Goal: Task Accomplishment & Management: Use online tool/utility

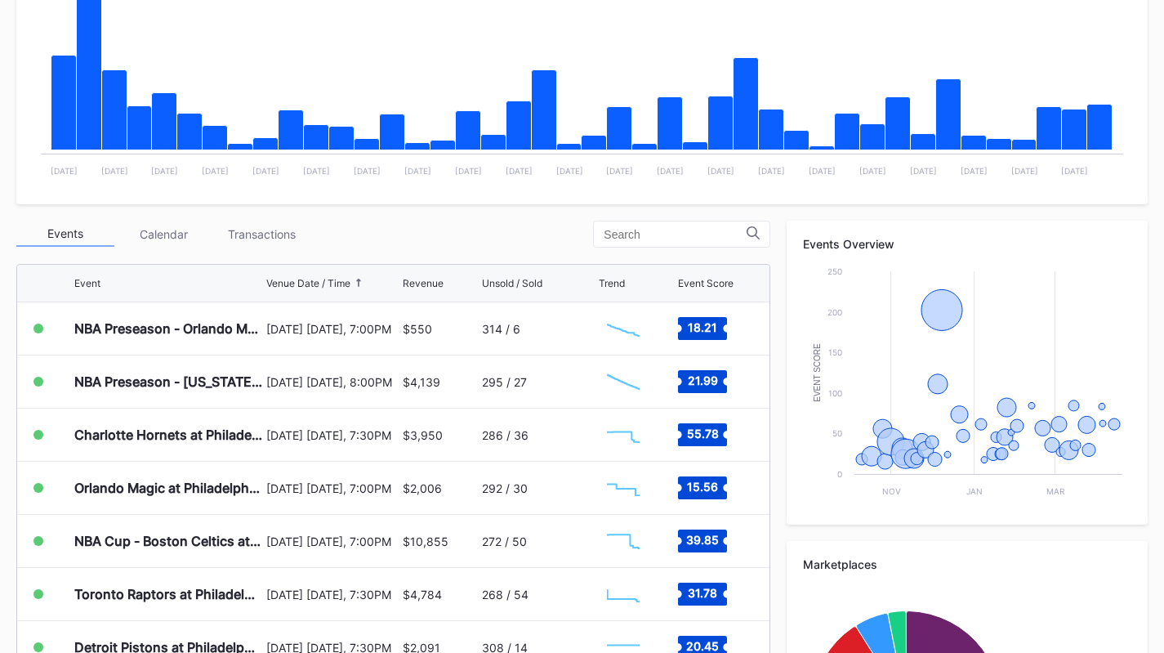
scroll to position [405, 0]
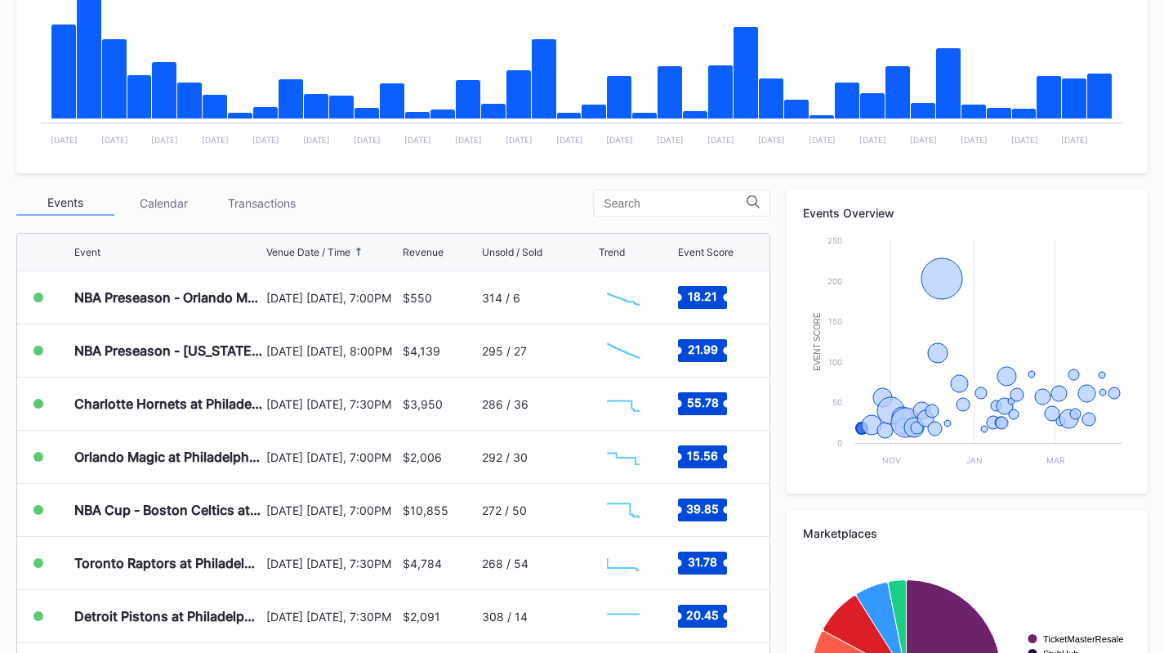
click at [270, 199] on div "Transactions" at bounding box center [261, 202] width 98 height 25
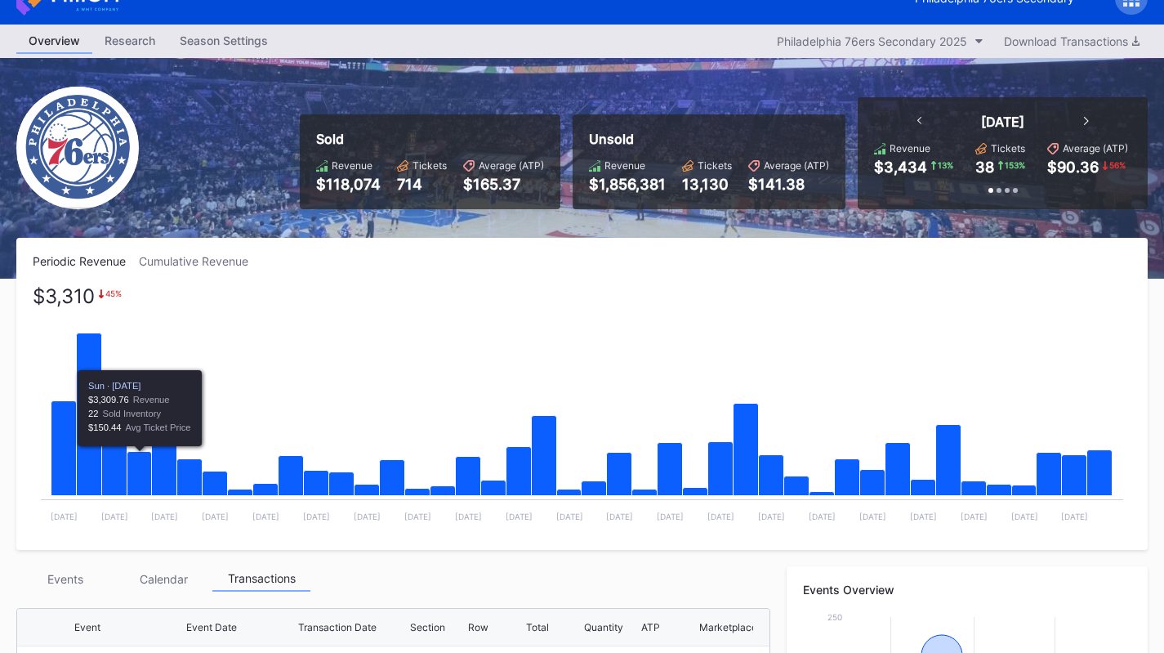
scroll to position [0, 0]
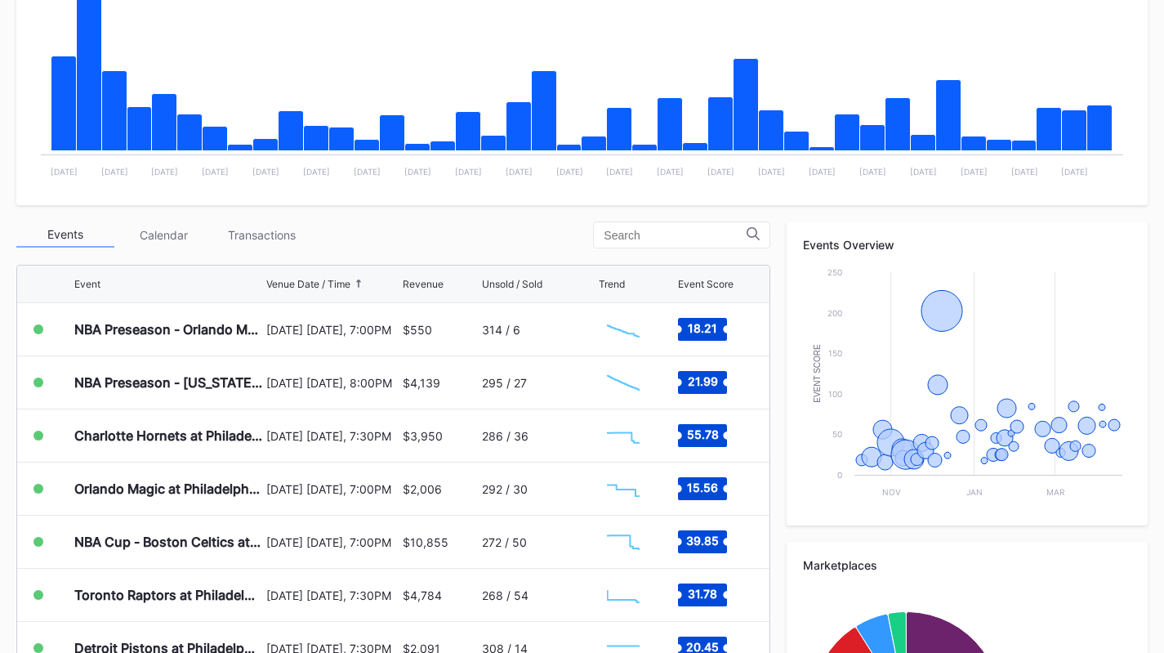
scroll to position [379, 0]
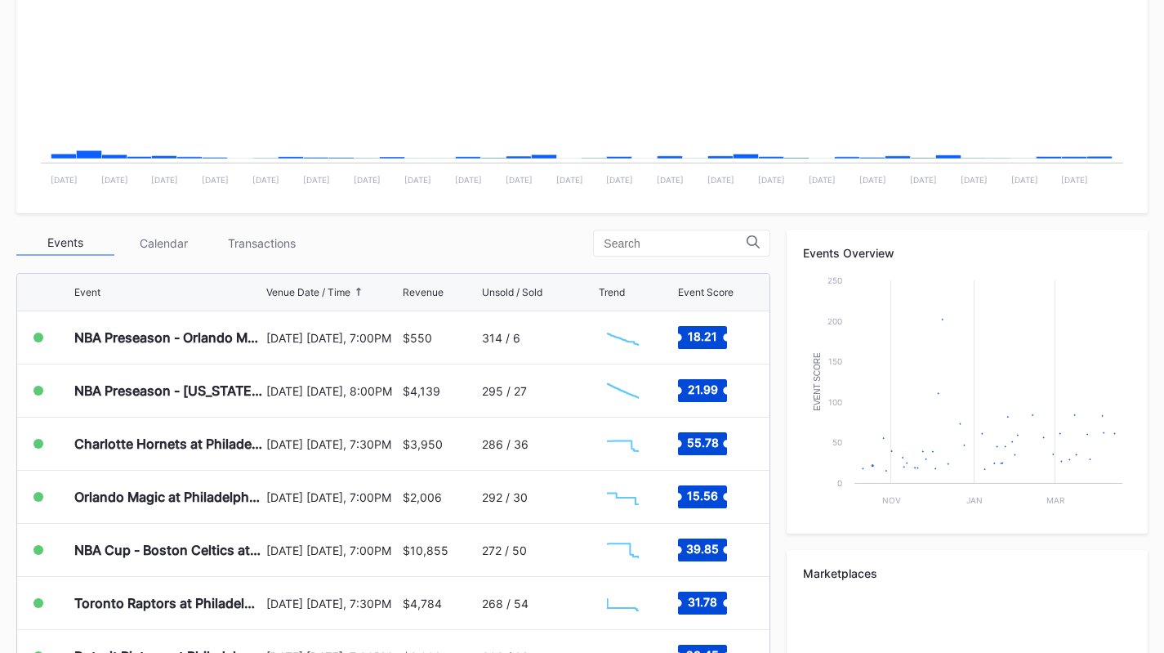
scroll to position [367, 0]
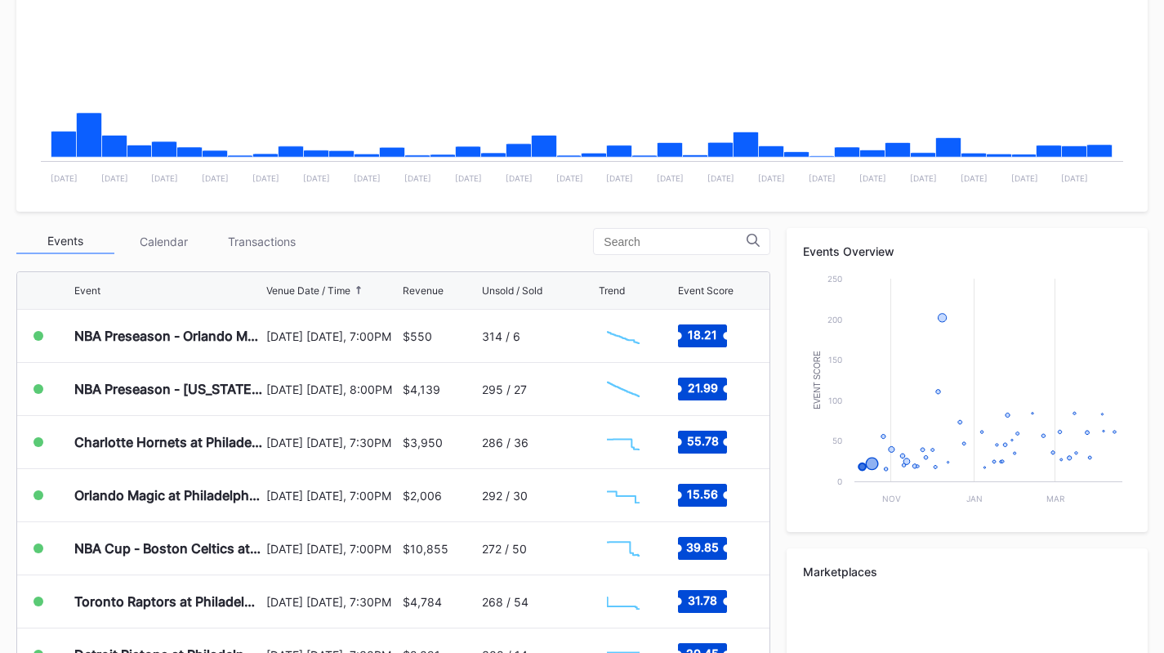
click at [261, 252] on div "Transactions" at bounding box center [261, 241] width 98 height 25
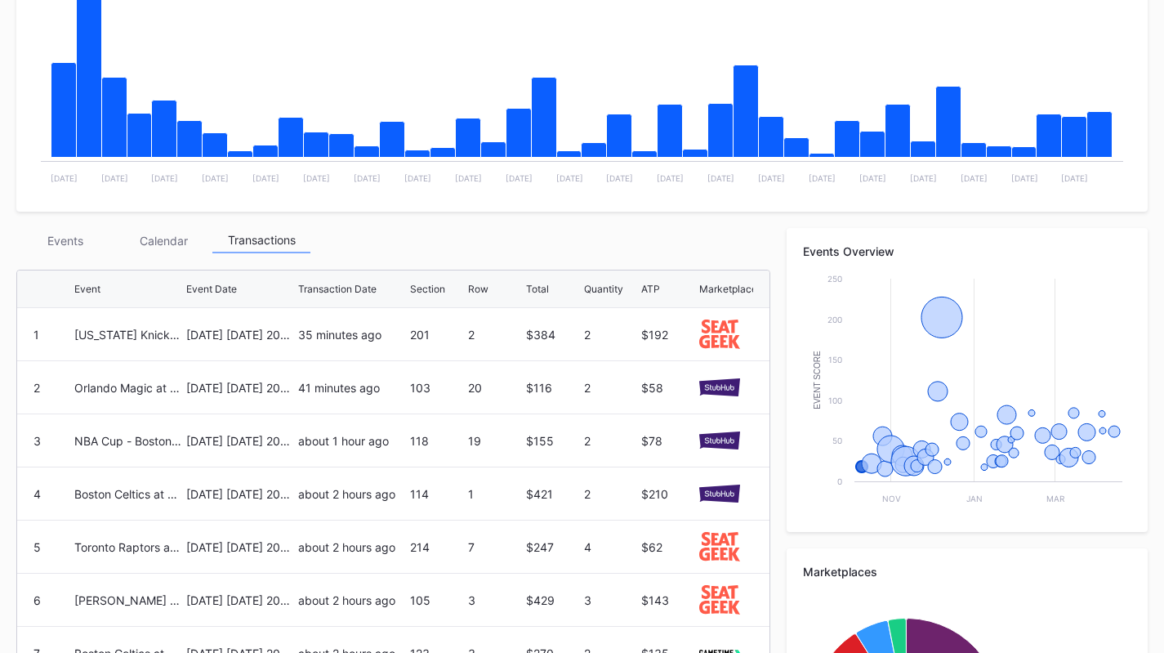
click at [77, 241] on div "Events" at bounding box center [65, 240] width 98 height 25
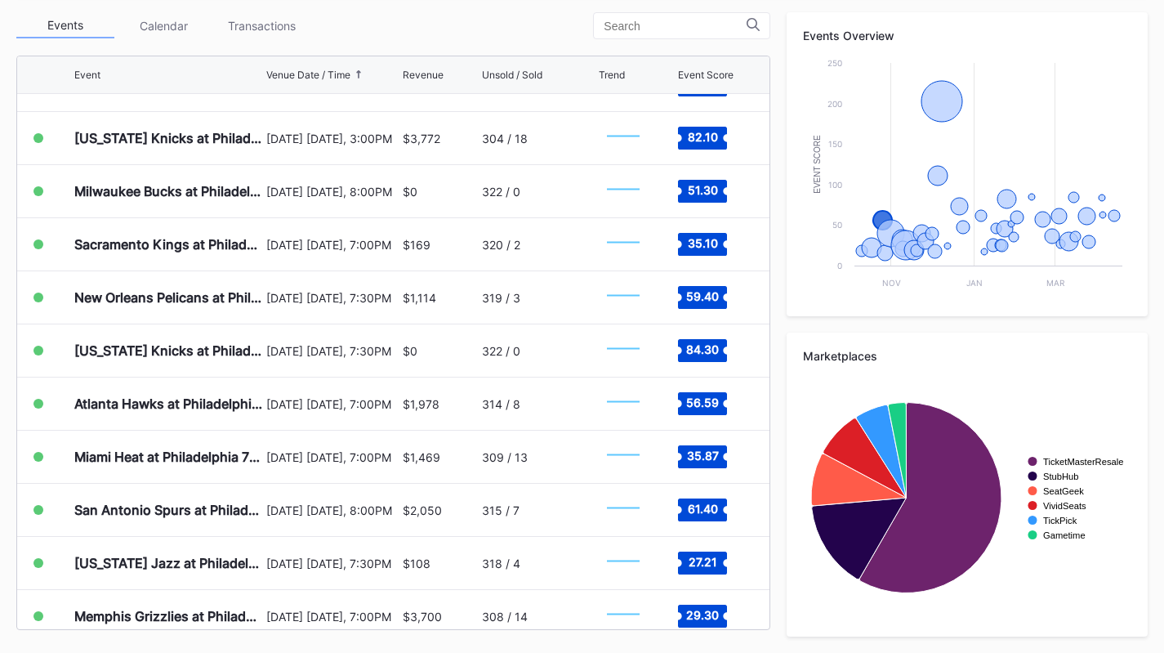
scroll to position [1748, 0]
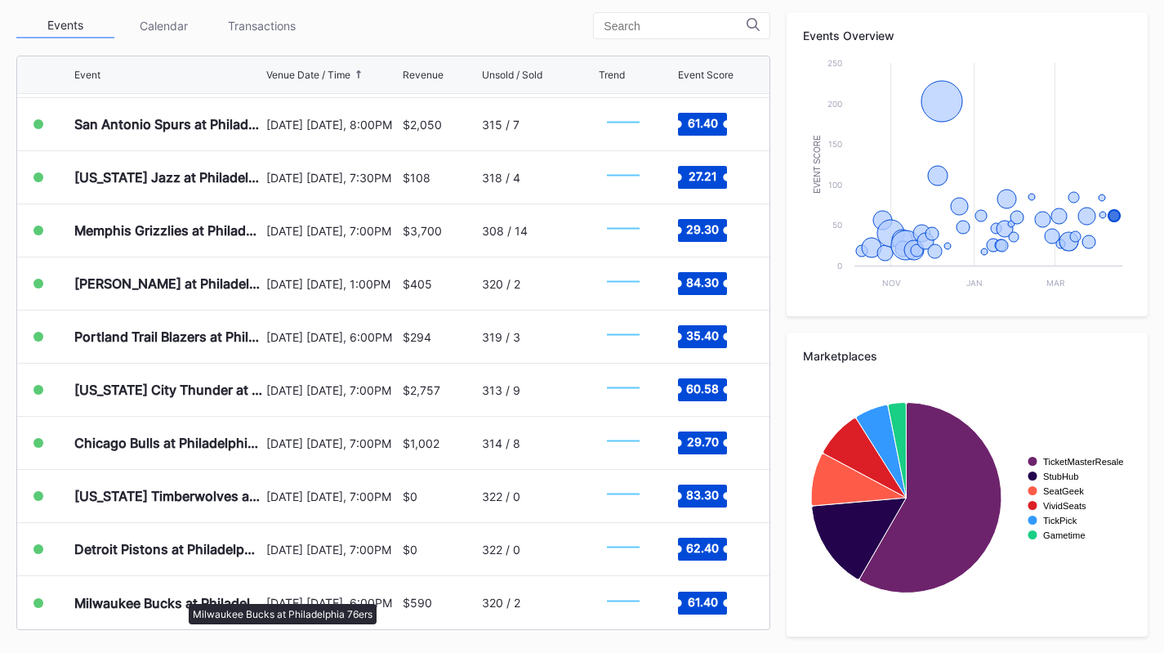
click at [181, 596] on div "Milwaukee Bucks at Philadelphia 76ers" at bounding box center [168, 603] width 188 height 16
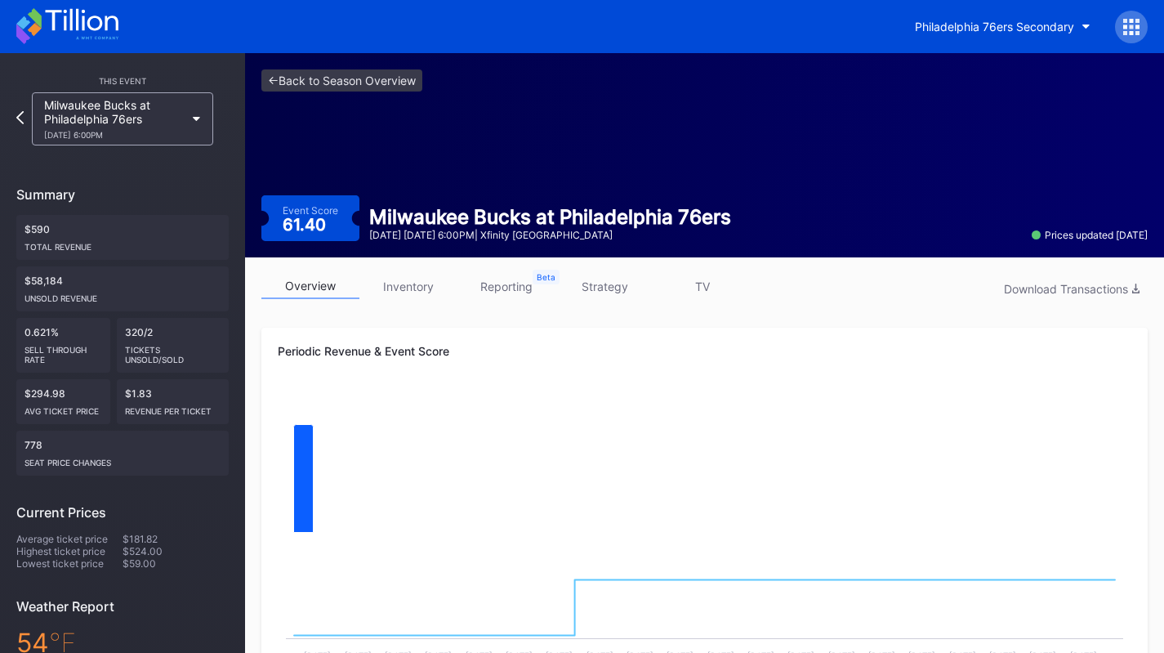
click at [402, 277] on link "inventory" at bounding box center [408, 286] width 98 height 25
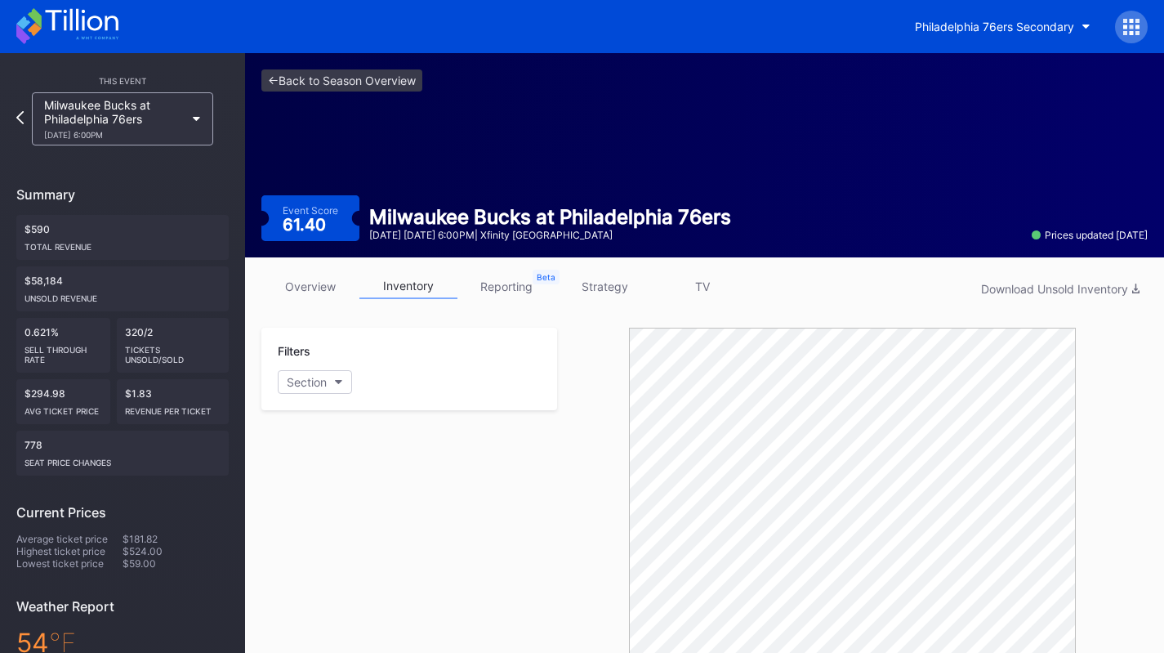
click at [591, 279] on link "strategy" at bounding box center [604, 286] width 98 height 25
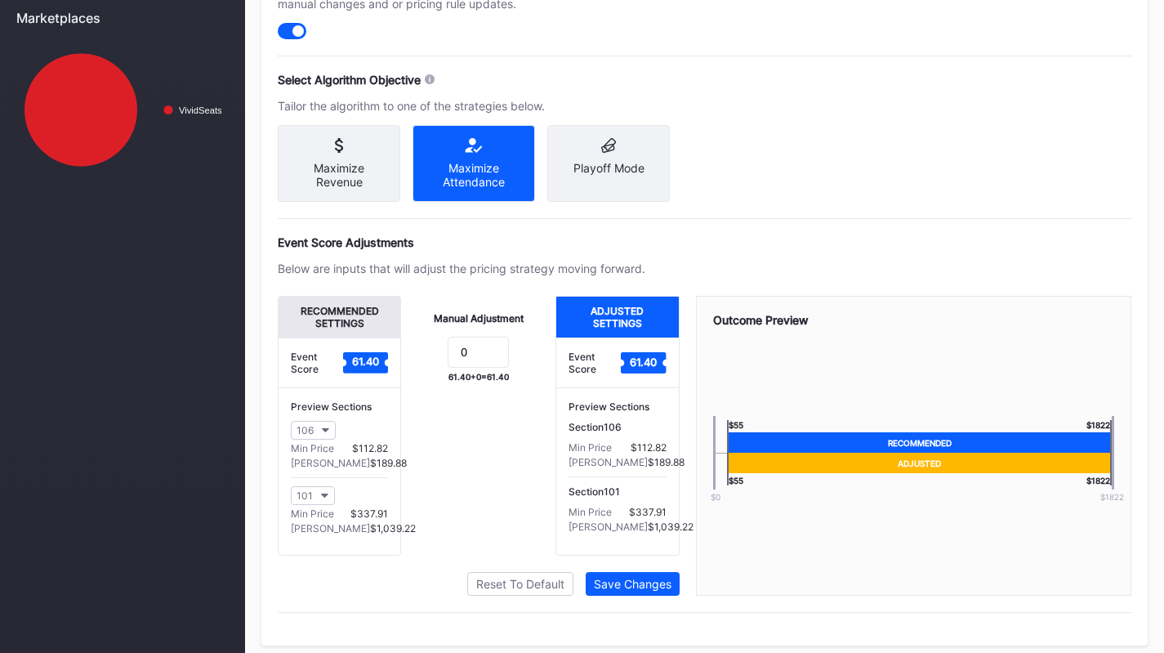
scroll to position [721, 0]
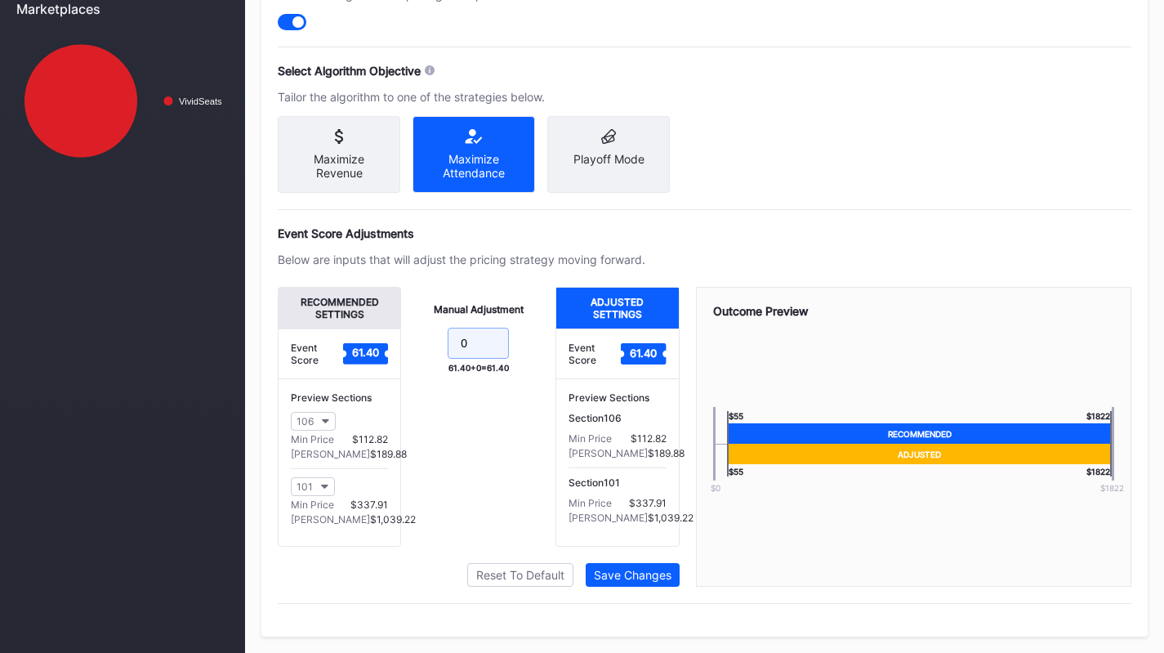
drag, startPoint x: 456, startPoint y: 344, endPoint x: 523, endPoint y: 347, distance: 67.1
click at [523, 347] on form "0" at bounding box center [478, 345] width 122 height 35
type input "-18"
click at [636, 573] on div "Save Changes" at bounding box center [633, 575] width 78 height 14
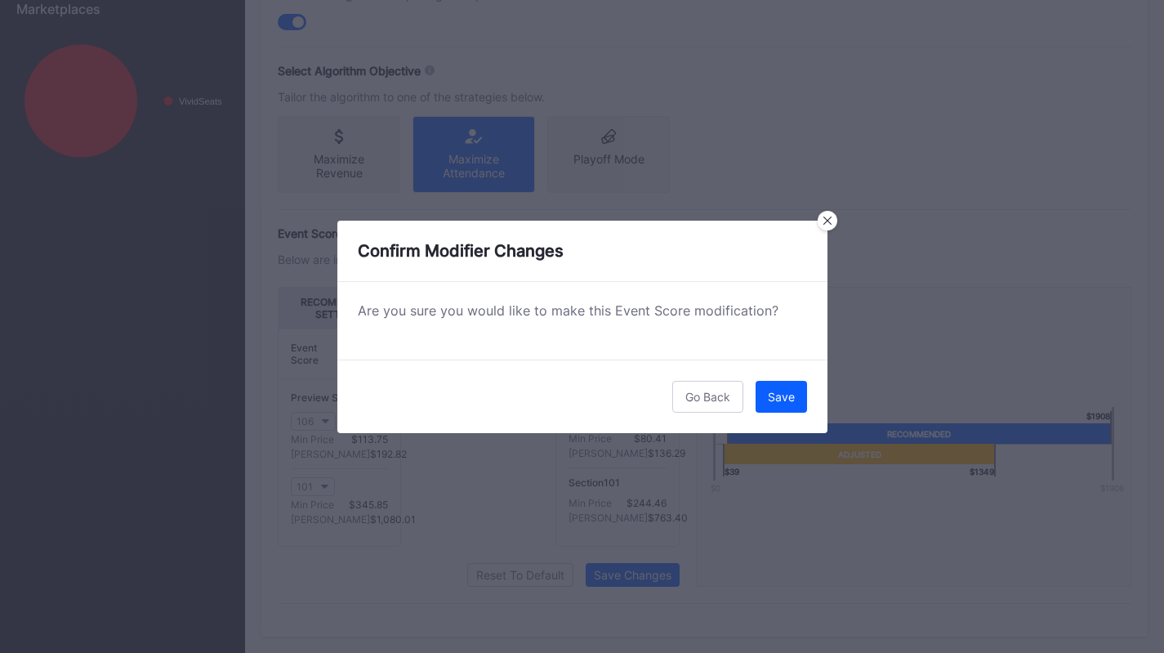
click at [777, 407] on button "Save" at bounding box center [781, 397] width 51 height 32
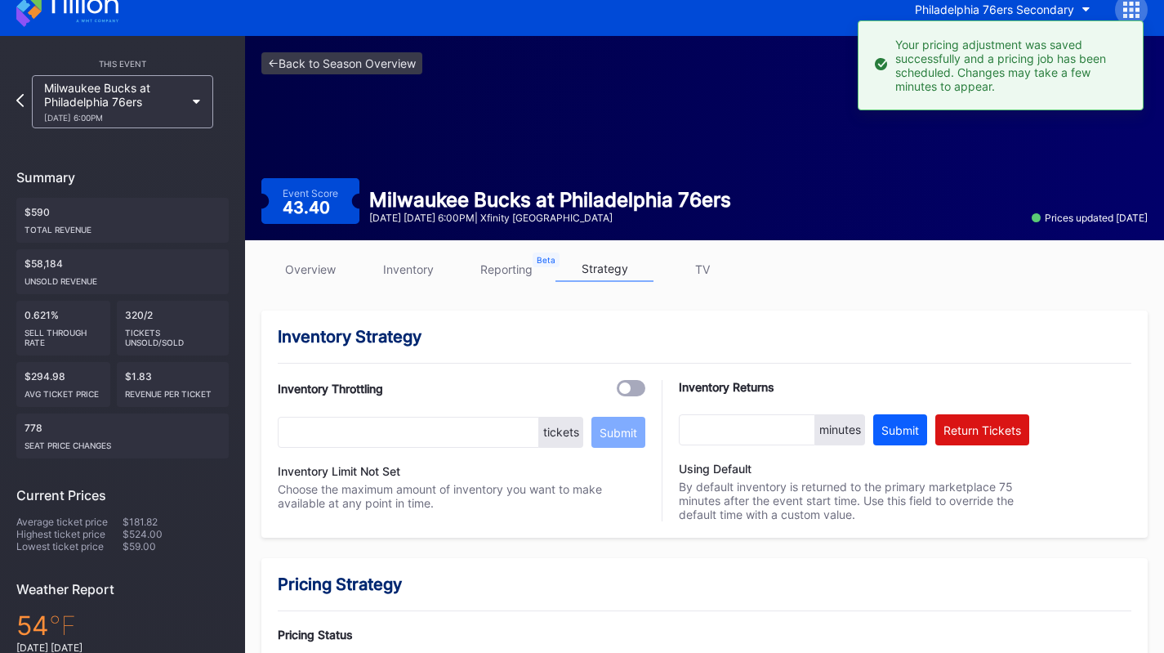
scroll to position [0, 0]
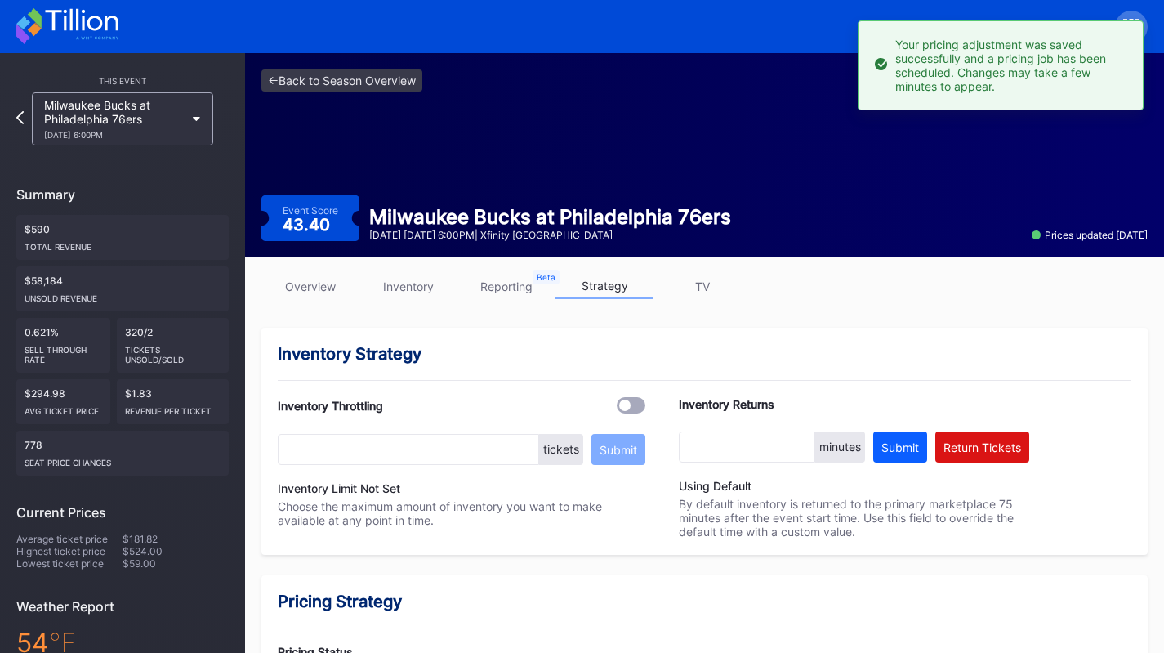
click at [108, 95] on div "Milwaukee Bucks at Philadelphia 76ers 4/12 Sunday 6:00PM" at bounding box center [122, 118] width 181 height 53
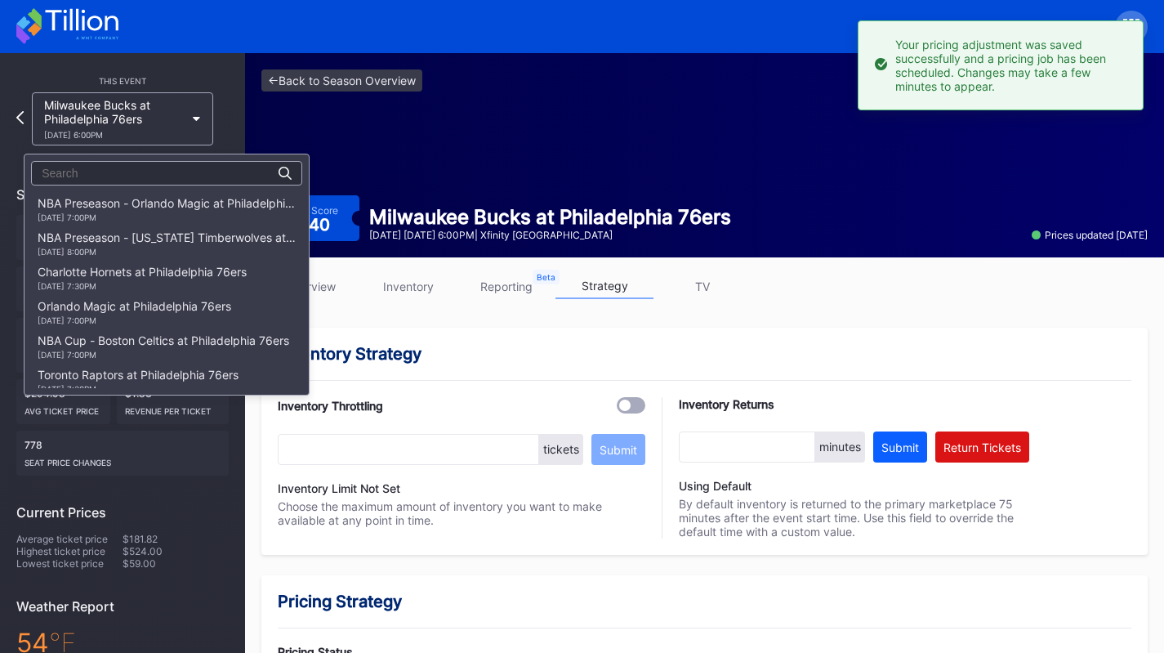
scroll to position [1279, 0]
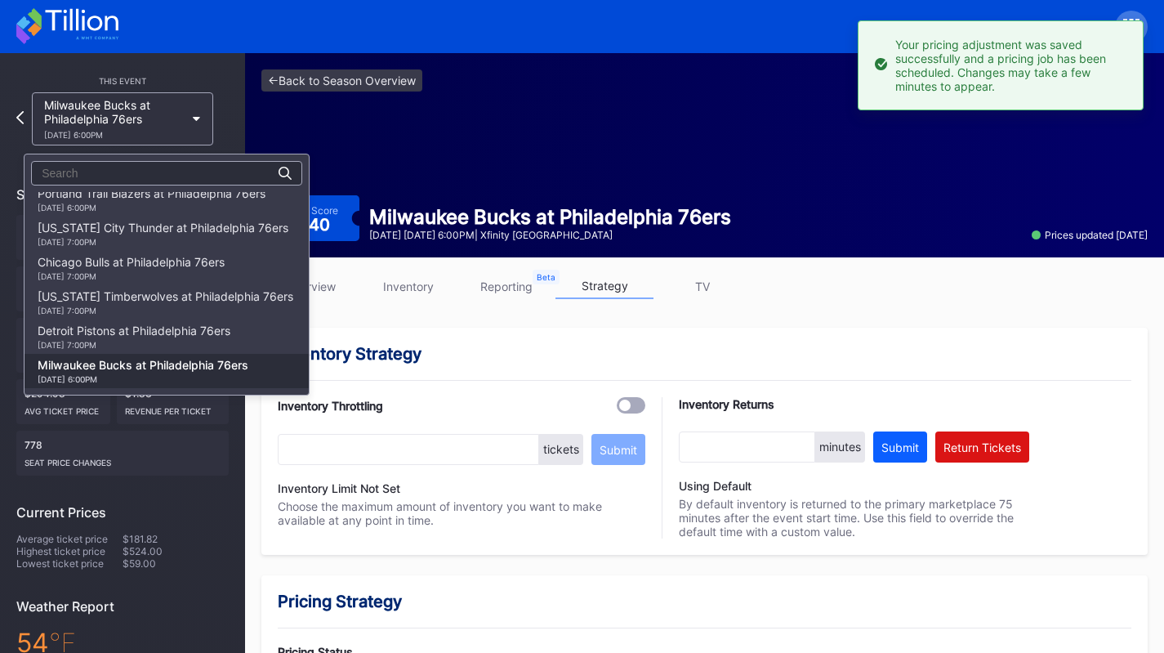
click at [132, 346] on div "4/4 Saturday 7:00PM" at bounding box center [134, 345] width 193 height 10
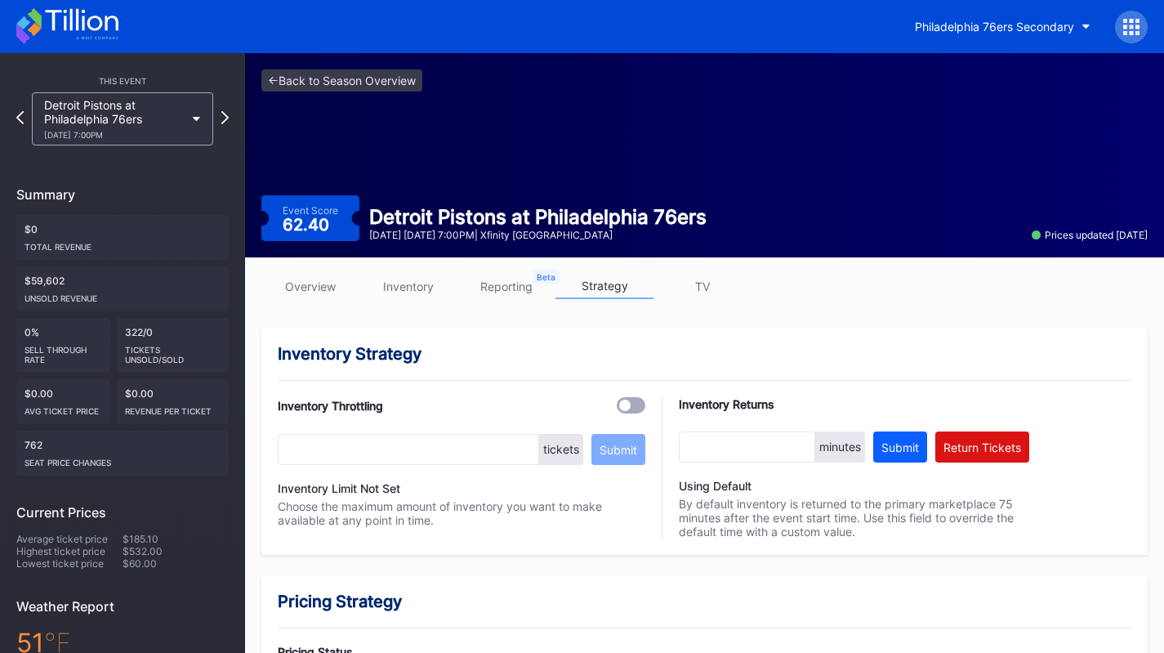
click at [404, 293] on link "inventory" at bounding box center [408, 286] width 98 height 25
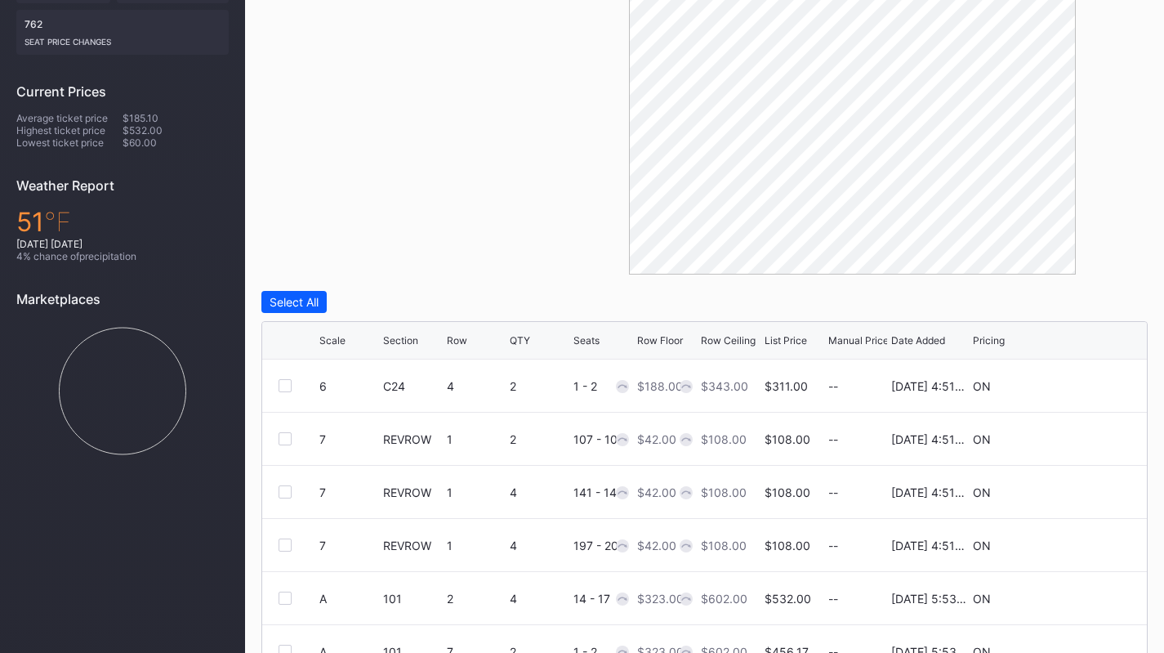
scroll to position [555, 0]
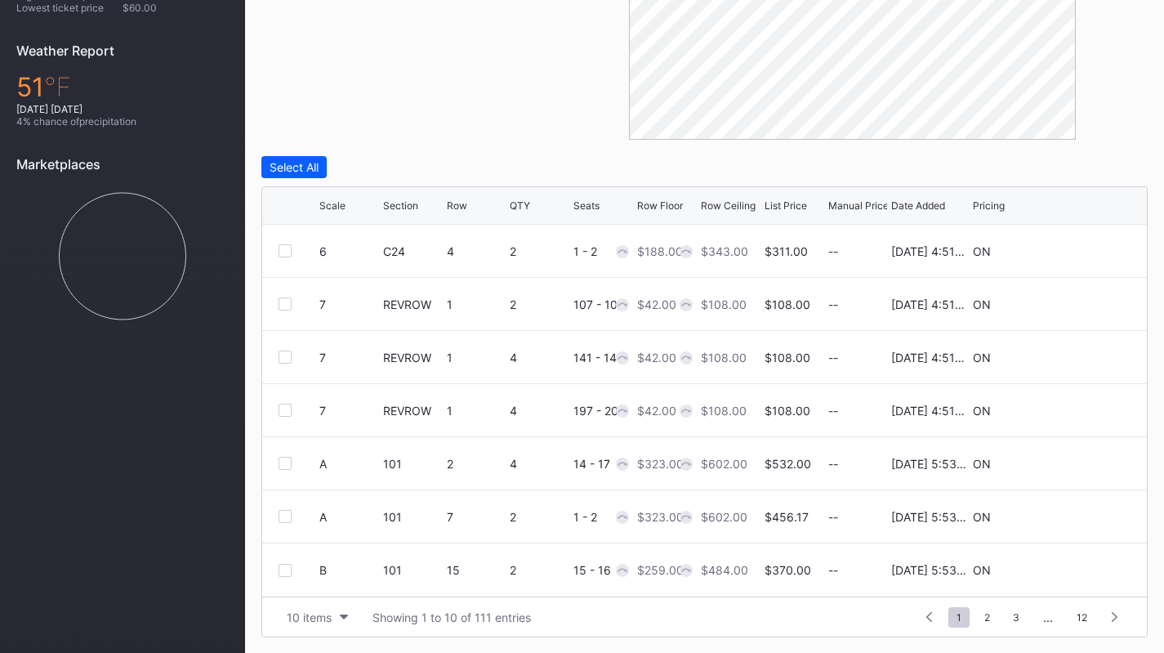
click at [316, 623] on button "10 items" at bounding box center [318, 617] width 78 height 22
click at [325, 579] on div "200 items" at bounding box center [317, 576] width 53 height 14
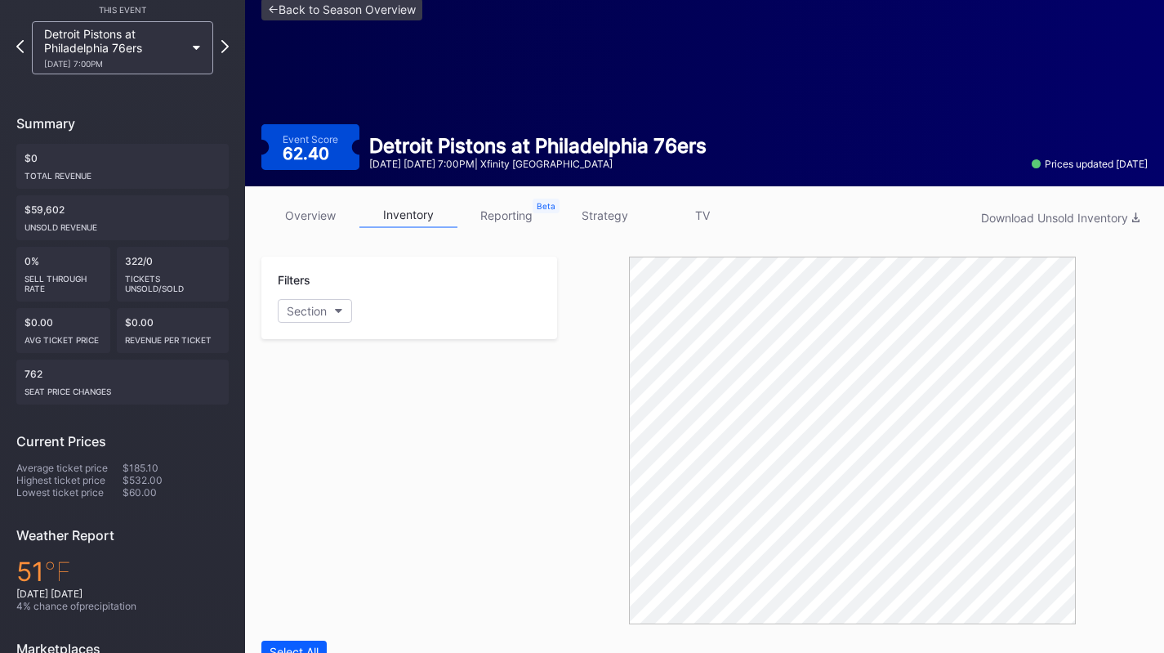
scroll to position [0, 0]
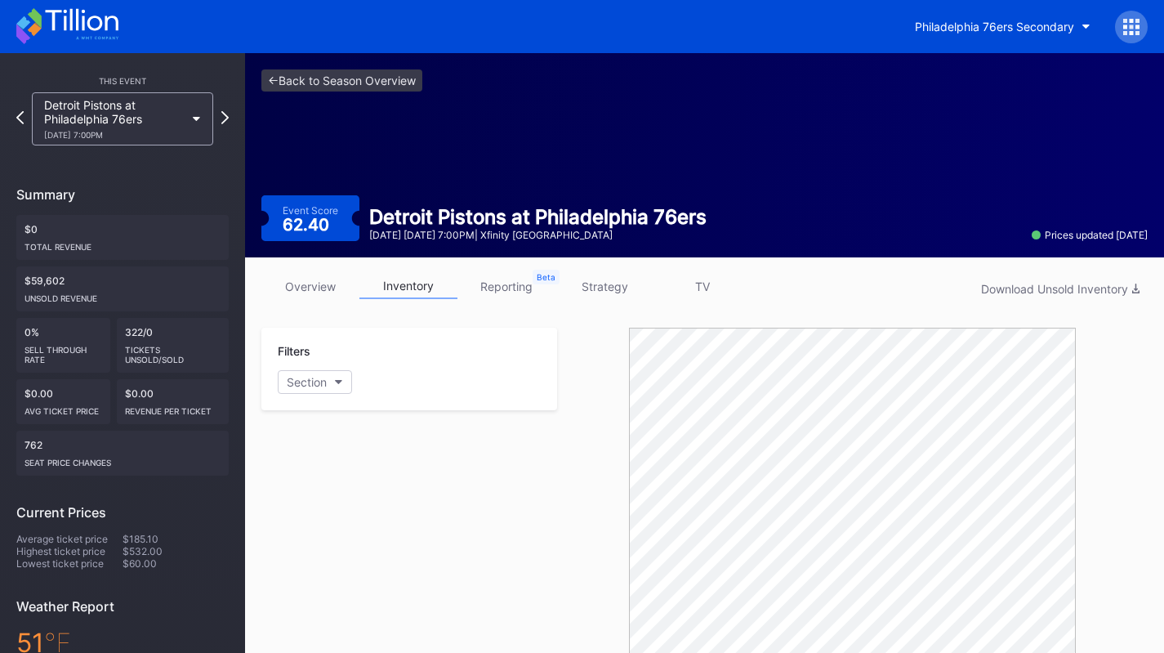
click at [610, 282] on link "strategy" at bounding box center [604, 286] width 98 height 25
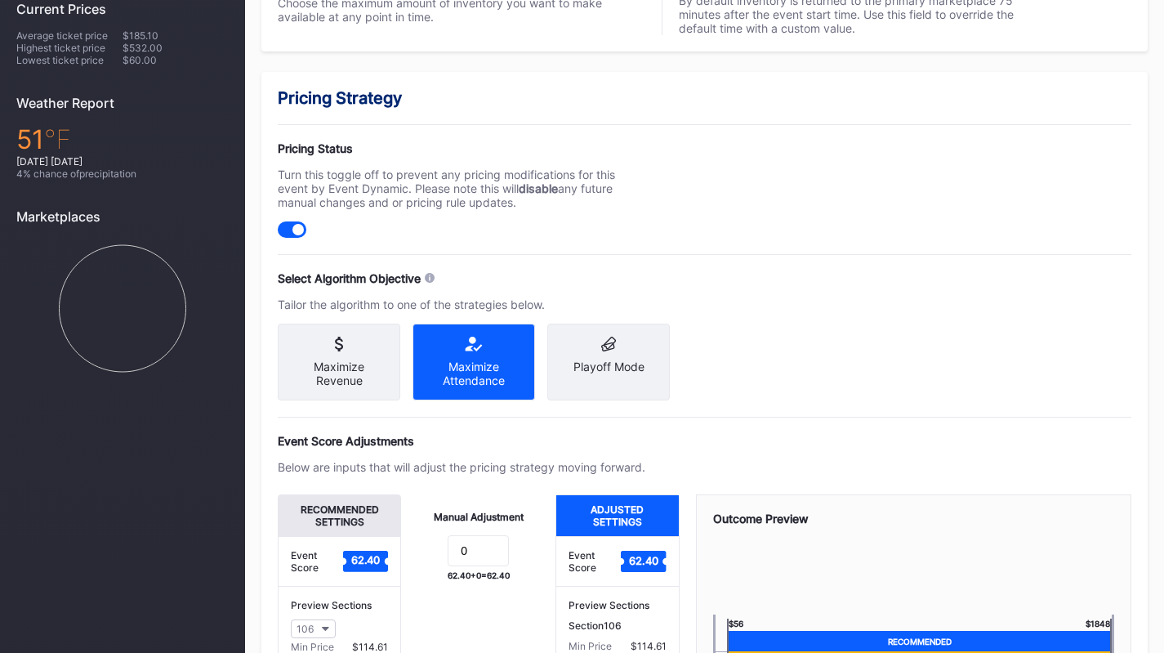
scroll to position [721, 0]
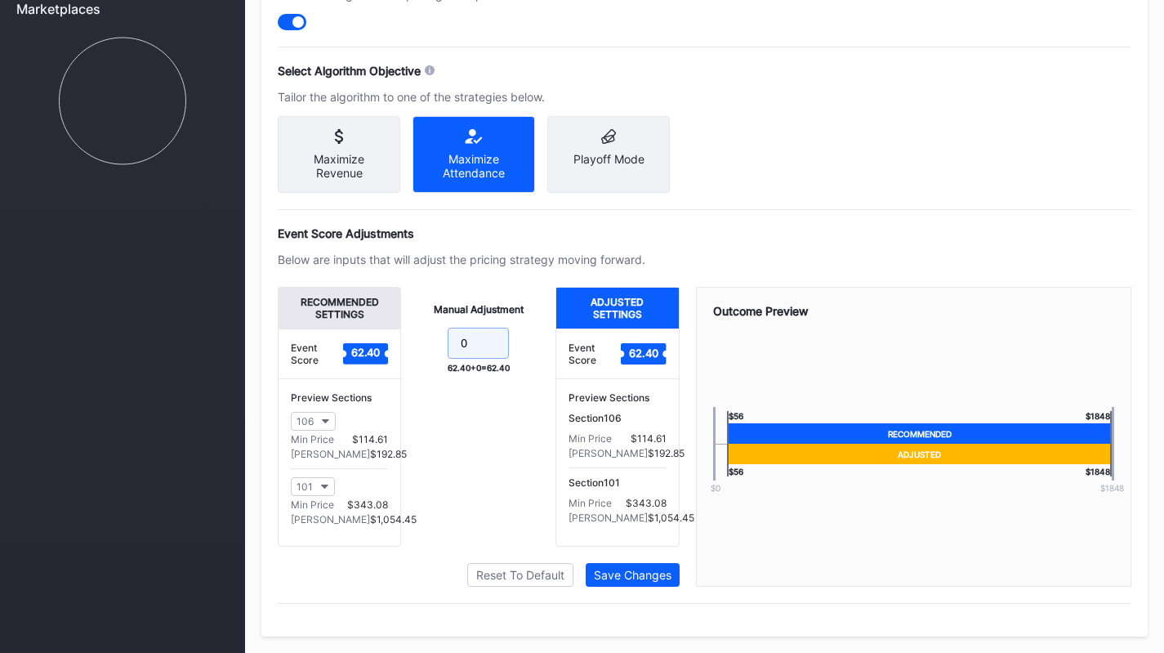
drag, startPoint x: 489, startPoint y: 347, endPoint x: 405, endPoint y: 348, distance: 84.1
click at [405, 348] on div "Manual Adjustment 0 62.40 + 0 = 62.40" at bounding box center [478, 417] width 154 height 260
type input "-18"
click at [631, 568] on div "Save Changes" at bounding box center [633, 575] width 78 height 14
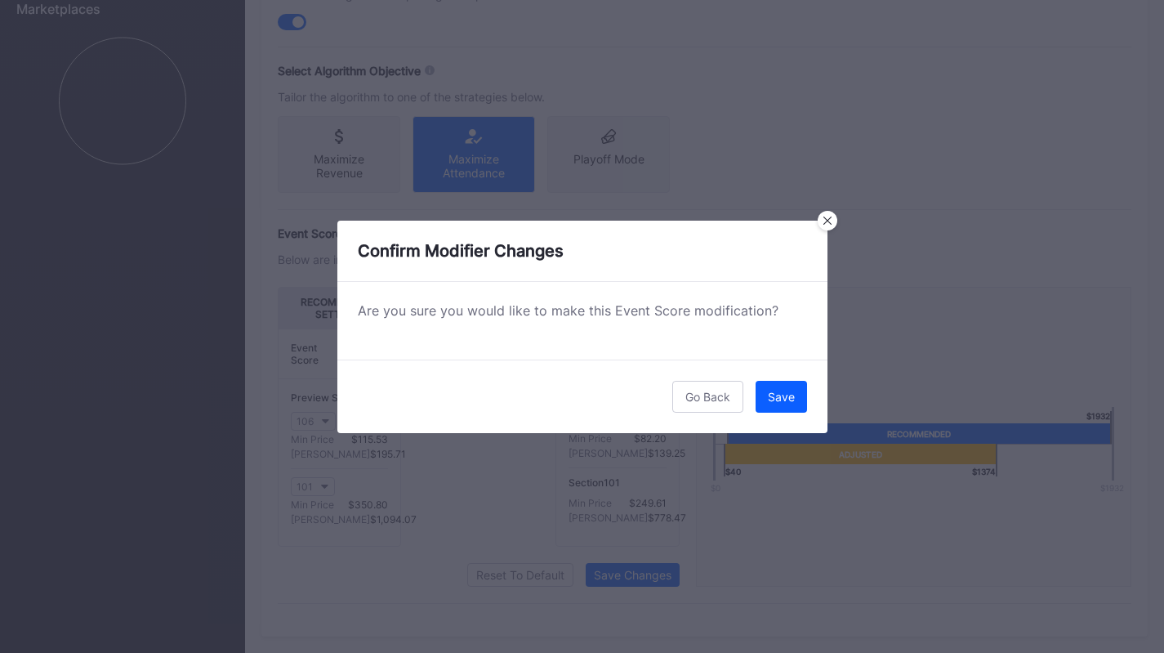
click at [792, 401] on div "Save" at bounding box center [781, 397] width 27 height 14
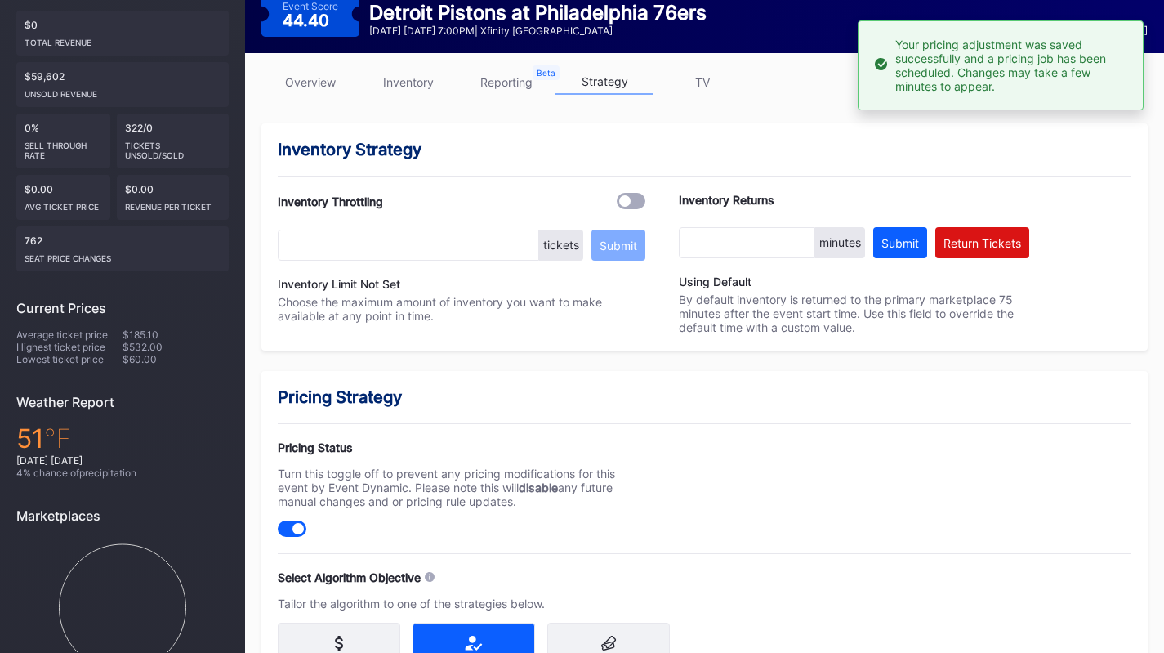
scroll to position [0, 0]
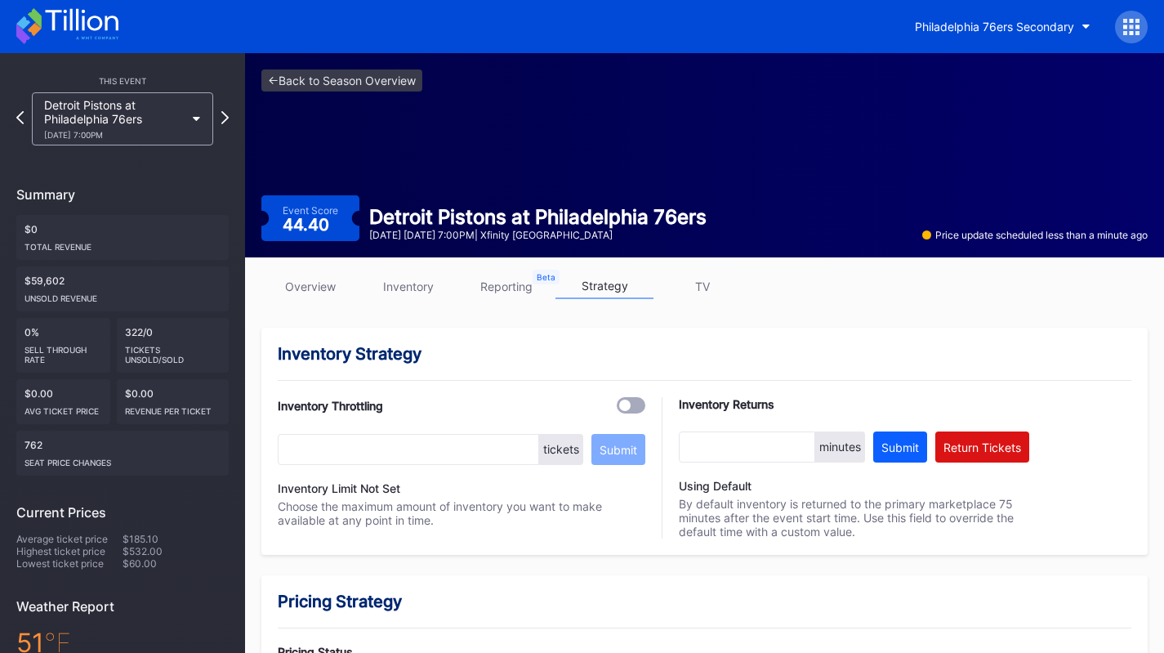
click at [100, 100] on div "Detroit Pistons at Philadelphia 76ers [DATE] 7:00PM" at bounding box center [114, 119] width 141 height 42
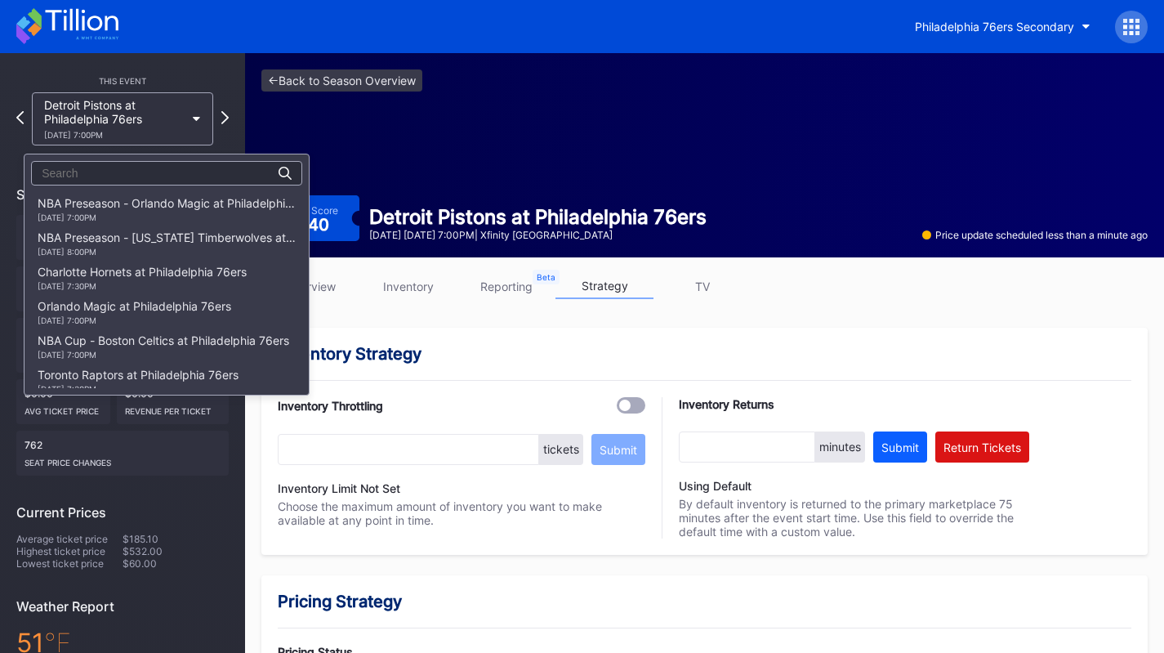
scroll to position [1279, 0]
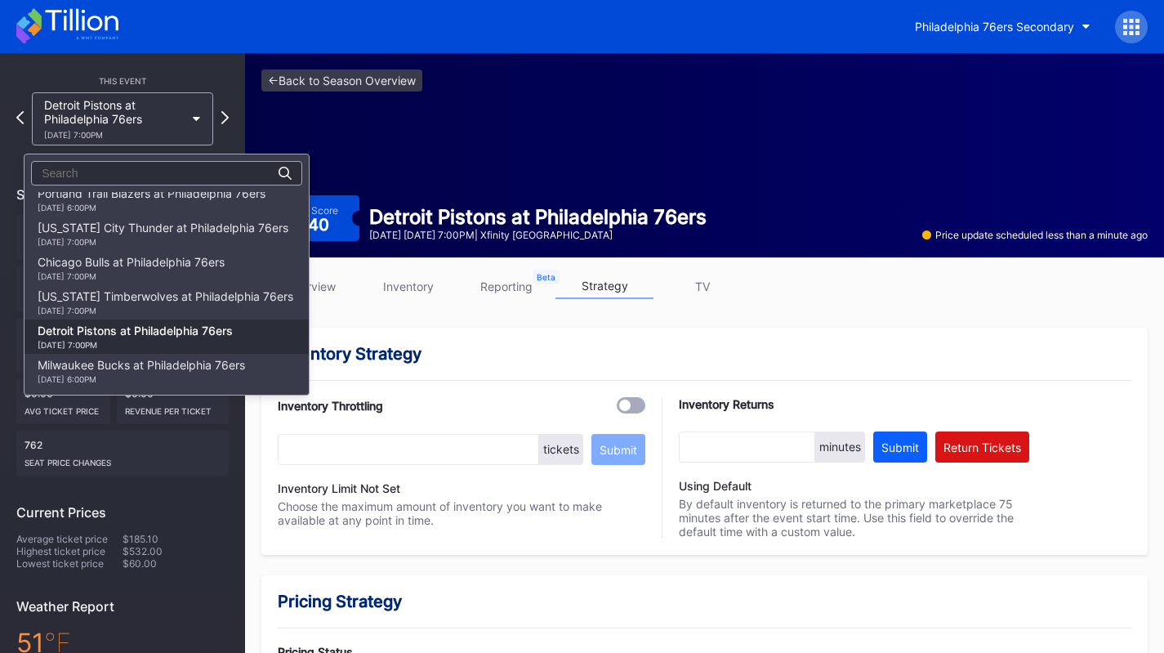
click at [116, 310] on div "[DATE] 7:00PM" at bounding box center [166, 311] width 256 height 10
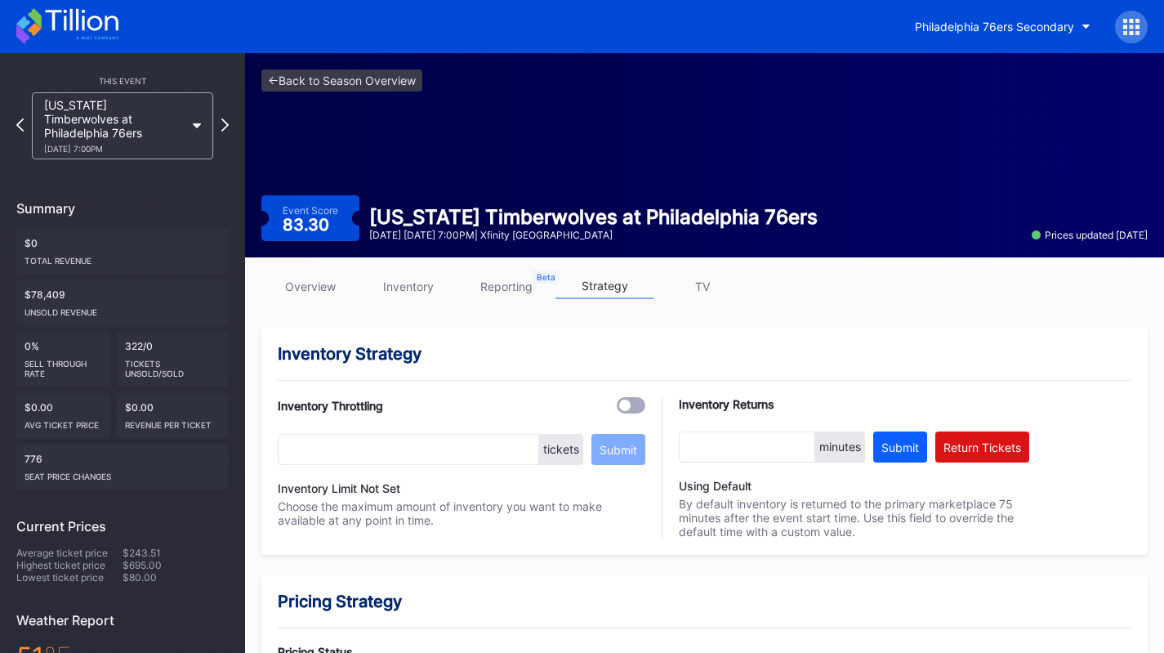
click at [431, 292] on link "inventory" at bounding box center [408, 286] width 98 height 25
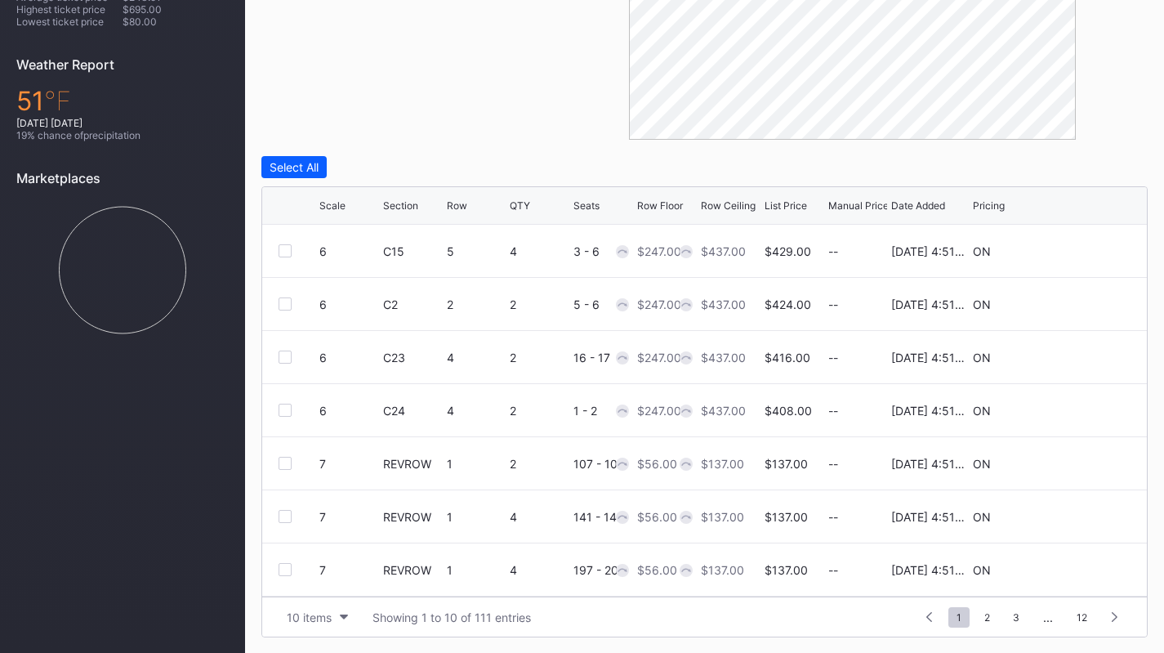
scroll to position [159, 0]
click at [310, 613] on div "10 items" at bounding box center [309, 617] width 45 height 14
click at [319, 581] on div "200 items" at bounding box center [317, 576] width 53 height 14
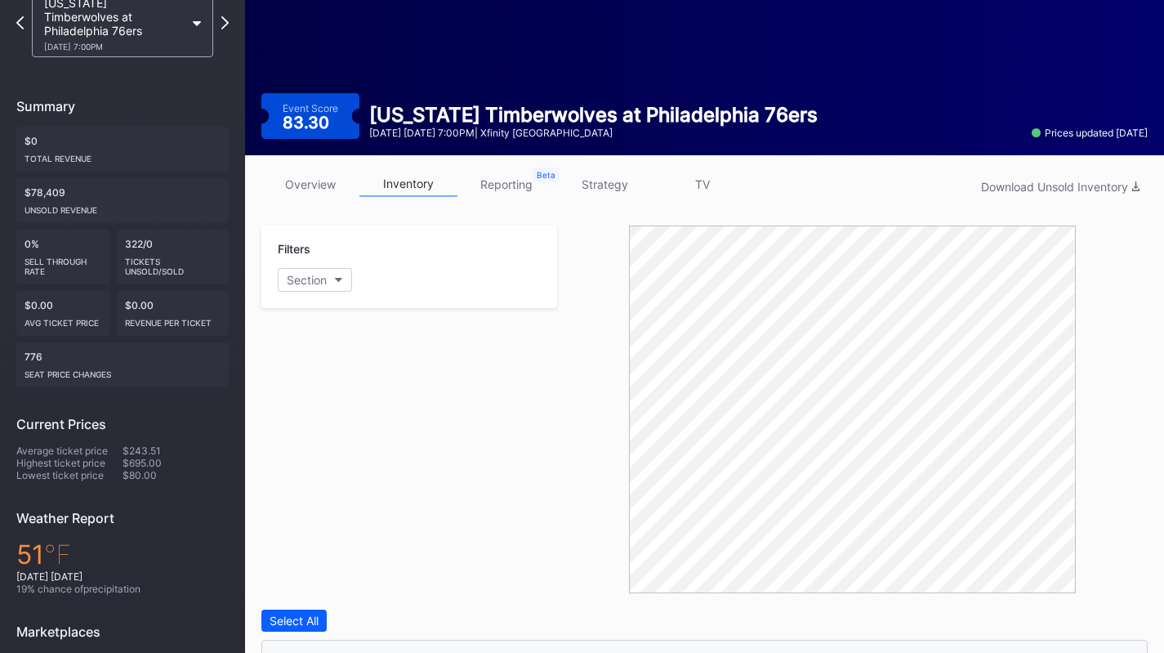
scroll to position [0, 0]
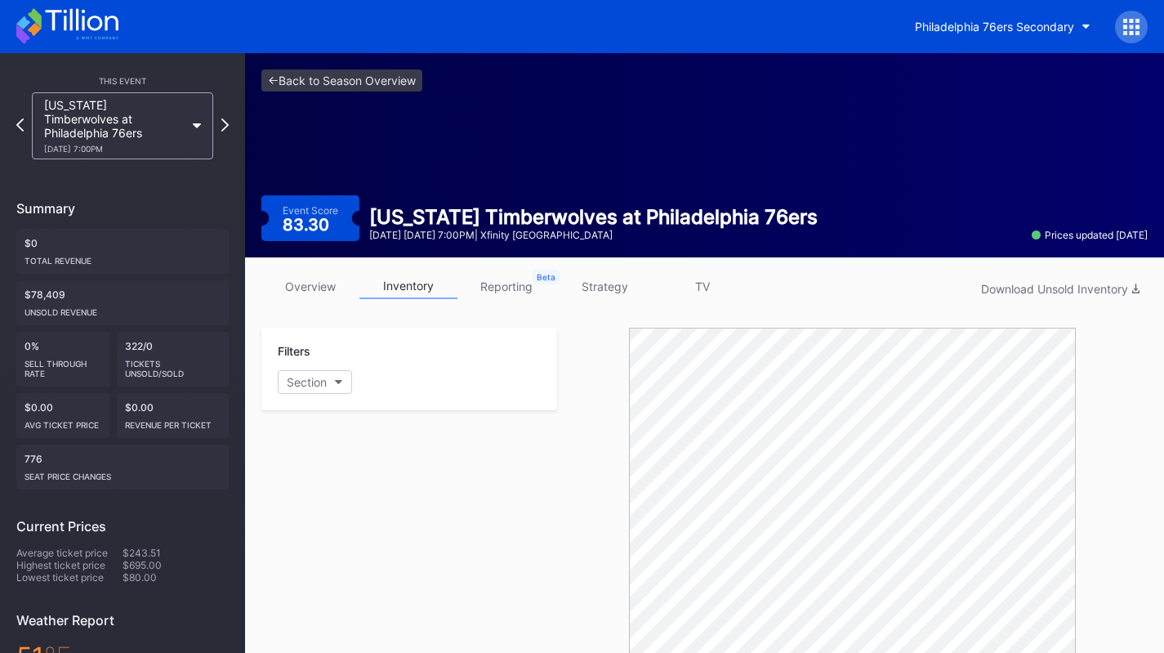
click at [607, 289] on link "strategy" at bounding box center [604, 286] width 98 height 25
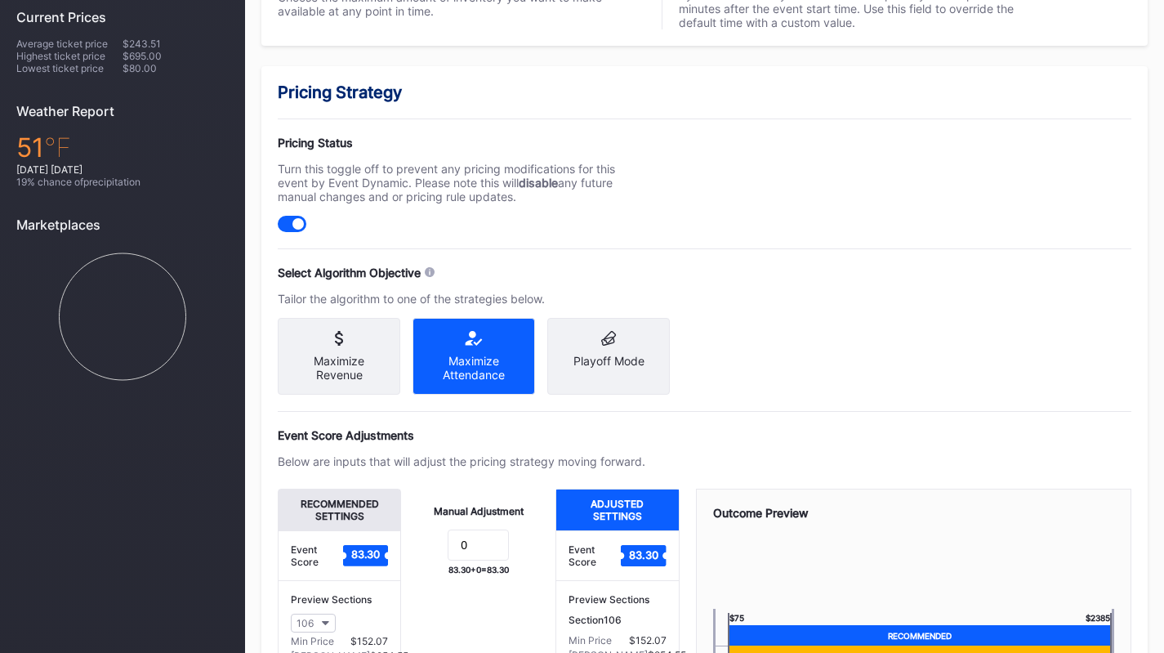
scroll to position [721, 0]
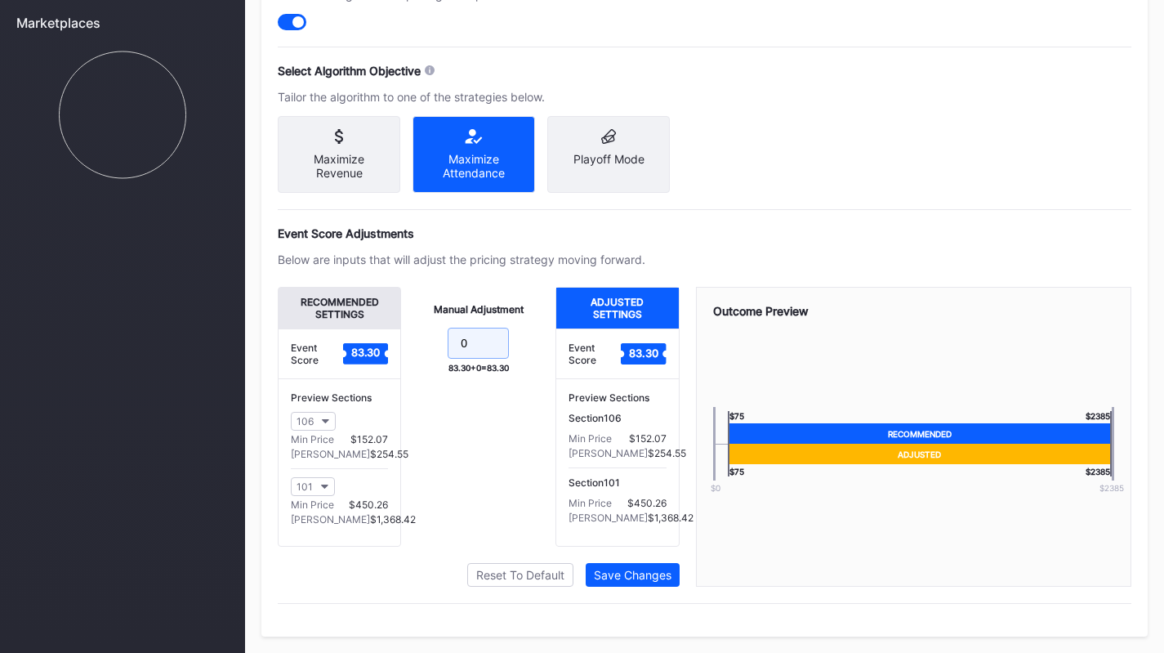
drag, startPoint x: 495, startPoint y: 341, endPoint x: 349, endPoint y: 310, distance: 149.3
click at [349, 310] on div "Recommended Settings Event Score 83.30 Preview Sections 106 Min Price $152.07 M…" at bounding box center [479, 417] width 402 height 260
type input "-22"
click at [658, 575] on div "Save Changes" at bounding box center [633, 575] width 78 height 14
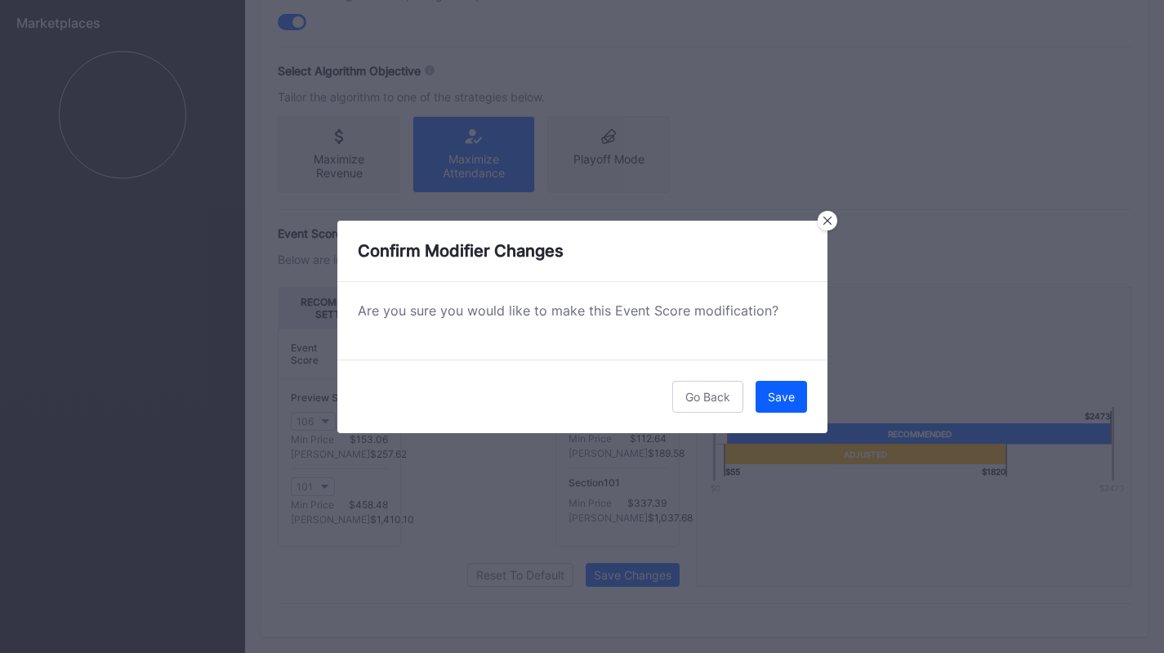
click at [786, 395] on div "Save" at bounding box center [781, 397] width 27 height 14
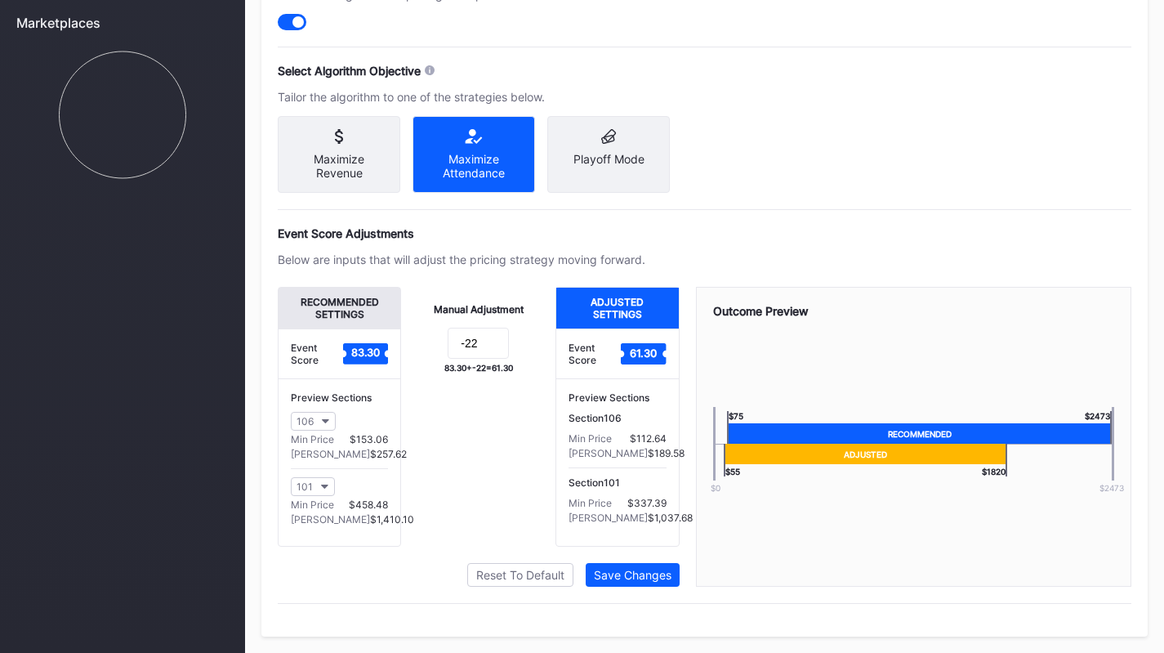
scroll to position [0, 0]
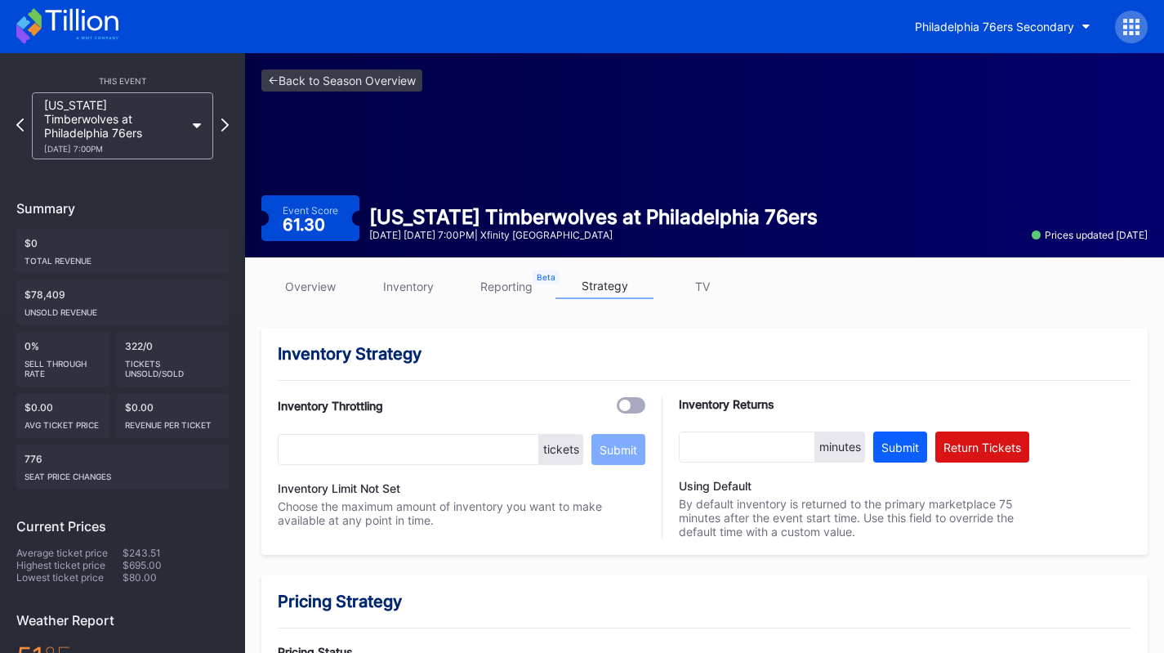
click at [73, 89] on div "This Event Minnesota Timberwolves at Philadelphia 76ers 4/3 Friday 7:00PM" at bounding box center [122, 114] width 212 height 90
click at [75, 124] on div "Minnesota Timberwolves at Philadelphia 76ers 4/3 Friday 7:00PM" at bounding box center [114, 126] width 141 height 56
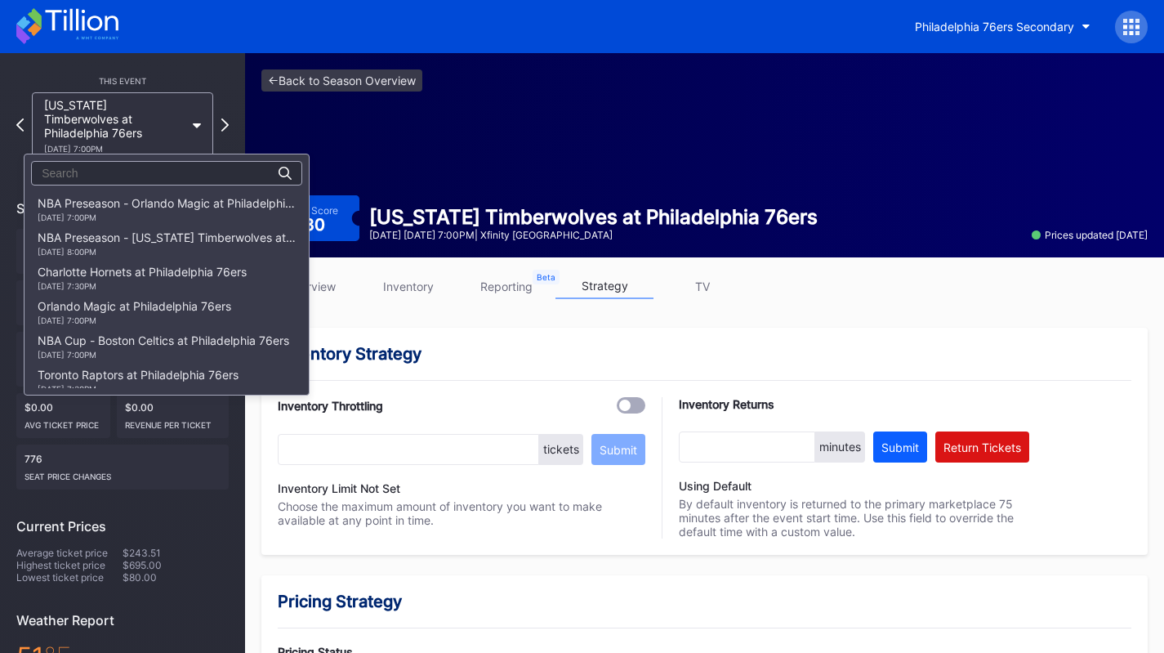
scroll to position [1279, 0]
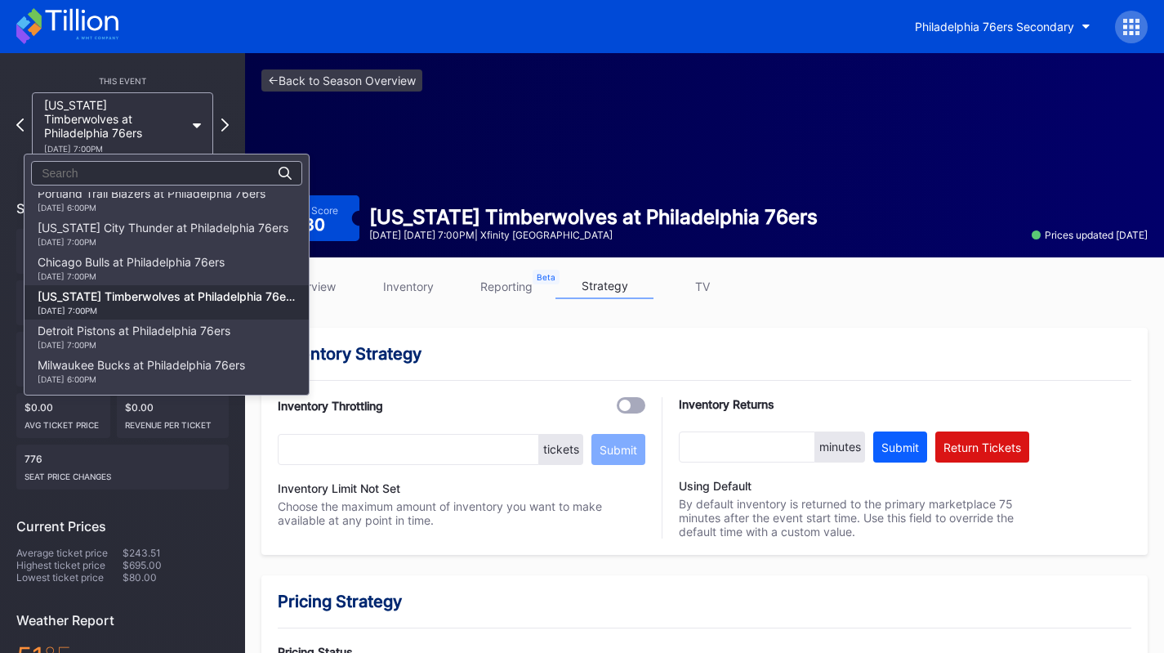
click at [140, 261] on div "Chicago Bulls at Philadelphia 76ers 3/25 Wednesday 7:00PM" at bounding box center [131, 268] width 187 height 26
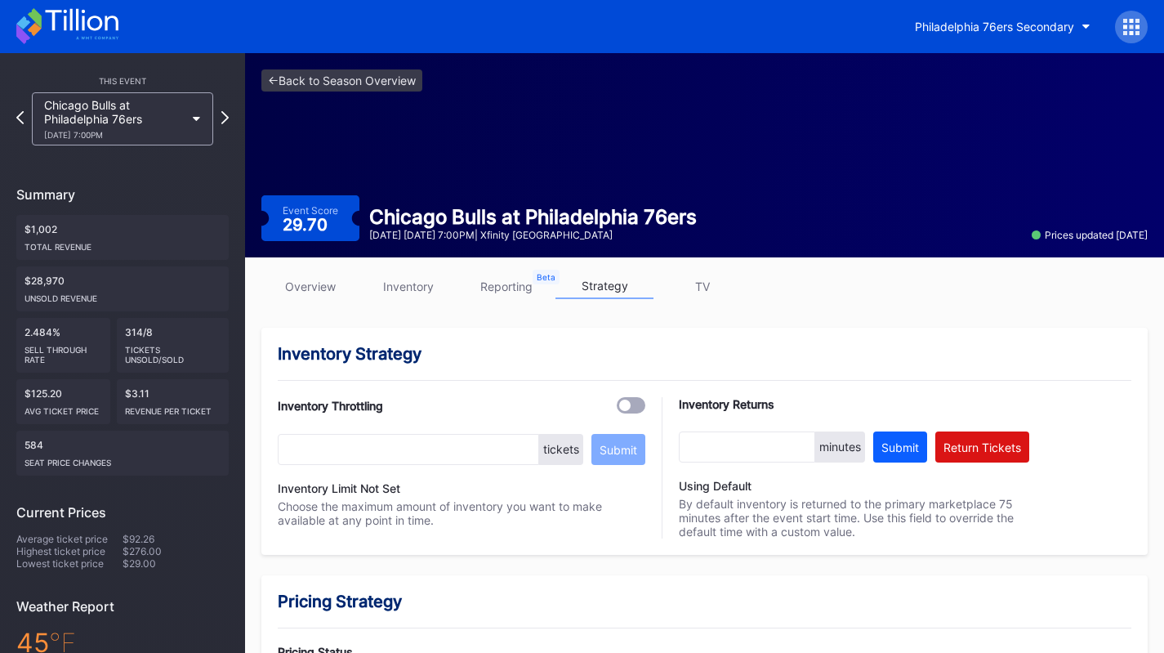
click at [404, 286] on link "inventory" at bounding box center [408, 286] width 98 height 25
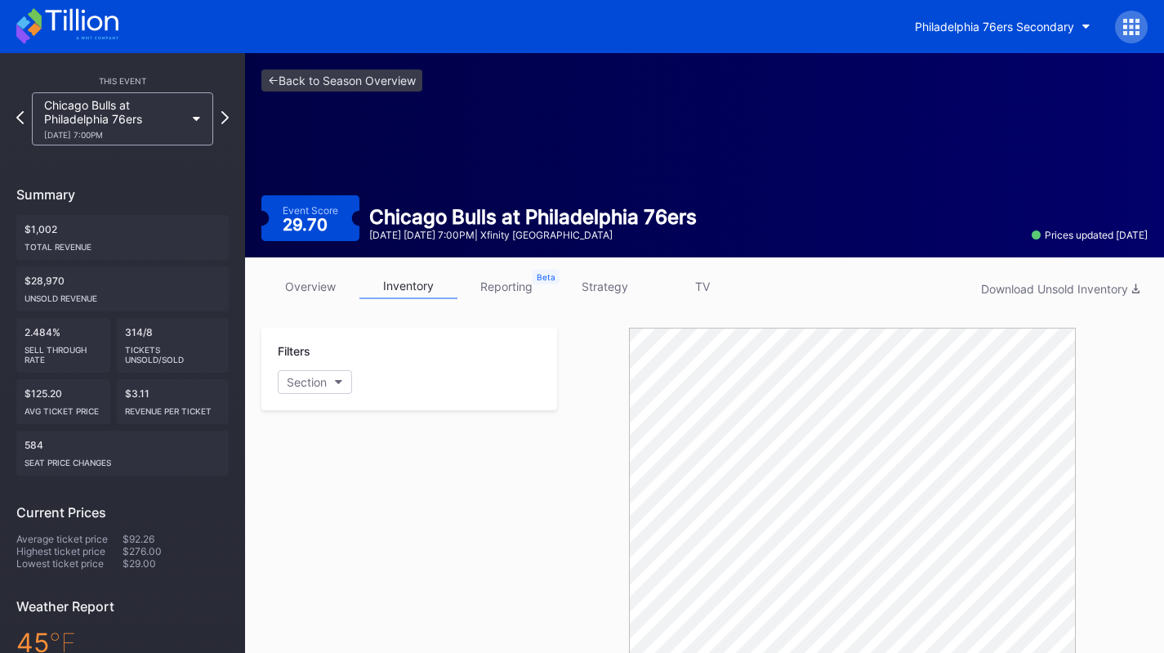
click at [592, 284] on link "strategy" at bounding box center [604, 286] width 98 height 25
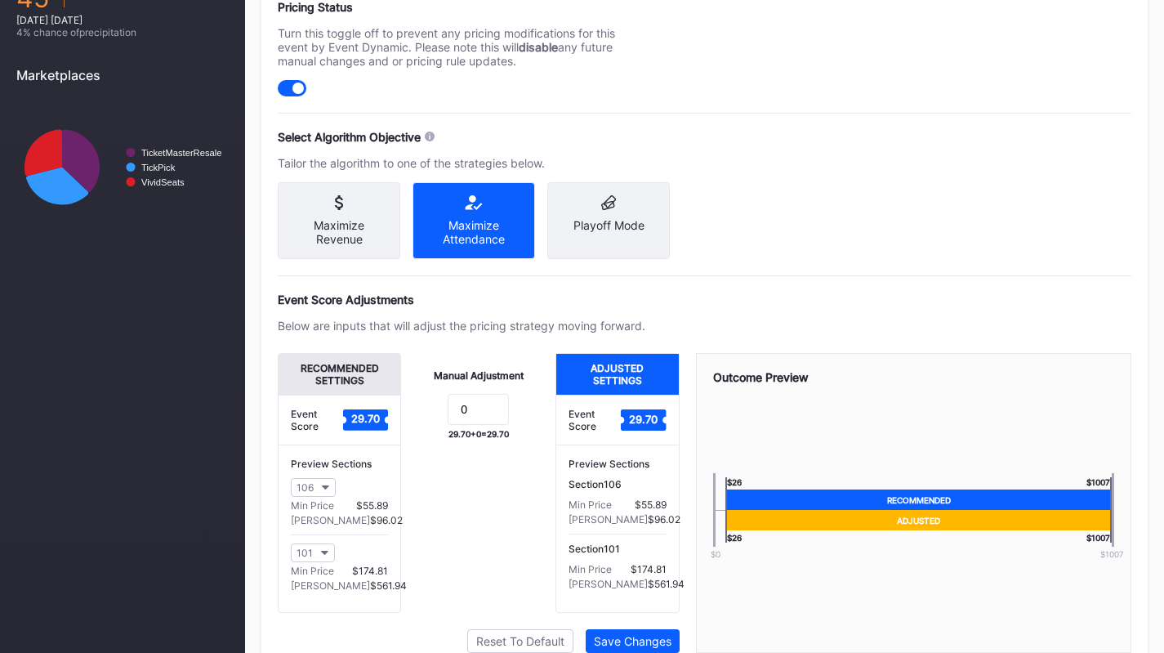
scroll to position [647, 0]
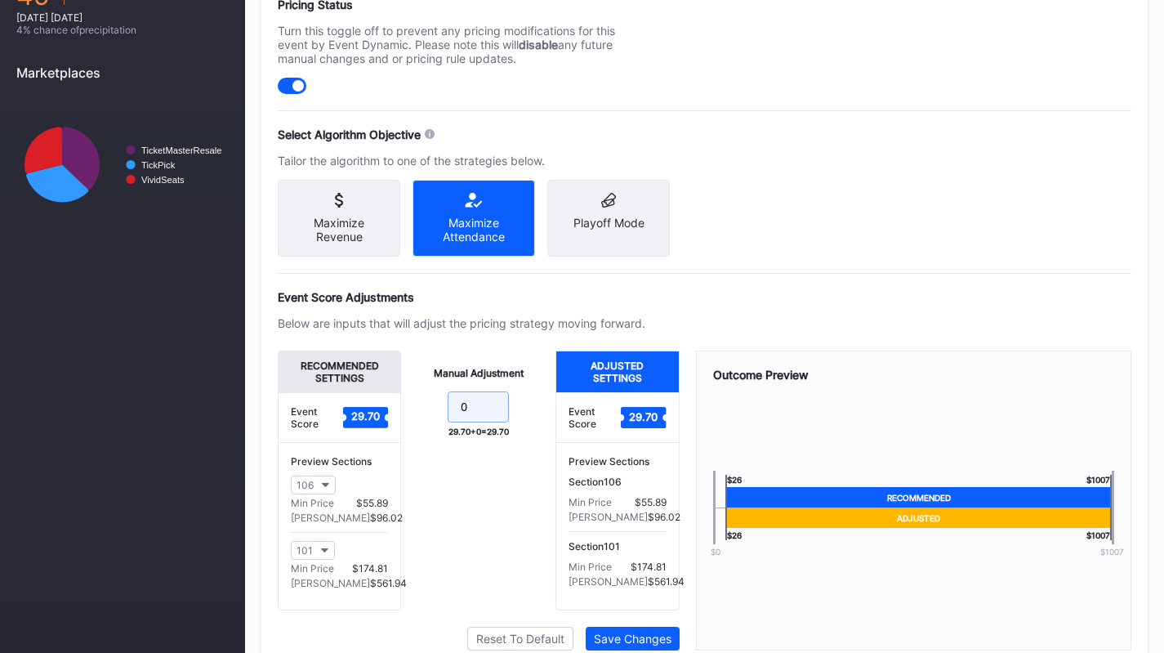
drag, startPoint x: 487, startPoint y: 417, endPoint x: 379, endPoint y: 404, distance: 108.7
click at [379, 404] on div "Recommended Settings Event Score 29.70 Preview Sections 106 Min Price $55.89 Ma…" at bounding box center [479, 480] width 402 height 260
type input "-10"
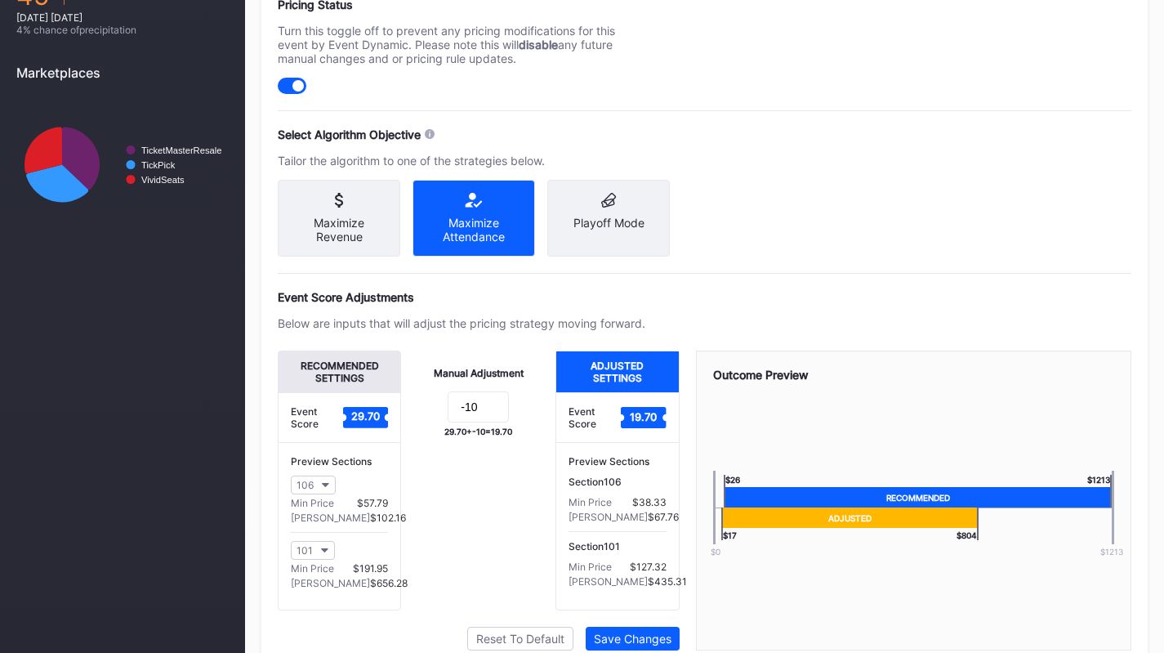
click at [615, 642] on div "Save Changes" at bounding box center [633, 638] width 78 height 14
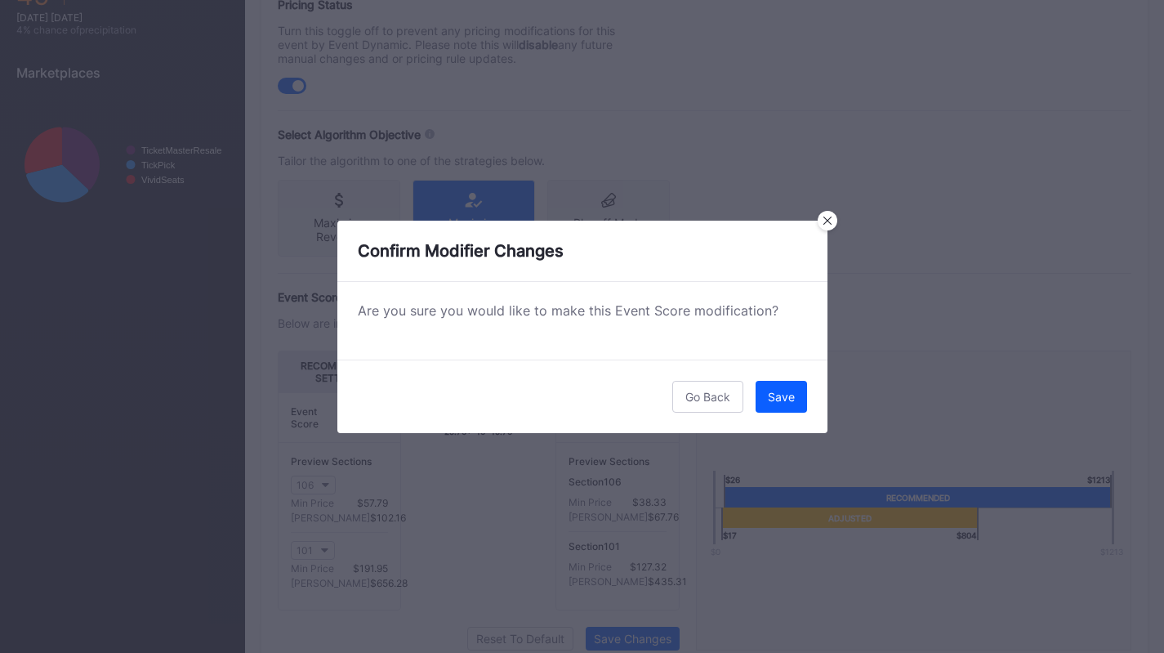
click at [783, 401] on div "Save" at bounding box center [781, 397] width 27 height 14
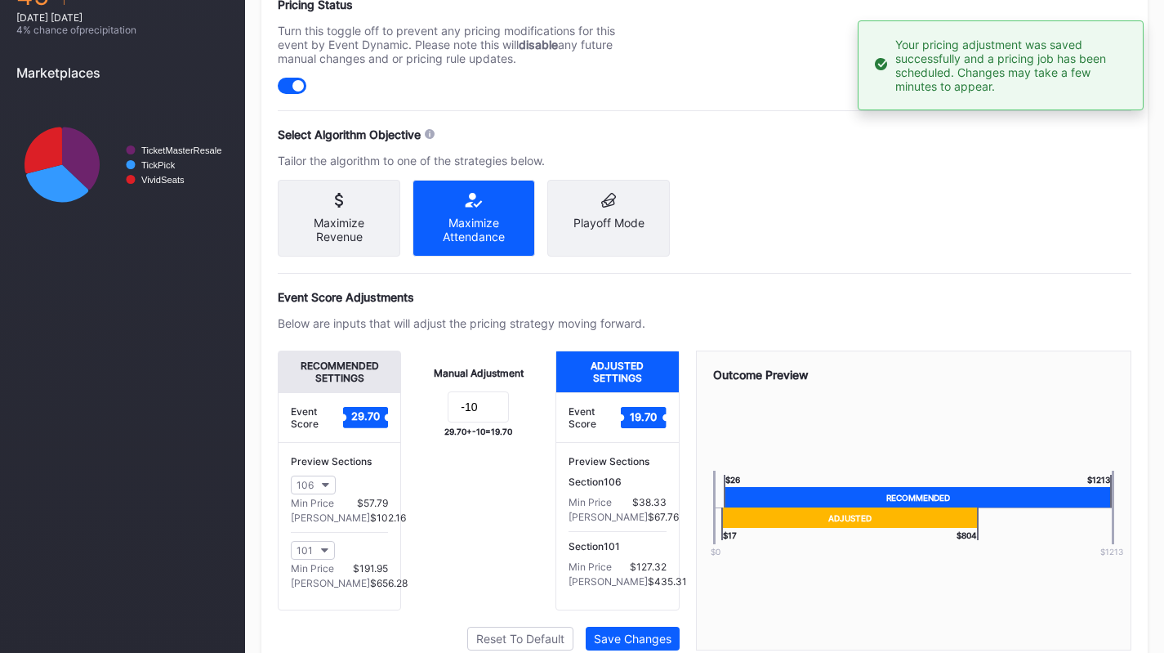
scroll to position [0, 0]
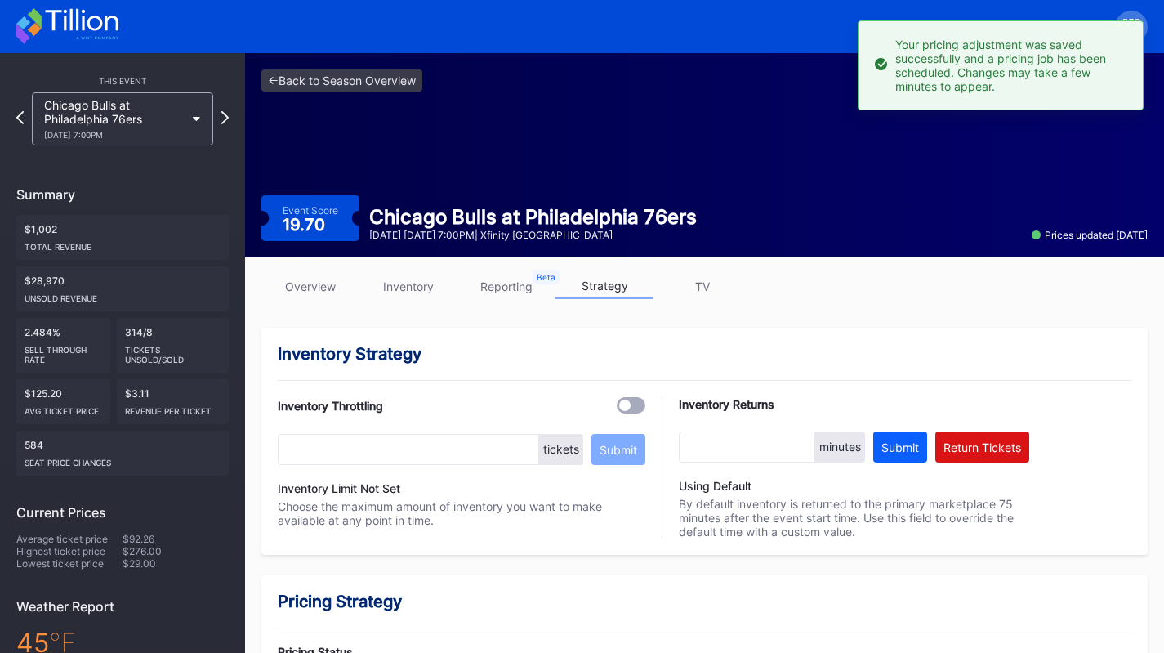
click at [176, 129] on div "Chicago Bulls at Philadelphia 76ers 3/25 Wednesday 7:00PM" at bounding box center [114, 119] width 141 height 42
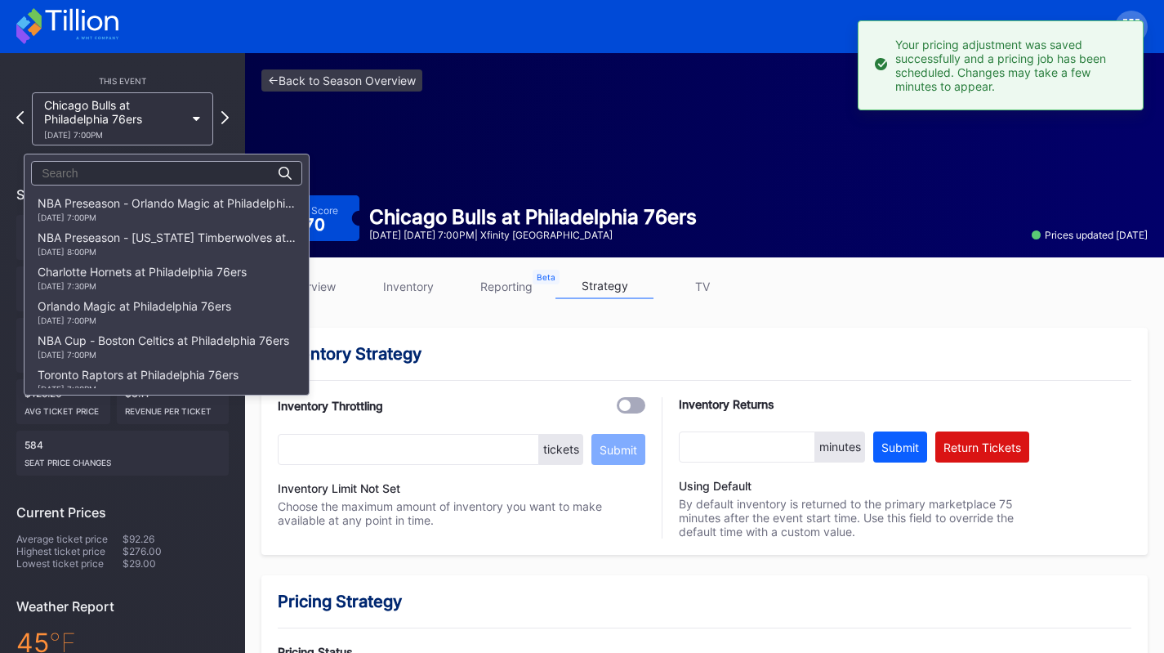
scroll to position [1279, 0]
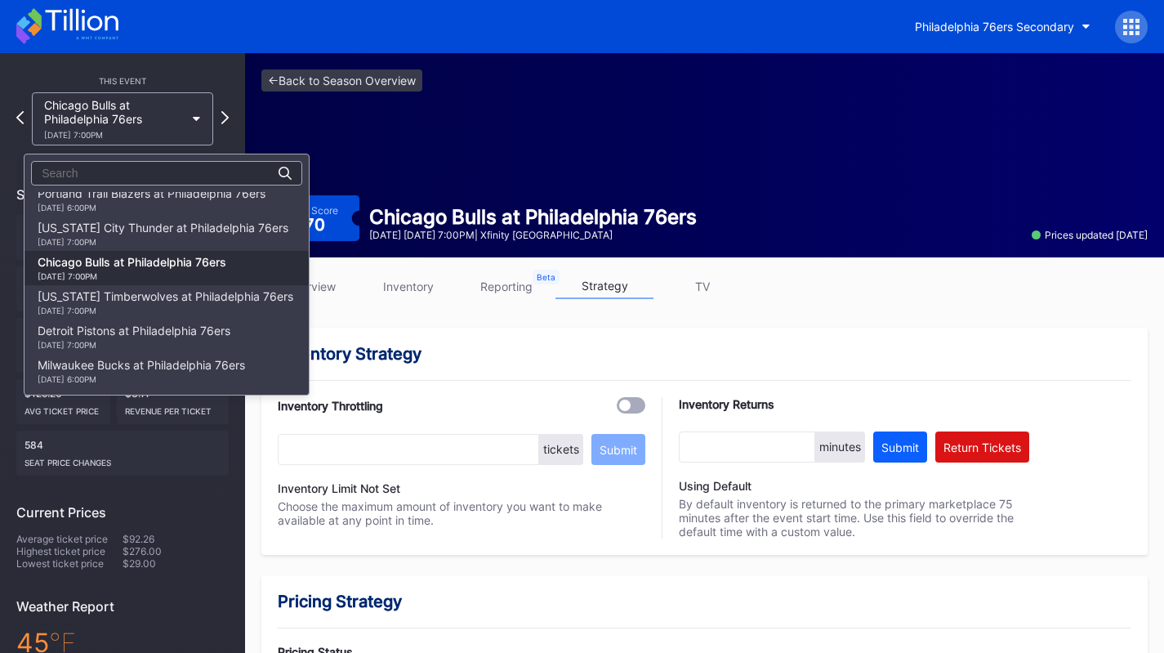
click at [174, 246] on div "Oklahoma City Thunder at Philadelphia 76ers 3/23 Monday 7:00PM" at bounding box center [167, 233] width 284 height 34
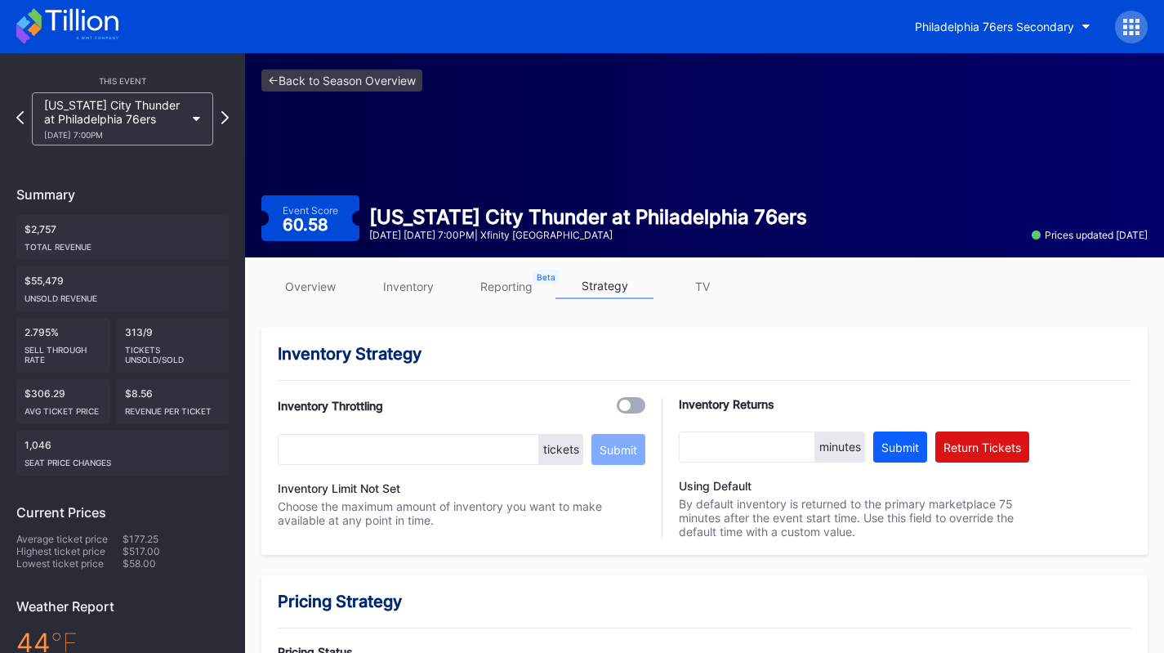
click at [310, 286] on link "overview" at bounding box center [310, 286] width 98 height 25
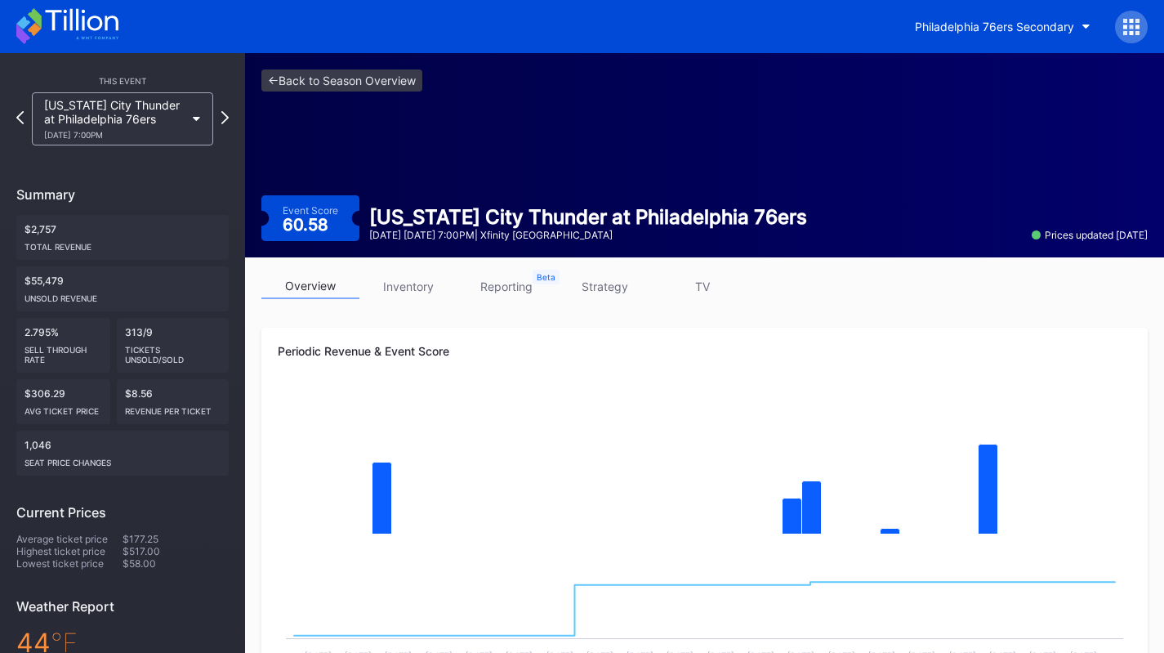
click at [408, 285] on link "inventory" at bounding box center [408, 286] width 98 height 25
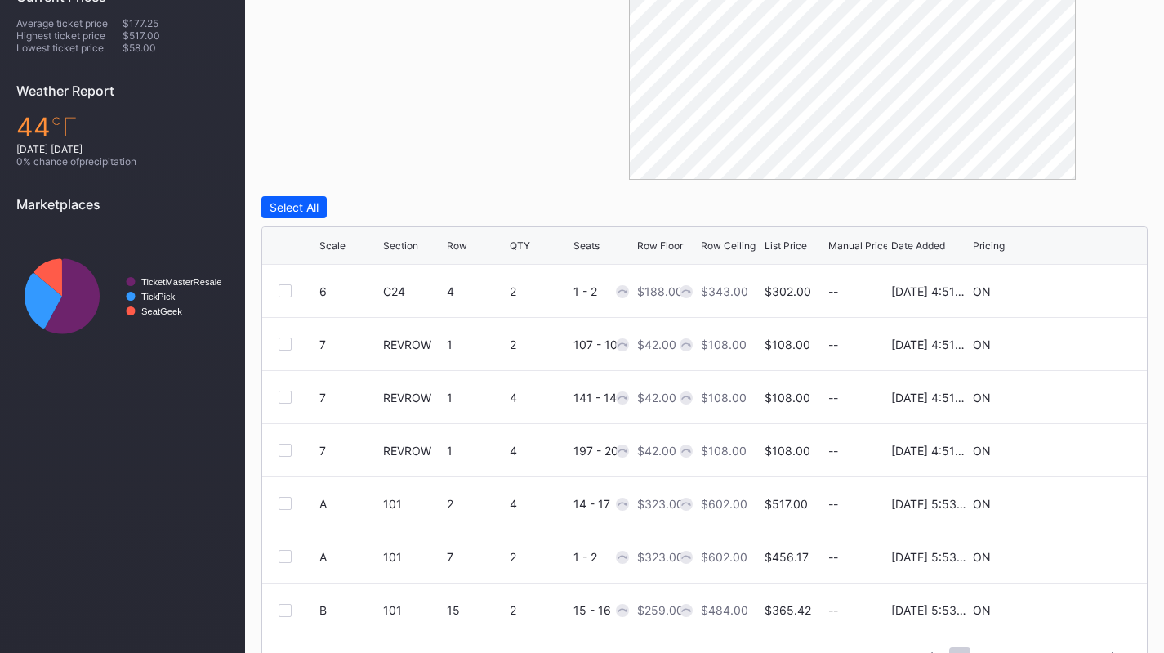
scroll to position [555, 0]
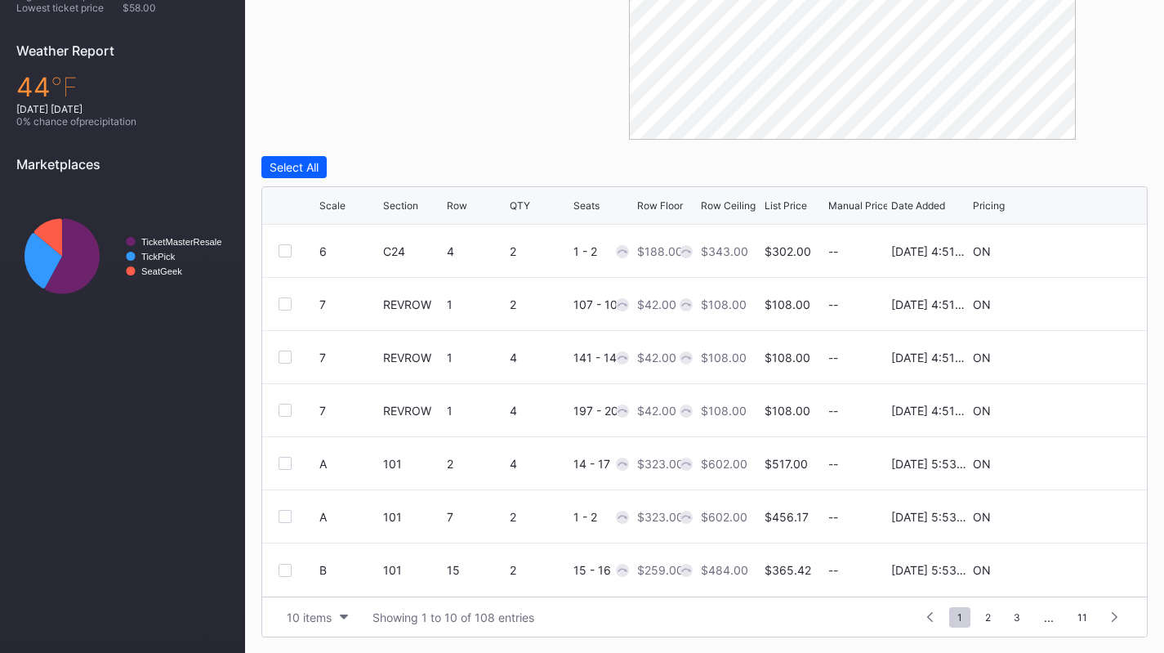
click at [302, 618] on div "10 items" at bounding box center [309, 617] width 45 height 14
click at [304, 587] on div "200 items" at bounding box center [318, 575] width 78 height 30
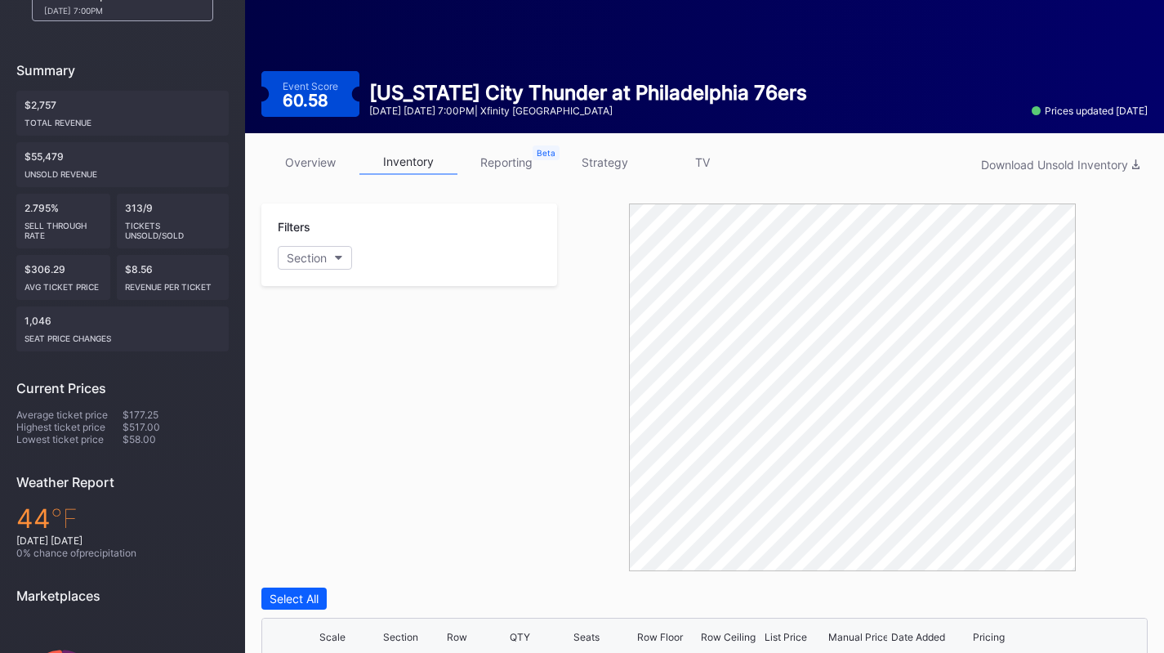
scroll to position [120, 0]
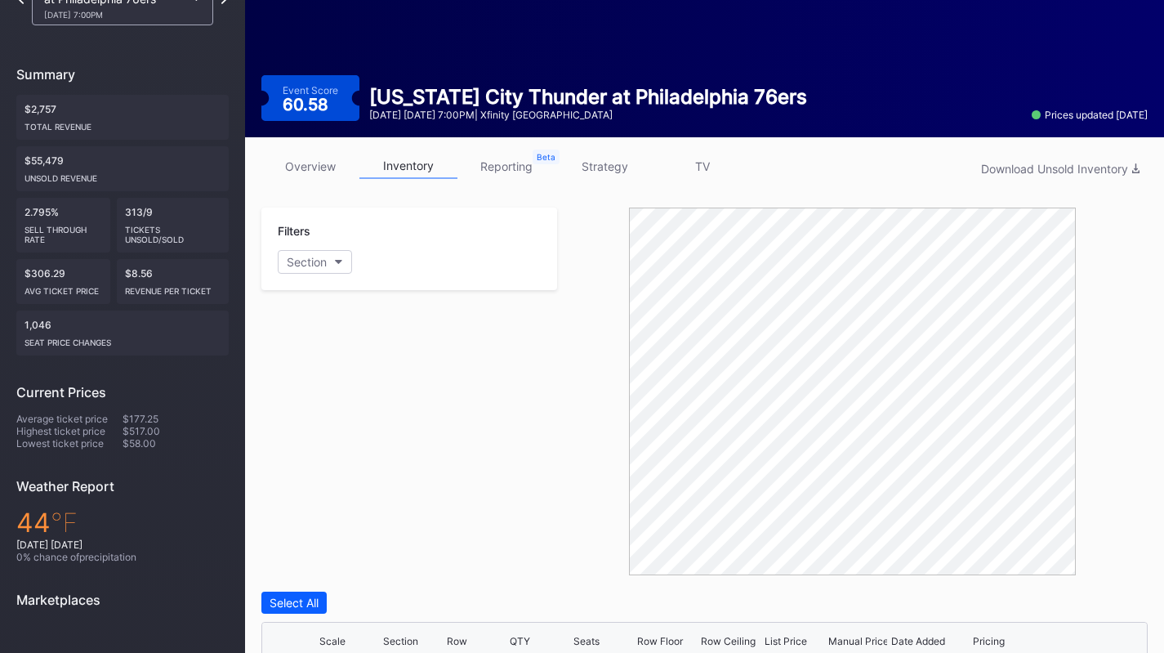
click at [638, 148] on div "overview inventory reporting strategy TV Download Unsold Inventory Filters Sect…" at bounding box center [704, 613] width 919 height 952
click at [628, 156] on link "strategy" at bounding box center [604, 166] width 98 height 25
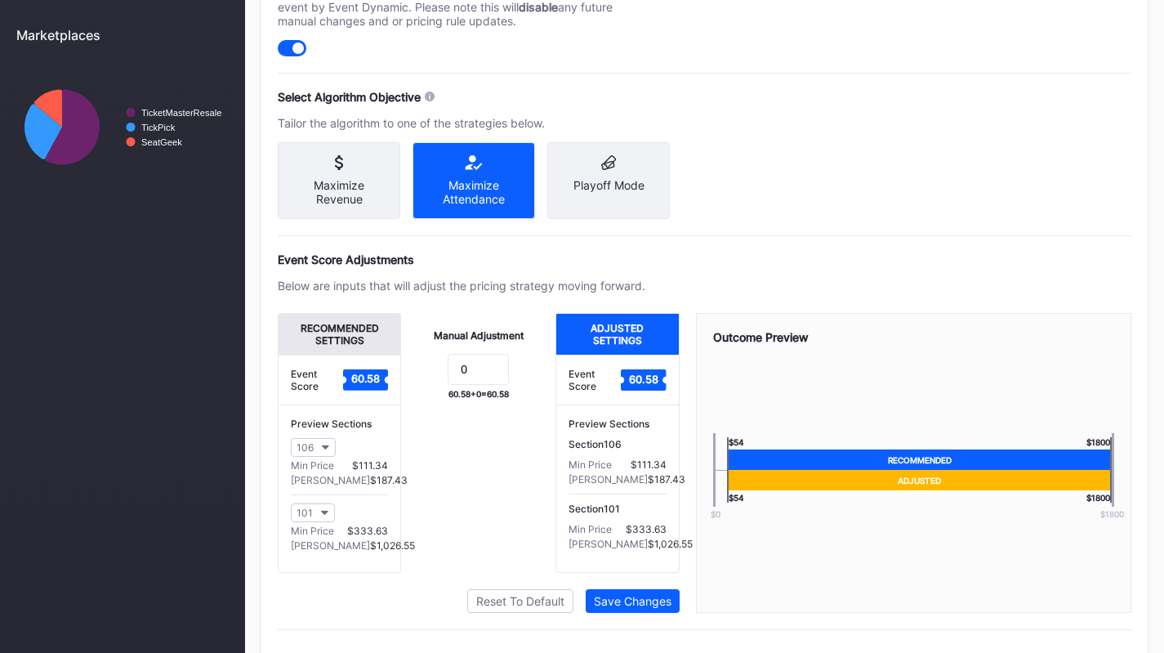
scroll to position [721, 0]
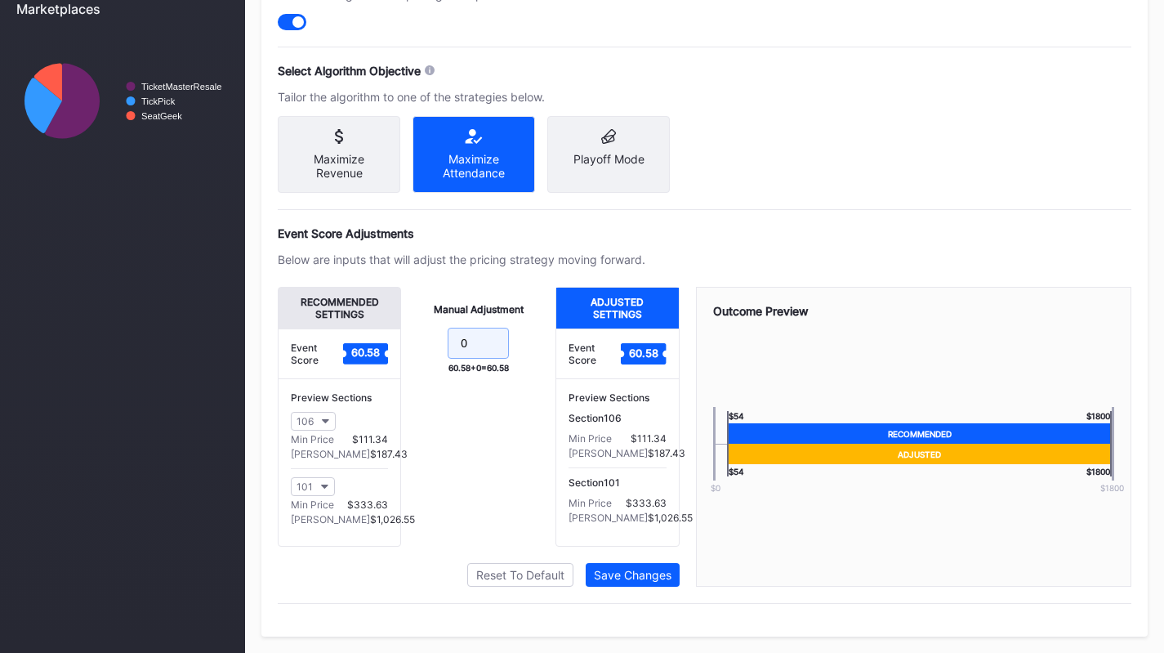
drag, startPoint x: 476, startPoint y: 345, endPoint x: 442, endPoint y: 338, distance: 34.9
click at [442, 338] on form "0" at bounding box center [478, 345] width 122 height 35
type input "-15"
click at [655, 578] on div "Save Changes" at bounding box center [633, 575] width 78 height 14
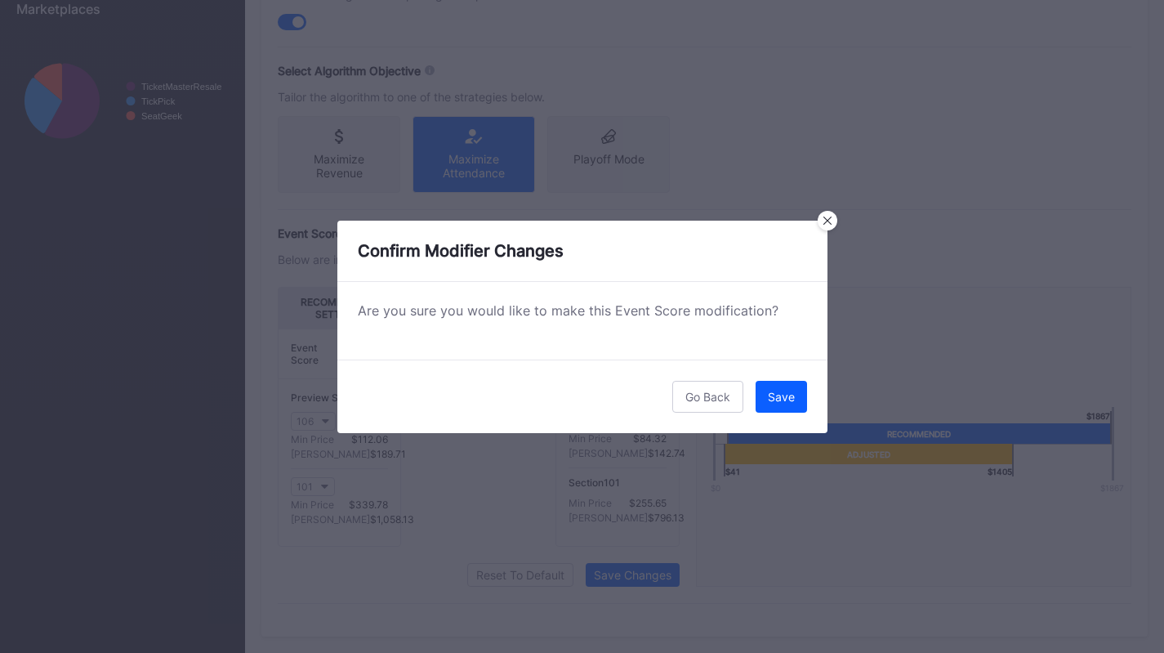
click at [778, 394] on div "Save" at bounding box center [781, 397] width 27 height 14
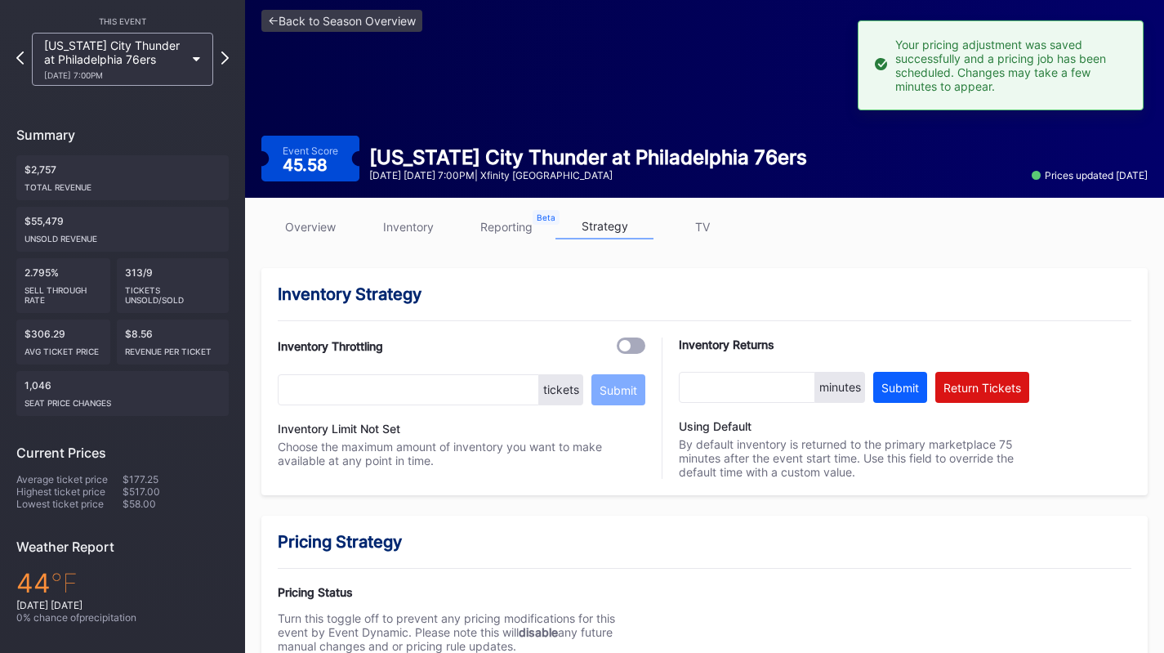
scroll to position [0, 0]
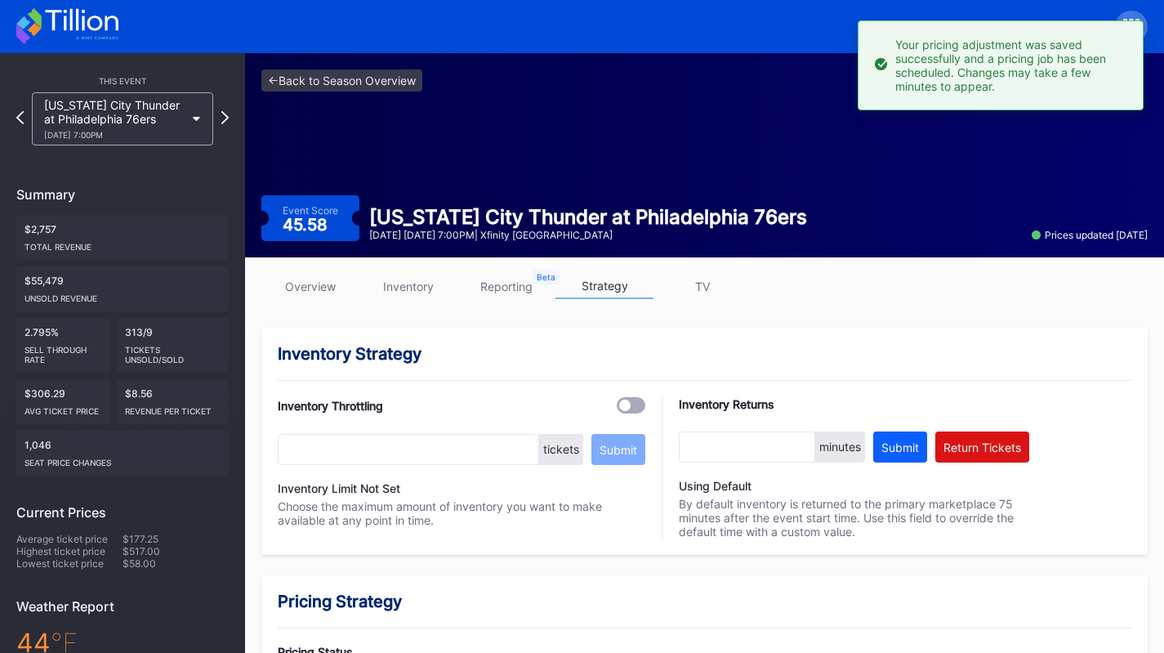
click at [136, 133] on div "3/23 Monday 7:00PM" at bounding box center [114, 135] width 141 height 10
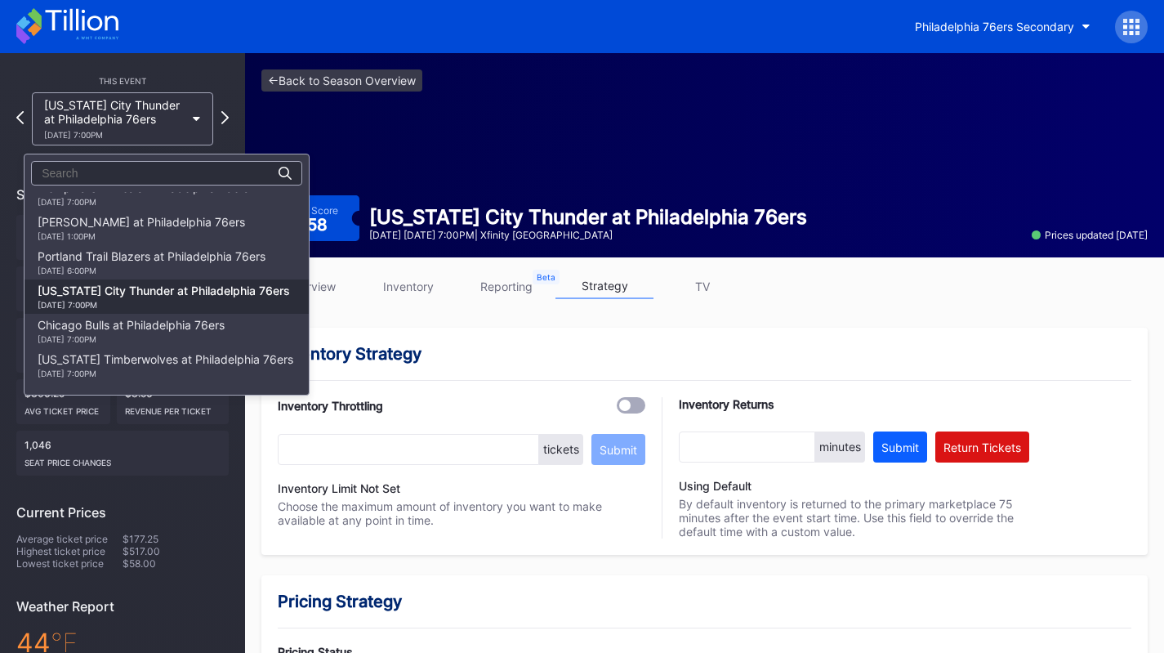
scroll to position [1213, 0]
click at [137, 264] on div "Portland Trail Blazers at Philadelphia 76ers 3/15 Sunday 6:00PM" at bounding box center [152, 265] width 228 height 26
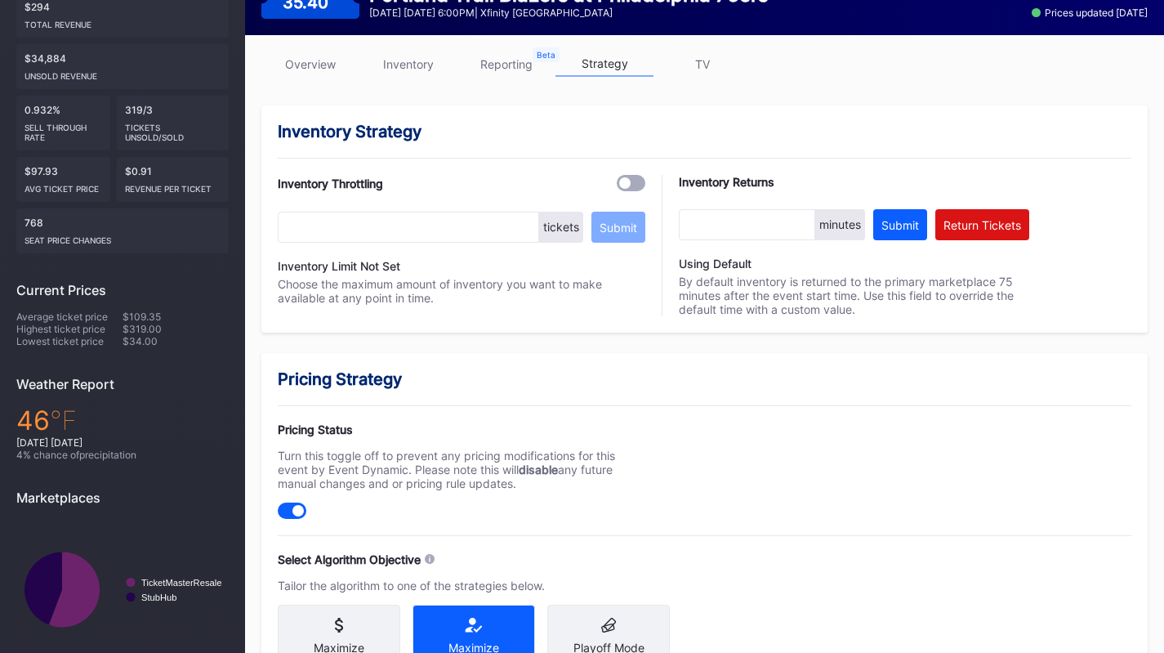
scroll to position [207, 0]
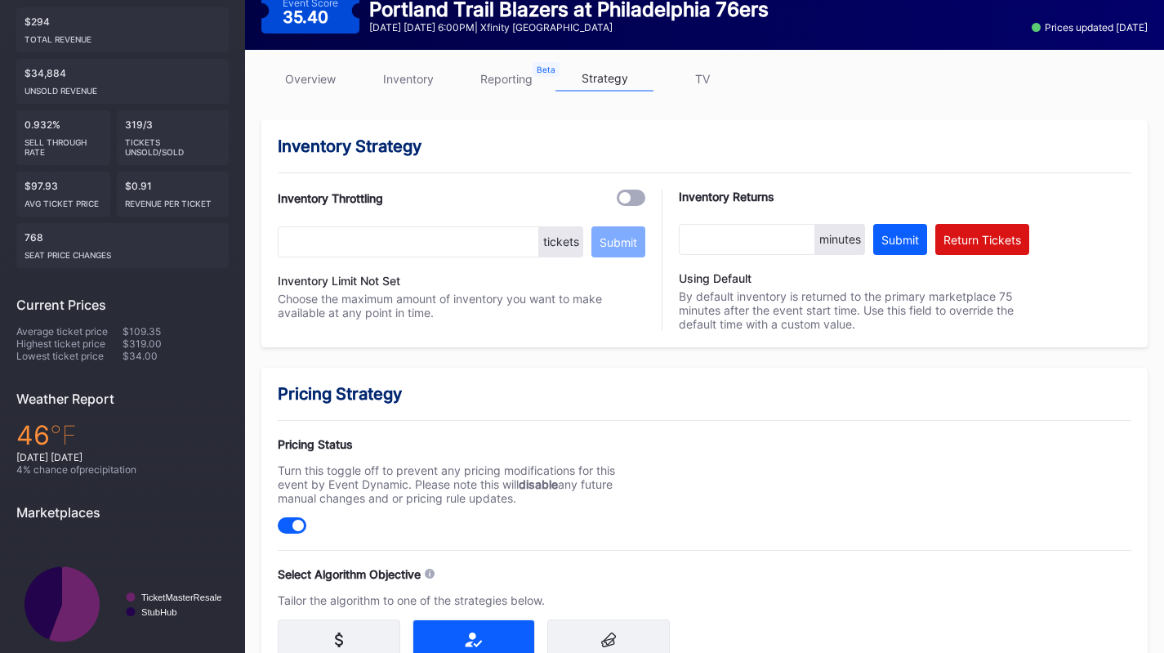
click at [421, 74] on link "inventory" at bounding box center [408, 78] width 98 height 25
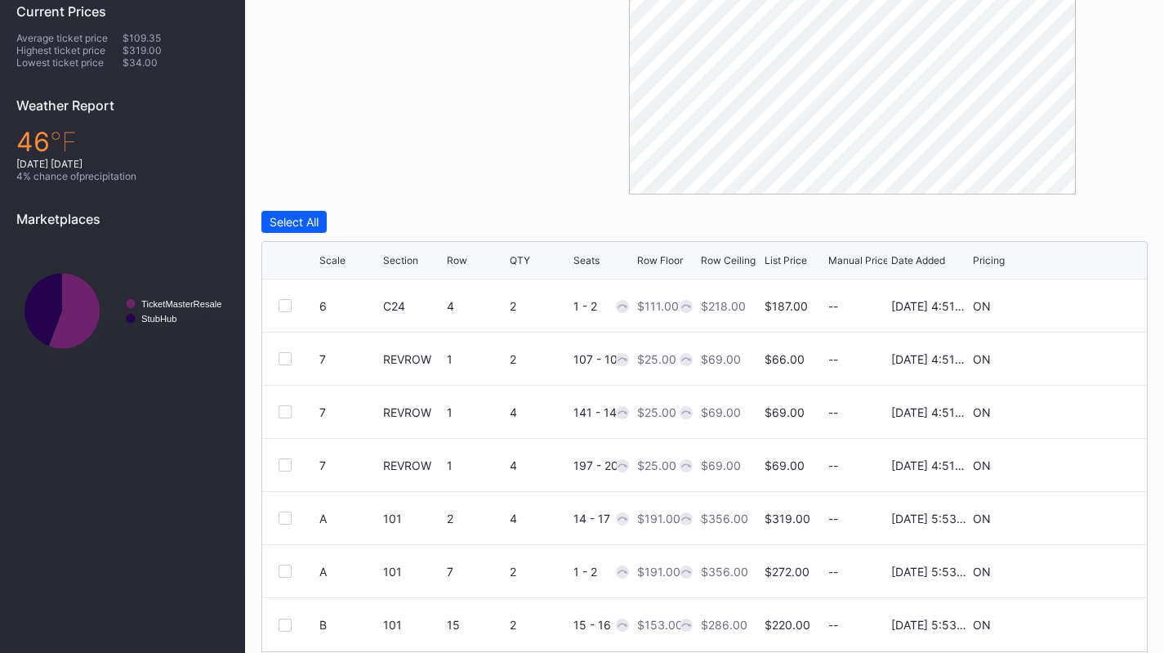
scroll to position [555, 0]
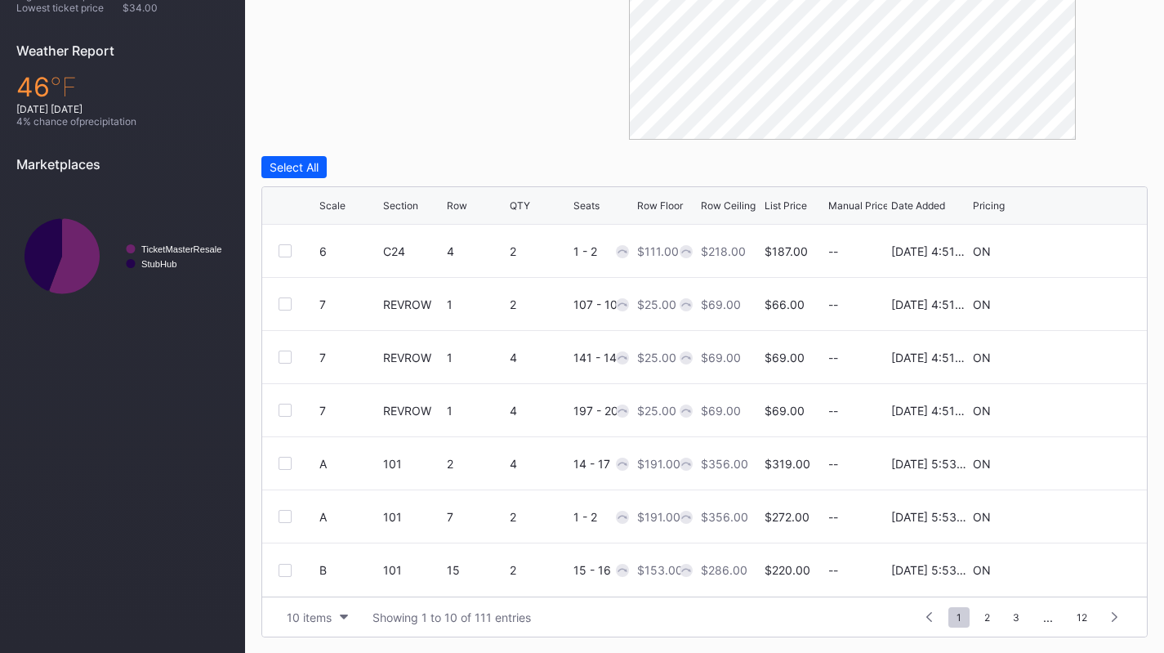
click at [323, 628] on div "10 items Showing 1 to 10 of 111 entries 1 ... -1 0 1 2 3 ... 12" at bounding box center [704, 616] width 885 height 40
click at [319, 618] on div "10 items" at bounding box center [309, 617] width 45 height 14
click at [316, 572] on div "200 items" at bounding box center [317, 576] width 53 height 14
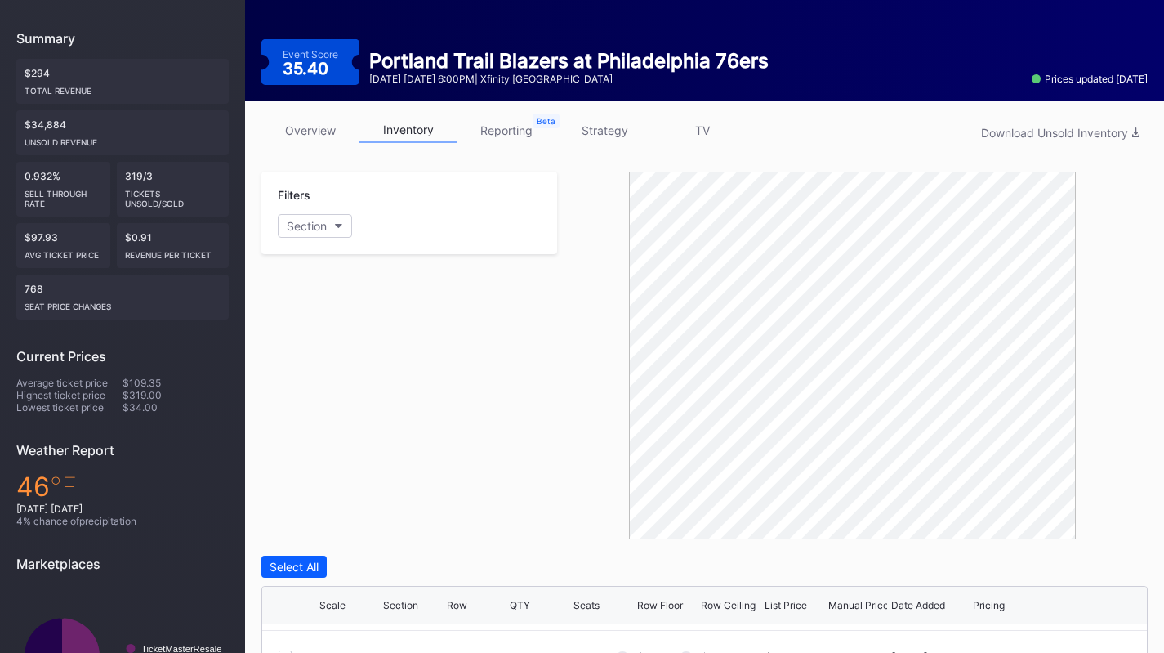
scroll to position [0, 0]
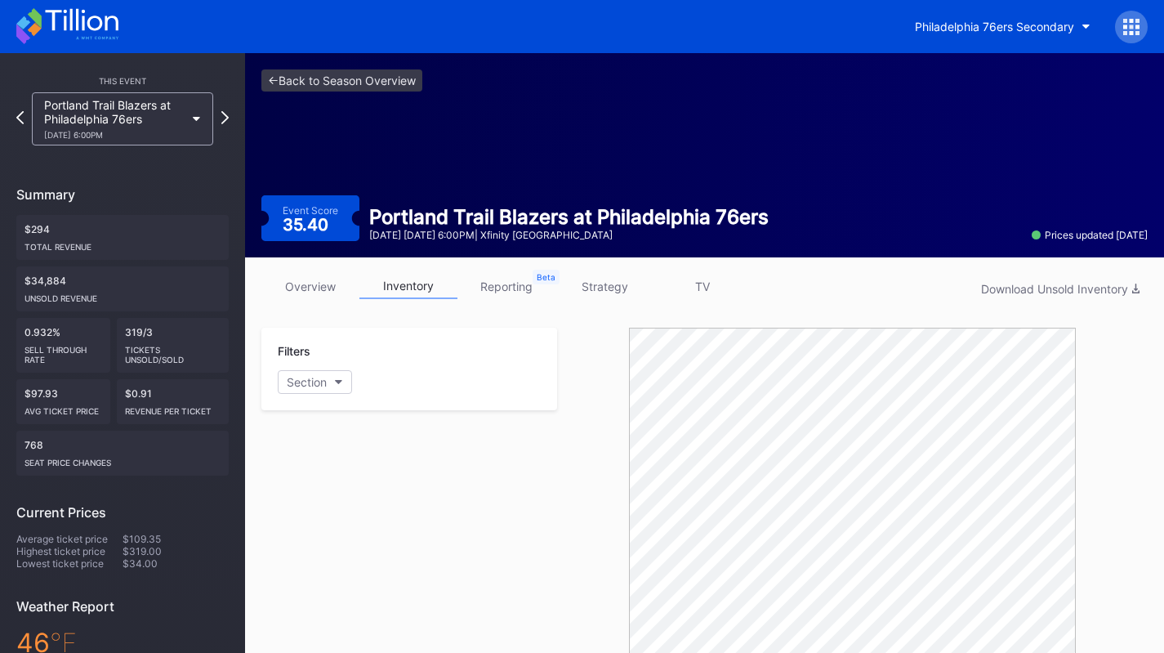
click at [601, 277] on link "strategy" at bounding box center [604, 286] width 98 height 25
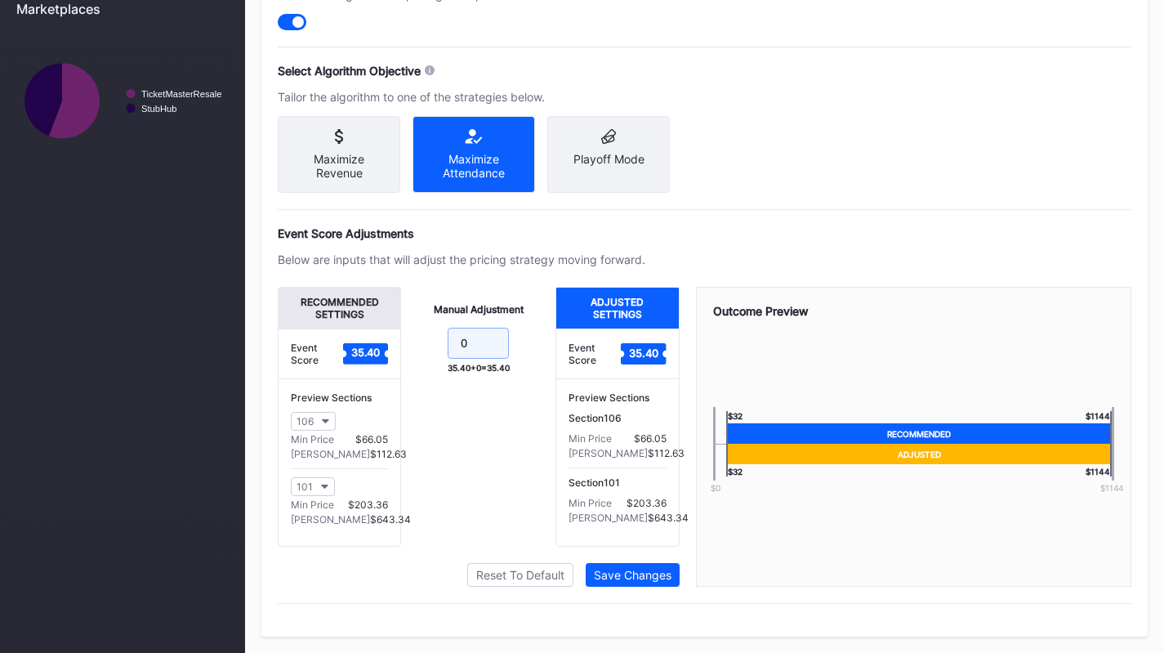
drag, startPoint x: 478, startPoint y: 344, endPoint x: 399, endPoint y: 327, distance: 80.3
click at [399, 327] on div "Recommended Settings Event Score 35.40 Preview Sections 106 Min Price $66.05 Ma…" at bounding box center [479, 417] width 402 height 260
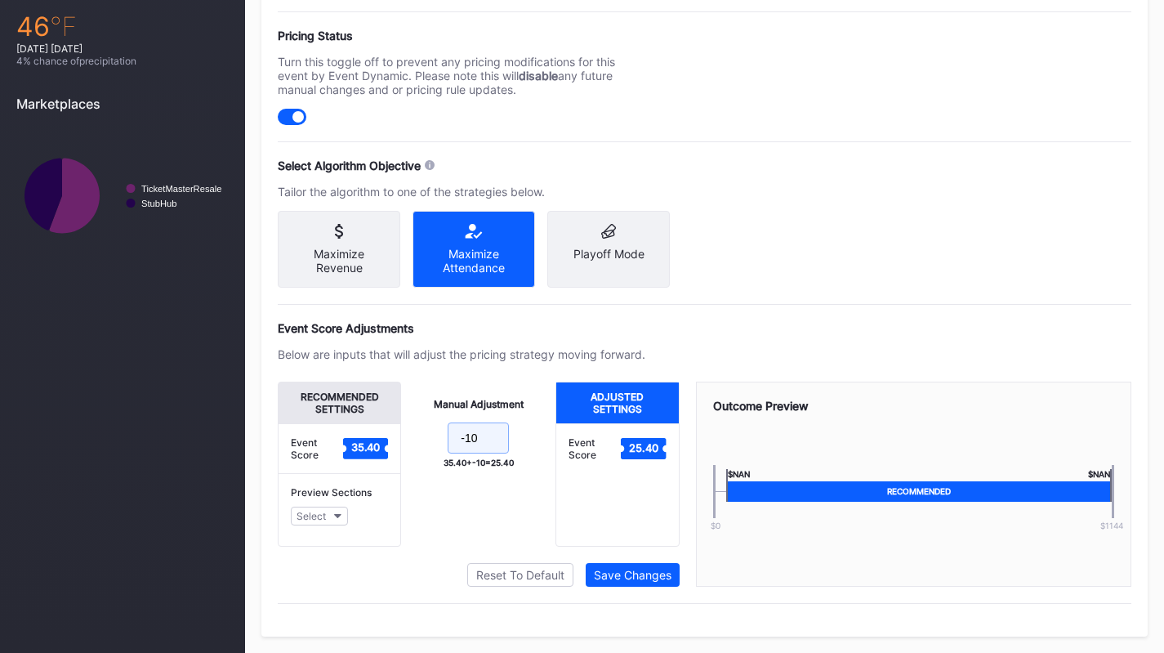
scroll to position [721, 0]
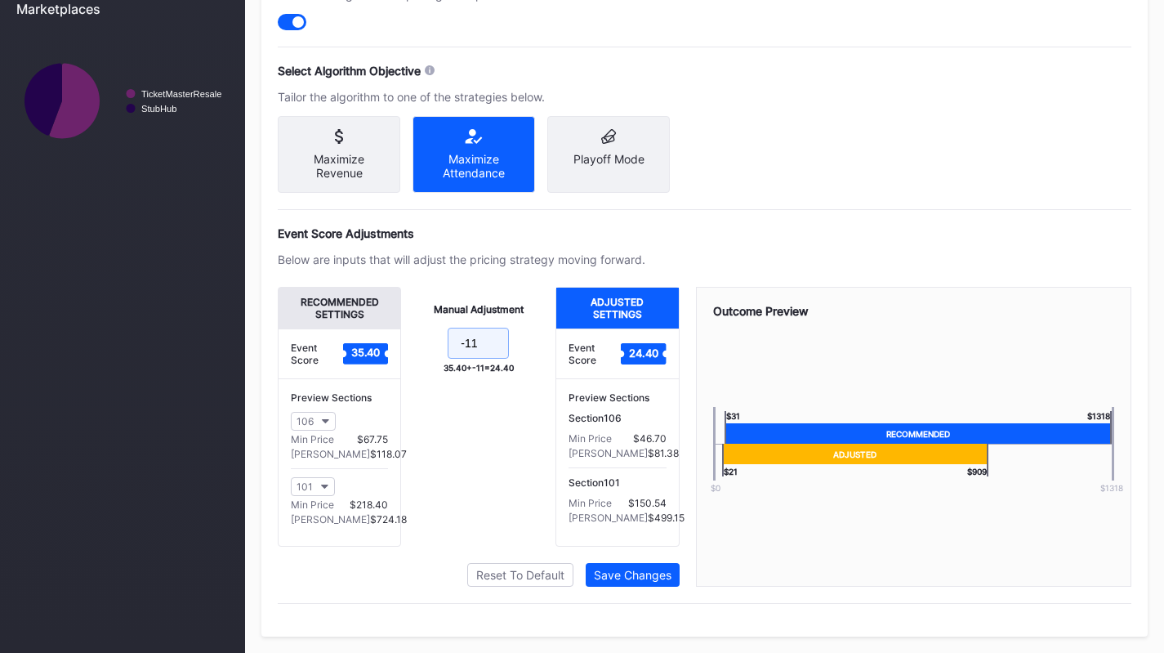
type input "-11"
click at [665, 587] on div "Pricing Strategy Pricing Status Turn this toggle off to prevent any pricing mod…" at bounding box center [704, 250] width 886 height 772
drag, startPoint x: 654, startPoint y: 576, endPoint x: 665, endPoint y: 587, distance: 16.2
click at [665, 587] on div "Pricing Strategy Pricing Status Turn this toggle off to prevent any pricing mod…" at bounding box center [704, 250] width 886 height 772
click at [663, 570] on div "Save Changes" at bounding box center [633, 575] width 78 height 14
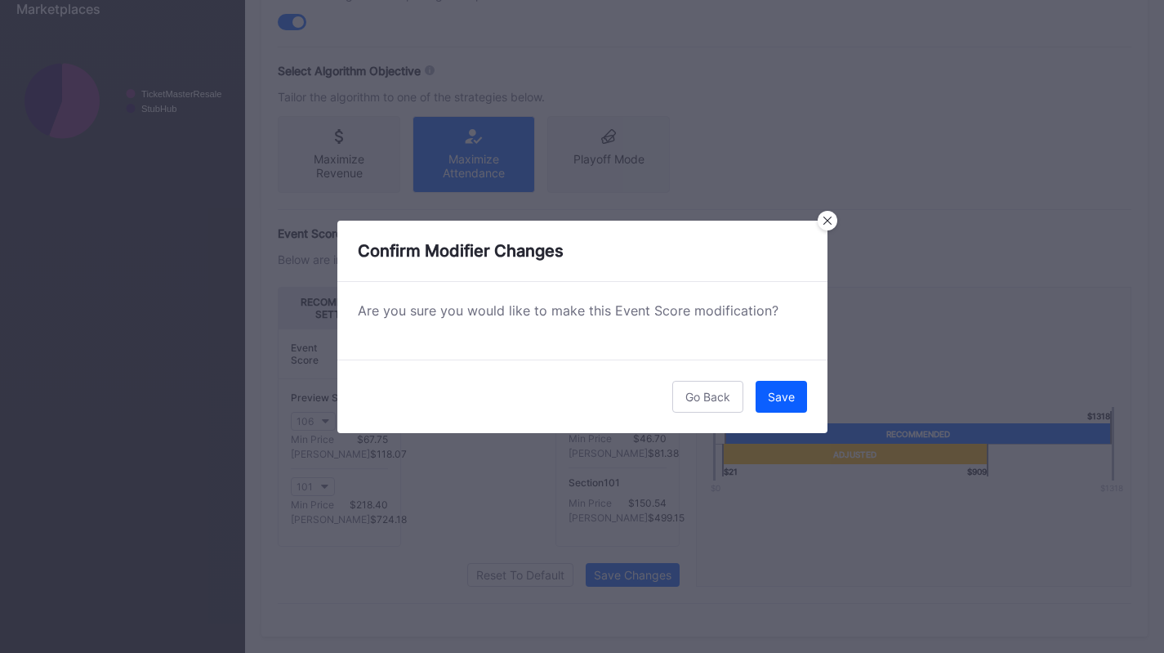
click at [774, 390] on div "Save" at bounding box center [781, 397] width 27 height 14
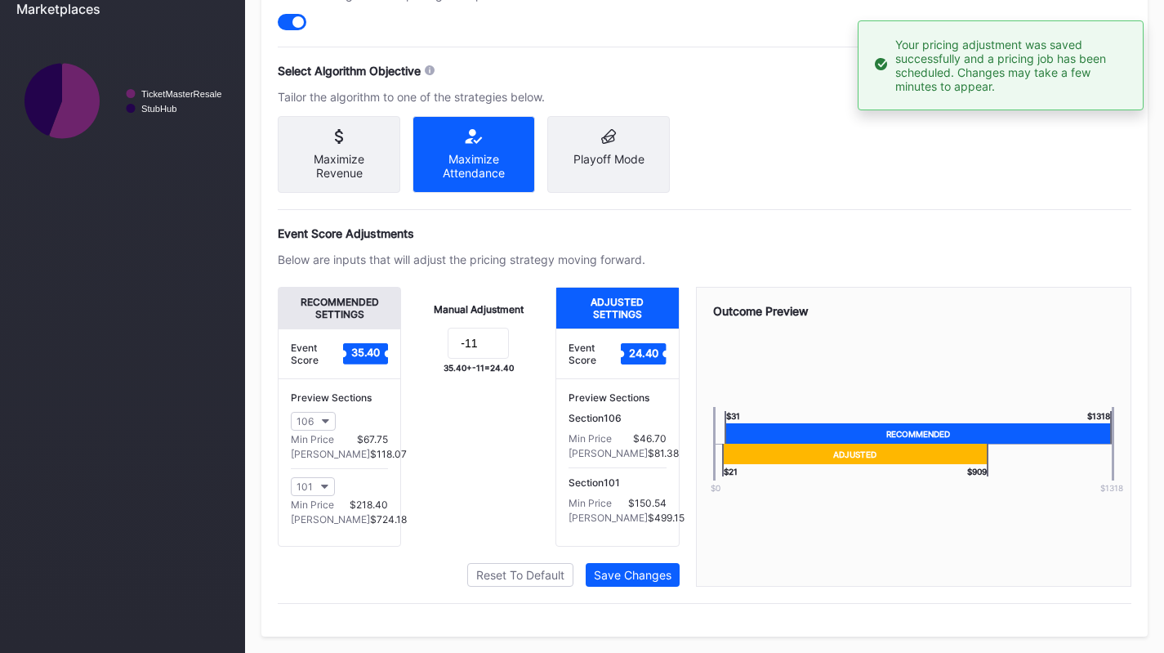
scroll to position [93, 0]
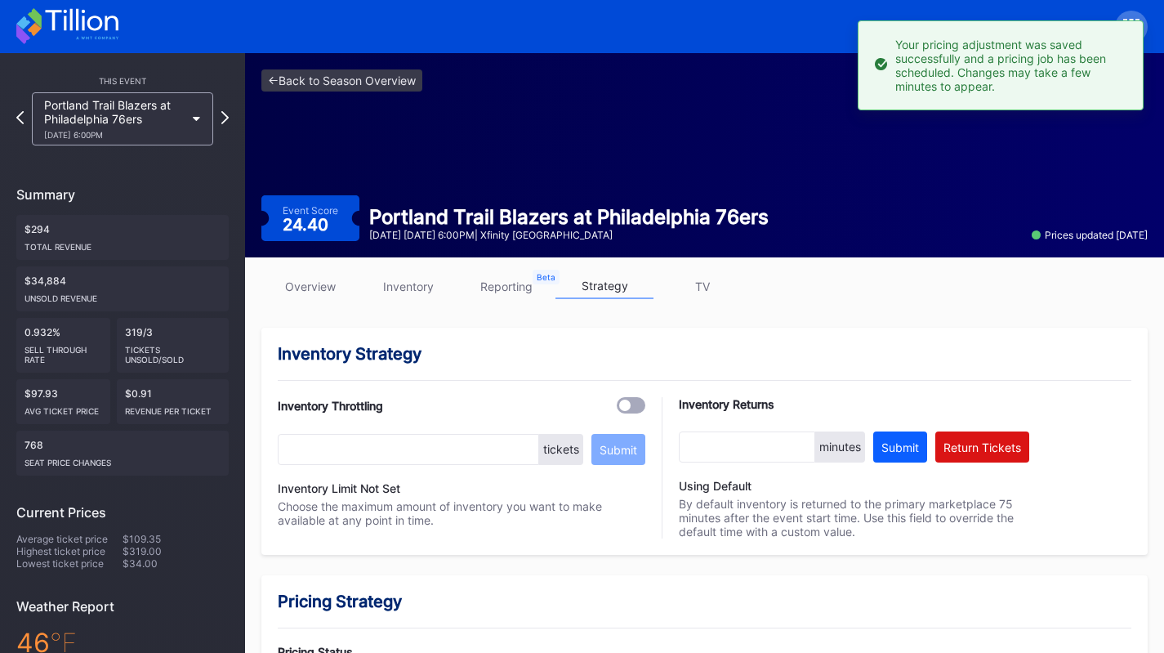
click at [173, 136] on div "3/15 Sunday 6:00PM" at bounding box center [114, 135] width 141 height 10
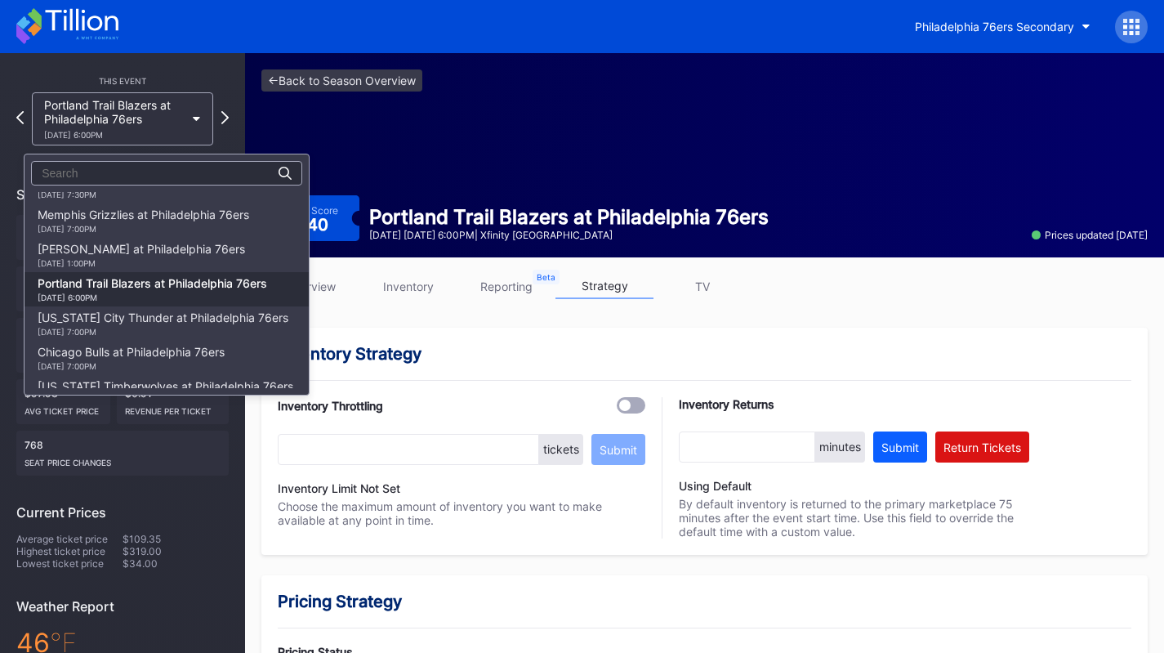
click at [149, 254] on div "Brooklyn Nets at Philadelphia 76ers 3/14 Saturday 1:00PM" at bounding box center [141, 255] width 207 height 26
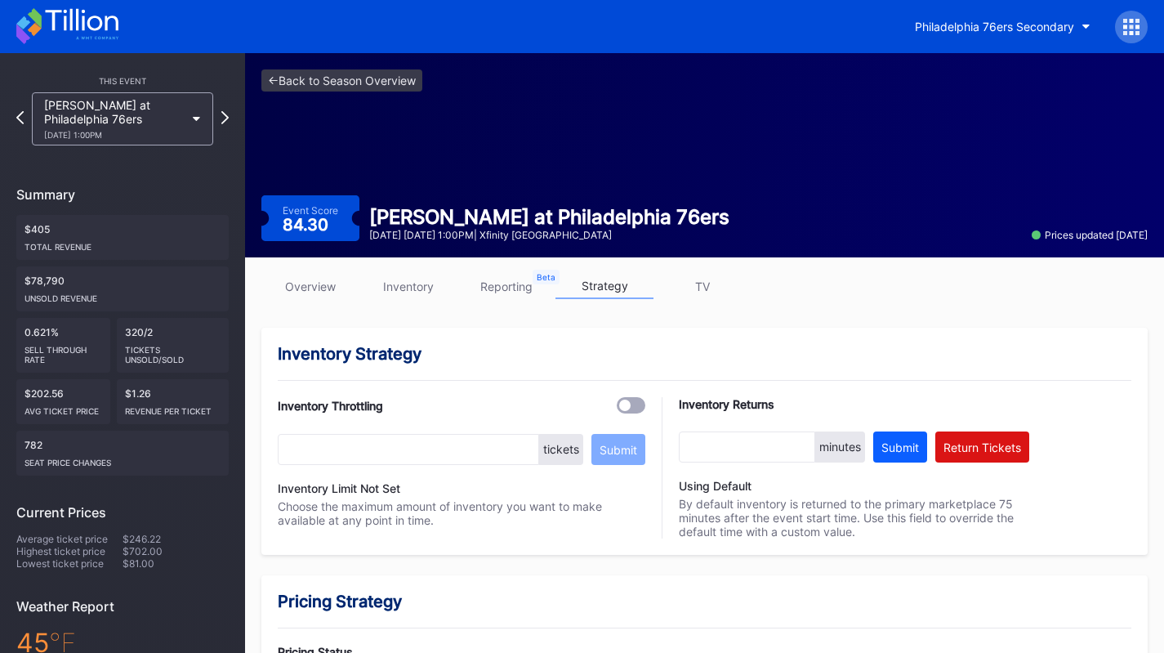
click at [419, 279] on link "inventory" at bounding box center [408, 286] width 98 height 25
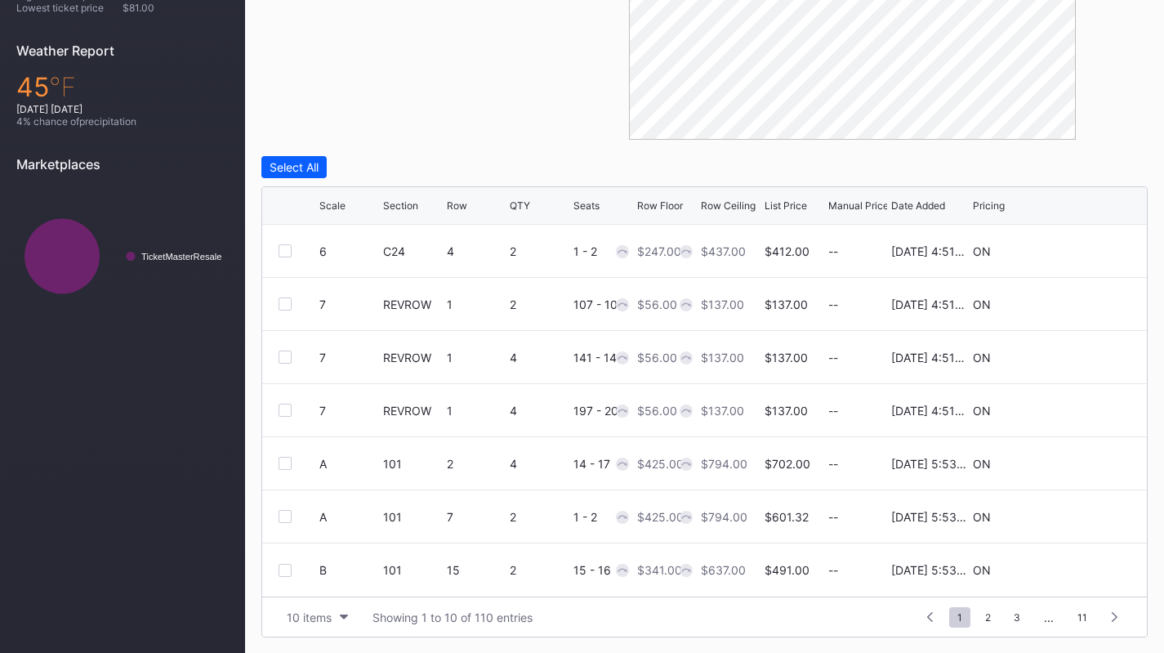
click at [320, 613] on div "10 items" at bounding box center [309, 617] width 45 height 14
click at [316, 586] on div "200 items" at bounding box center [318, 575] width 78 height 30
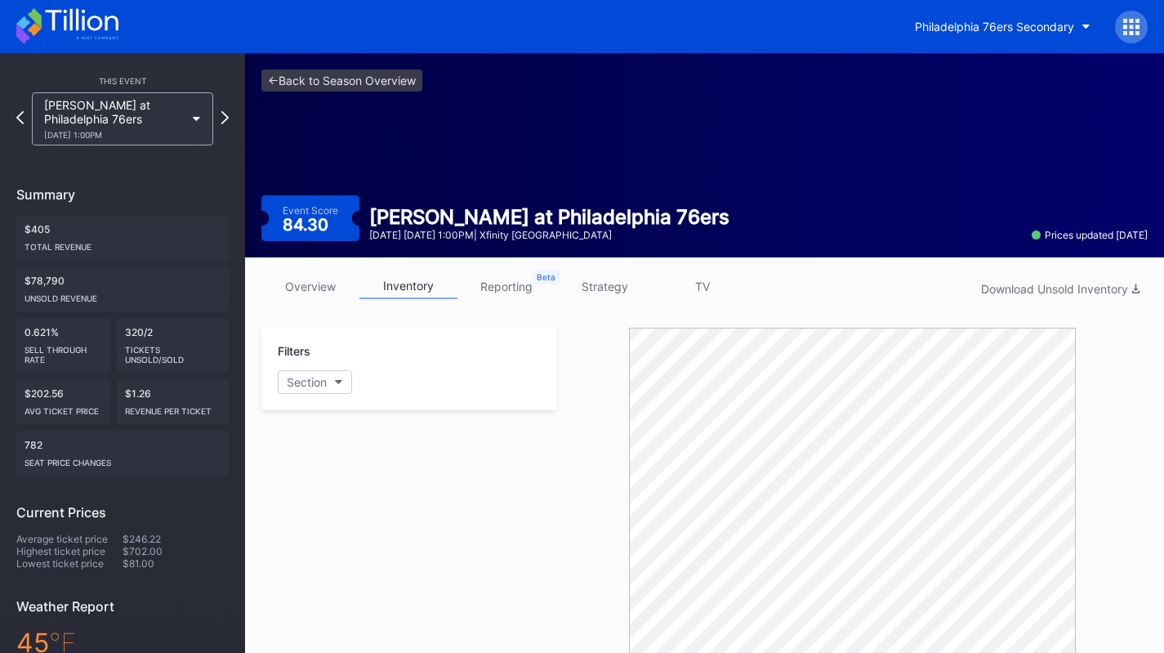
click at [600, 284] on link "strategy" at bounding box center [604, 286] width 98 height 25
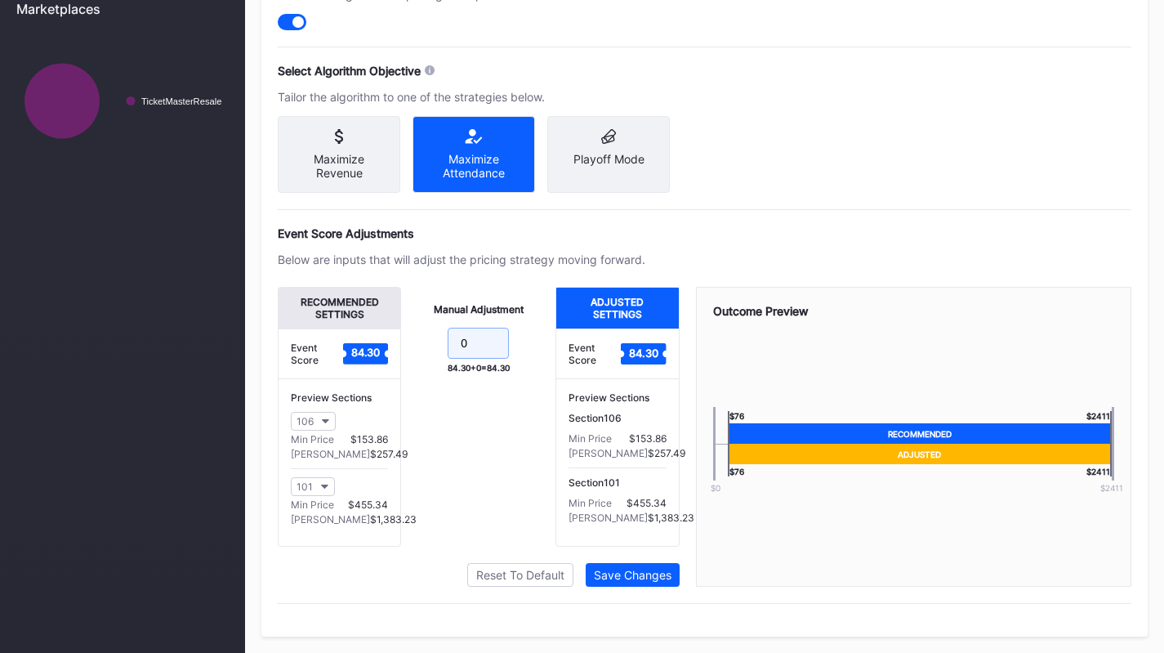
drag, startPoint x: 468, startPoint y: 347, endPoint x: 418, endPoint y: 349, distance: 49.9
click at [418, 349] on form "0" at bounding box center [478, 345] width 122 height 35
type input "-23"
click at [664, 578] on div "Save Changes" at bounding box center [633, 575] width 78 height 14
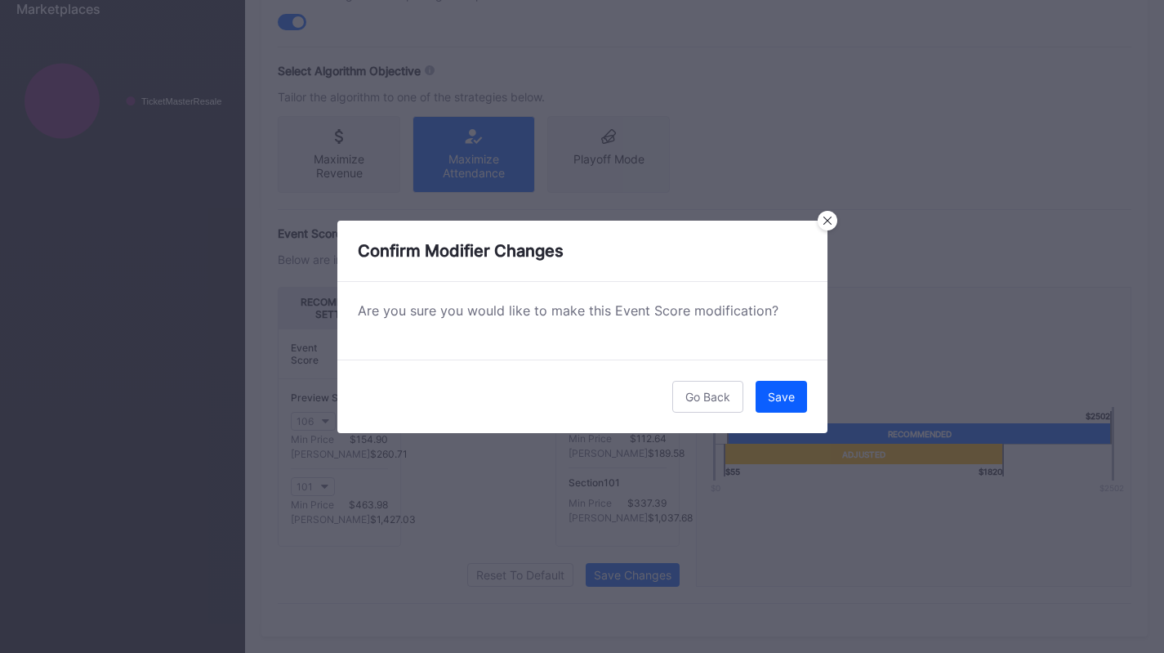
click at [792, 420] on div "Go Back Save" at bounding box center [582, 396] width 490 height 74
click at [783, 407] on button "Save" at bounding box center [781, 397] width 51 height 32
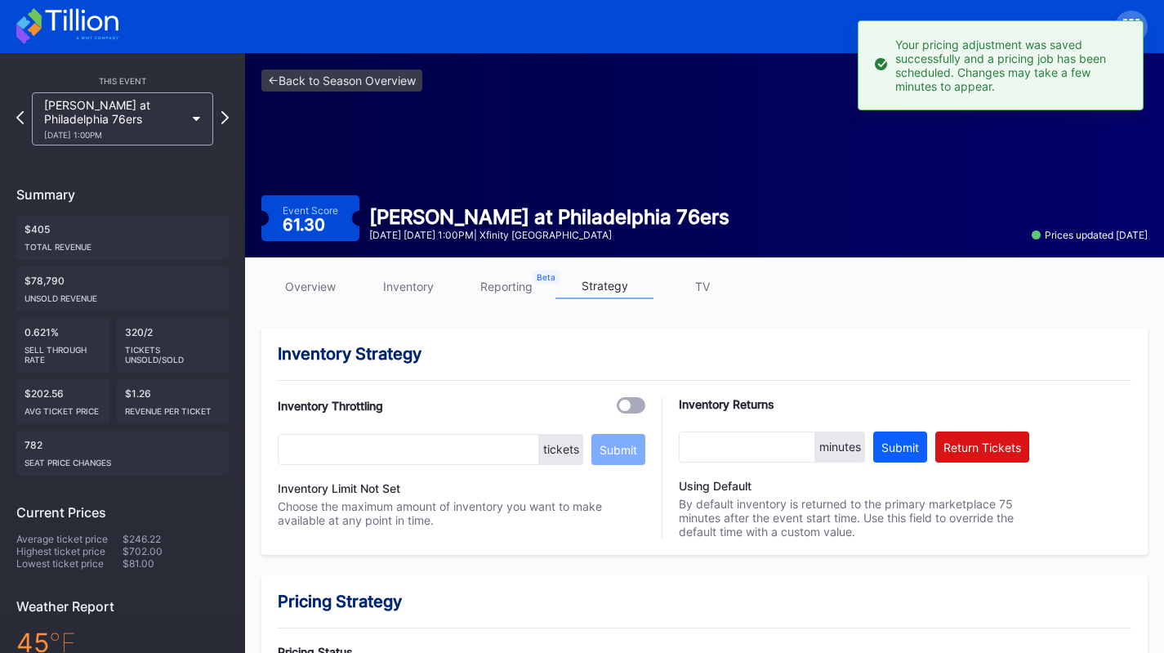
click at [145, 128] on div "Brooklyn Nets at Philadelphia 76ers 3/14 Saturday 1:00PM" at bounding box center [114, 119] width 141 height 42
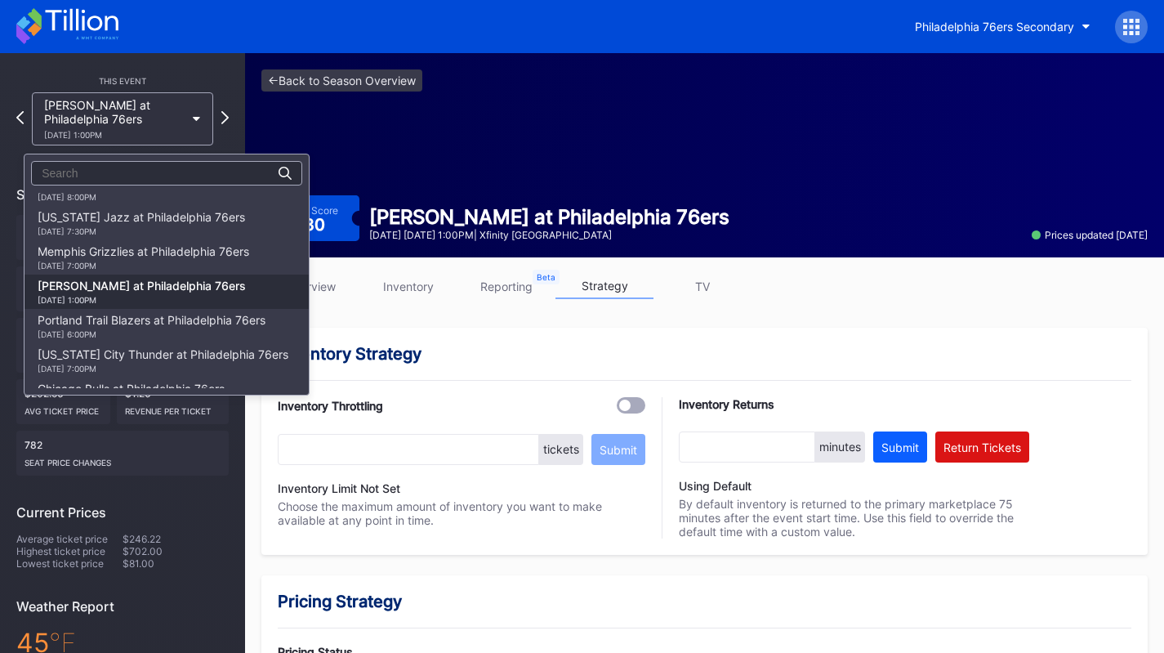
click at [150, 255] on div "Memphis Grizzlies at Philadelphia 76ers 3/10 Tuesday 7:00PM" at bounding box center [144, 257] width 212 height 26
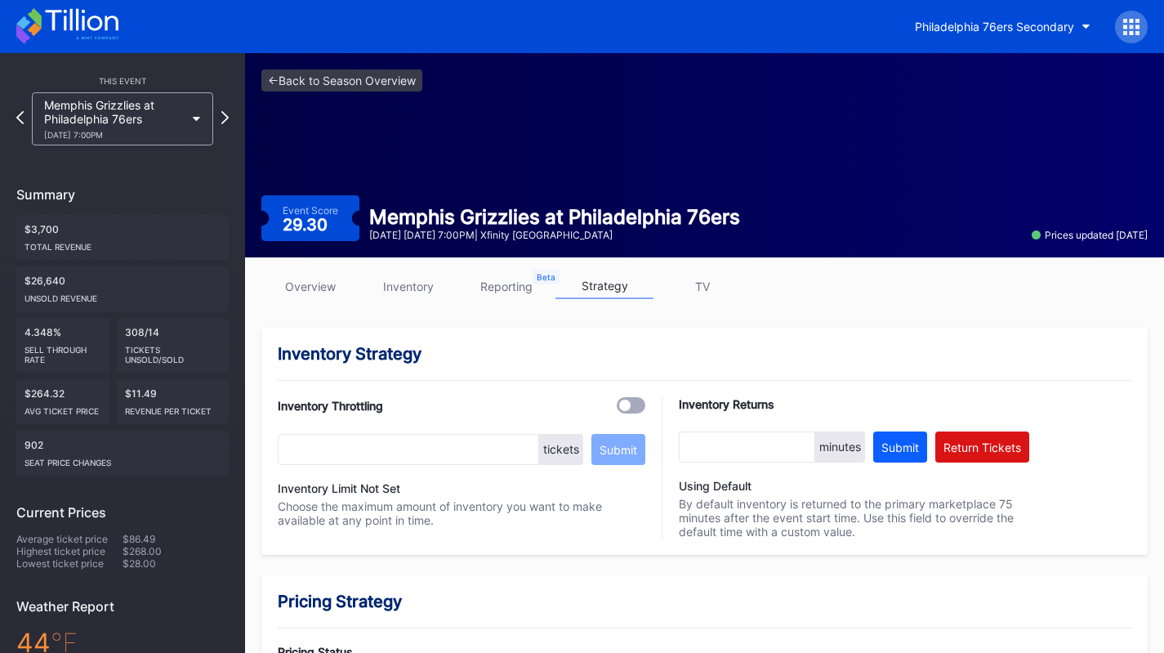
click at [426, 292] on link "inventory" at bounding box center [408, 286] width 98 height 25
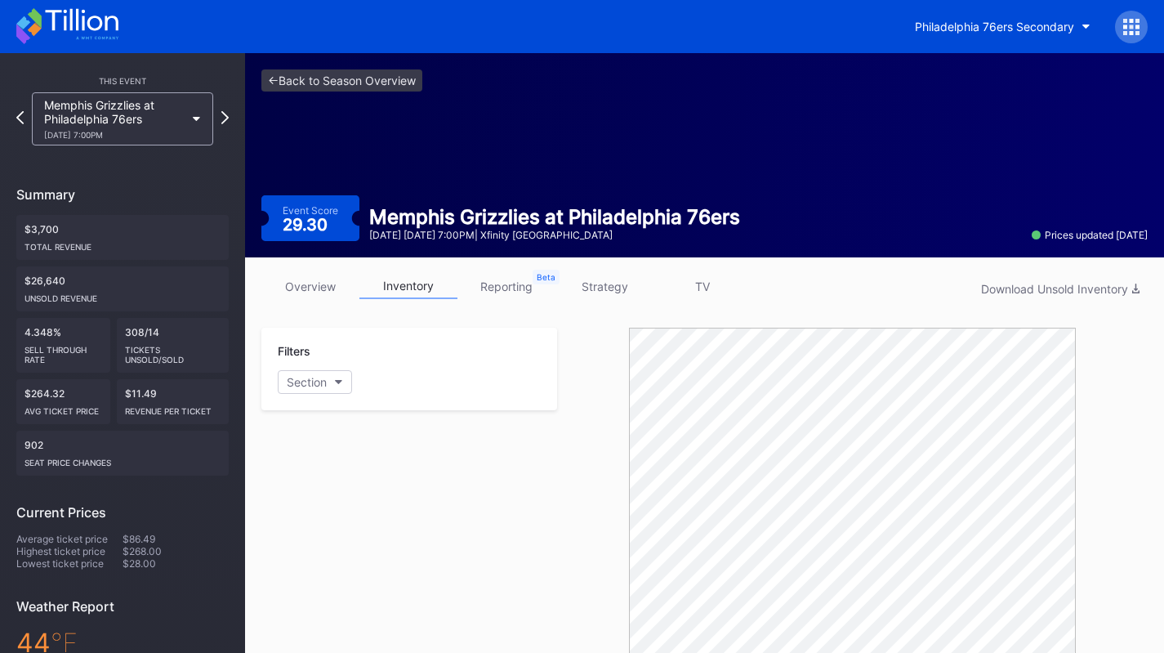
click at [624, 288] on link "strategy" at bounding box center [604, 286] width 98 height 25
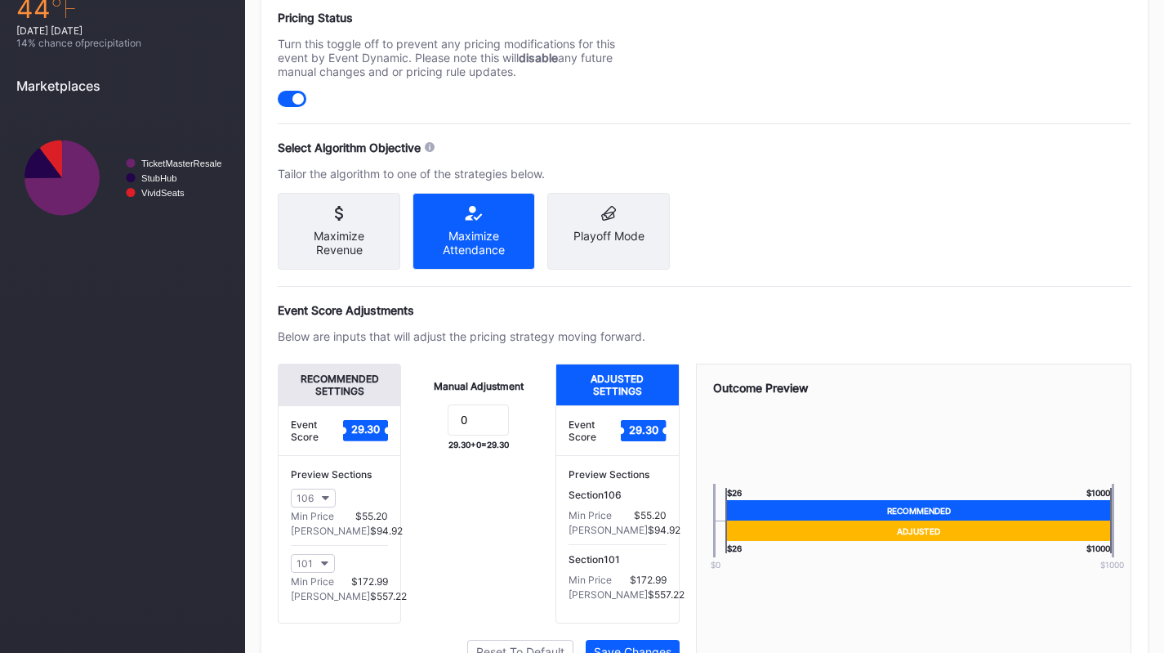
scroll to position [721, 0]
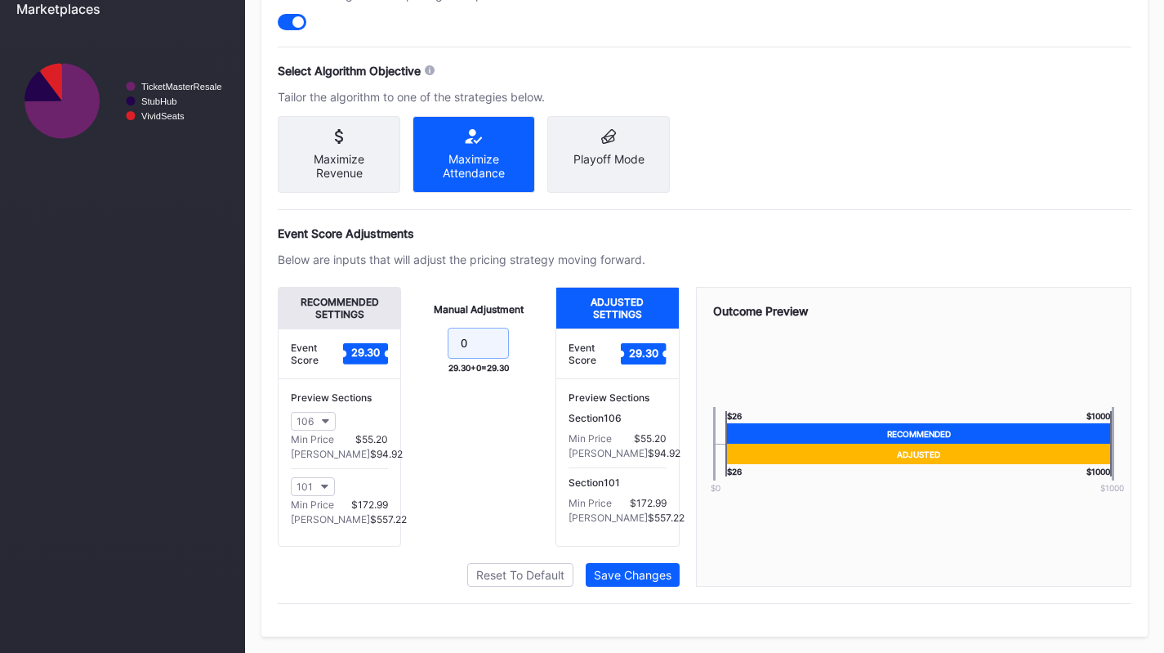
drag, startPoint x: 480, startPoint y: 348, endPoint x: 401, endPoint y: 334, distance: 79.6
click at [401, 334] on div "Manual Adjustment 0 29.30 + 0 = 29.30" at bounding box center [478, 417] width 154 height 260
type input "-9.5"
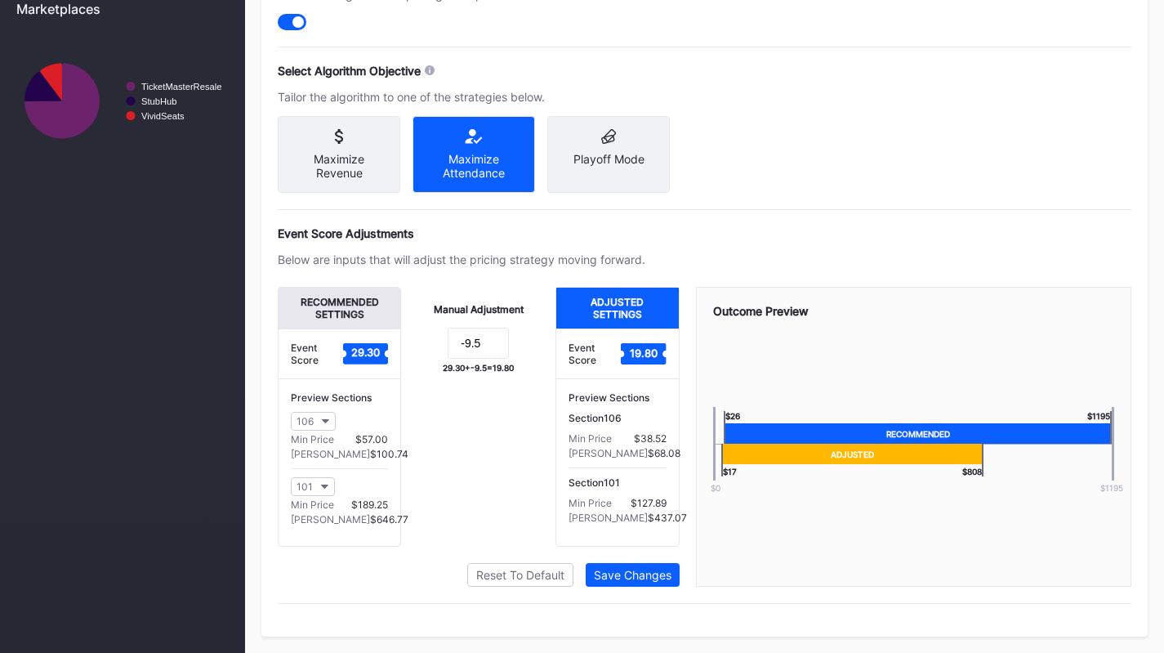
click at [652, 581] on div "Save Changes" at bounding box center [633, 575] width 78 height 14
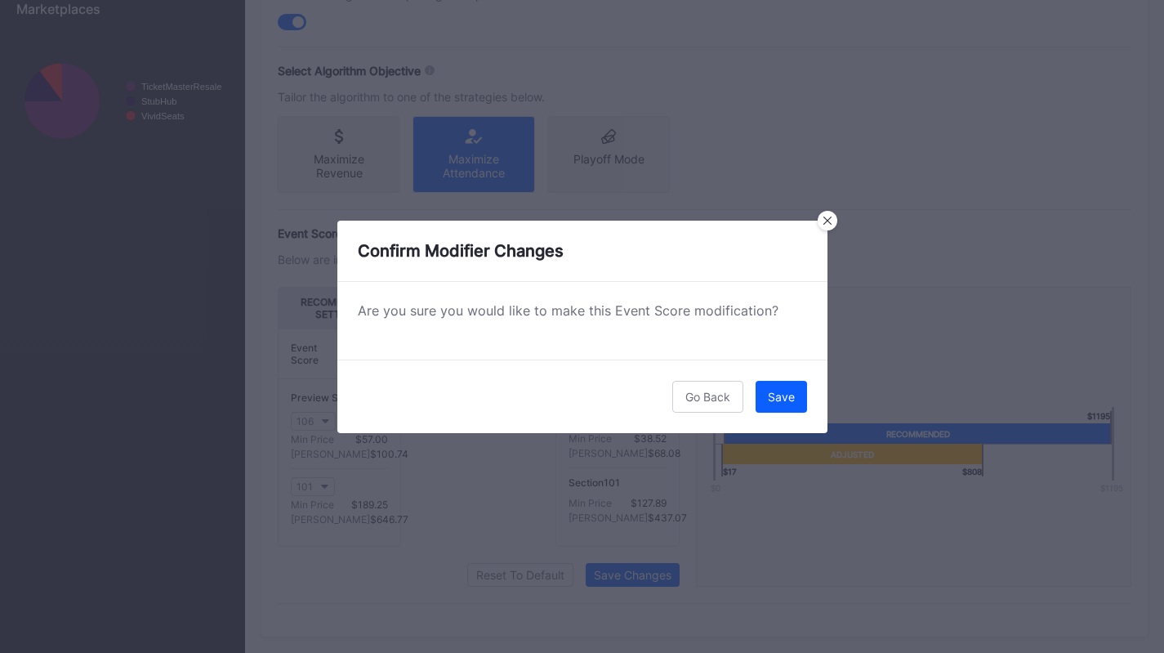
click at [770, 394] on div "Save" at bounding box center [781, 397] width 27 height 14
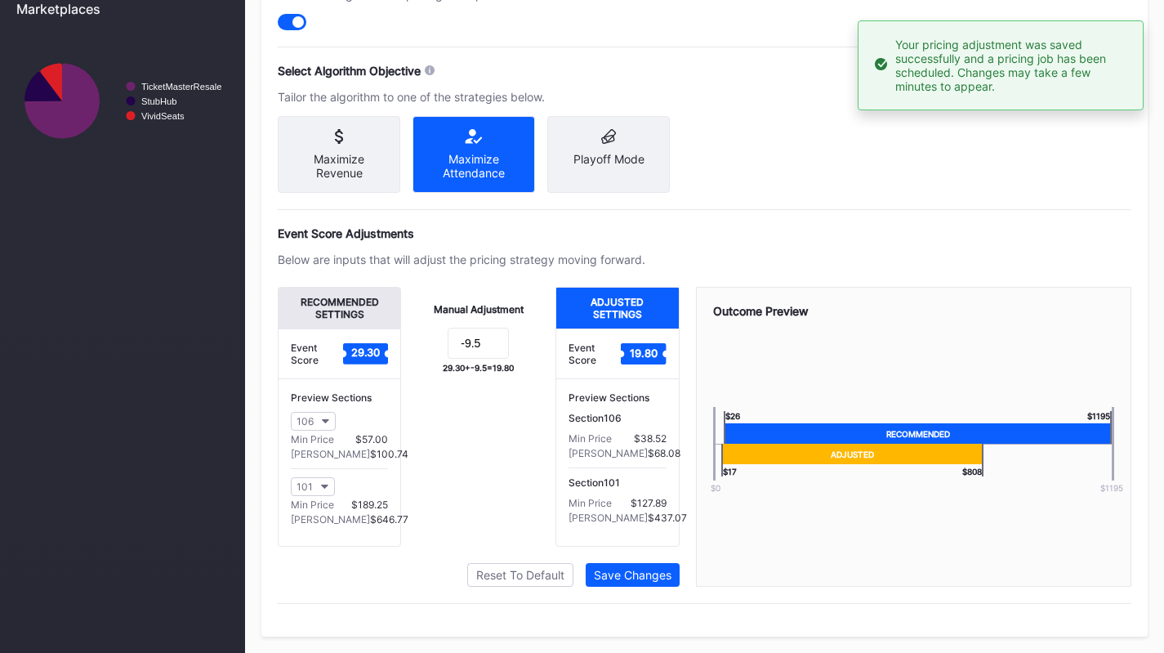
scroll to position [0, 0]
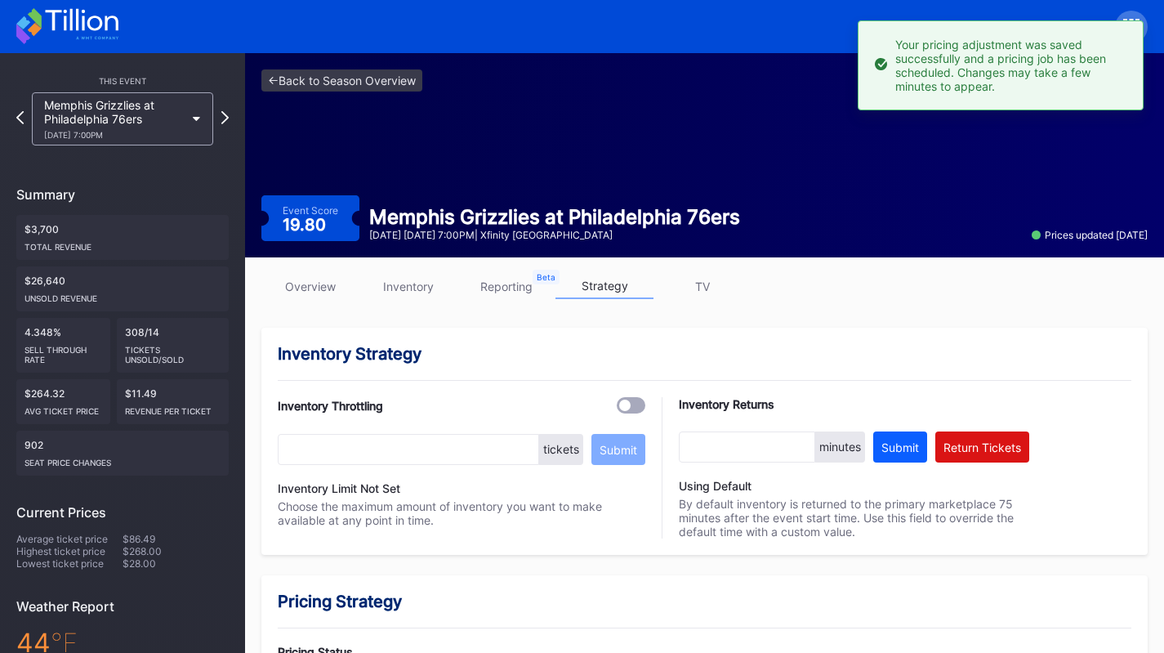
click at [147, 128] on div "Memphis Grizzlies at Philadelphia 76ers 3/10 Tuesday 7:00PM" at bounding box center [114, 119] width 141 height 42
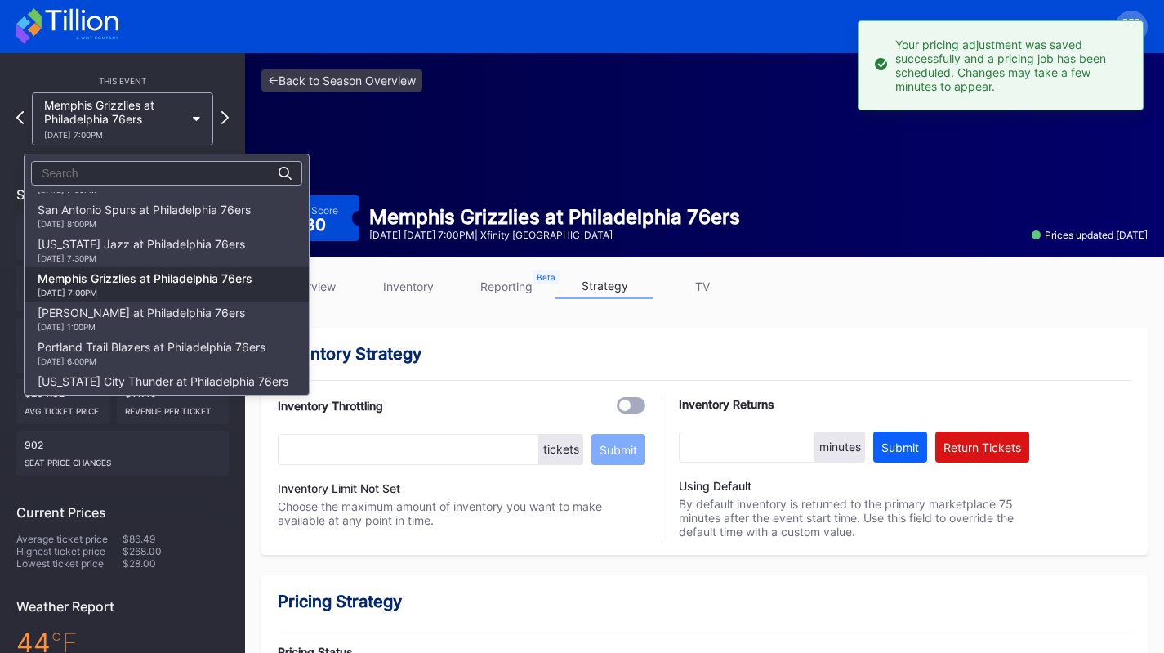
scroll to position [1104, 0]
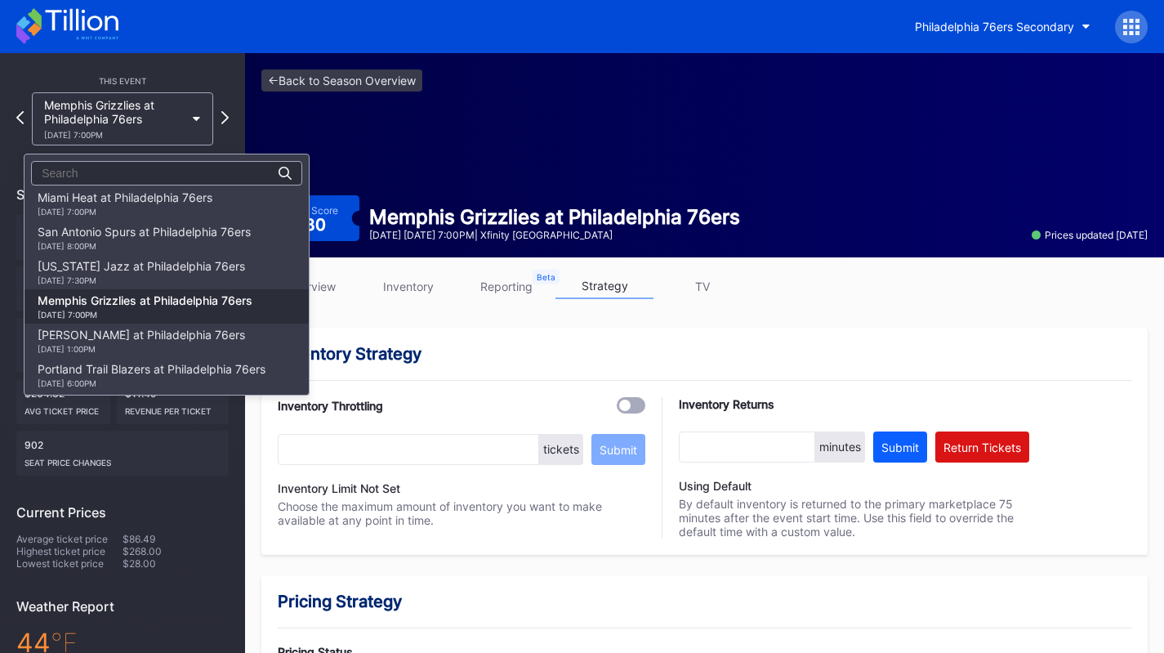
click at [185, 270] on div "Utah Jazz at Philadelphia 76ers 3/4 Wednesday 7:30PM" at bounding box center [141, 272] width 207 height 26
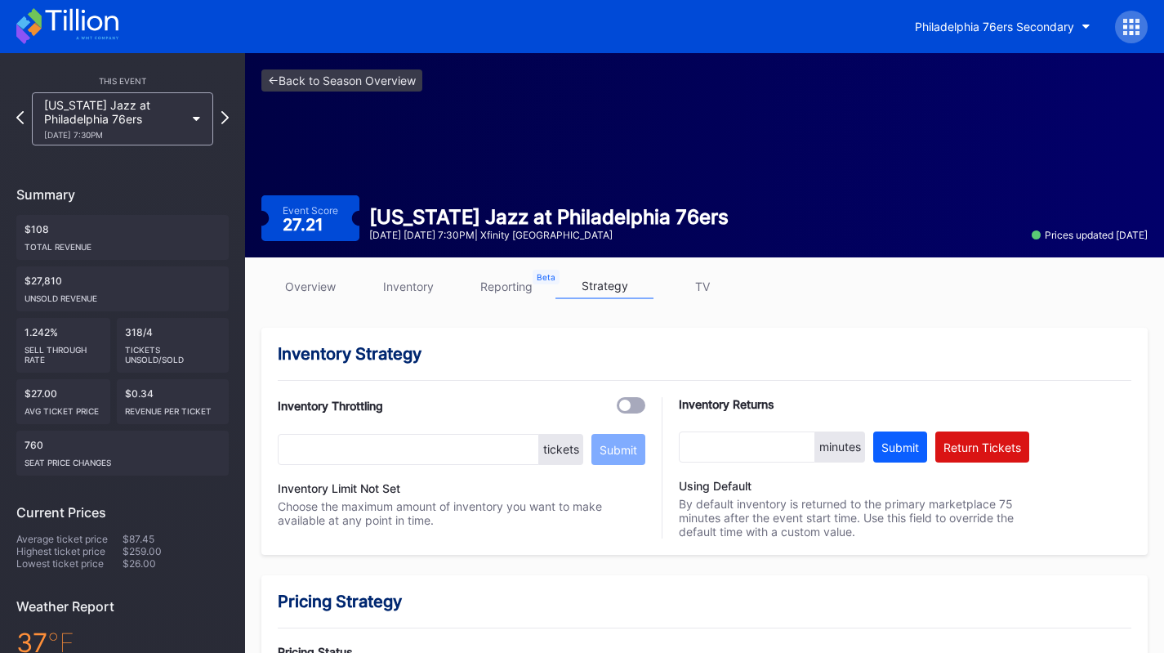
click at [328, 285] on link "overview" at bounding box center [310, 286] width 98 height 25
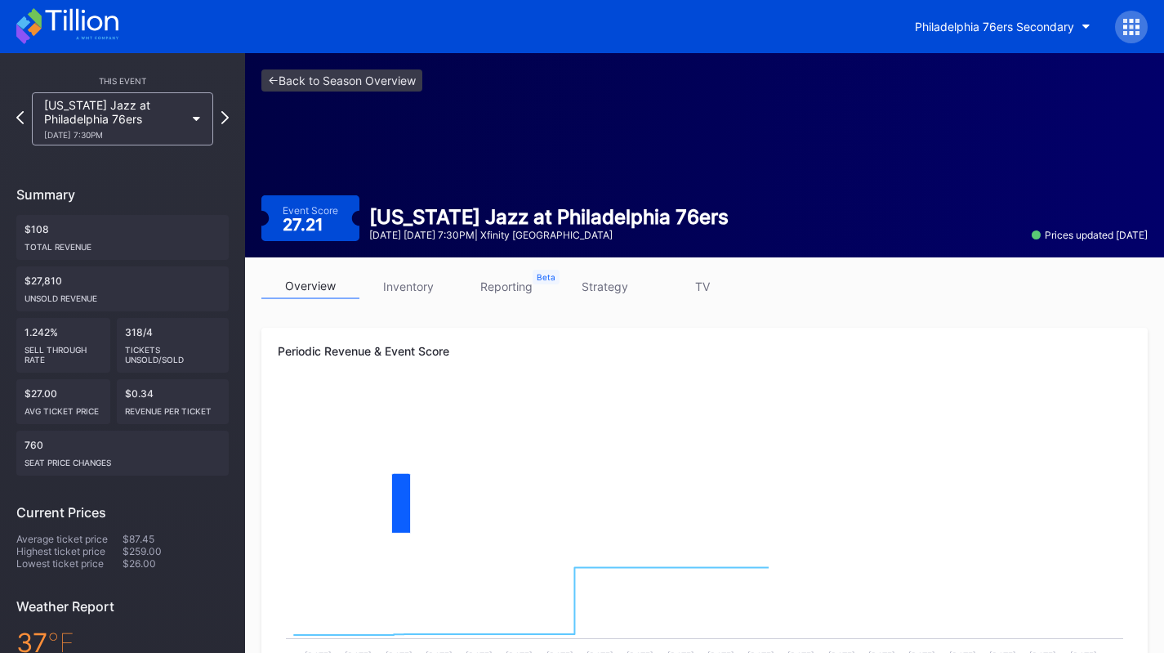
scroll to position [249, 0]
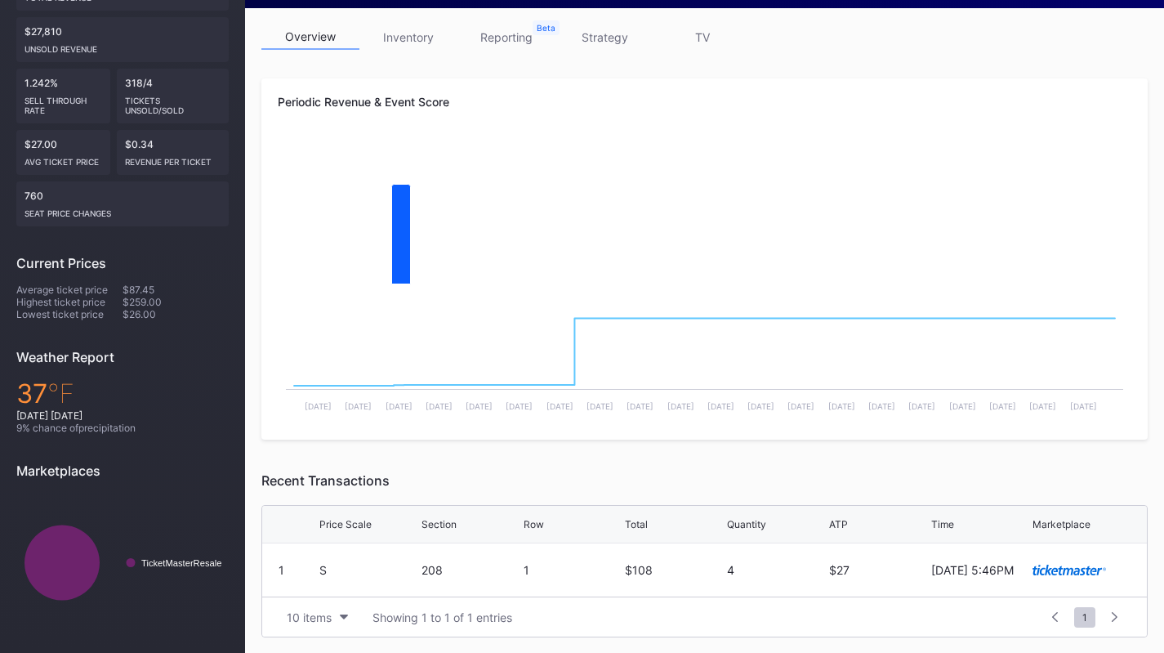
click at [429, 38] on link "inventory" at bounding box center [408, 37] width 98 height 25
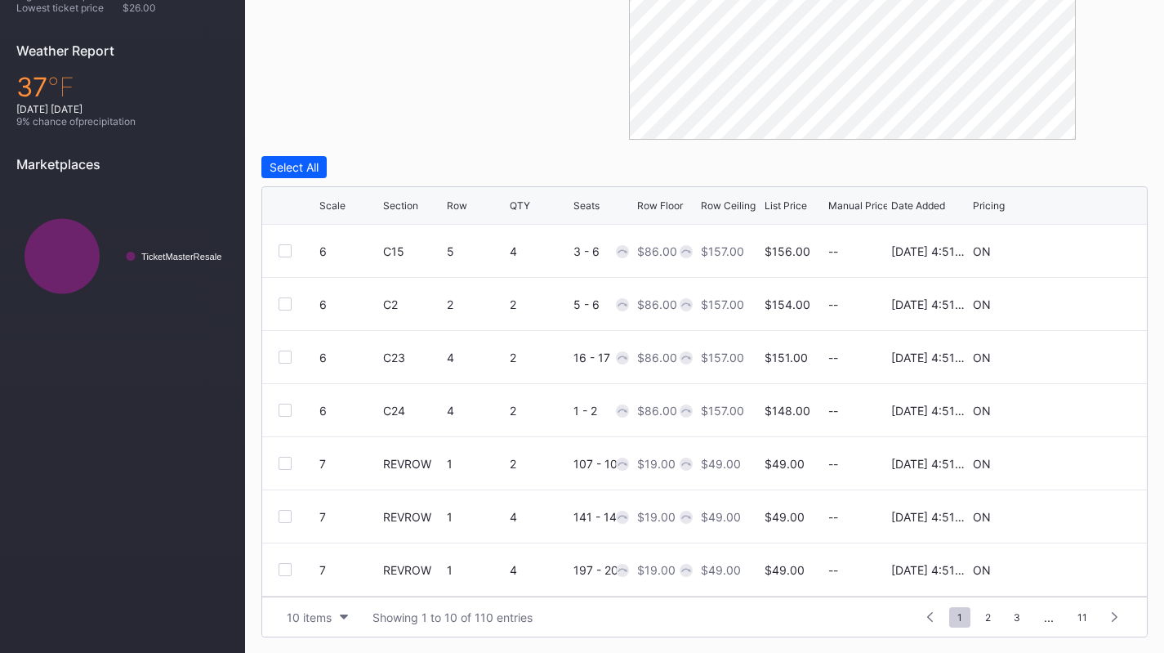
scroll to position [159, 0]
click at [325, 608] on button "10 items" at bounding box center [318, 617] width 78 height 22
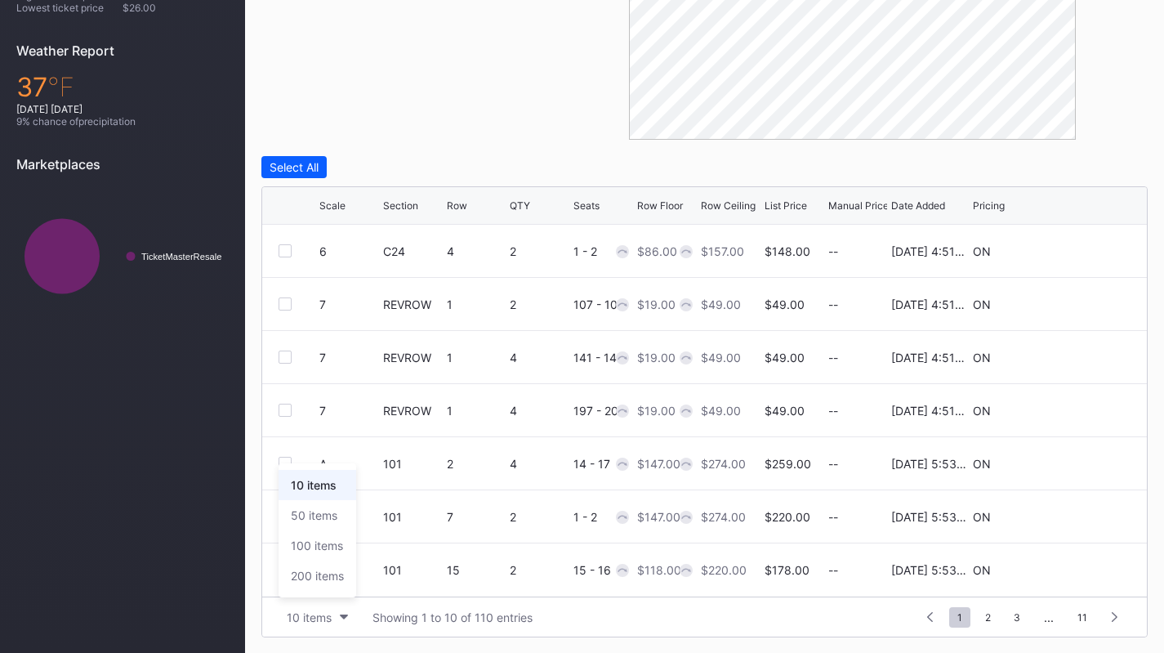
click at [320, 575] on div "200 items" at bounding box center [317, 576] width 53 height 14
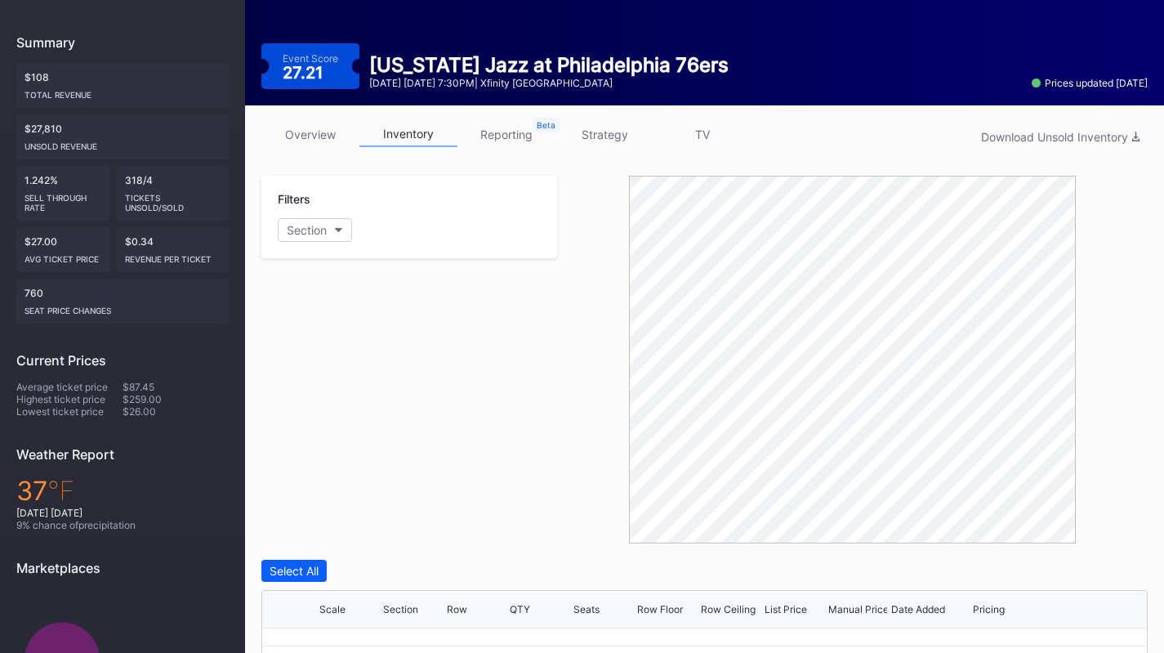
scroll to position [0, 0]
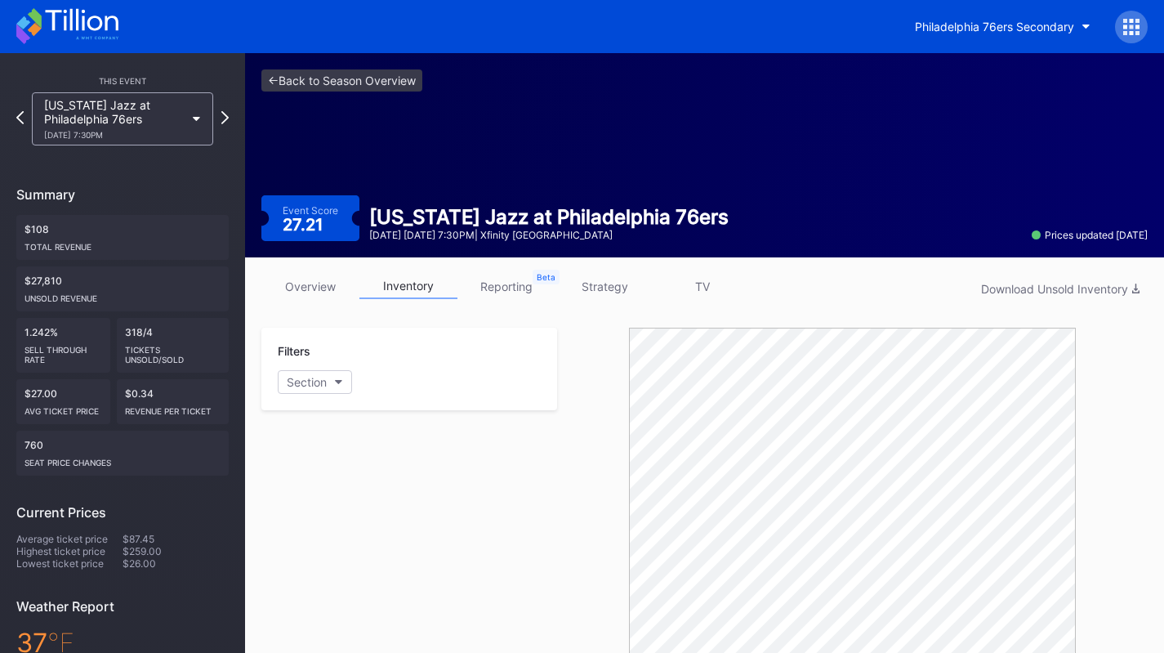
click at [592, 298] on link "strategy" at bounding box center [604, 286] width 98 height 25
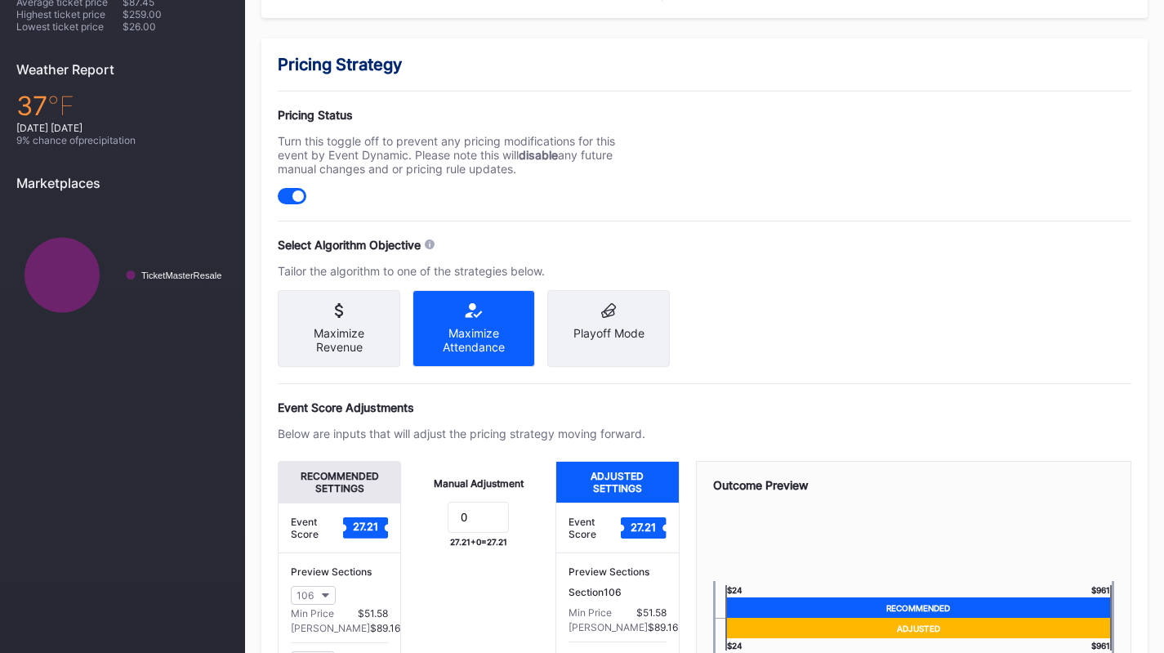
scroll to position [721, 0]
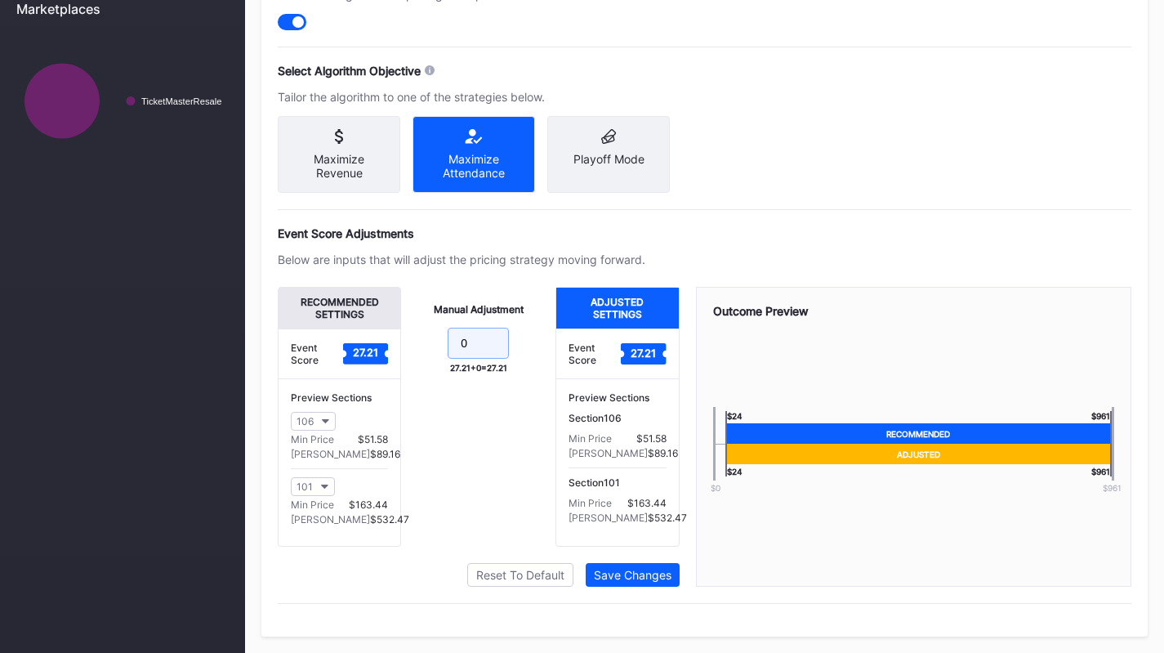
drag, startPoint x: 489, startPoint y: 343, endPoint x: 339, endPoint y: 310, distance: 154.0
click at [339, 310] on div "Recommended Settings Event Score 27.21 Preview Sections 106 Min Price $51.58 Ma…" at bounding box center [479, 417] width 402 height 260
type input "-10"
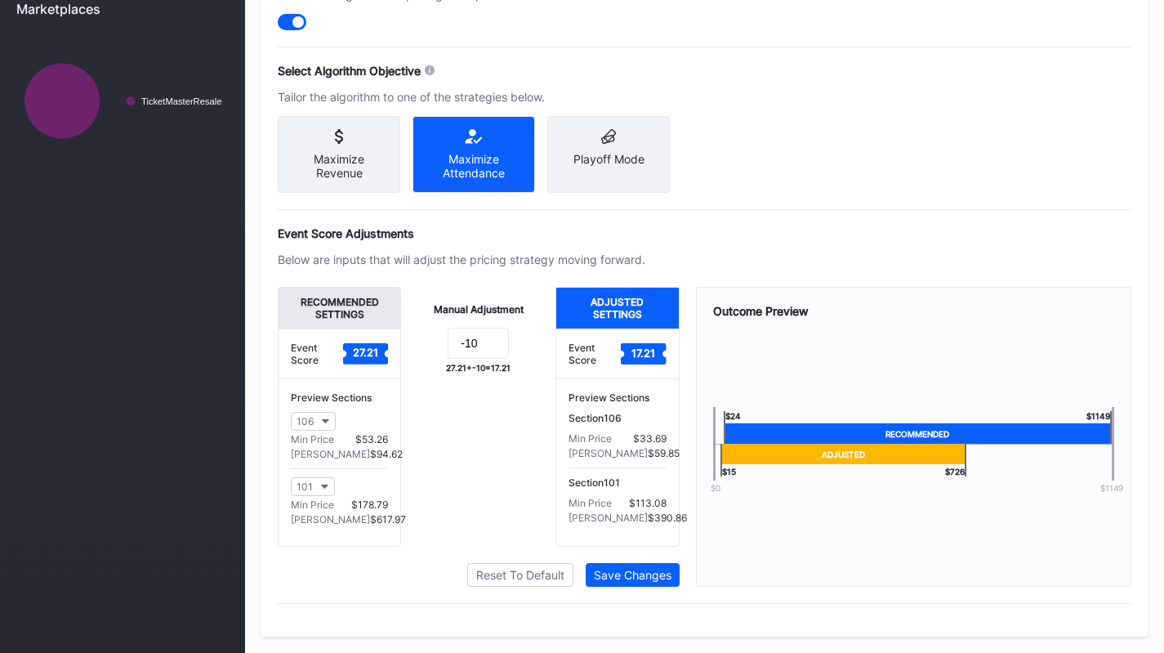
click at [637, 575] on div "Save Changes" at bounding box center [633, 575] width 78 height 14
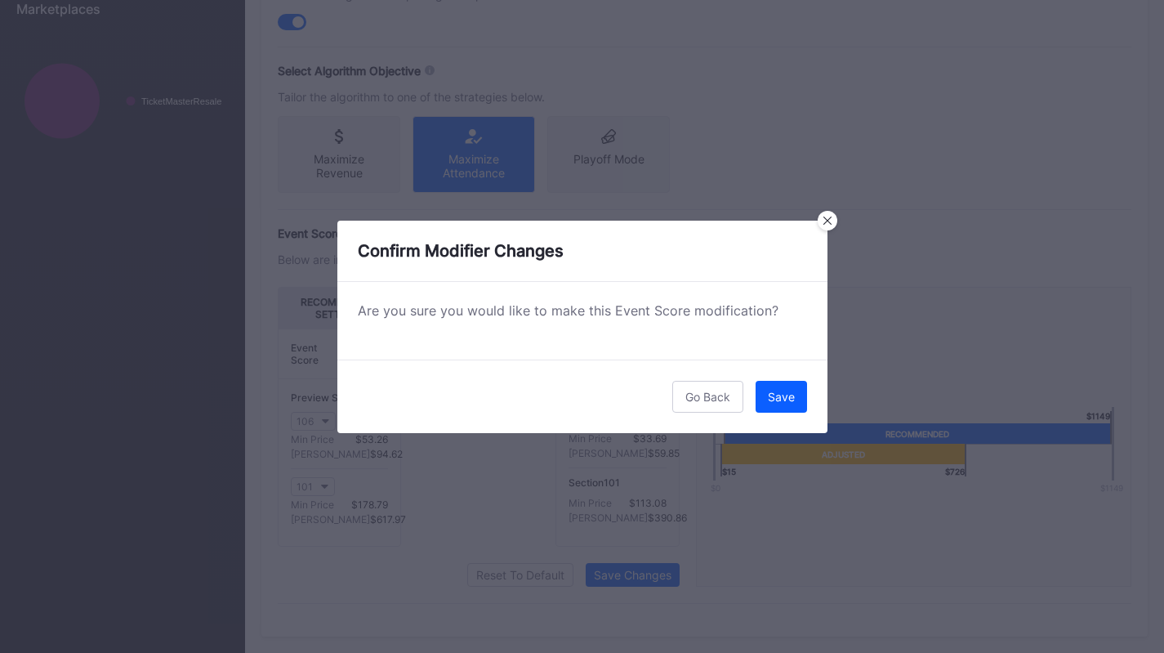
click at [773, 403] on div "Save" at bounding box center [781, 397] width 27 height 14
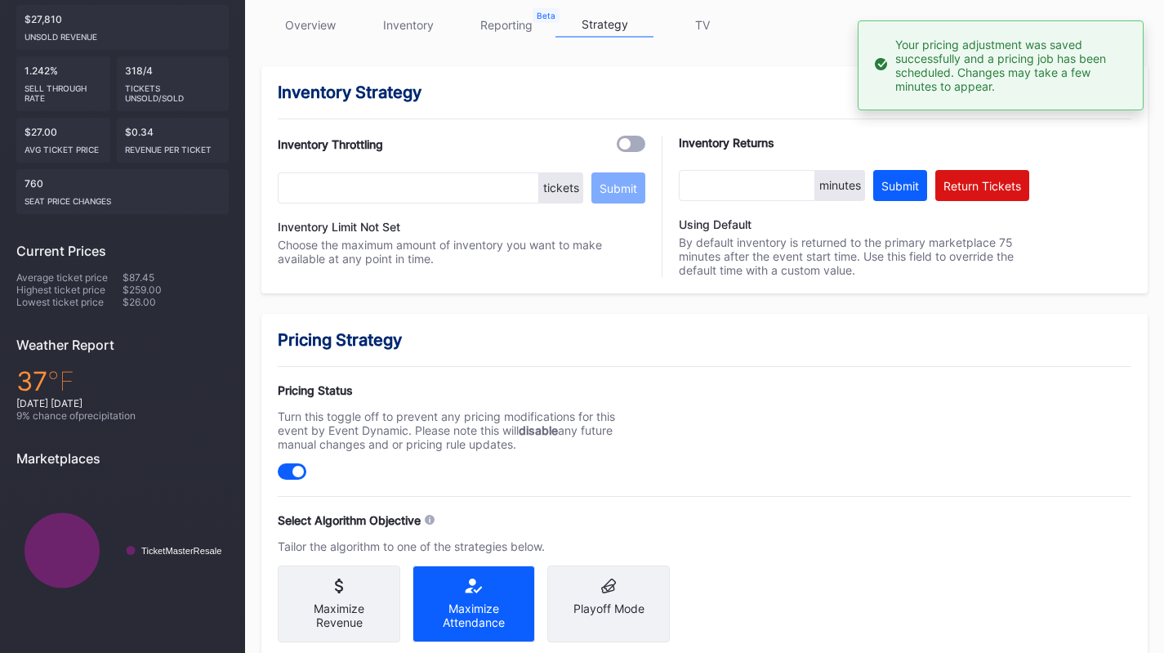
scroll to position [0, 0]
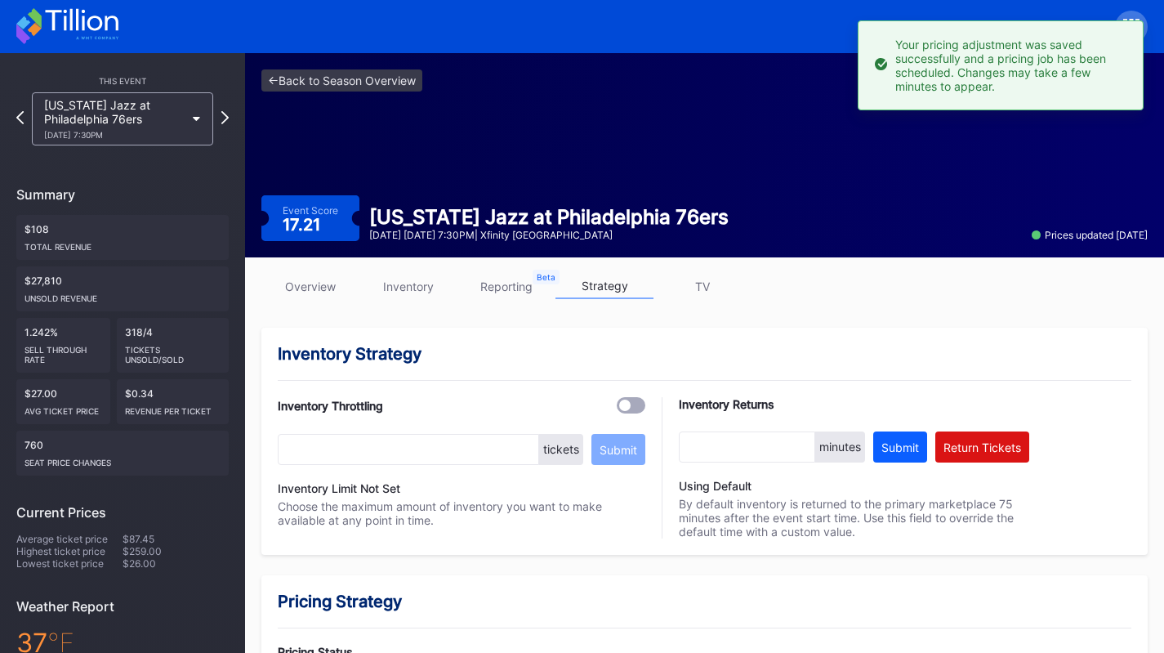
click at [127, 136] on div "3/4 Wednesday 7:30PM" at bounding box center [114, 135] width 141 height 10
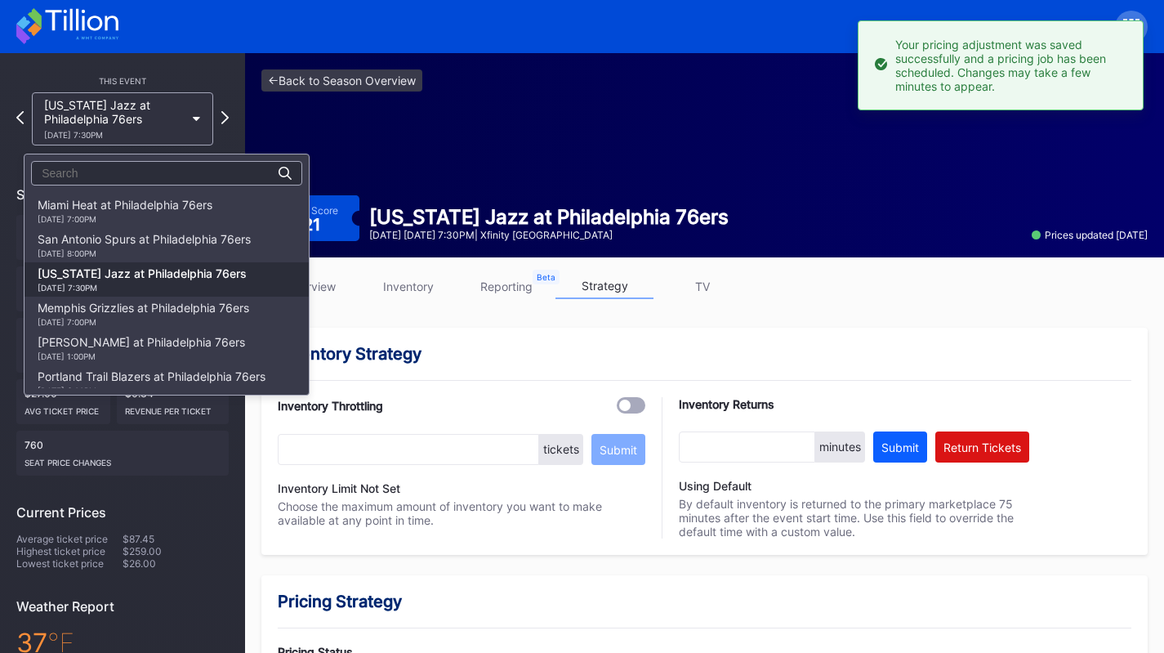
scroll to position [1095, 0]
click at [155, 245] on div "San Antonio Spurs at Philadelphia 76ers 3/3 Tuesday 8:00PM" at bounding box center [144, 246] width 213 height 26
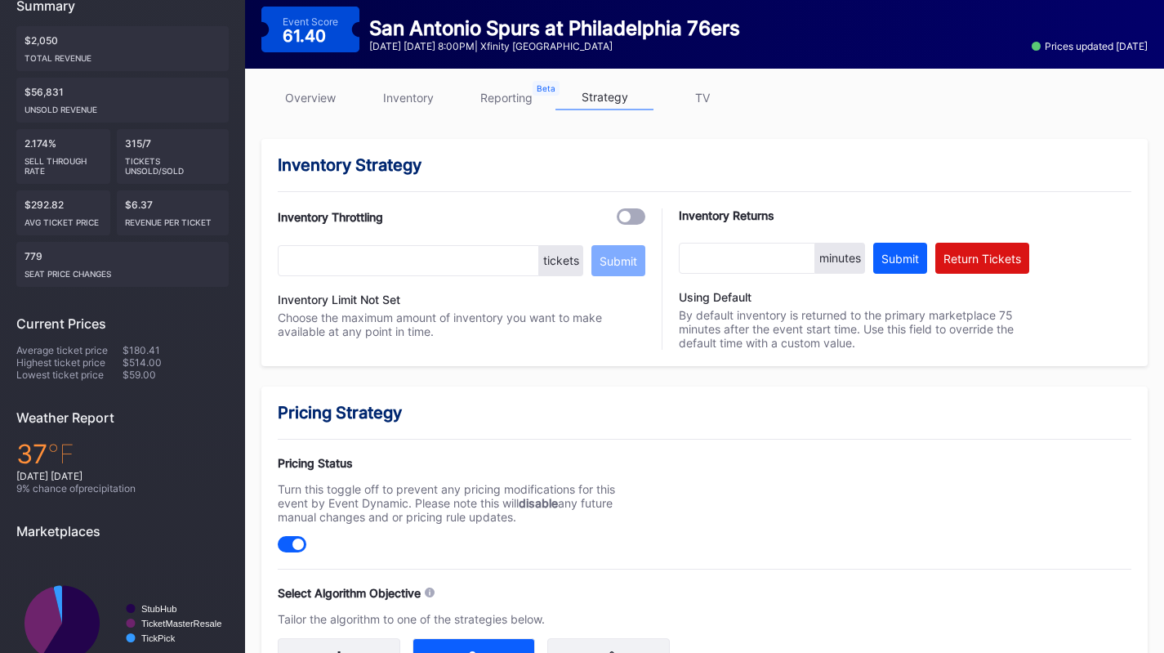
scroll to position [184, 0]
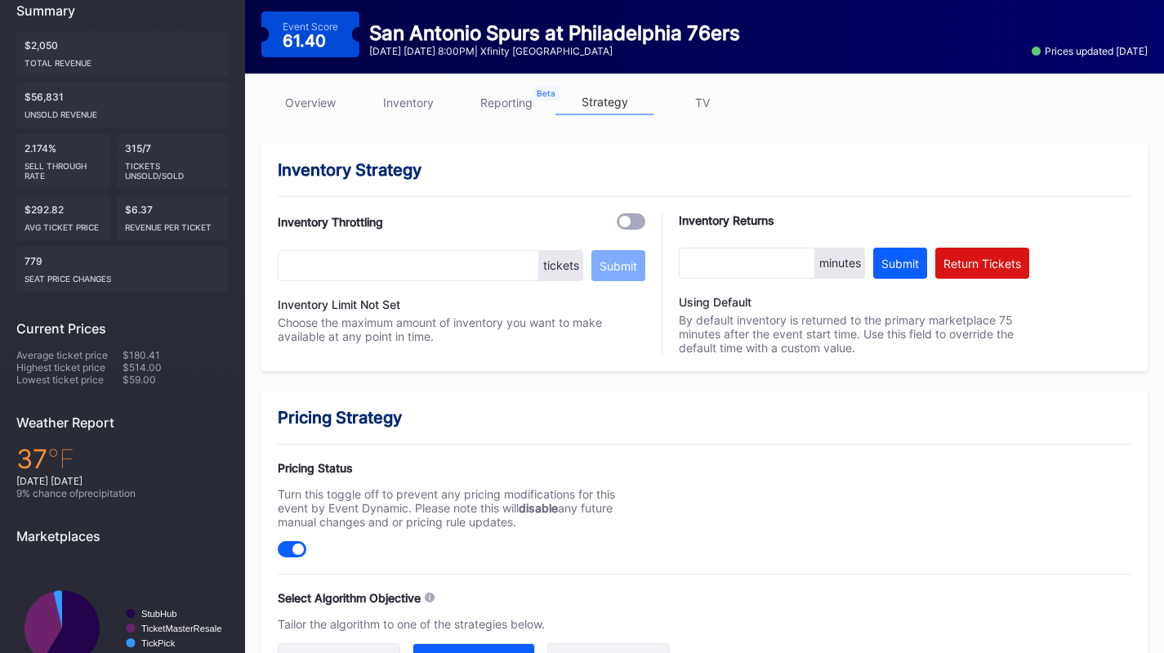
click at [426, 96] on link "inventory" at bounding box center [408, 102] width 98 height 25
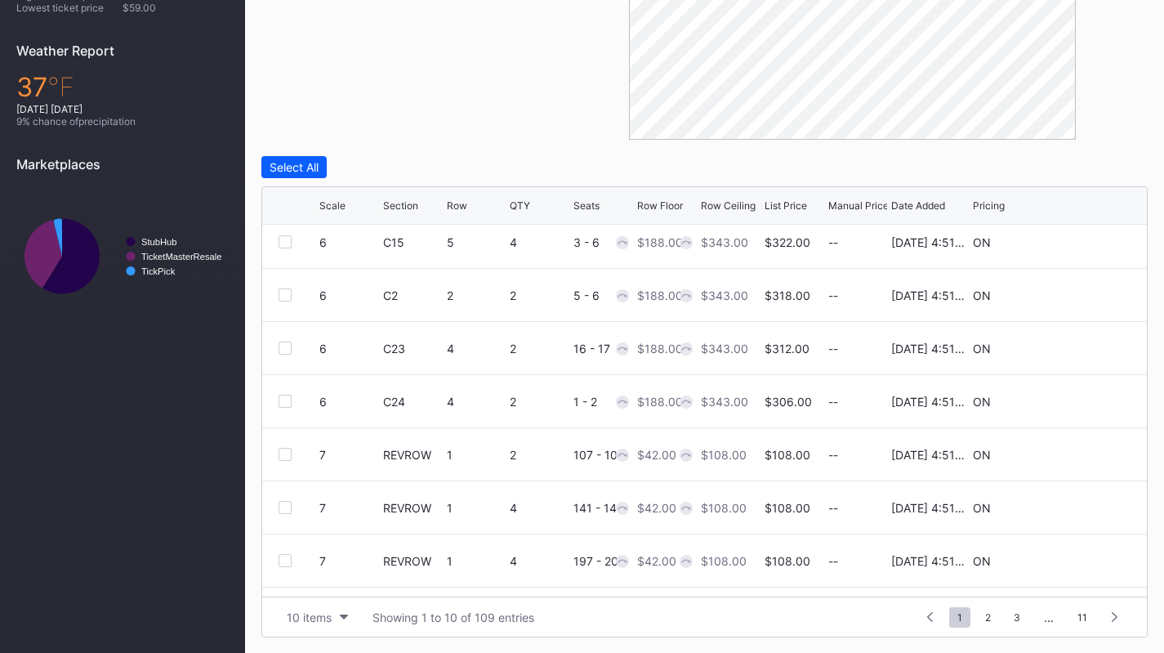
scroll to position [159, 0]
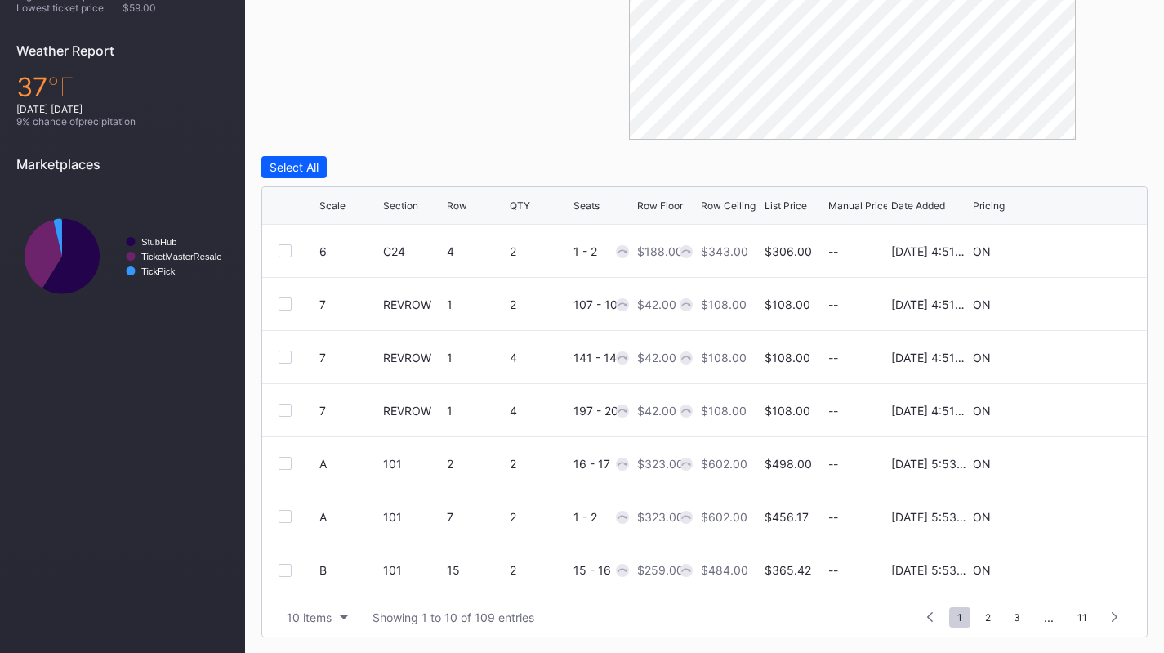
click at [293, 617] on div "10 items" at bounding box center [309, 617] width 45 height 14
click at [308, 590] on div "10 items 50 items 100 items 200 items" at bounding box center [318, 530] width 78 height 134
click at [310, 582] on div "200 items" at bounding box center [317, 576] width 53 height 14
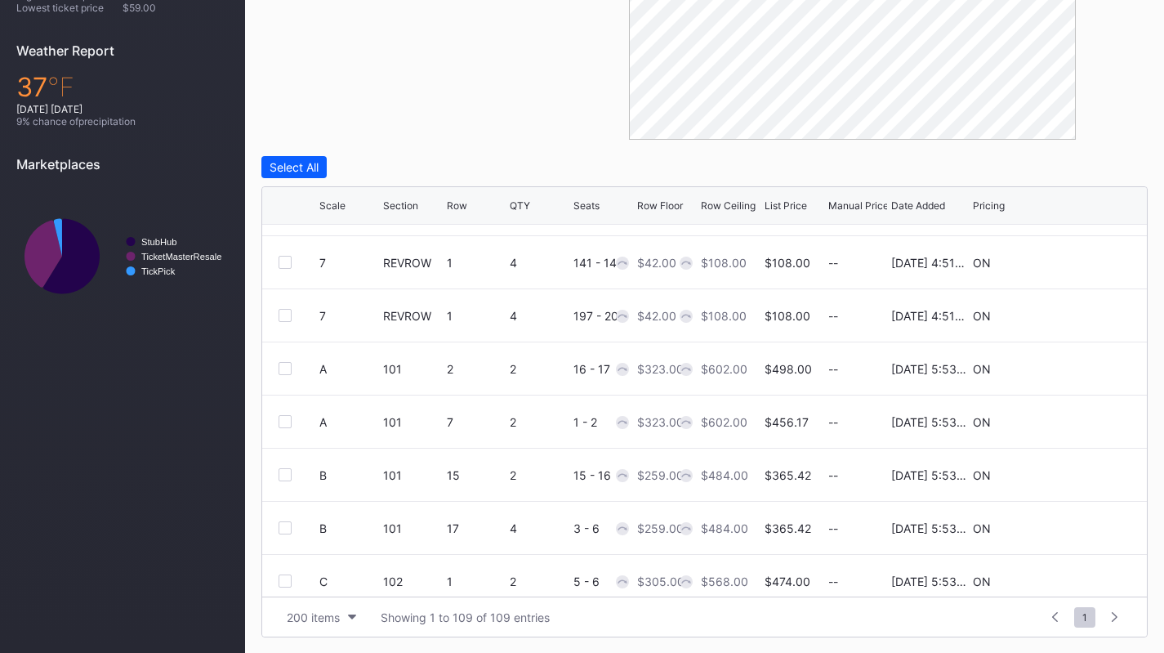
scroll to position [6, 0]
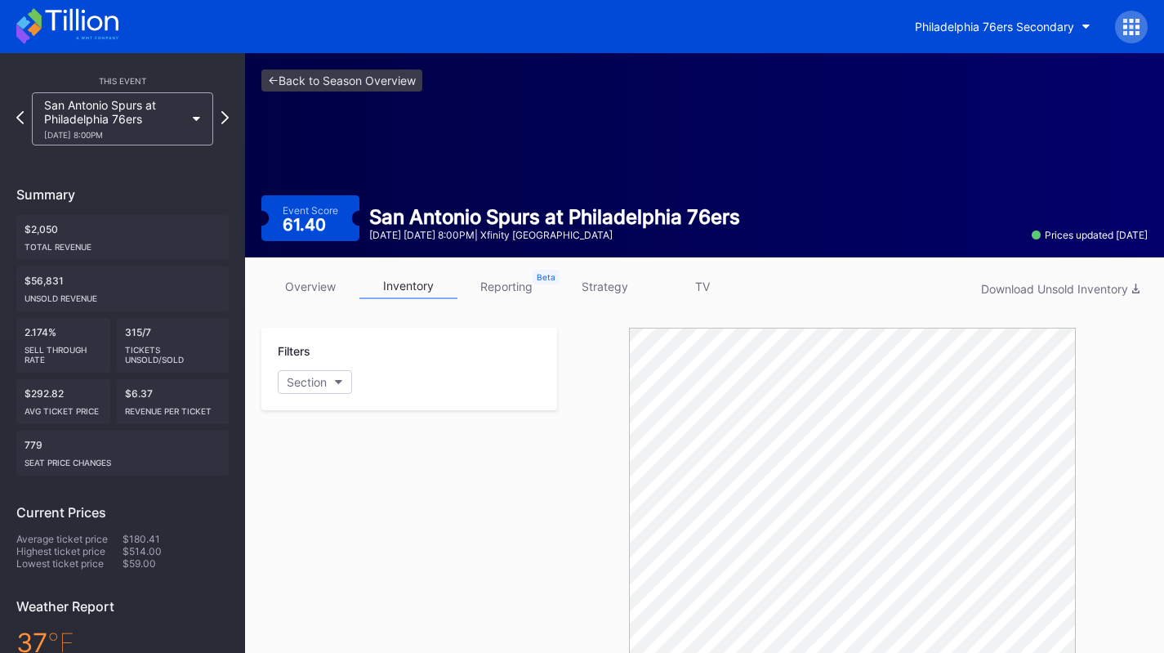
click at [596, 285] on link "strategy" at bounding box center [604, 286] width 98 height 25
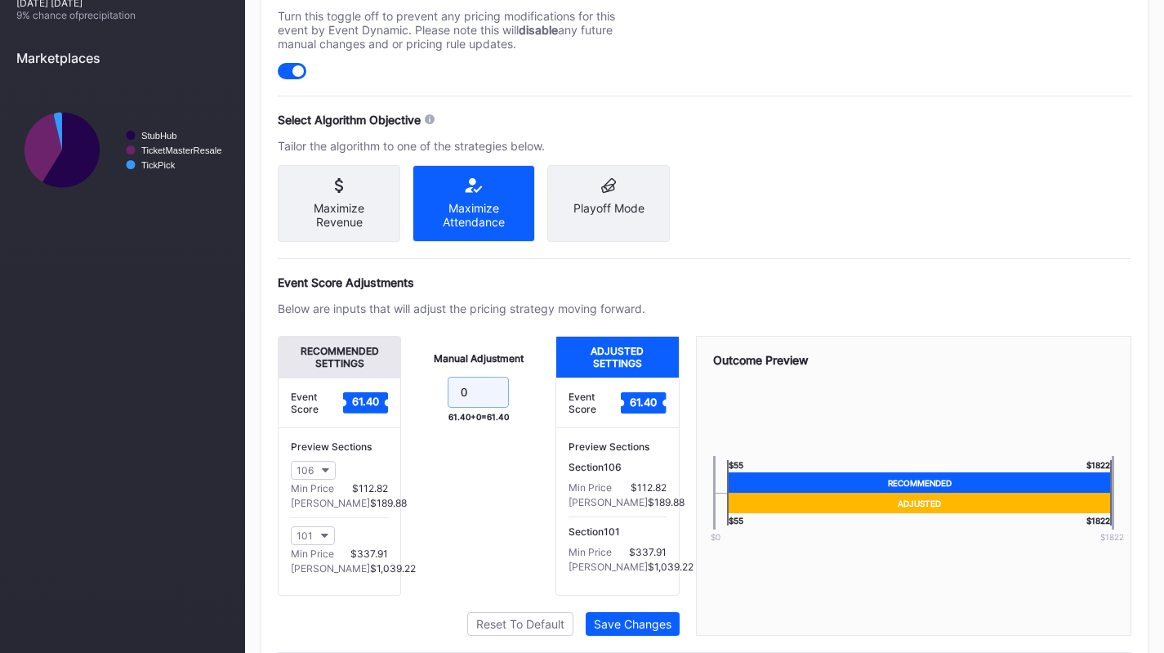
drag, startPoint x: 478, startPoint y: 409, endPoint x: 400, endPoint y: 392, distance: 79.5
click at [400, 392] on div "Recommended Settings Event Score 61.40 Preview Sections 106 Min Price $112.82 M…" at bounding box center [479, 466] width 402 height 260
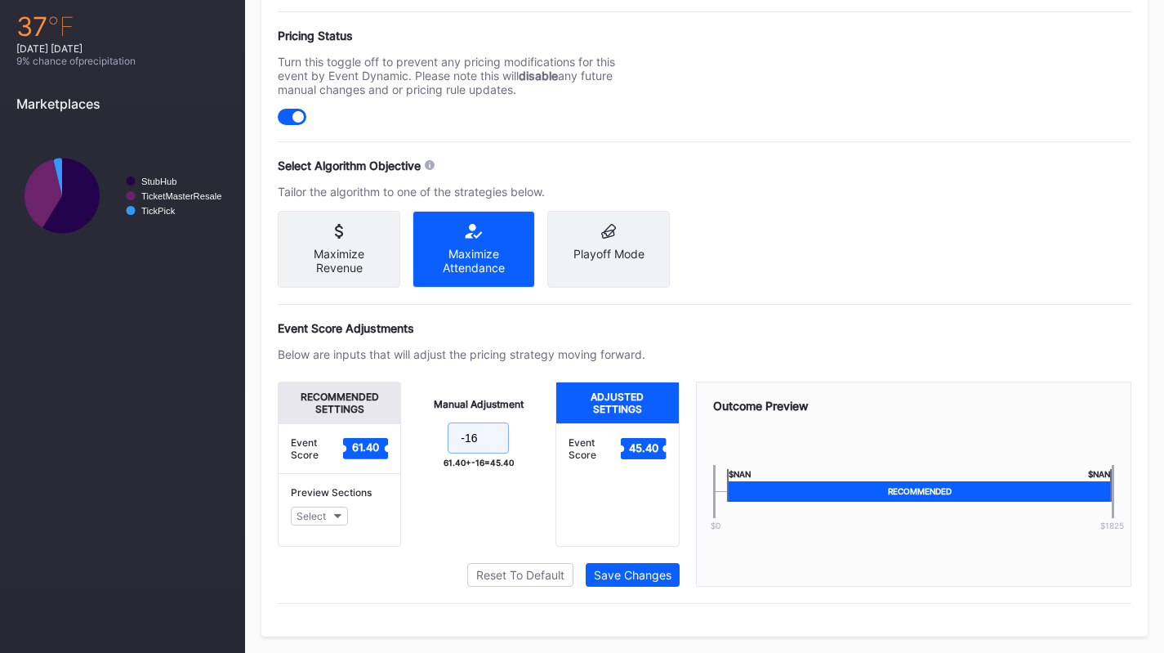
scroll to position [662, 0]
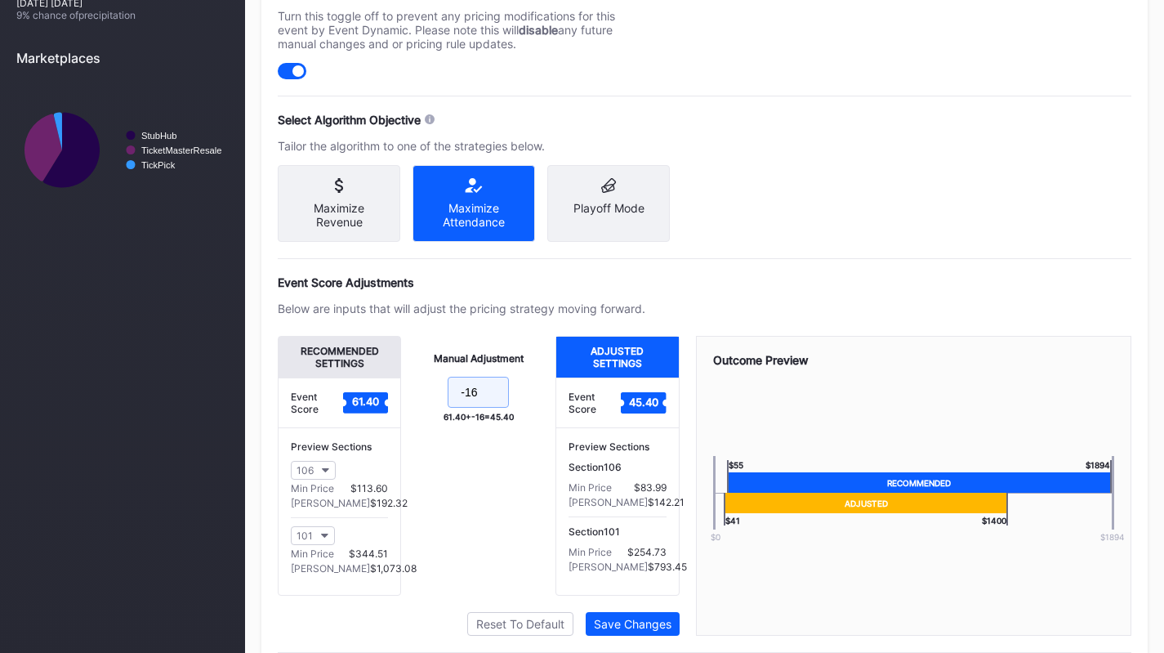
type input "-16"
click at [633, 631] on div "Save Changes" at bounding box center [633, 624] width 78 height 14
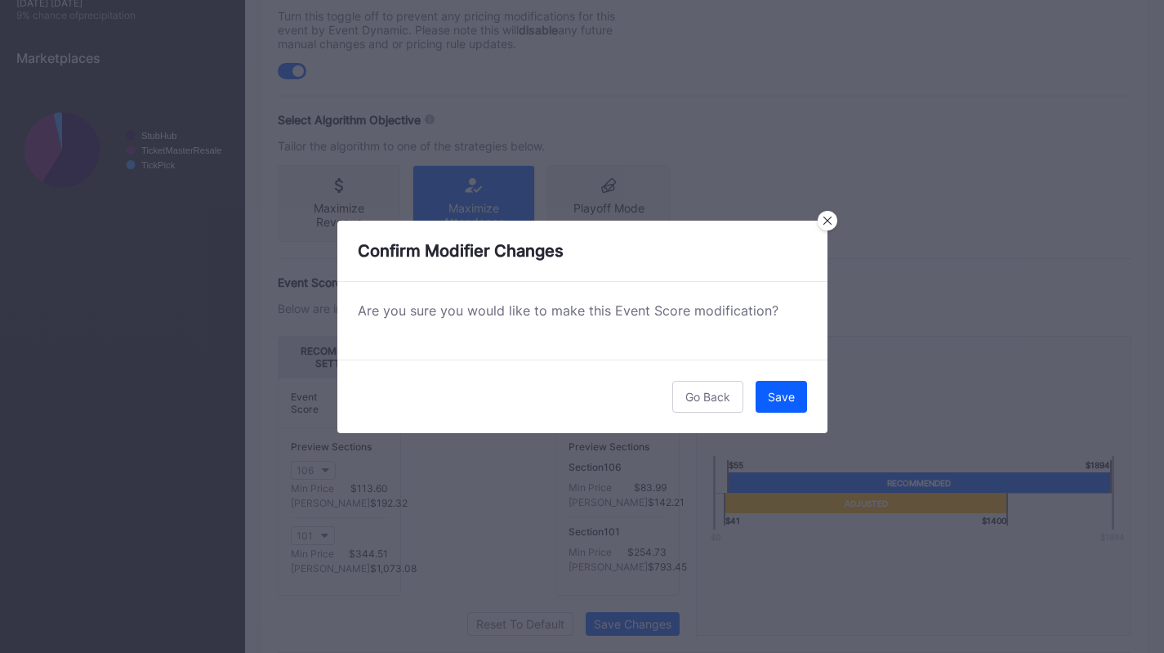
click at [777, 408] on button "Save" at bounding box center [781, 397] width 51 height 32
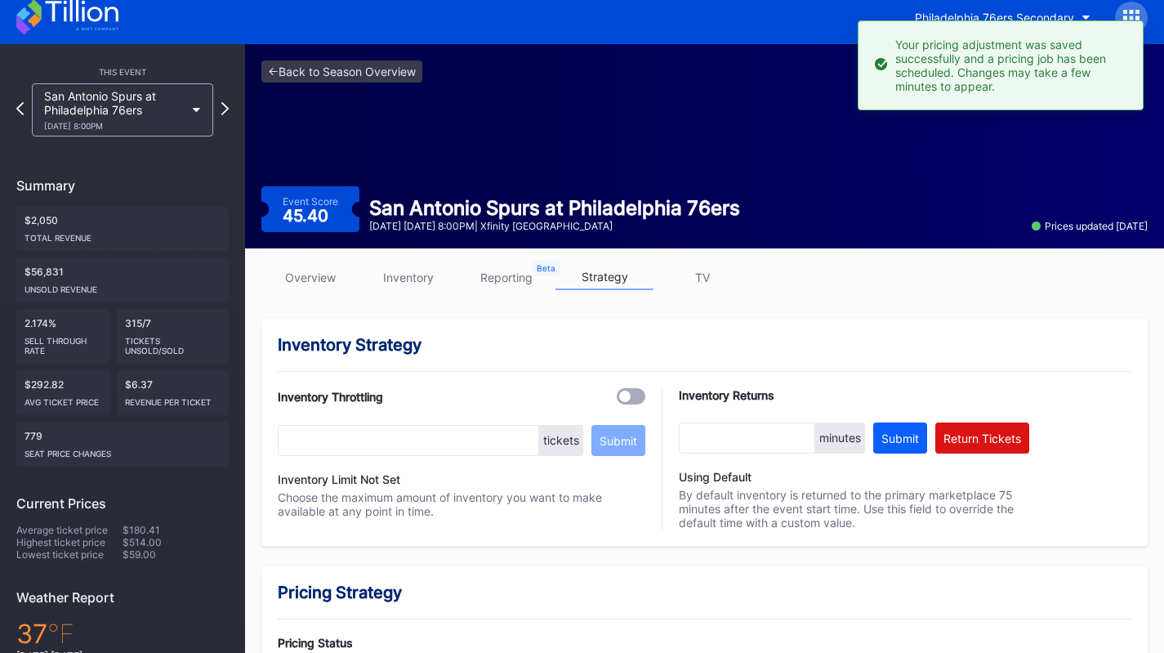
scroll to position [0, 0]
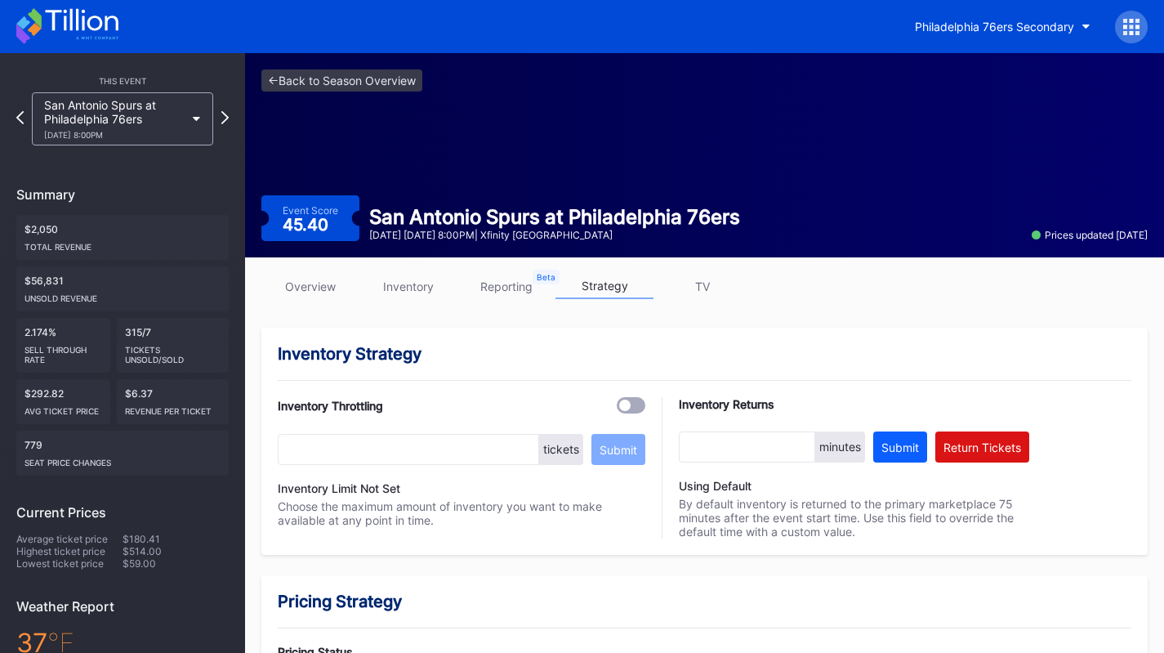
click at [187, 124] on div "San Antonio Spurs at Philadelphia 76ers 3/3 Tuesday 8:00PM" at bounding box center [122, 118] width 181 height 53
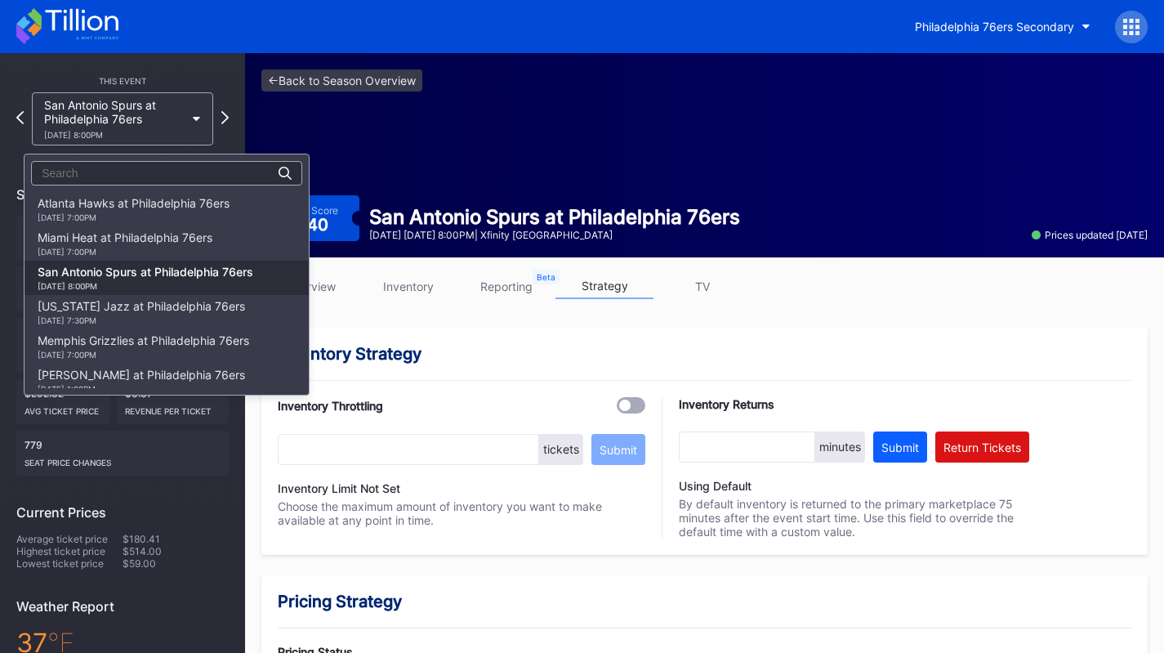
scroll to position [1063, 0]
click at [163, 239] on div "Miami Heat at Philadelphia 76ers 2/26 Thursday 7:00PM" at bounding box center [125, 244] width 175 height 26
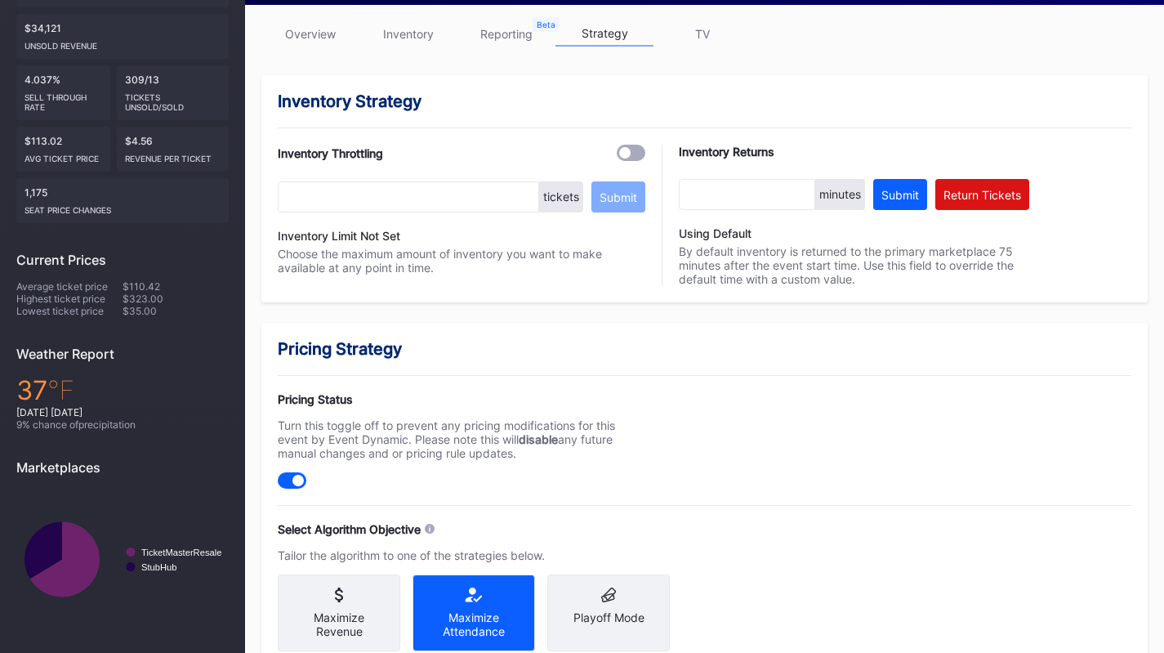
scroll to position [211, 0]
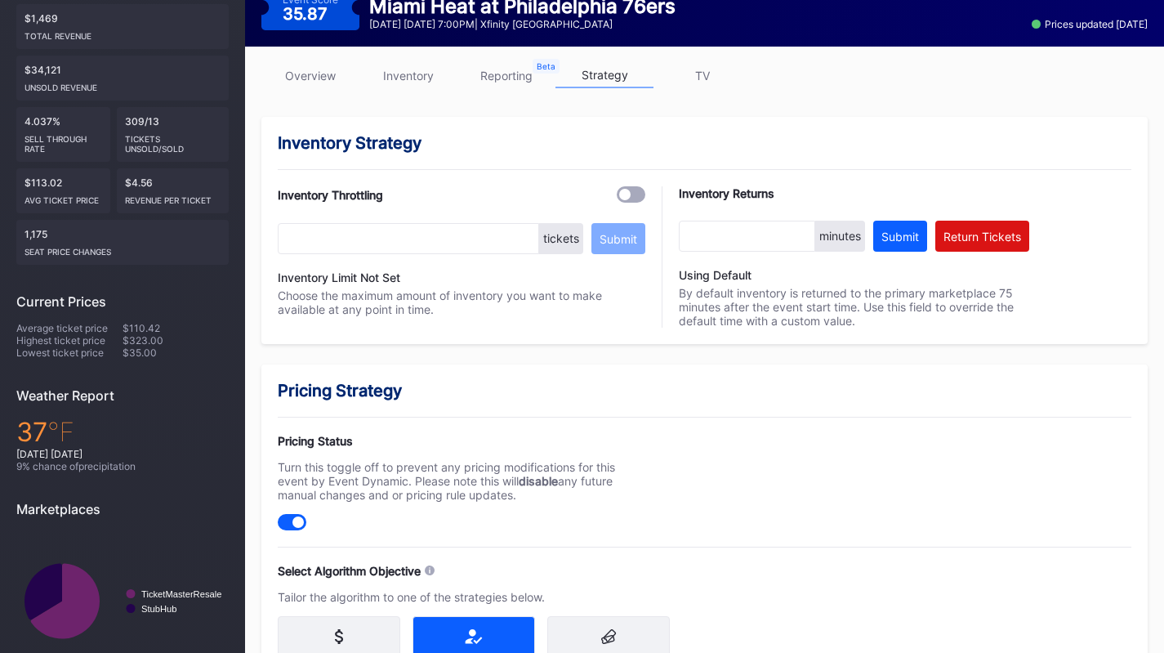
click at [441, 84] on link "inventory" at bounding box center [408, 75] width 98 height 25
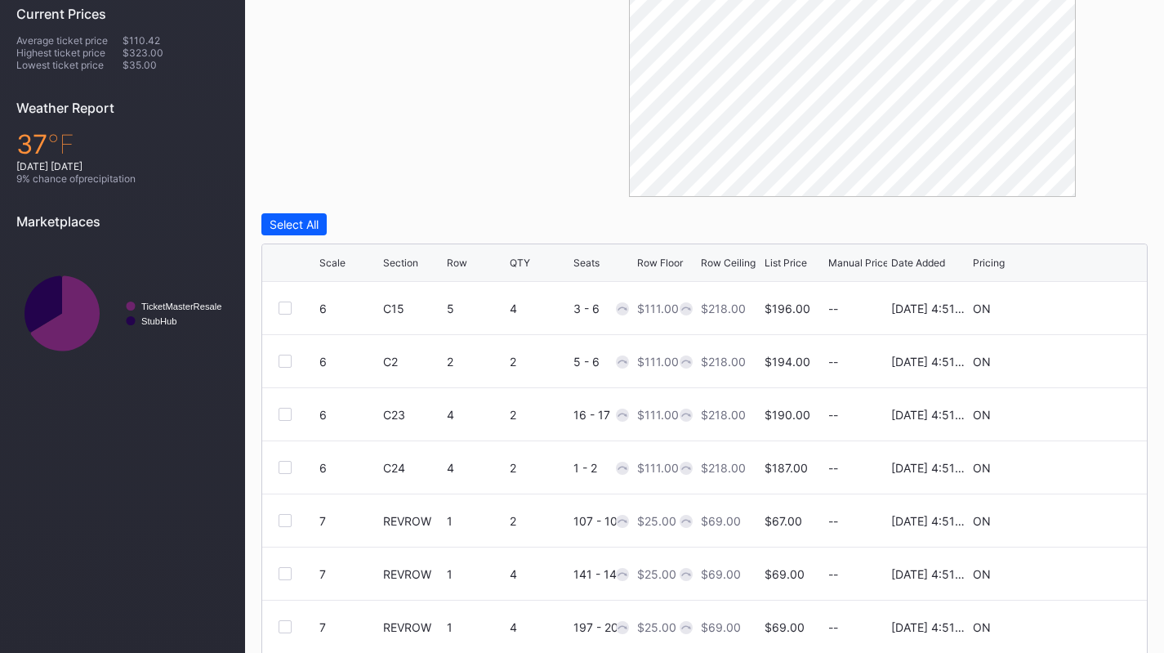
scroll to position [555, 0]
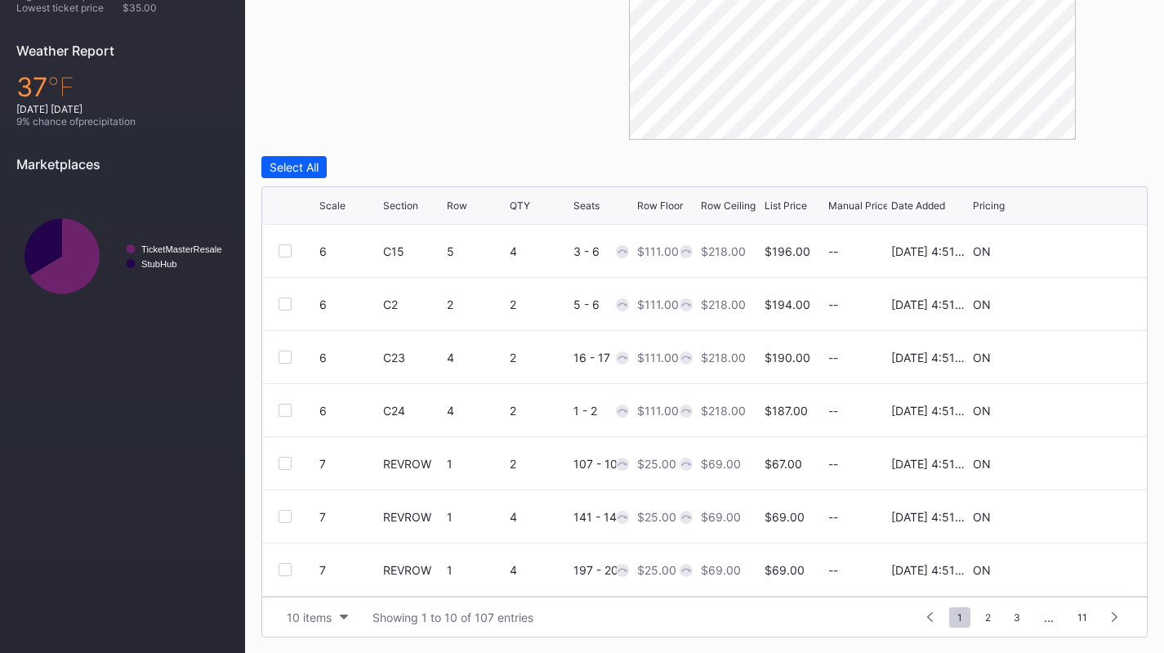
click at [325, 608] on button "10 items" at bounding box center [318, 617] width 78 height 22
click at [322, 569] on div "200 items" at bounding box center [317, 576] width 53 height 14
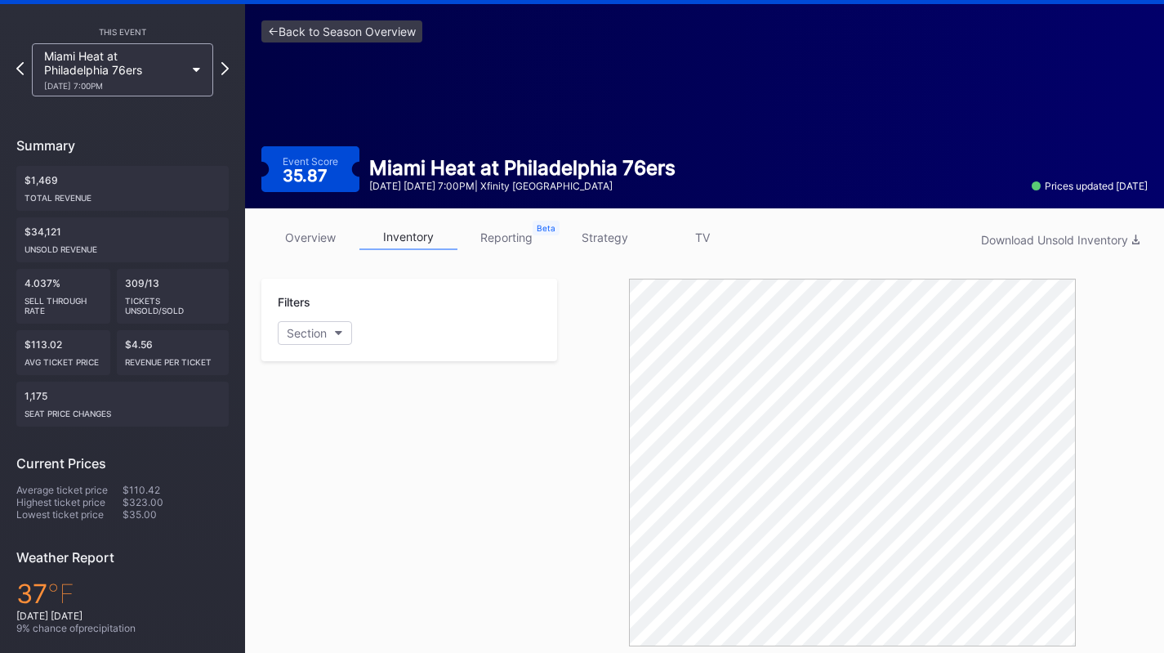
scroll to position [0, 0]
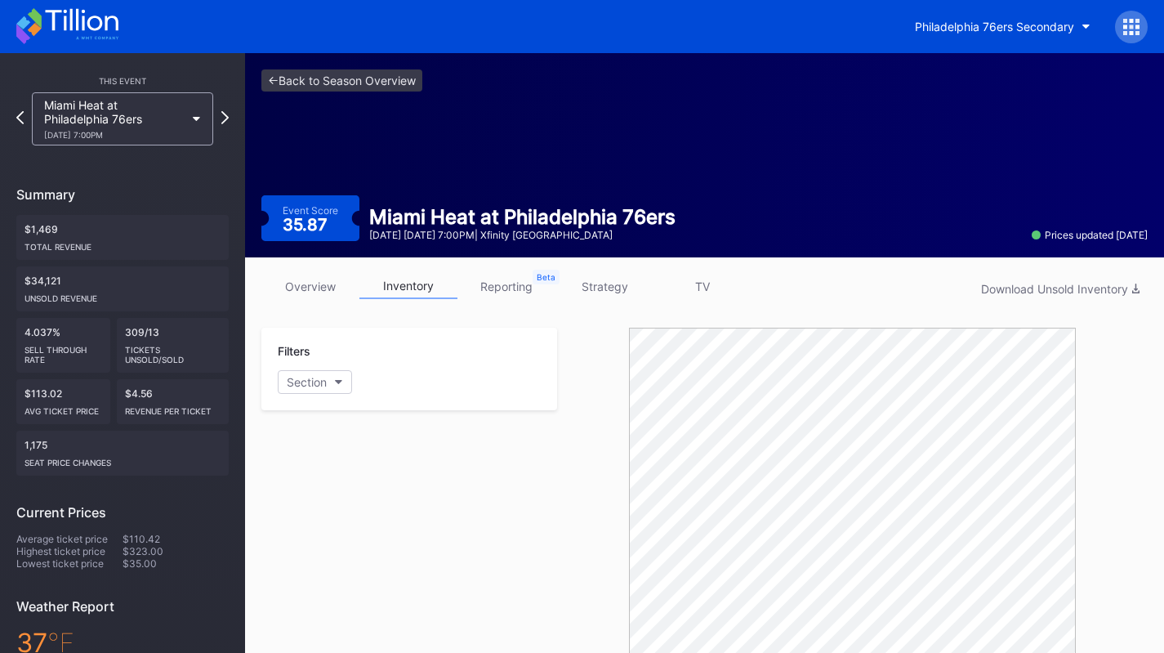
click at [594, 303] on div "overview inventory reporting strategy TV Download Unsold Inventory" at bounding box center [704, 290] width 886 height 33
click at [597, 278] on link "strategy" at bounding box center [604, 286] width 98 height 25
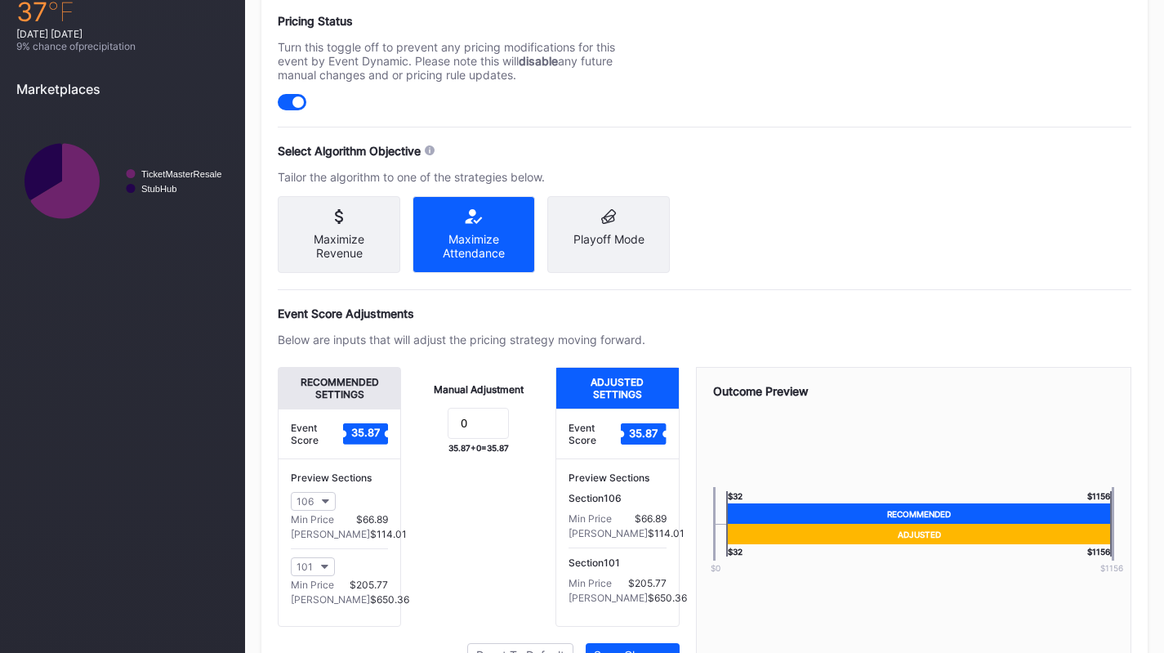
scroll to position [632, 0]
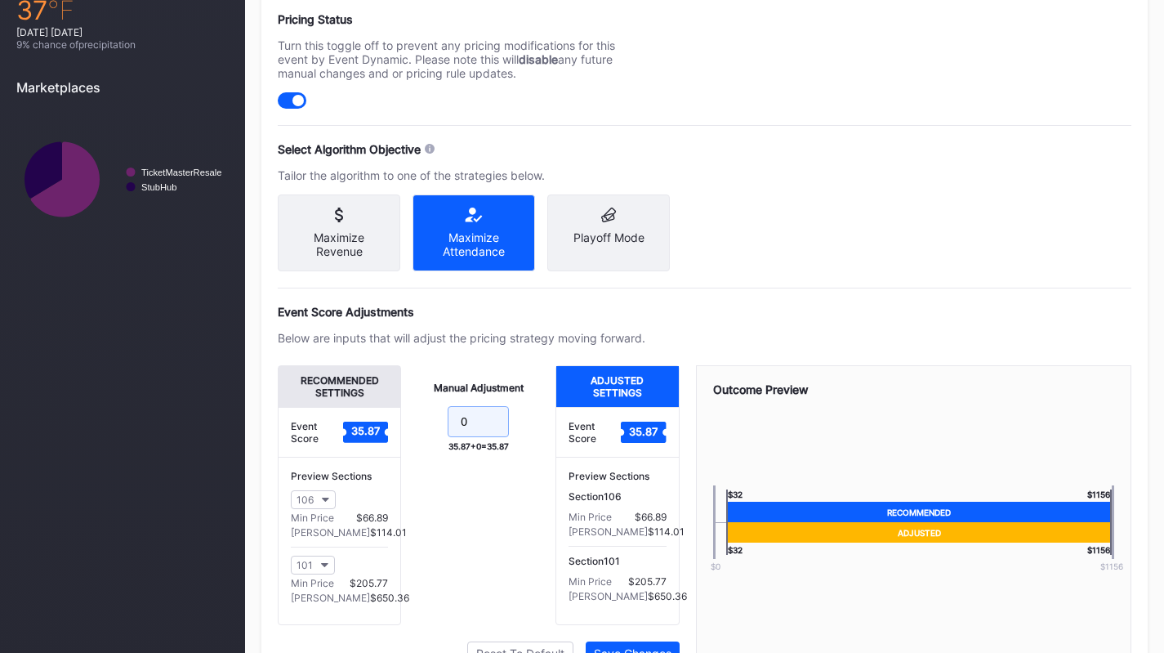
drag, startPoint x: 464, startPoint y: 437, endPoint x: 515, endPoint y: 436, distance: 50.7
click at [515, 436] on form "0" at bounding box center [478, 423] width 122 height 35
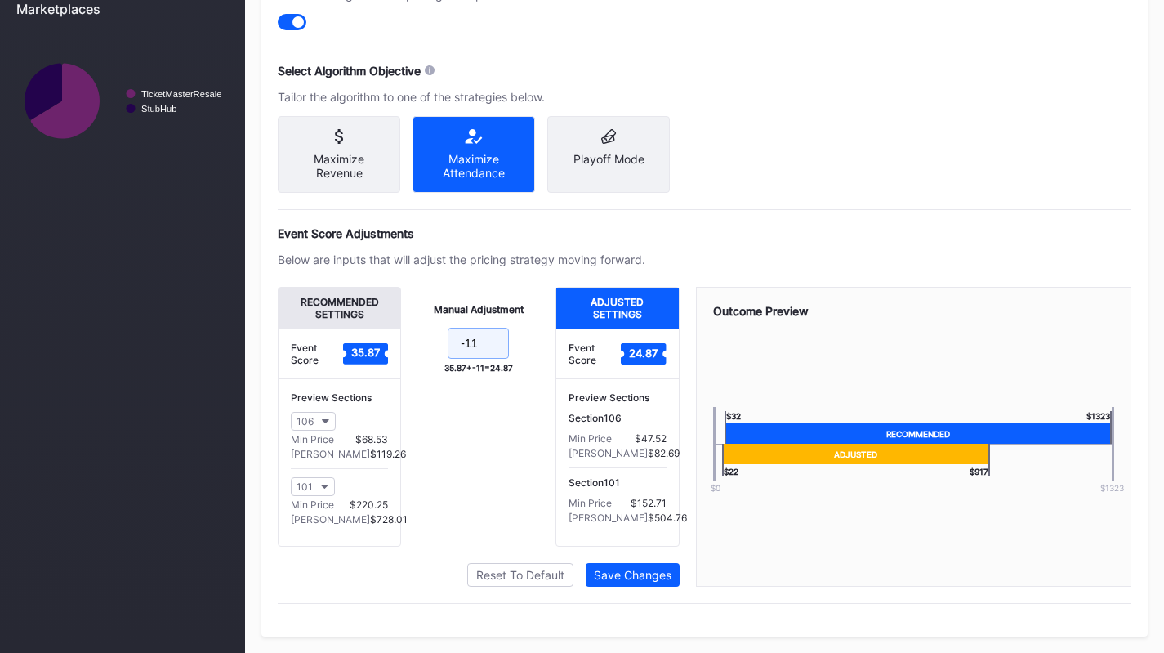
type input "-11"
click at [614, 571] on div "Save Changes" at bounding box center [633, 575] width 78 height 14
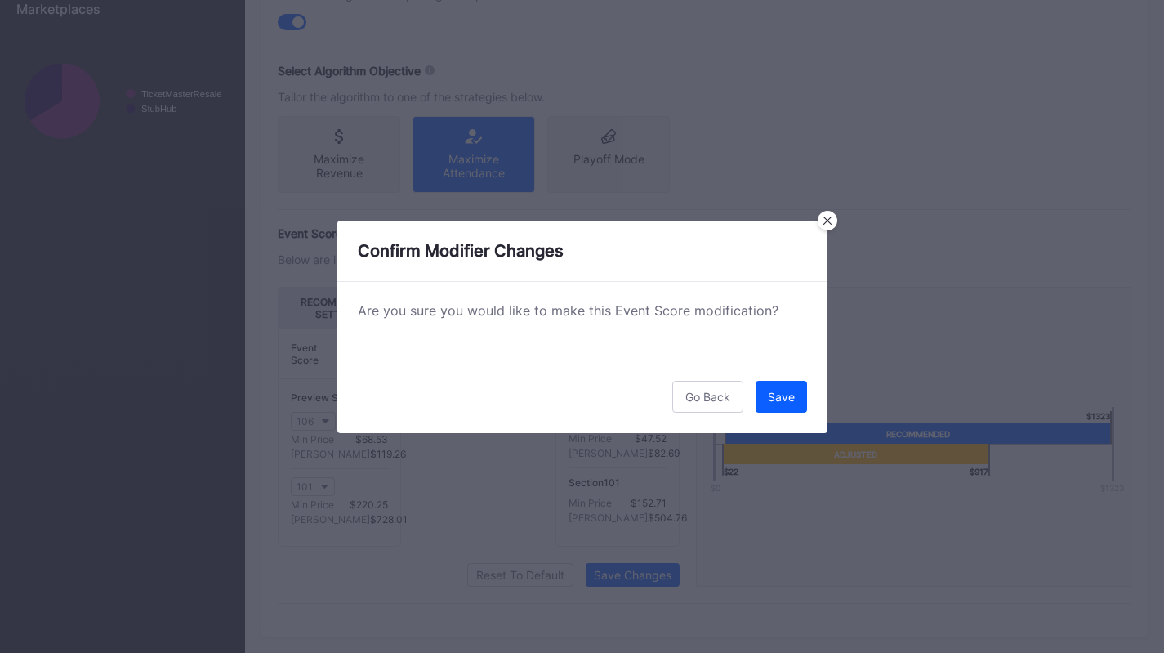
click at [767, 386] on button "Save" at bounding box center [781, 397] width 51 height 32
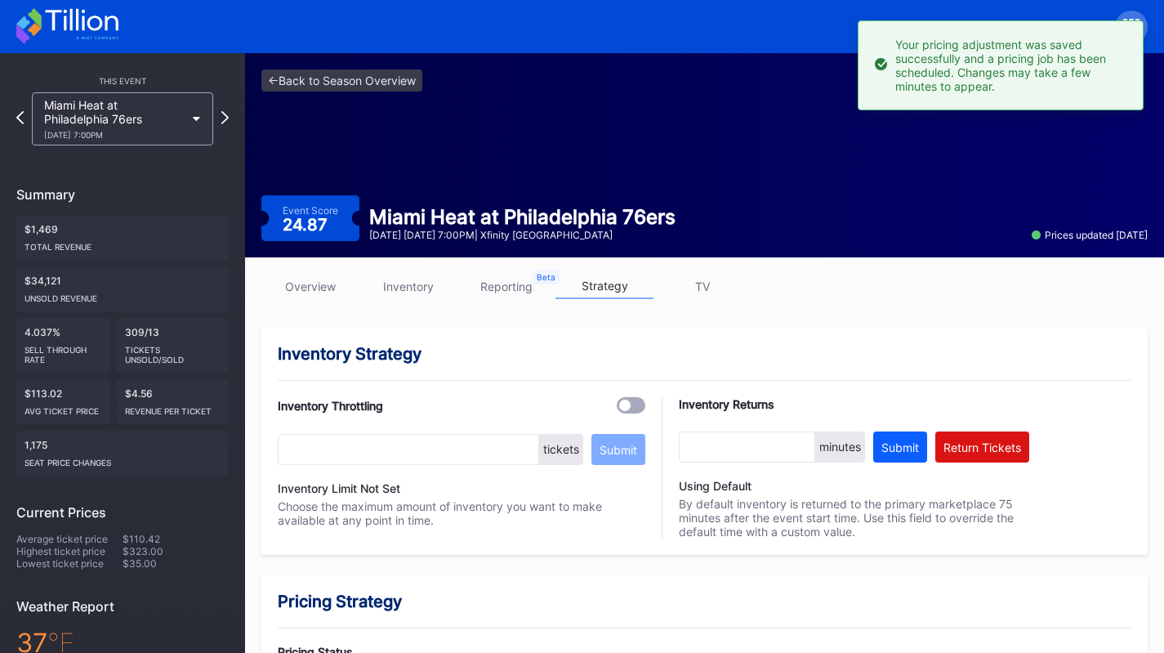
click at [126, 132] on div "2/26 Thursday 7:00PM" at bounding box center [114, 135] width 141 height 10
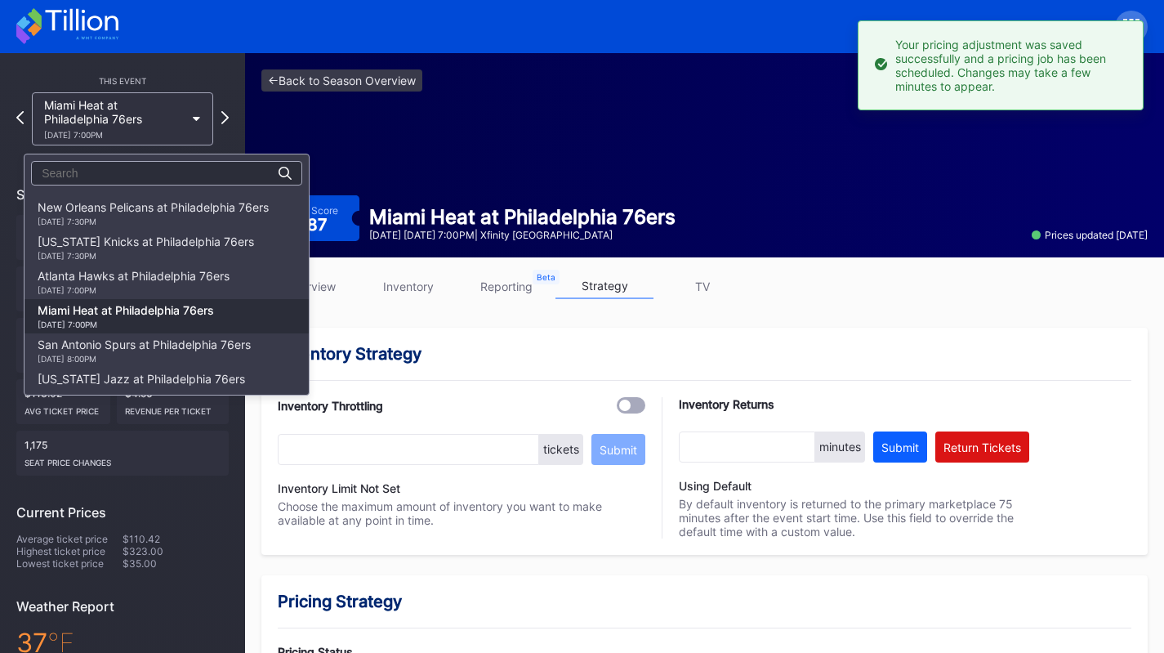
click at [152, 284] on div "Atlanta Hawks at Philadelphia 76ers 2/19 Thursday 7:00PM" at bounding box center [134, 282] width 192 height 26
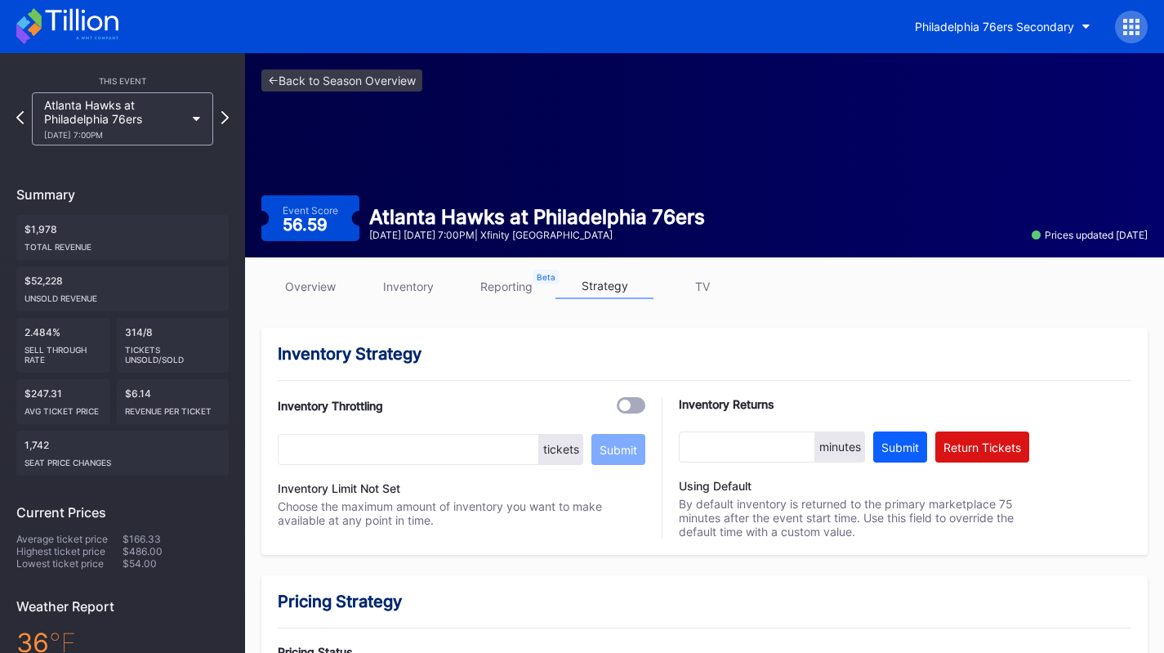
click at [405, 283] on link "inventory" at bounding box center [408, 286] width 98 height 25
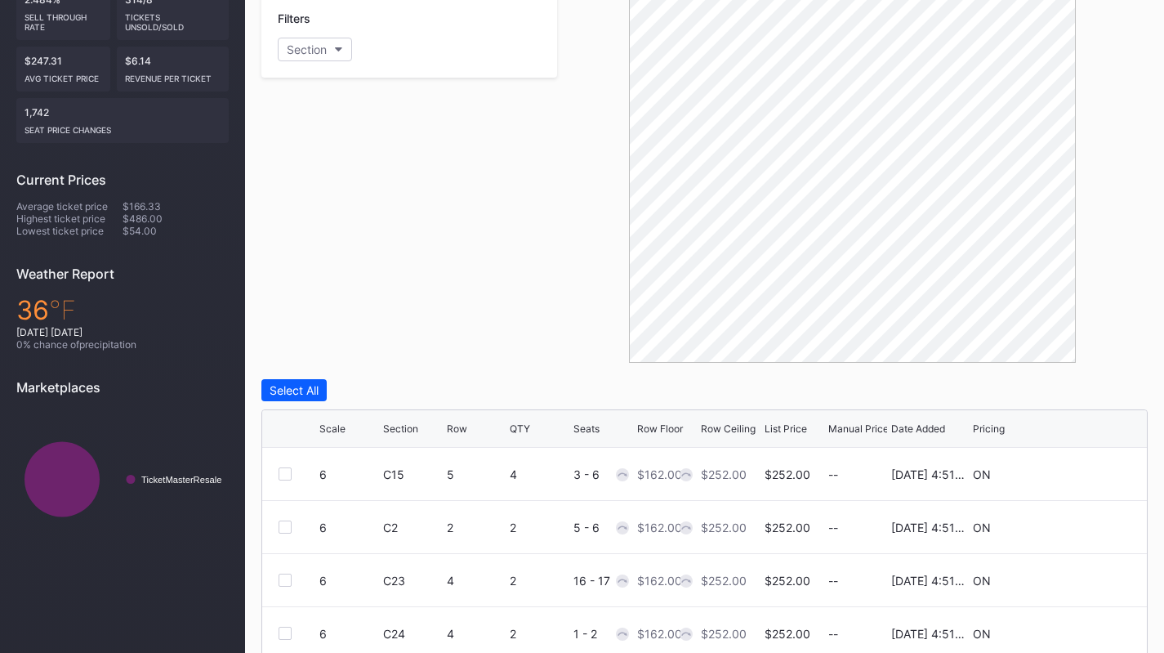
scroll to position [555, 0]
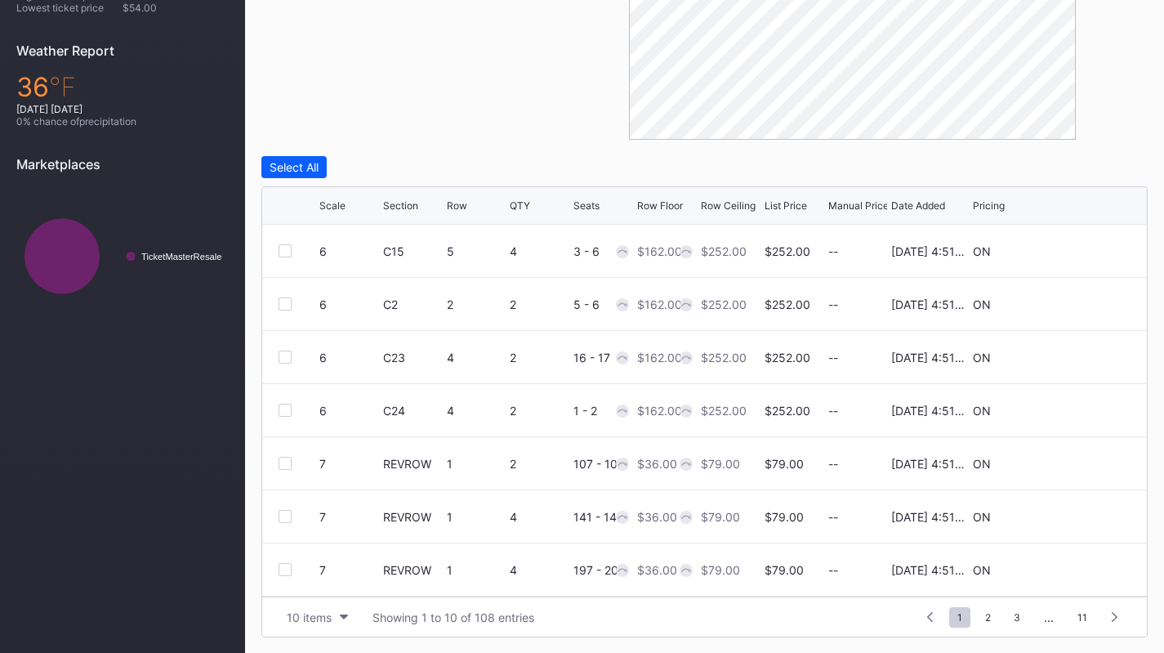
click at [321, 605] on div "10 items Showing 1 to 10 of 108 entries 1 ... -1 0 1 2 3 ... 11" at bounding box center [704, 616] width 885 height 40
click at [321, 606] on button "10 items" at bounding box center [318, 617] width 78 height 22
click at [306, 610] on div "10 items" at bounding box center [309, 617] width 45 height 14
click at [311, 578] on div "200 items" at bounding box center [317, 576] width 53 height 14
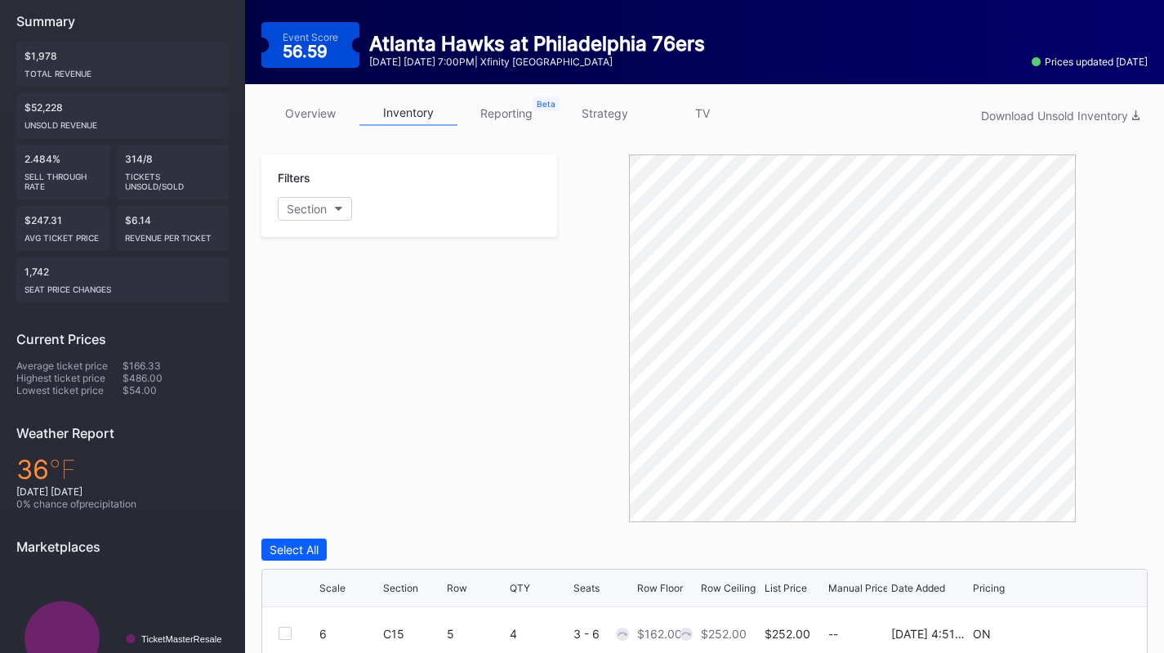
scroll to position [0, 0]
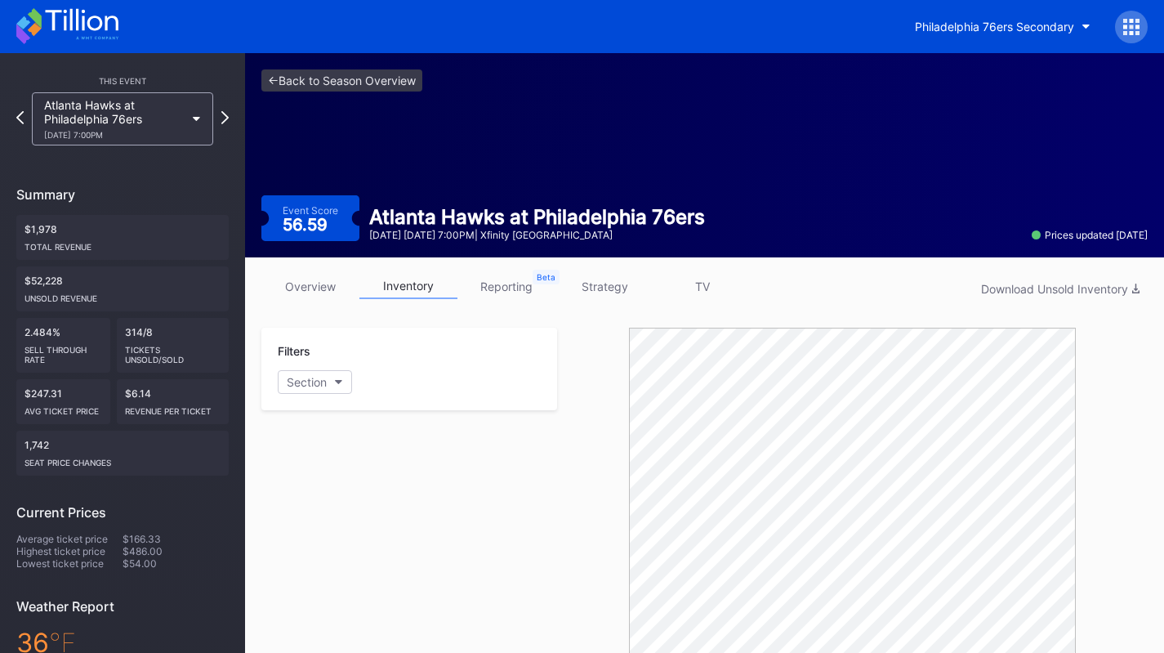
click at [598, 286] on link "strategy" at bounding box center [604, 286] width 98 height 25
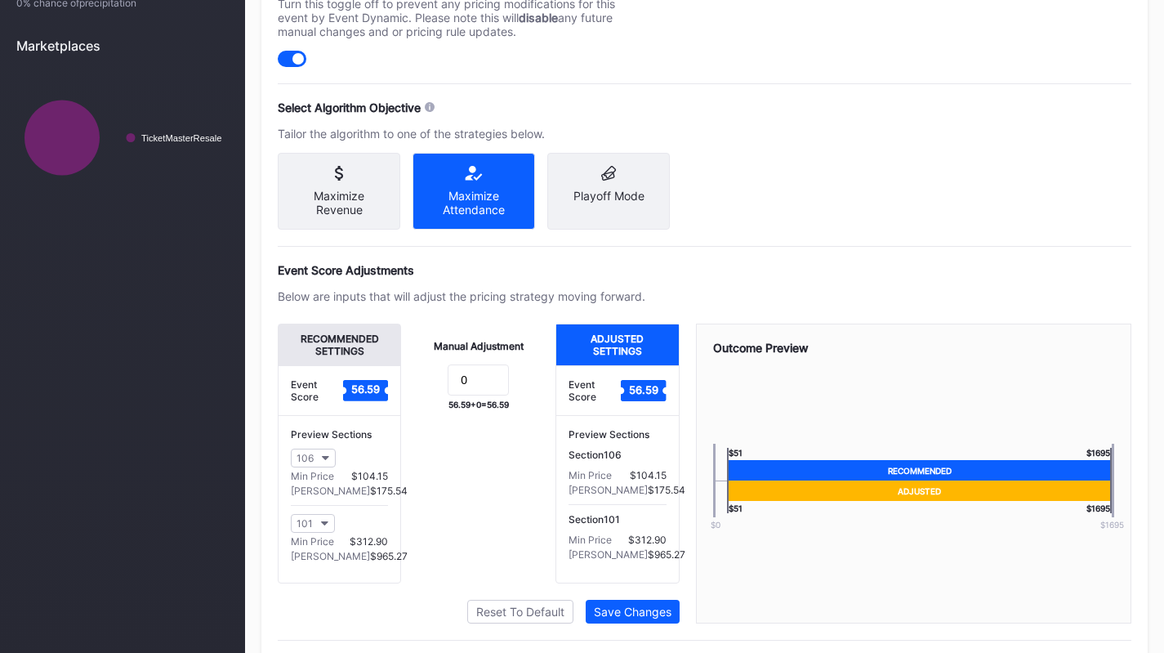
scroll to position [675, 0]
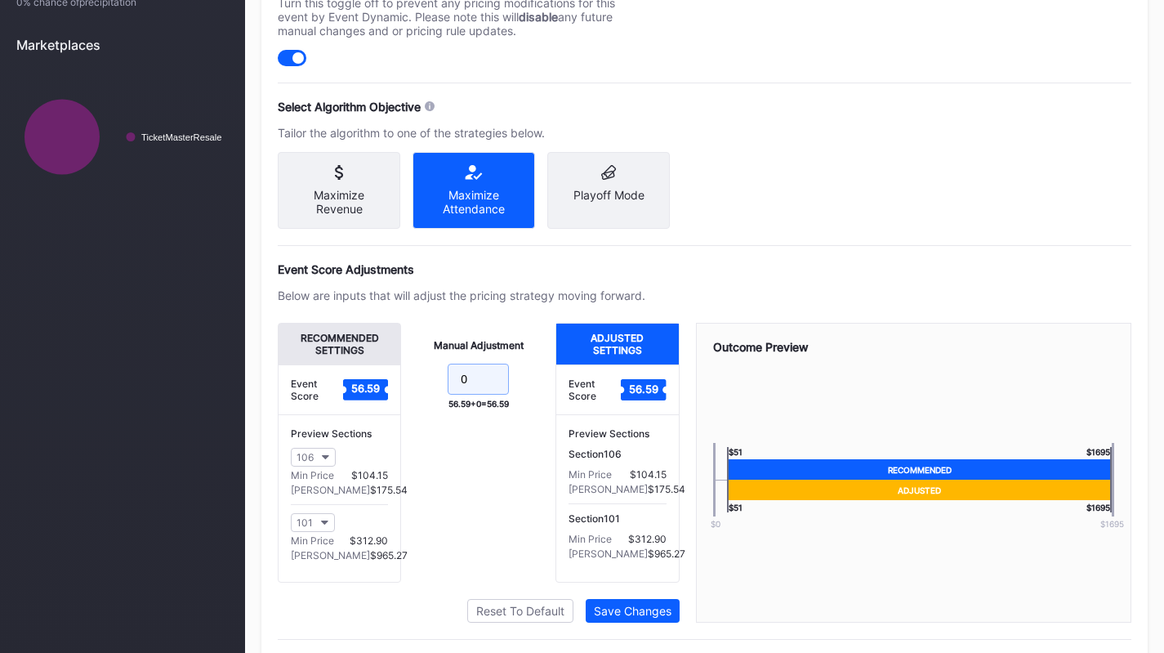
drag, startPoint x: 473, startPoint y: 387, endPoint x: 382, endPoint y: 365, distance: 93.3
click at [382, 365] on div "Recommended Settings Event Score 56.59 Preview Sections 106 Min Price $104.15 M…" at bounding box center [479, 453] width 402 height 260
type input "-18"
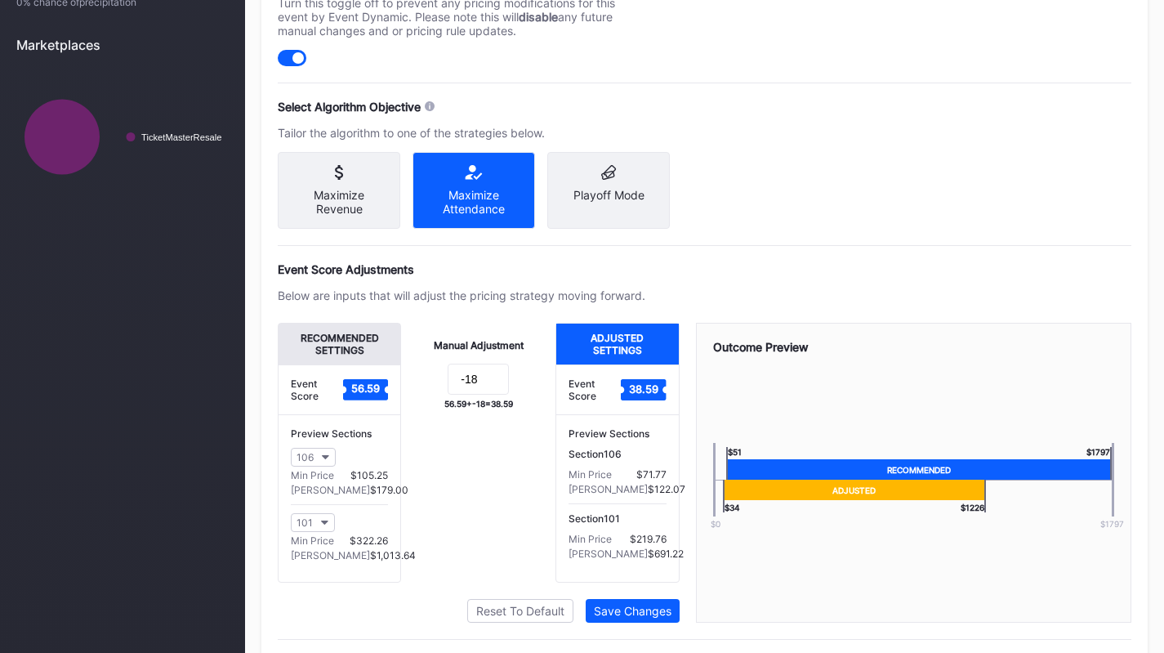
click at [649, 618] on div "Save Changes" at bounding box center [633, 611] width 78 height 14
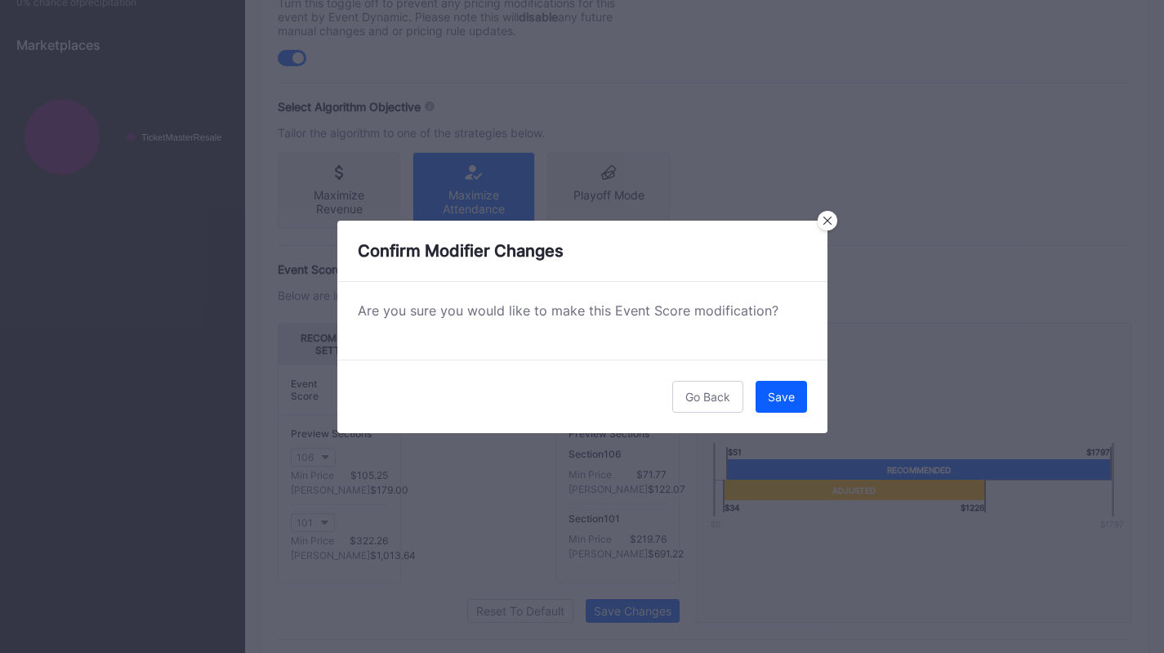
click at [784, 395] on div "Save" at bounding box center [781, 397] width 27 height 14
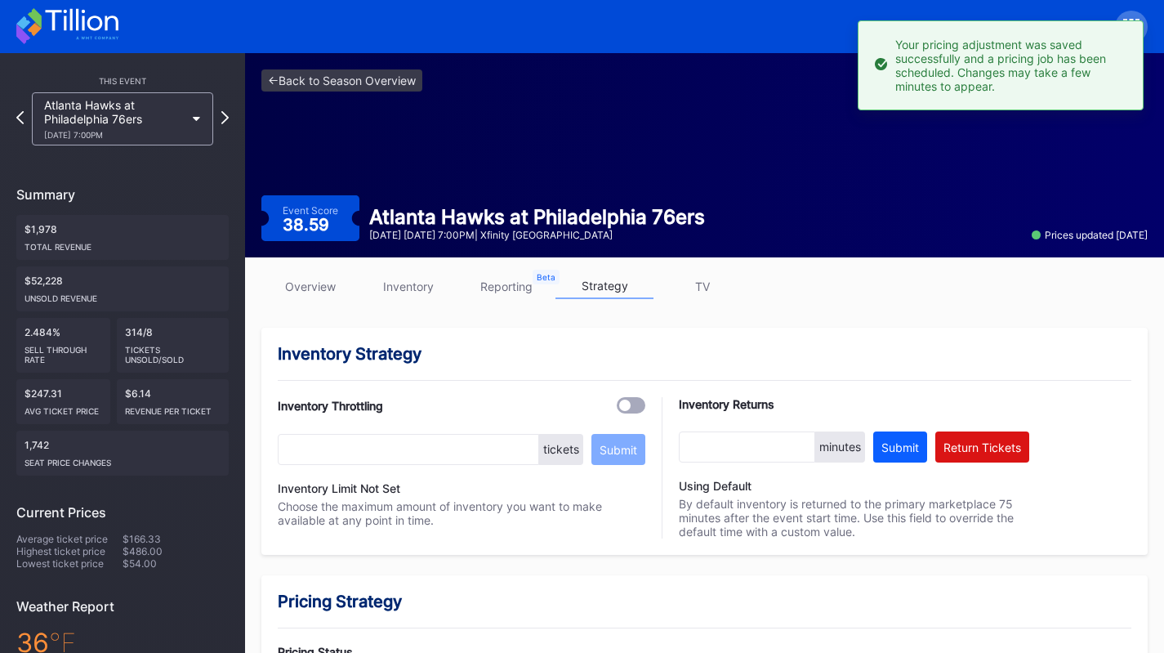
click at [116, 135] on div "2/19 Thursday 7:00PM" at bounding box center [114, 135] width 141 height 10
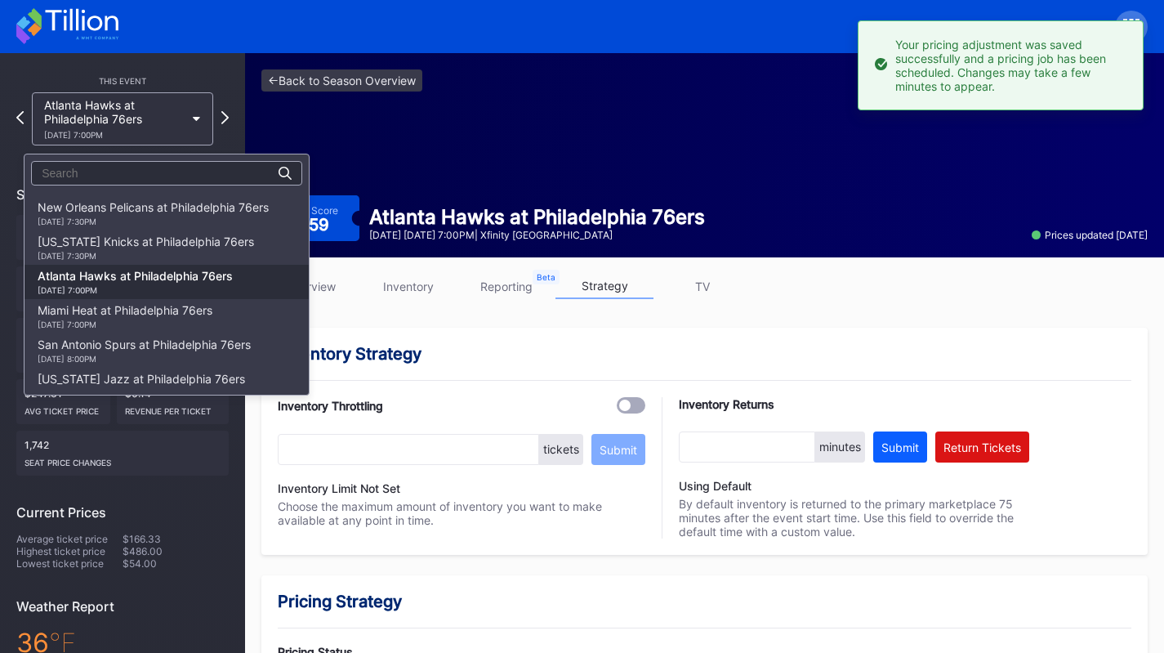
click at [184, 251] on div "2/11 Wednesday 7:30PM" at bounding box center [146, 256] width 216 height 10
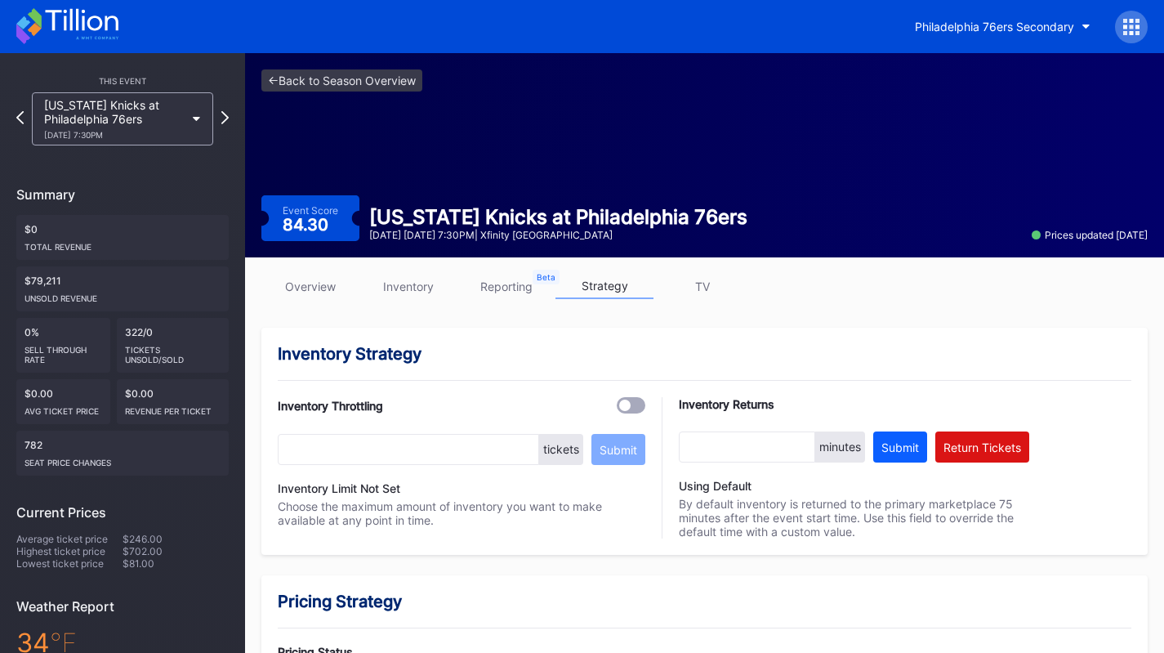
click at [419, 288] on link "inventory" at bounding box center [408, 286] width 98 height 25
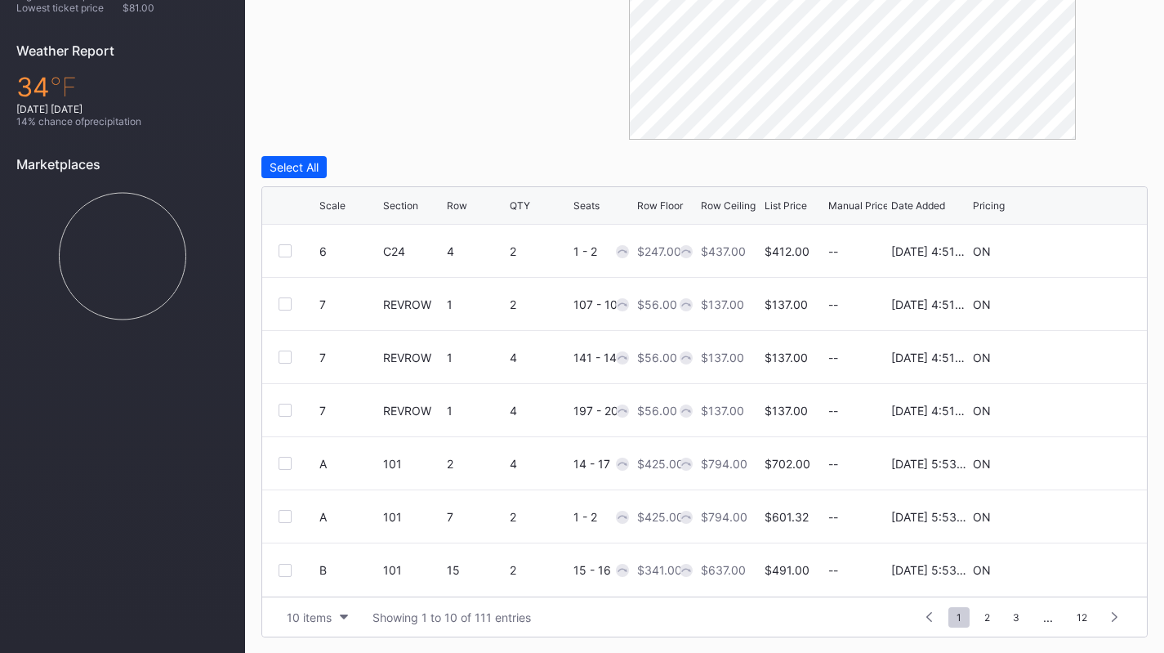
click at [308, 610] on div "10 items" at bounding box center [309, 617] width 45 height 14
click at [312, 581] on div "200 items" at bounding box center [317, 576] width 53 height 14
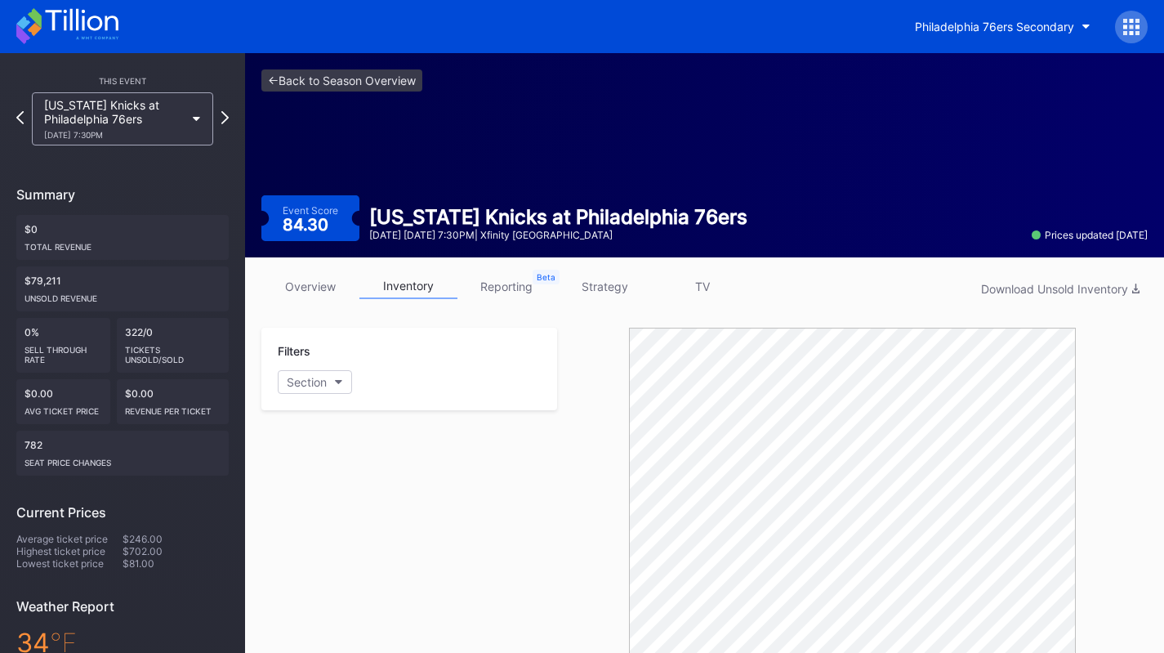
click at [603, 288] on link "strategy" at bounding box center [604, 286] width 98 height 25
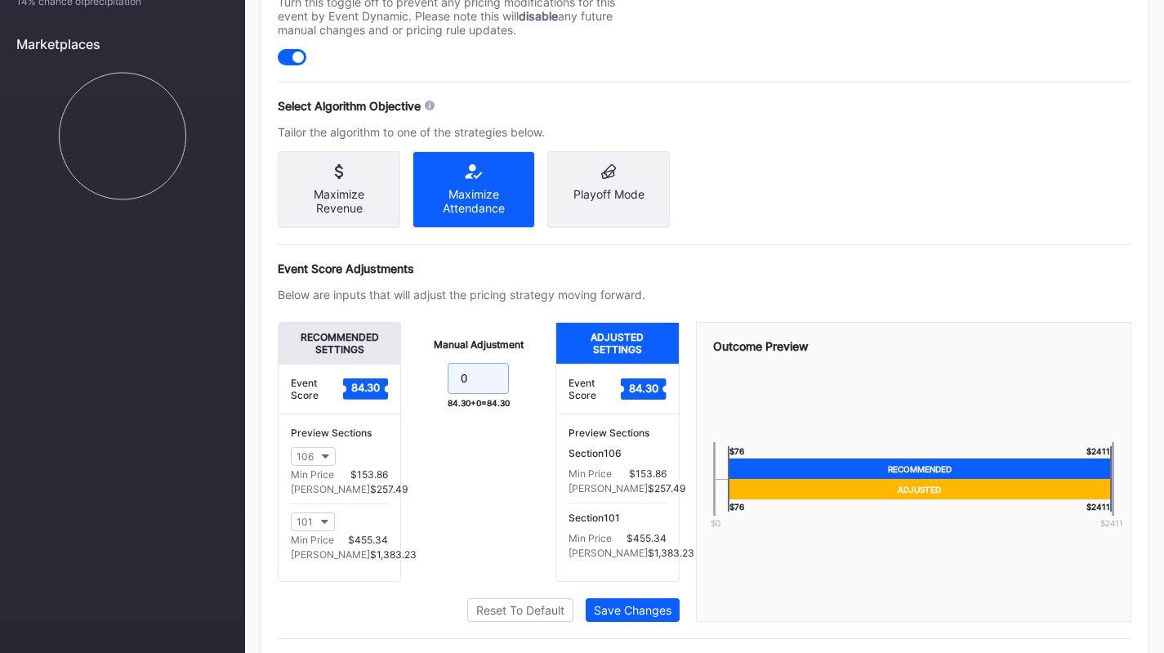
drag, startPoint x: 491, startPoint y: 400, endPoint x: 387, endPoint y: 365, distance: 109.5
click at [387, 365] on div "Recommended Settings Event Score 84.30 Preview Sections 106 Min Price $153.86 M…" at bounding box center [479, 452] width 402 height 260
type input "-22"
click at [615, 617] on div "Save Changes" at bounding box center [633, 610] width 78 height 14
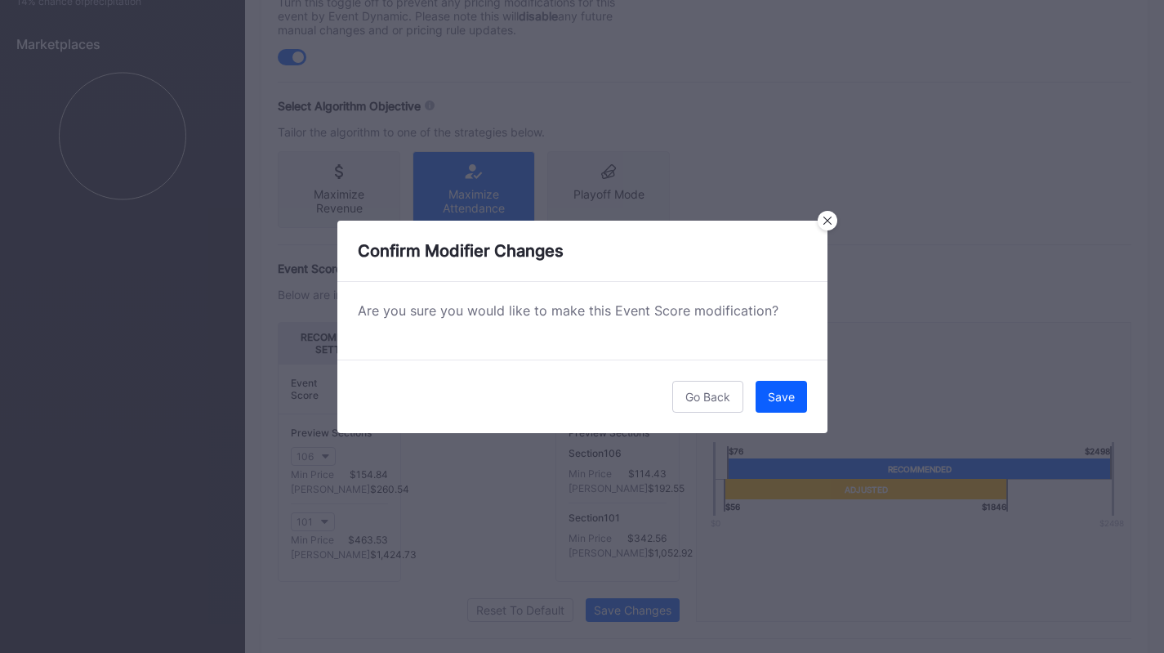
click at [774, 391] on div "Save" at bounding box center [781, 397] width 27 height 14
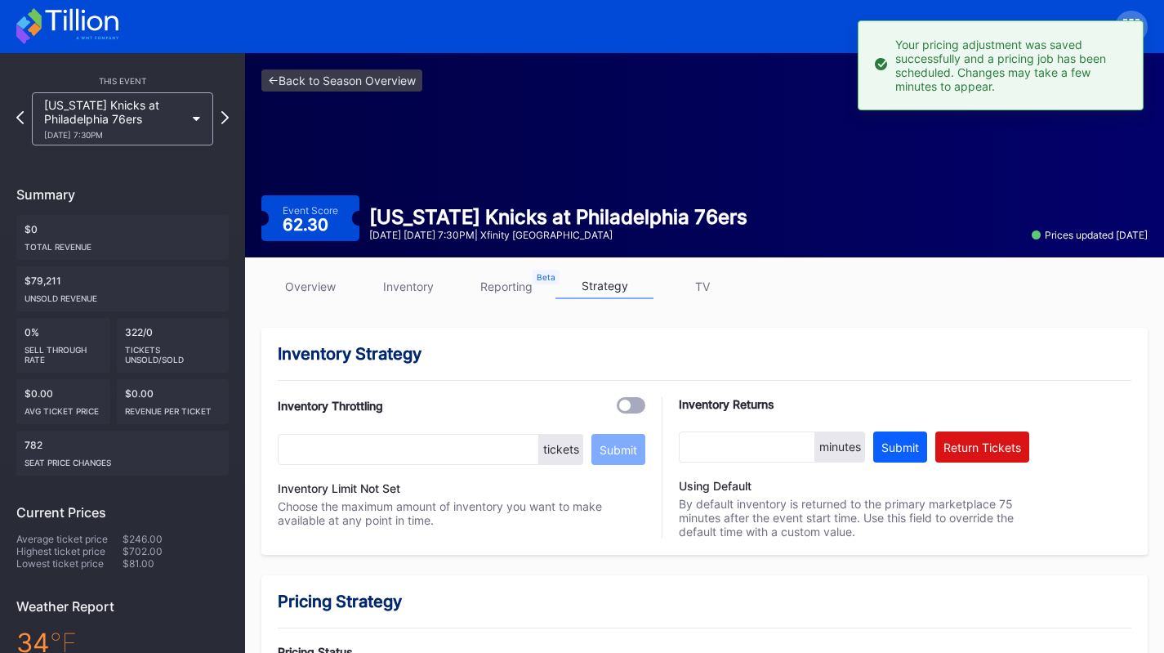
click at [140, 109] on div "New York Knicks at Philadelphia 76ers 2/11 Wednesday 7:30PM" at bounding box center [114, 119] width 141 height 42
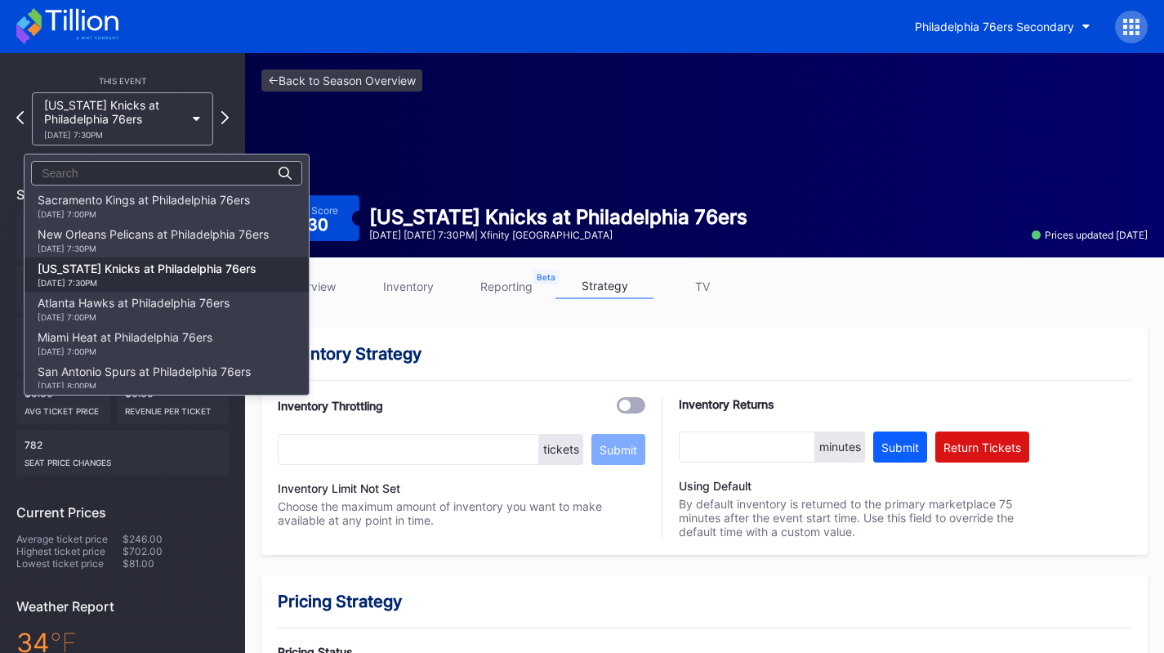
scroll to position [962, 0]
click at [147, 244] on div "New Orleans Pelicans at Philadelphia 76ers 1/31 Saturday 7:30PM" at bounding box center [153, 242] width 231 height 26
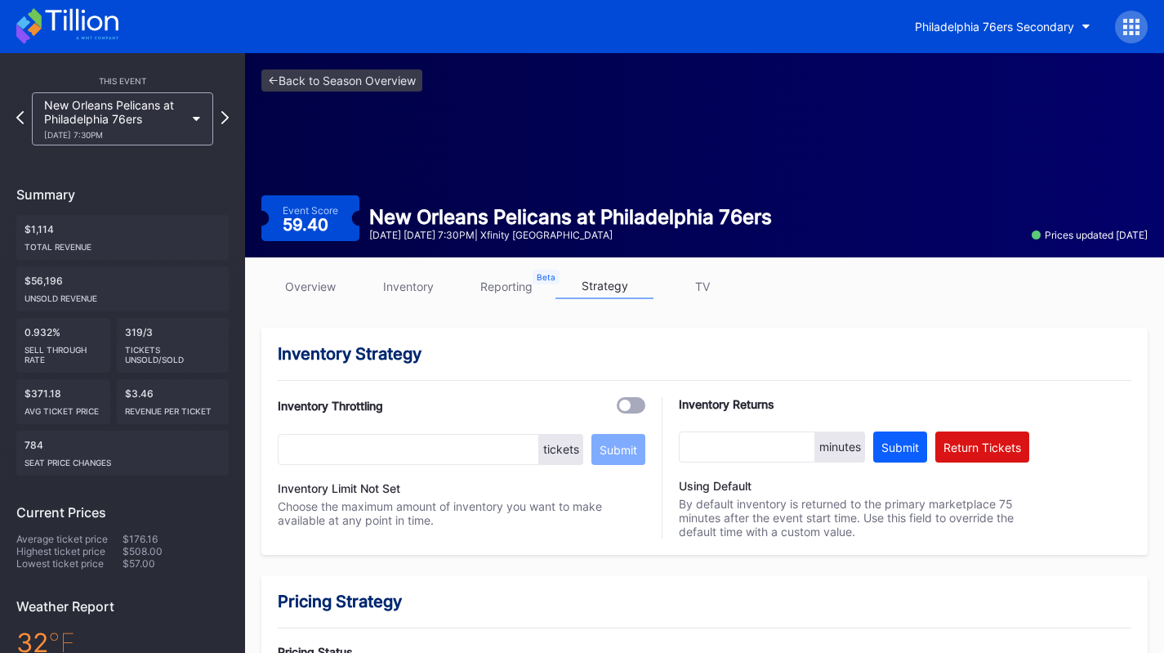
click at [407, 286] on link "inventory" at bounding box center [408, 286] width 98 height 25
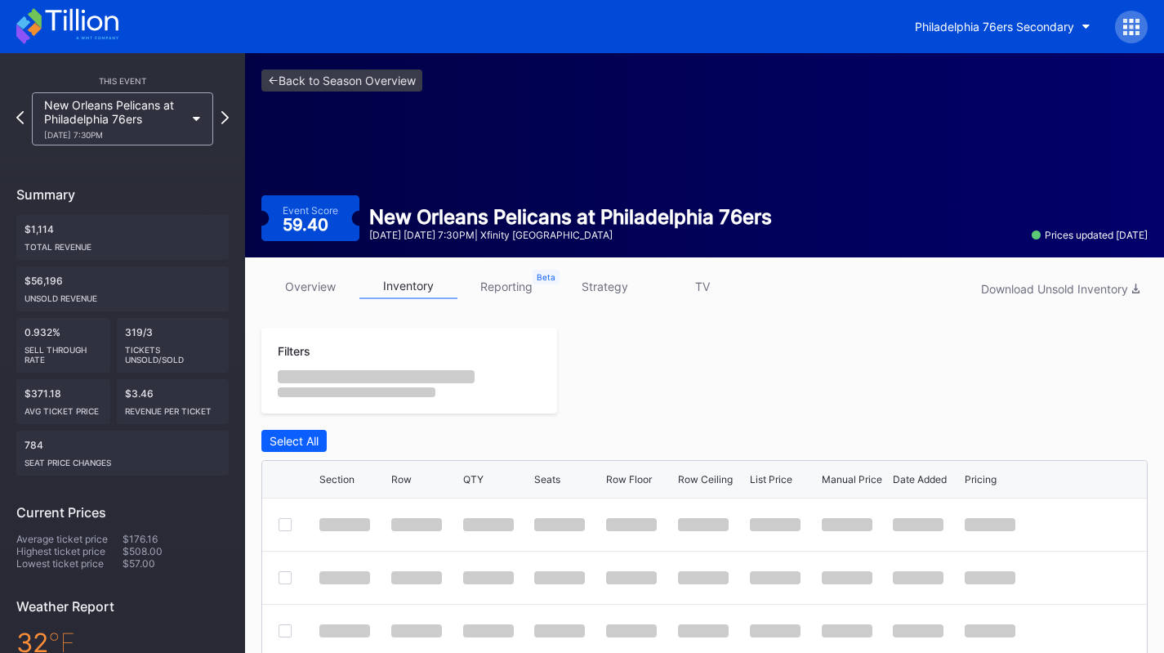
click at [407, 286] on link "inventory" at bounding box center [408, 286] width 98 height 25
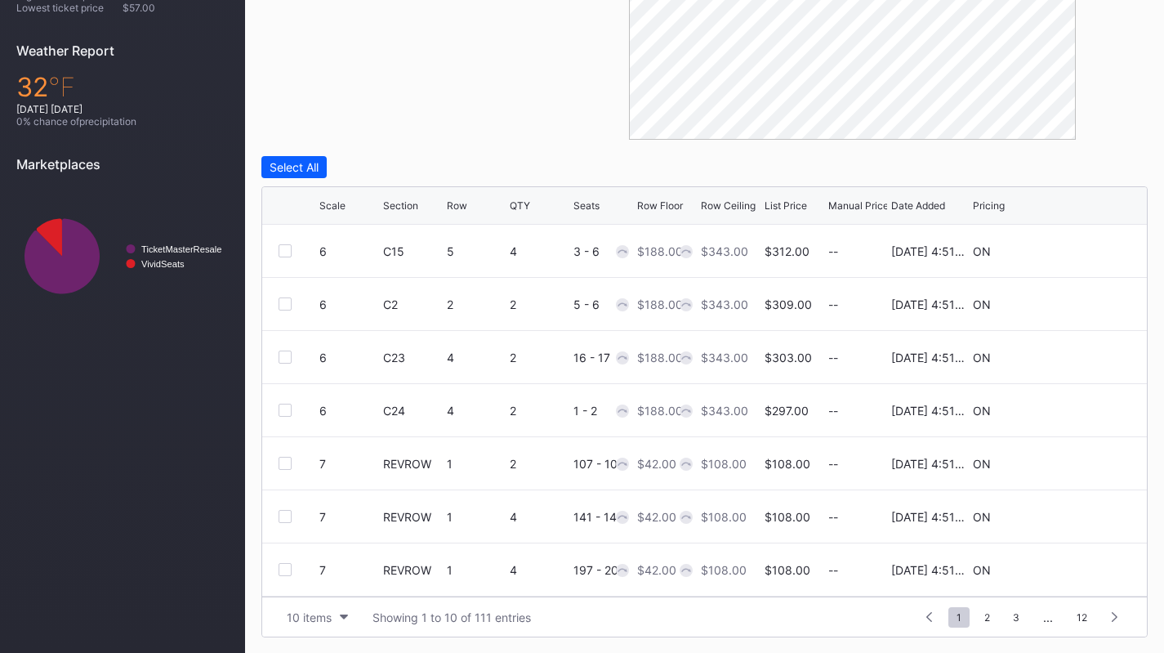
scroll to position [159, 0]
click at [315, 615] on div "10 items" at bounding box center [309, 617] width 45 height 14
click at [315, 584] on div "200 items" at bounding box center [318, 575] width 78 height 30
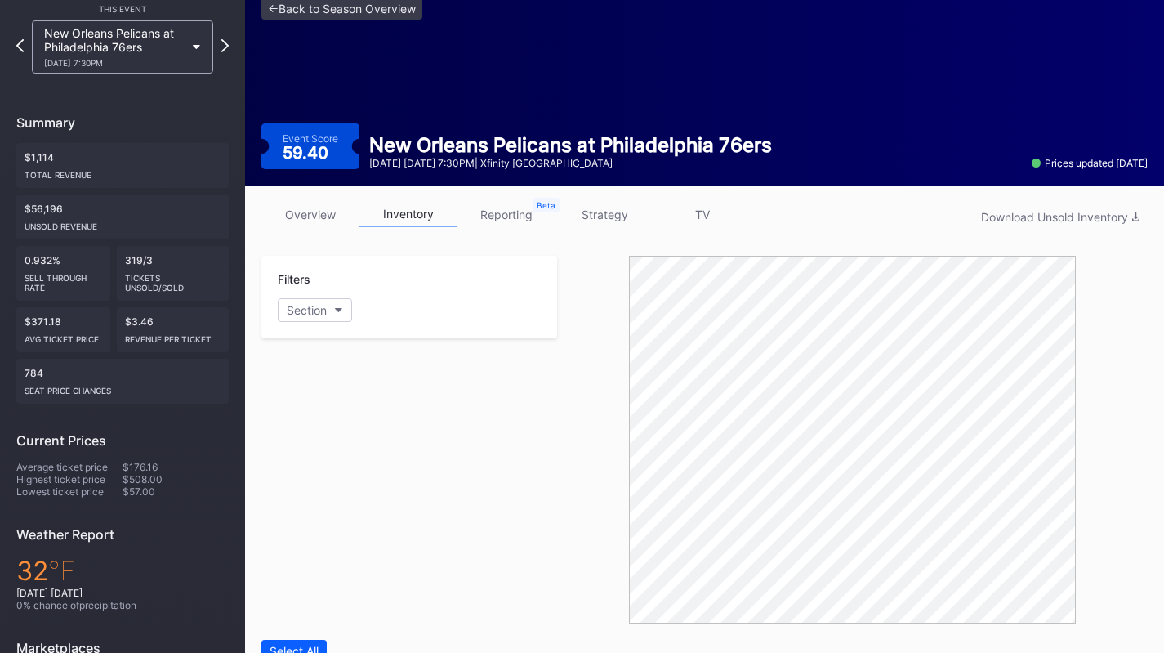
scroll to position [7, 0]
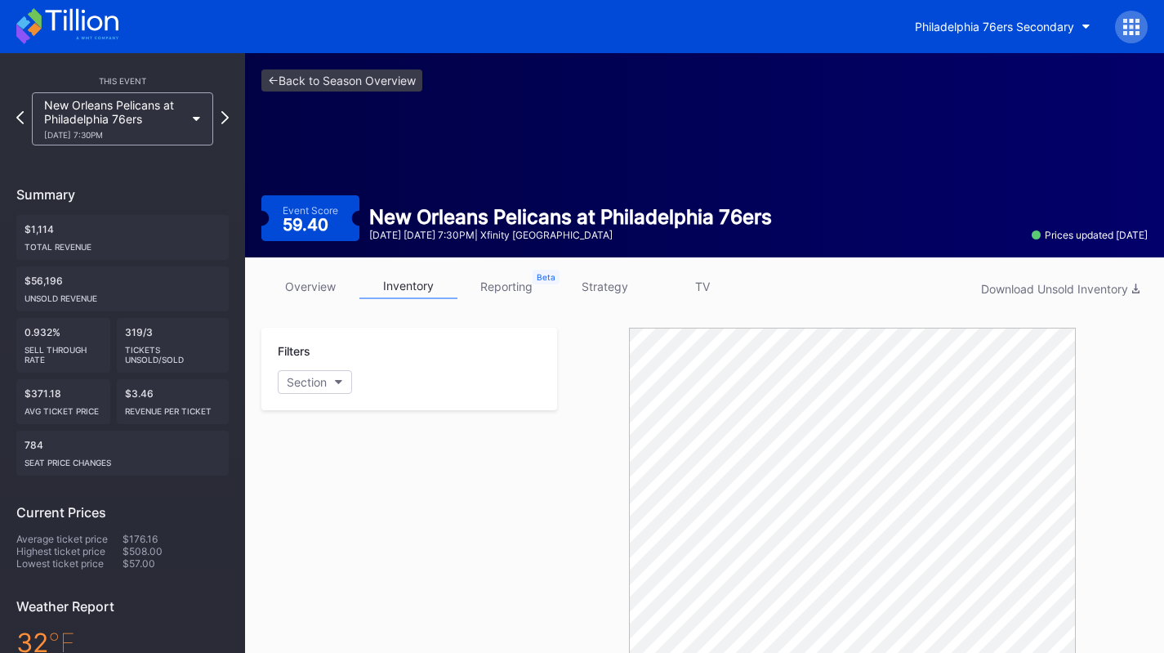
click at [592, 274] on link "strategy" at bounding box center [604, 286] width 98 height 25
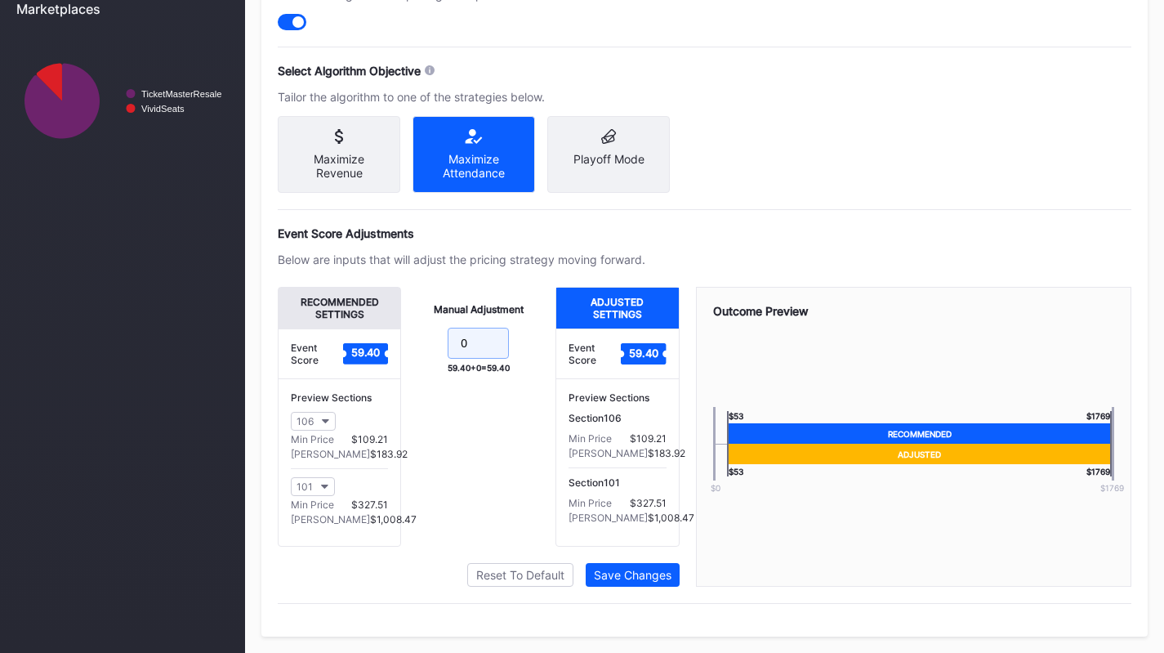
drag, startPoint x: 473, startPoint y: 363, endPoint x: 404, endPoint y: 332, distance: 75.0
click at [417, 338] on form "0" at bounding box center [478, 345] width 122 height 35
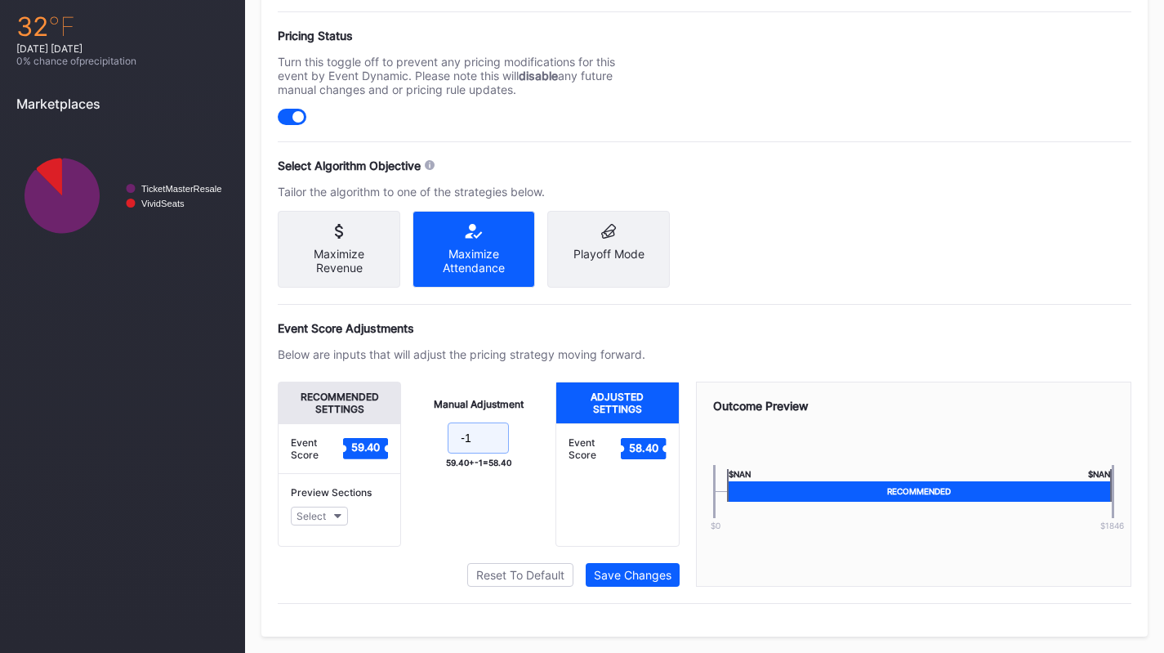
scroll to position [717, 0]
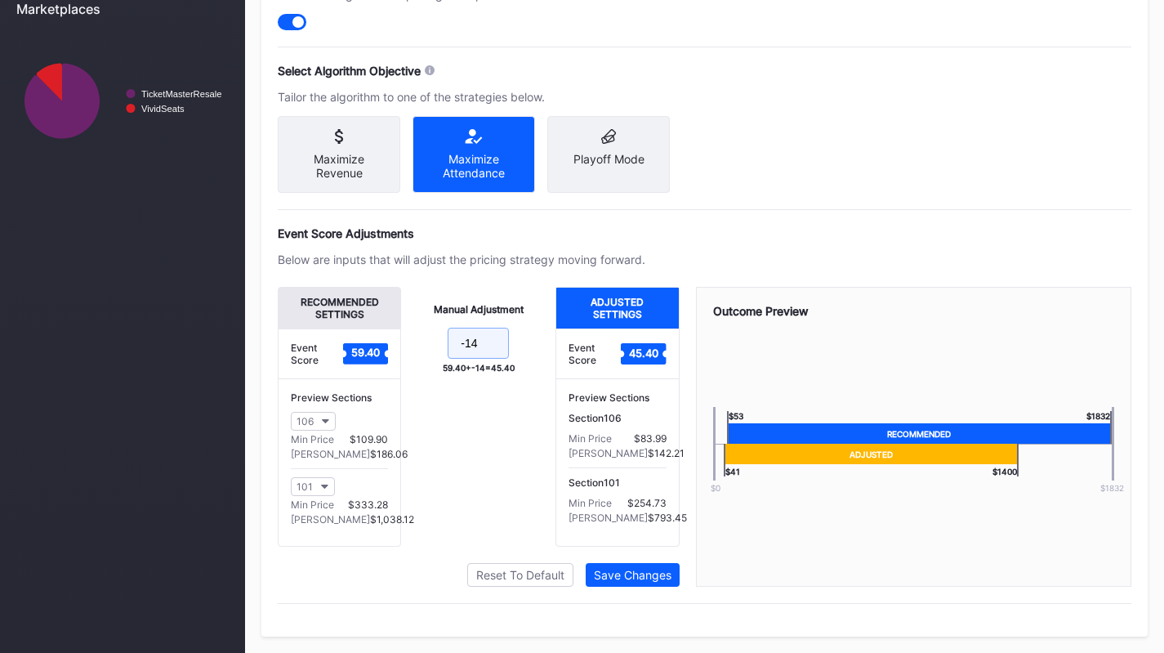
type input "-14"
click at [611, 577] on div "Save Changes" at bounding box center [633, 575] width 78 height 14
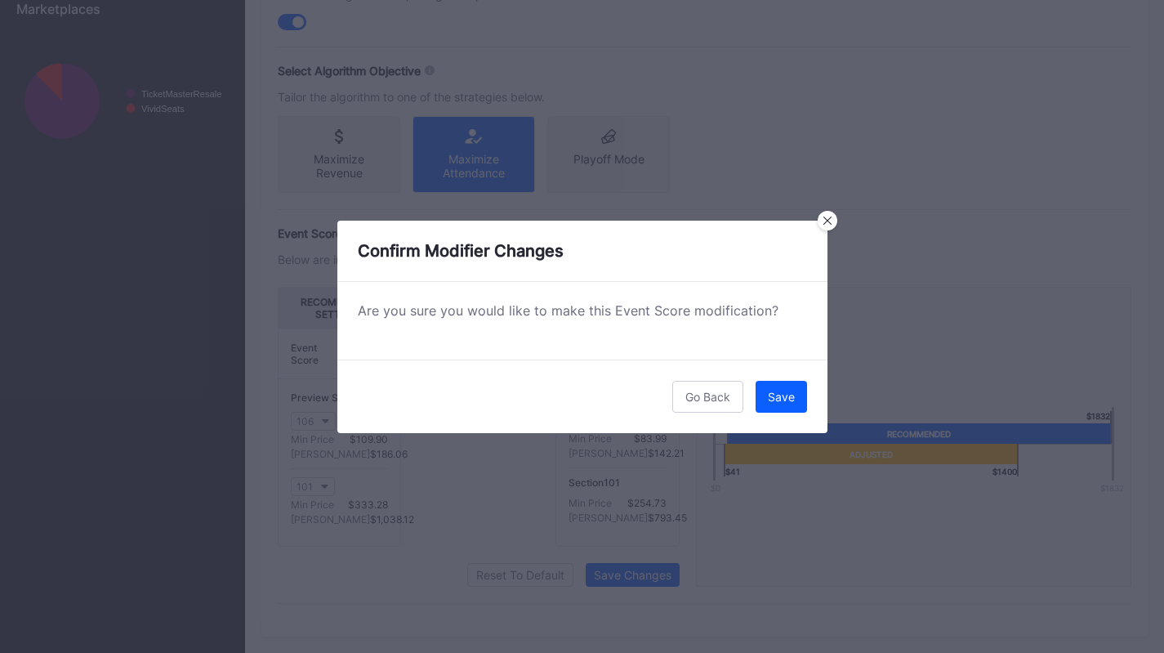
click at [776, 390] on div "Save" at bounding box center [781, 397] width 27 height 14
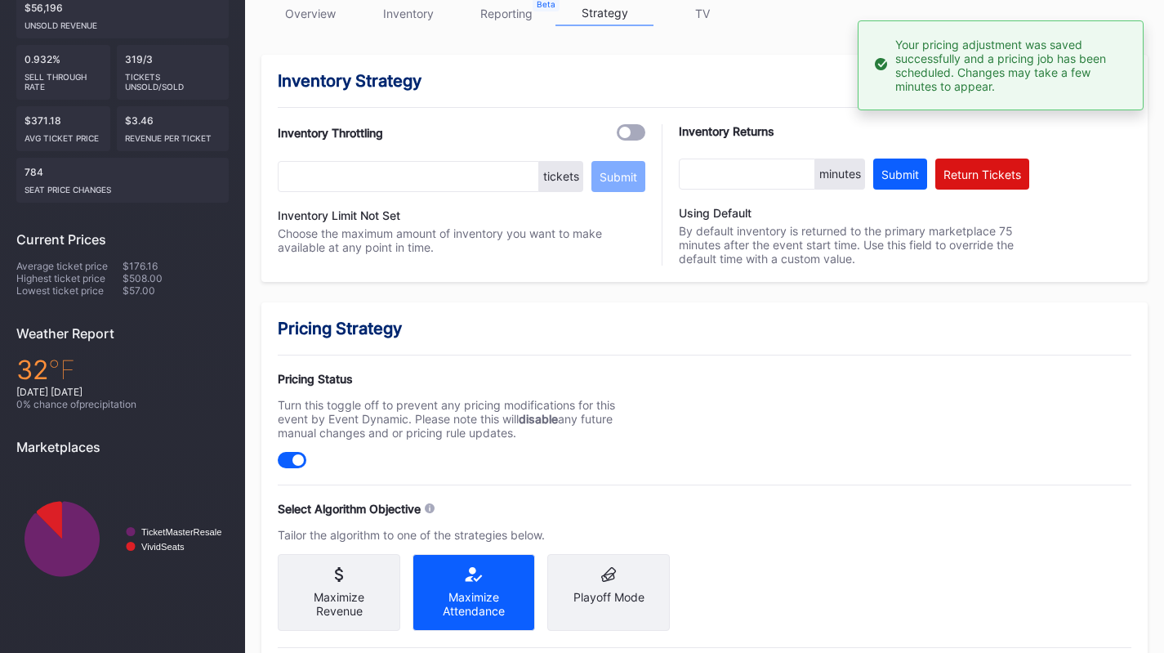
scroll to position [0, 0]
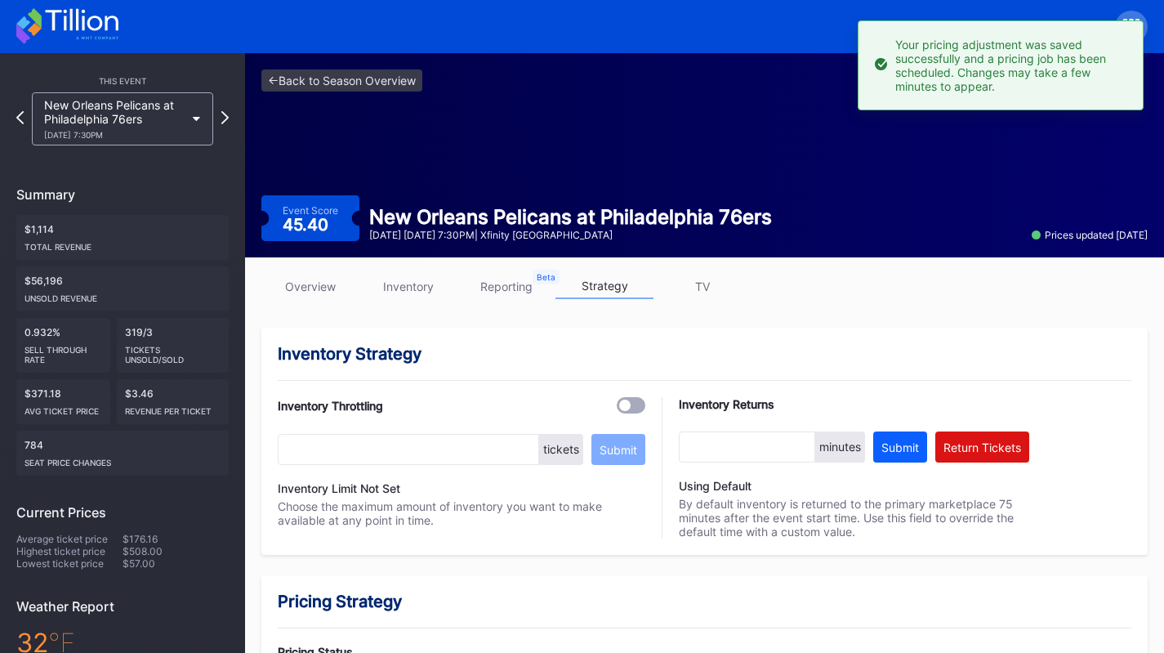
click at [149, 132] on div "1/31 Saturday 7:30PM" at bounding box center [114, 135] width 141 height 10
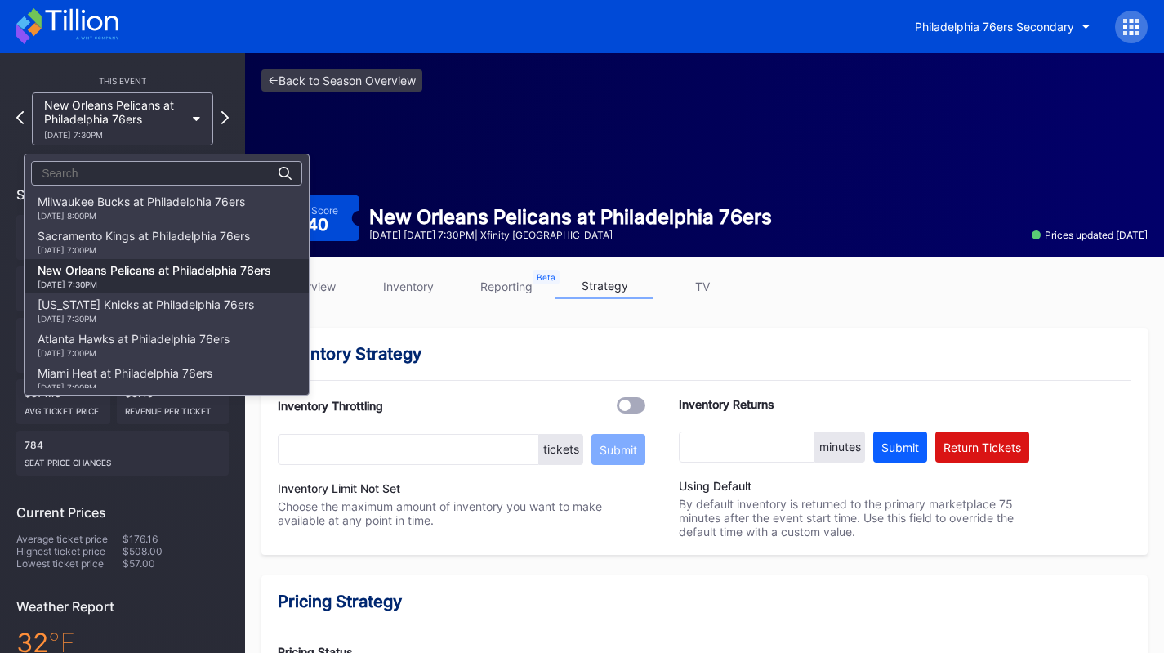
scroll to position [927, 0]
click at [143, 240] on div "Sacramento Kings at Philadelphia 76ers 1/29 Thursday 7:00PM" at bounding box center [144, 243] width 212 height 26
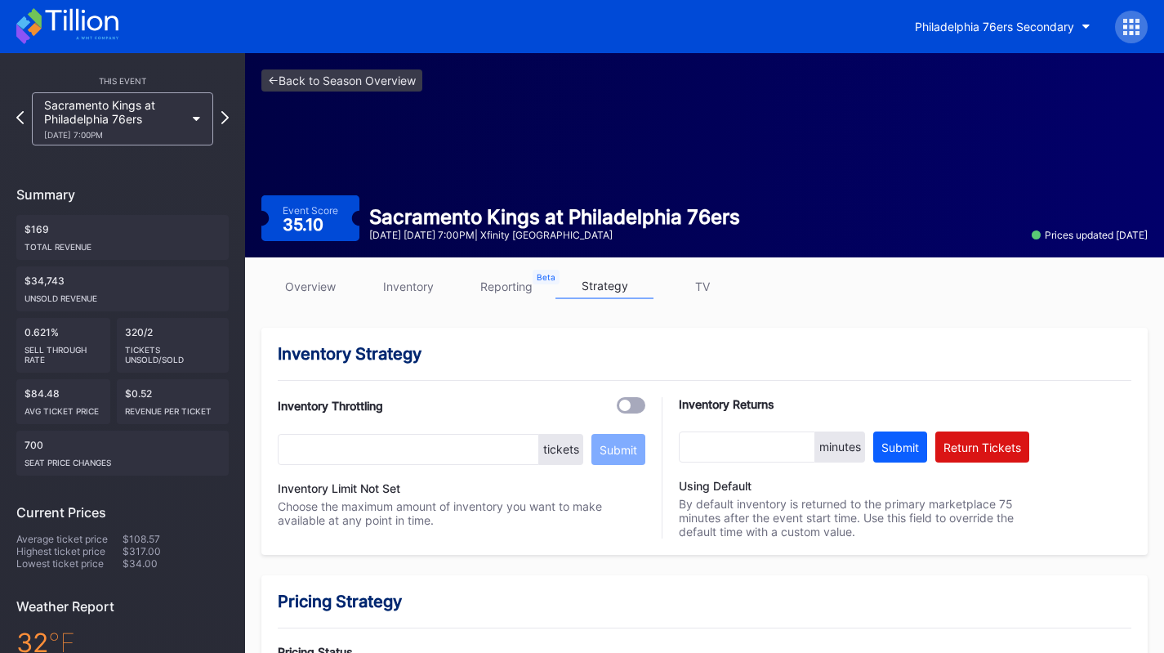
click at [408, 293] on link "inventory" at bounding box center [408, 286] width 98 height 25
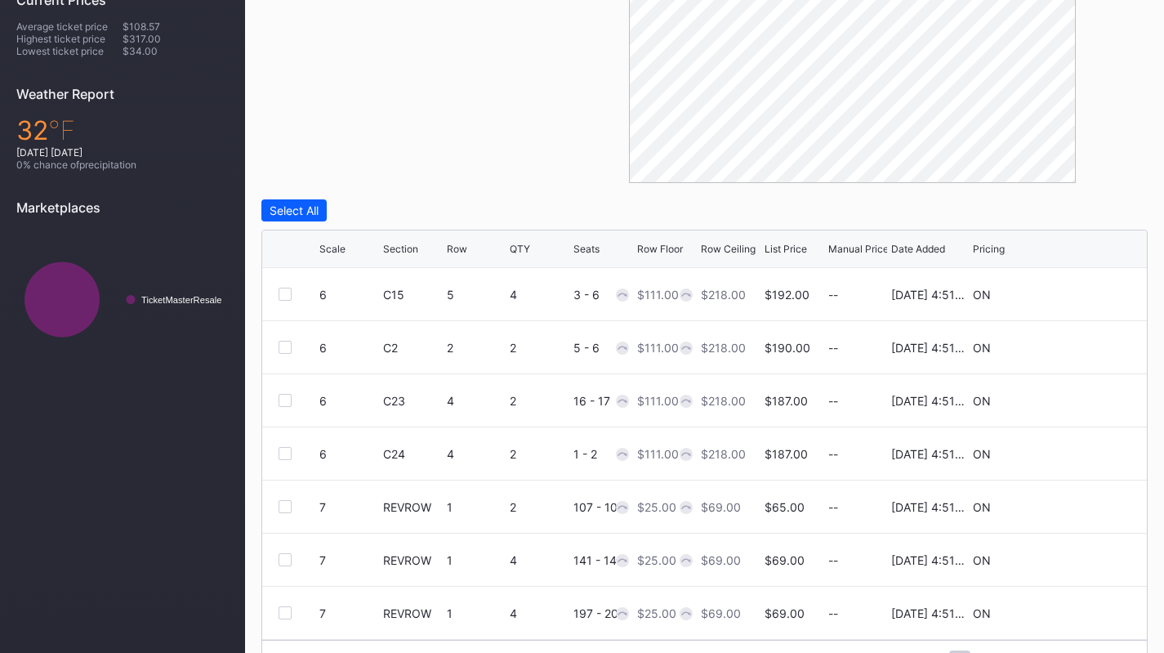
scroll to position [555, 0]
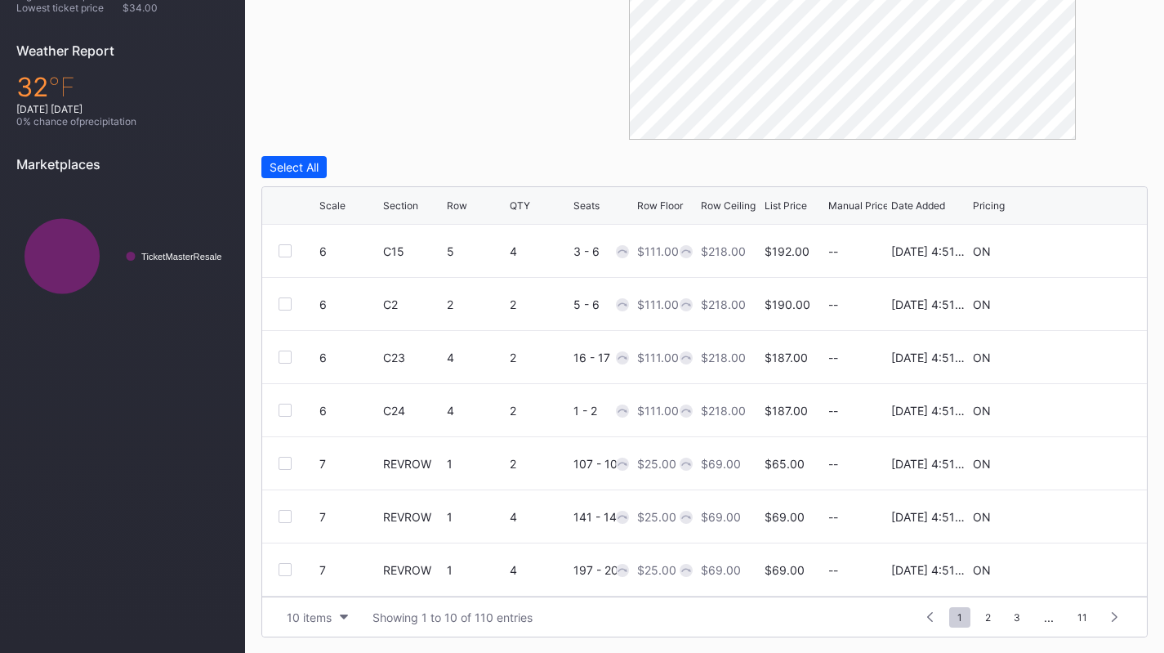
click at [303, 612] on div "10 items" at bounding box center [309, 617] width 45 height 14
click at [306, 578] on div "200 items" at bounding box center [317, 576] width 53 height 14
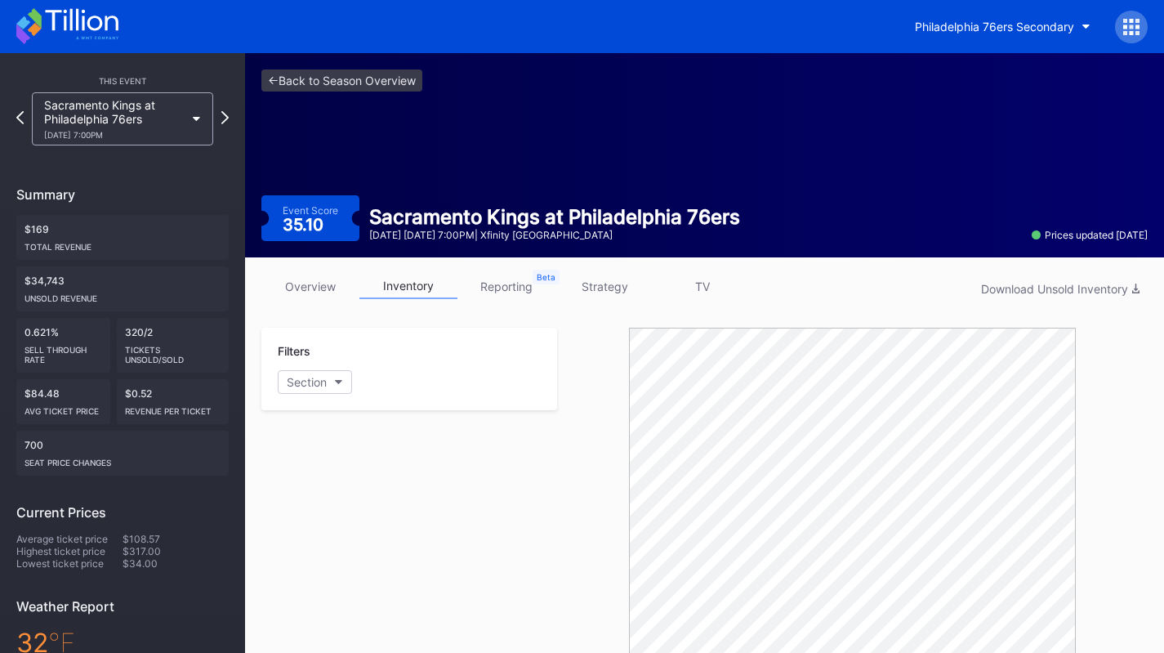
click at [601, 278] on link "strategy" at bounding box center [604, 286] width 98 height 25
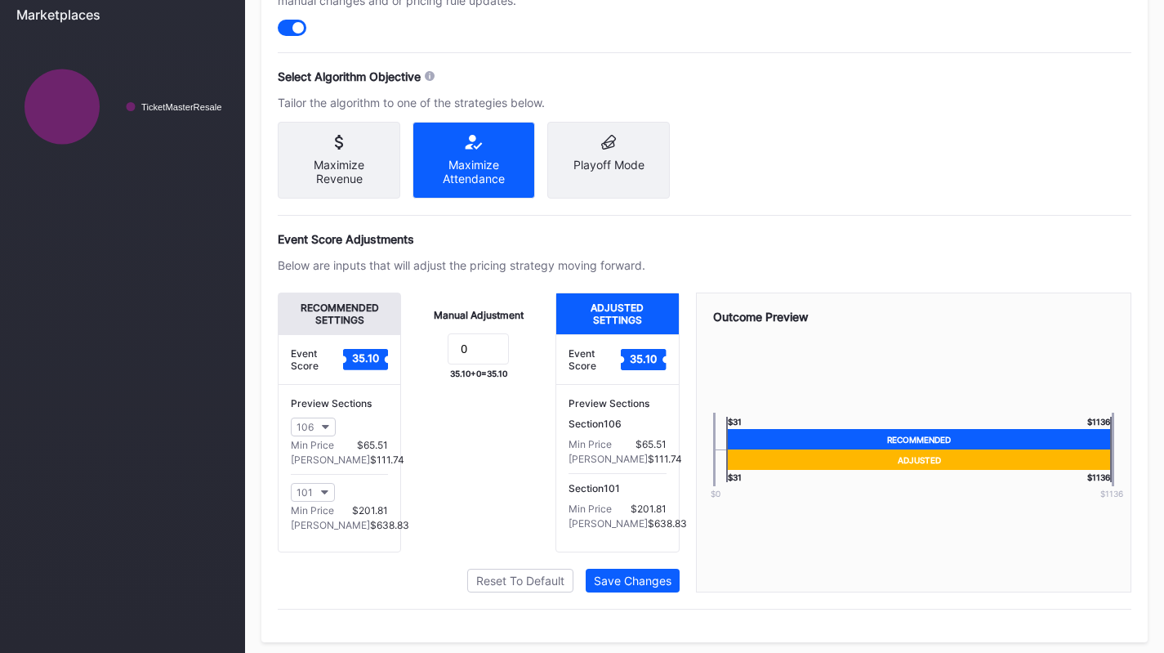
scroll to position [706, 0]
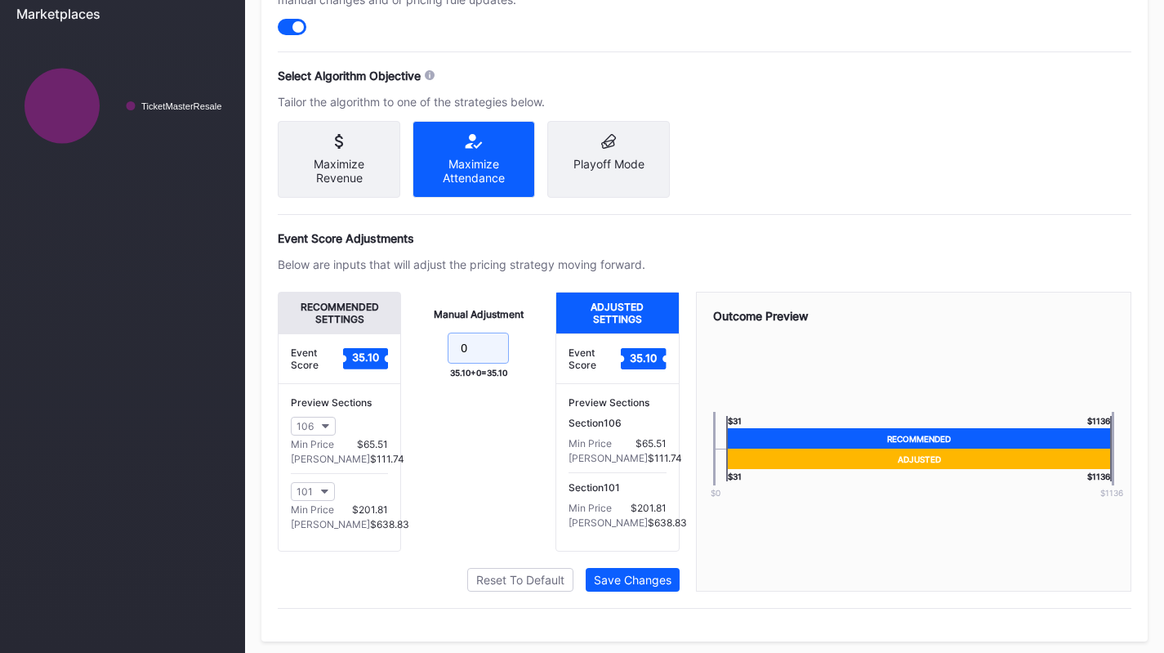
drag, startPoint x: 493, startPoint y: 372, endPoint x: 323, endPoint y: 357, distance: 171.4
click at [323, 357] on div "Recommended Settings Event Score 35.10 Preview Sections 106 Min Price $65.51 Ma…" at bounding box center [479, 422] width 402 height 260
type input "-10"
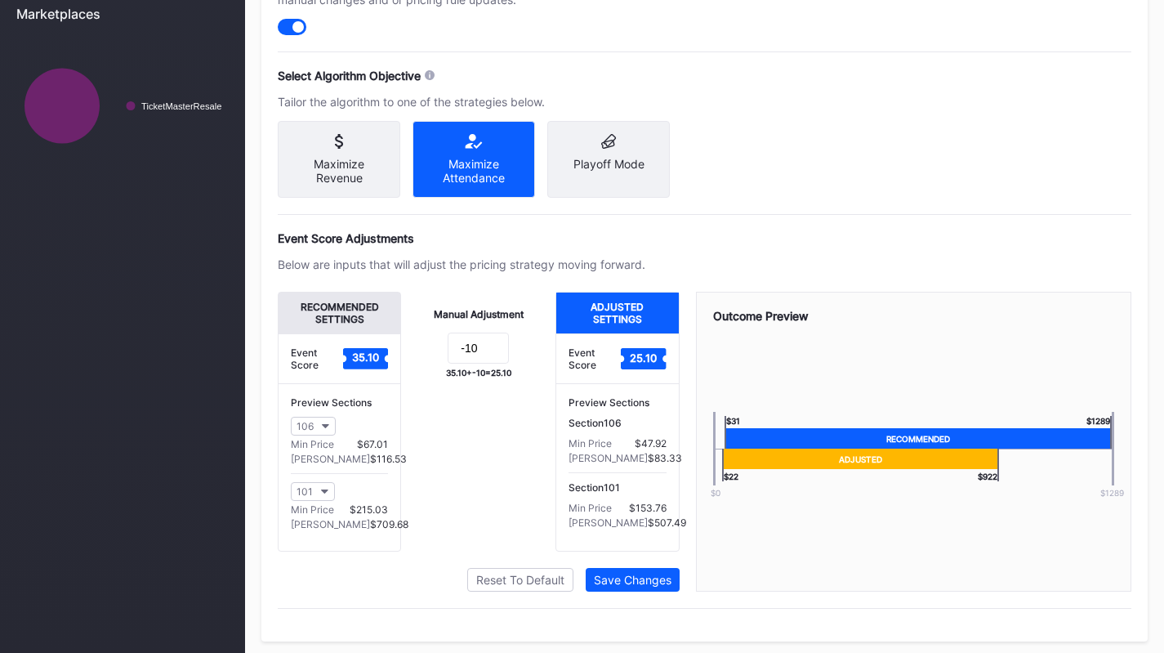
click at [626, 587] on div "Save Changes" at bounding box center [633, 580] width 78 height 14
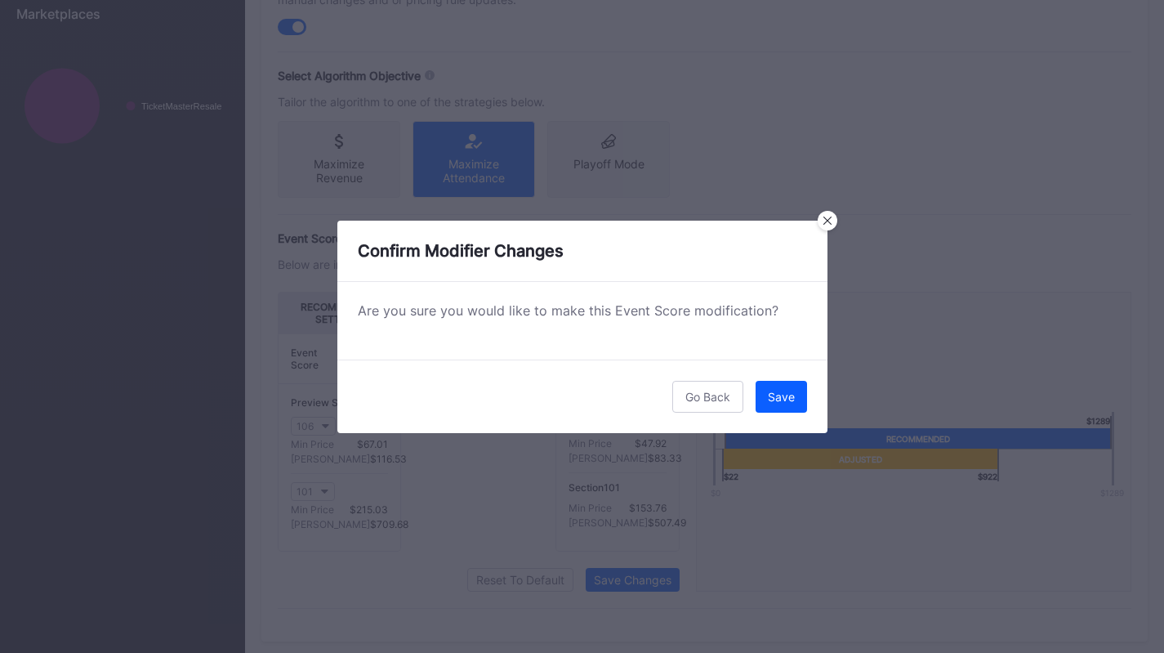
click at [776, 389] on button "Save" at bounding box center [781, 397] width 51 height 32
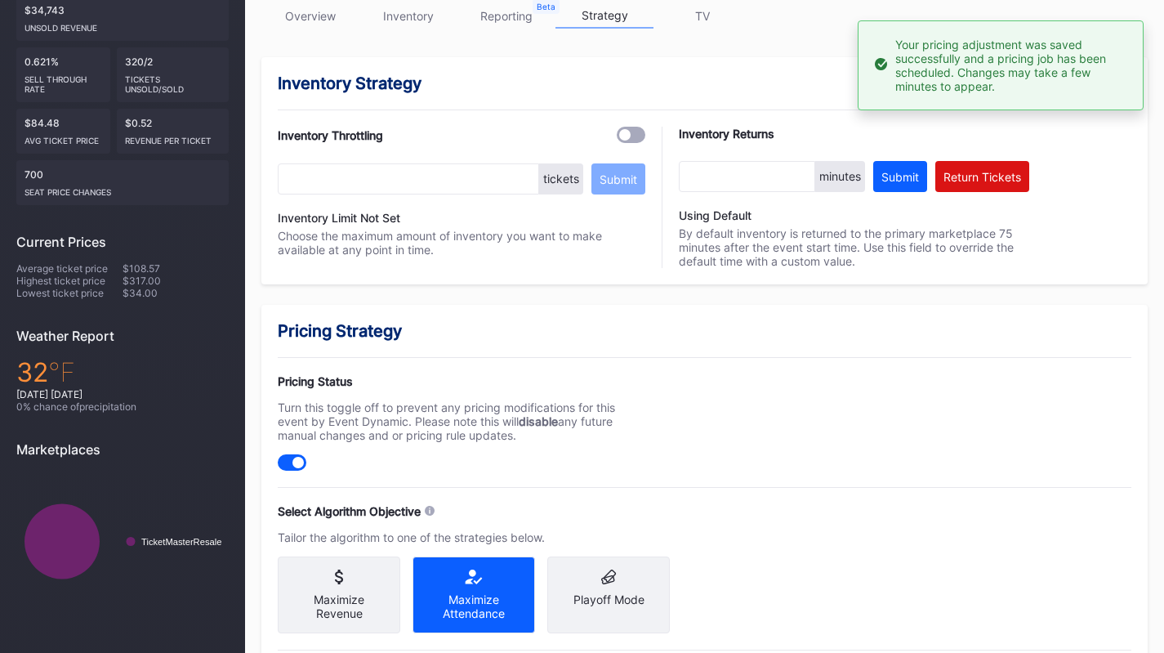
scroll to position [0, 0]
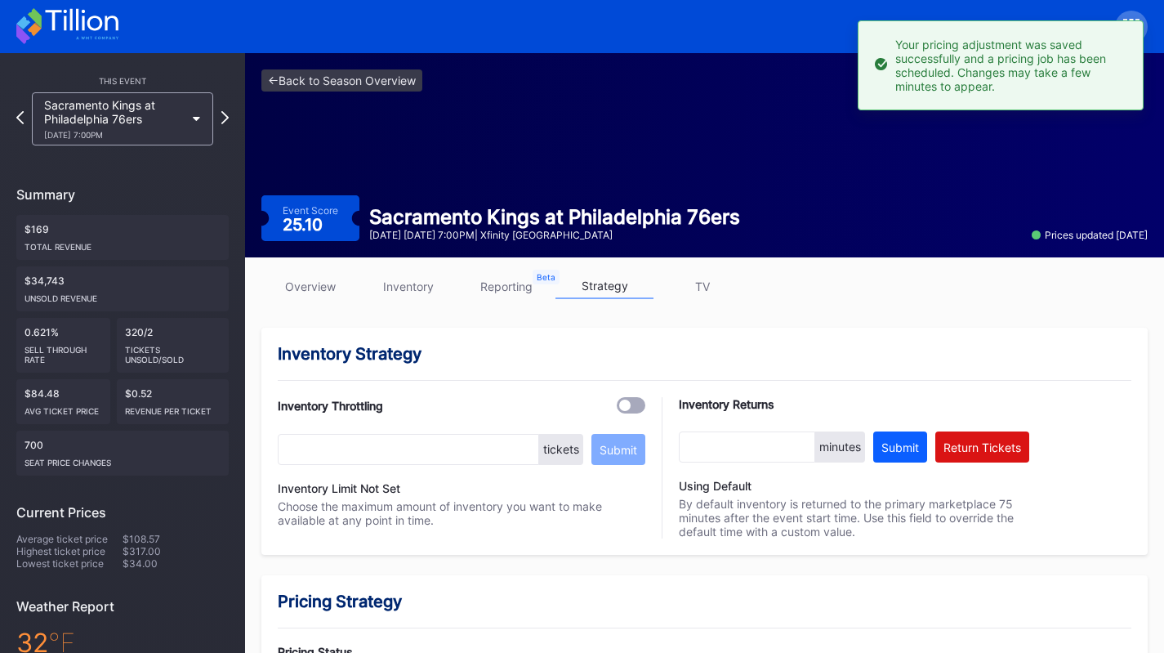
click at [181, 123] on div "Sacramento Kings at Philadelphia 76ers 1/29 Thursday 7:00PM" at bounding box center [114, 119] width 141 height 42
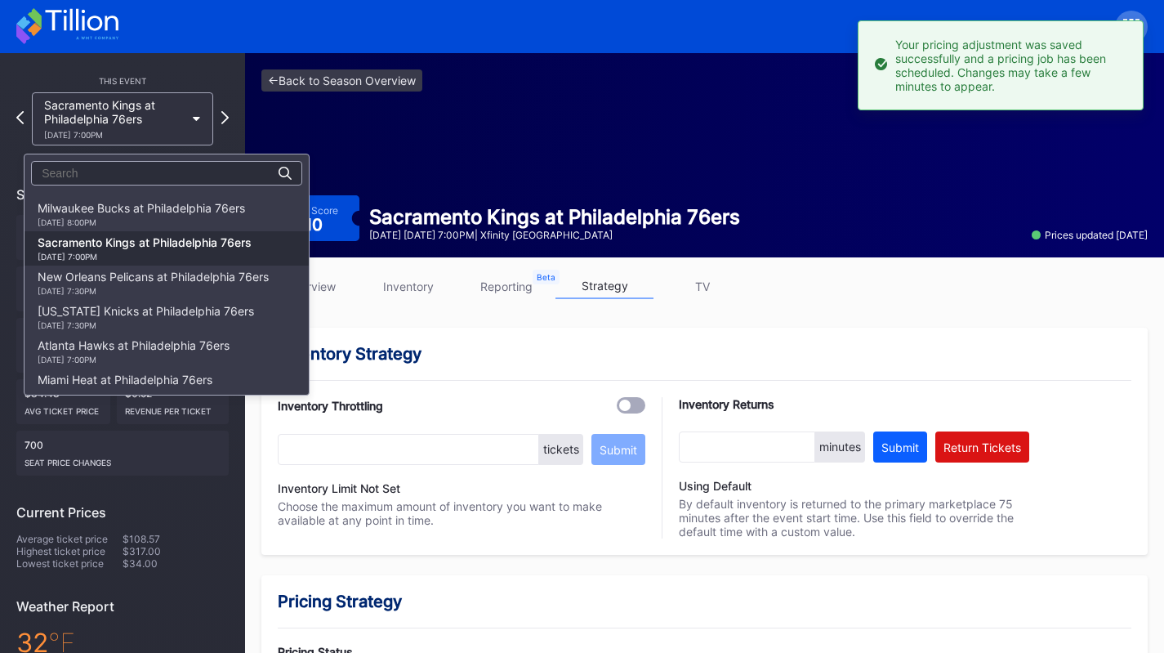
scroll to position [921, 0]
click at [190, 220] on div "1/27 Tuesday 8:00PM" at bounding box center [141, 223] width 207 height 10
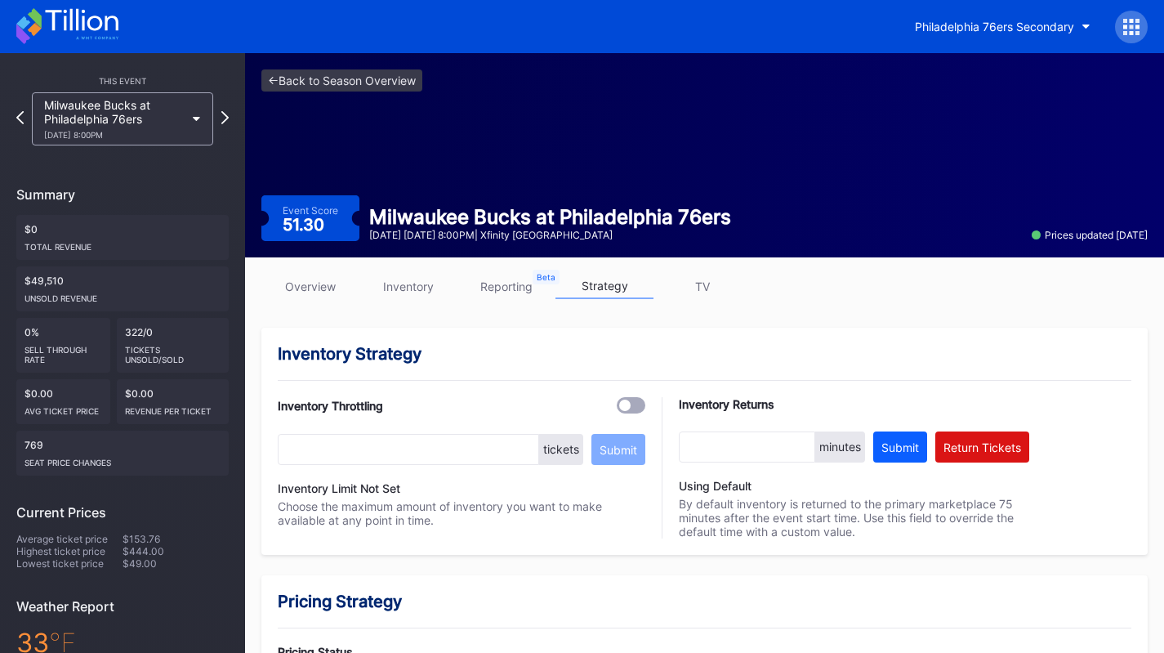
click at [412, 285] on link "inventory" at bounding box center [408, 286] width 98 height 25
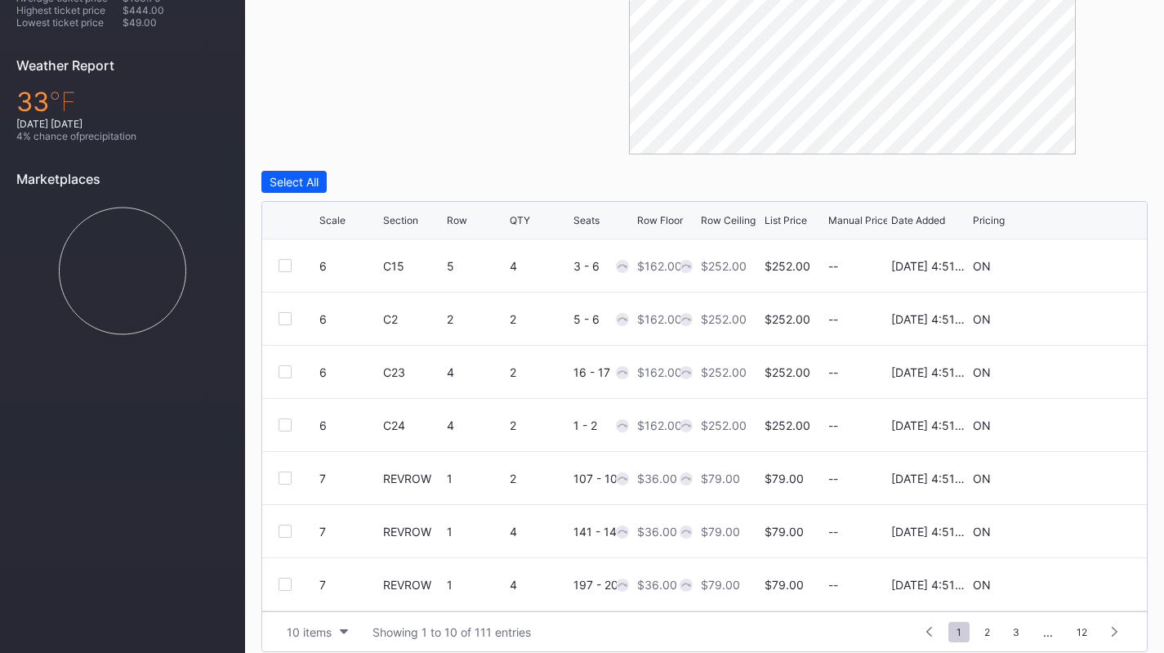
scroll to position [159, 0]
click at [322, 627] on div "10 items" at bounding box center [309, 632] width 45 height 14
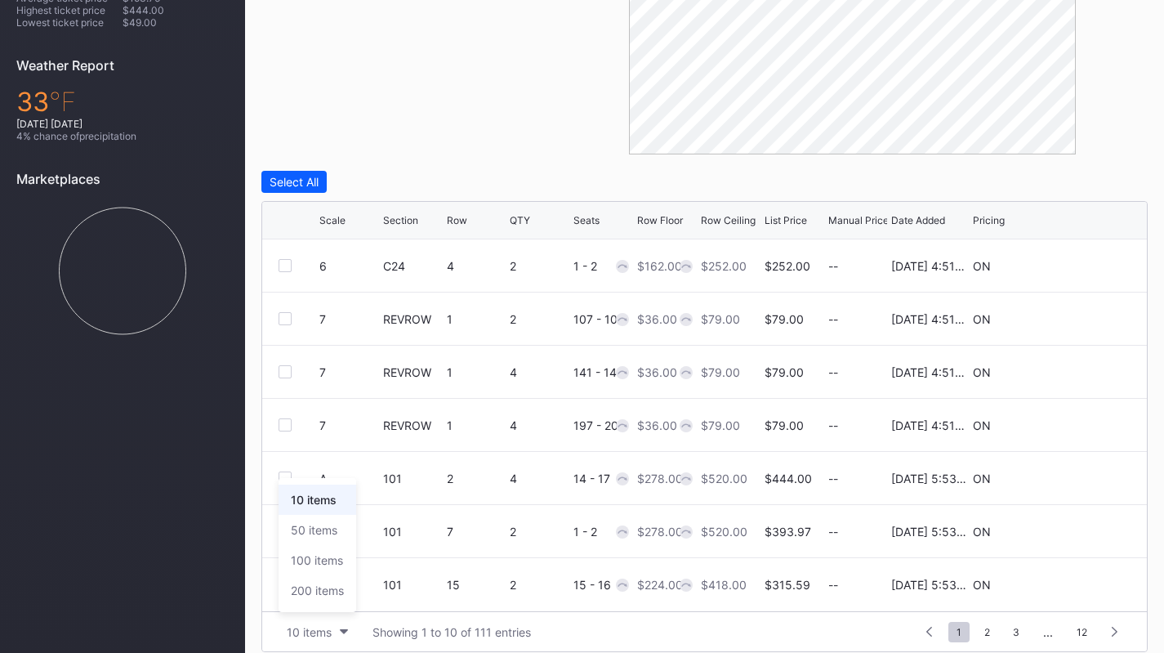
click at [316, 596] on div "200 items" at bounding box center [317, 590] width 53 height 14
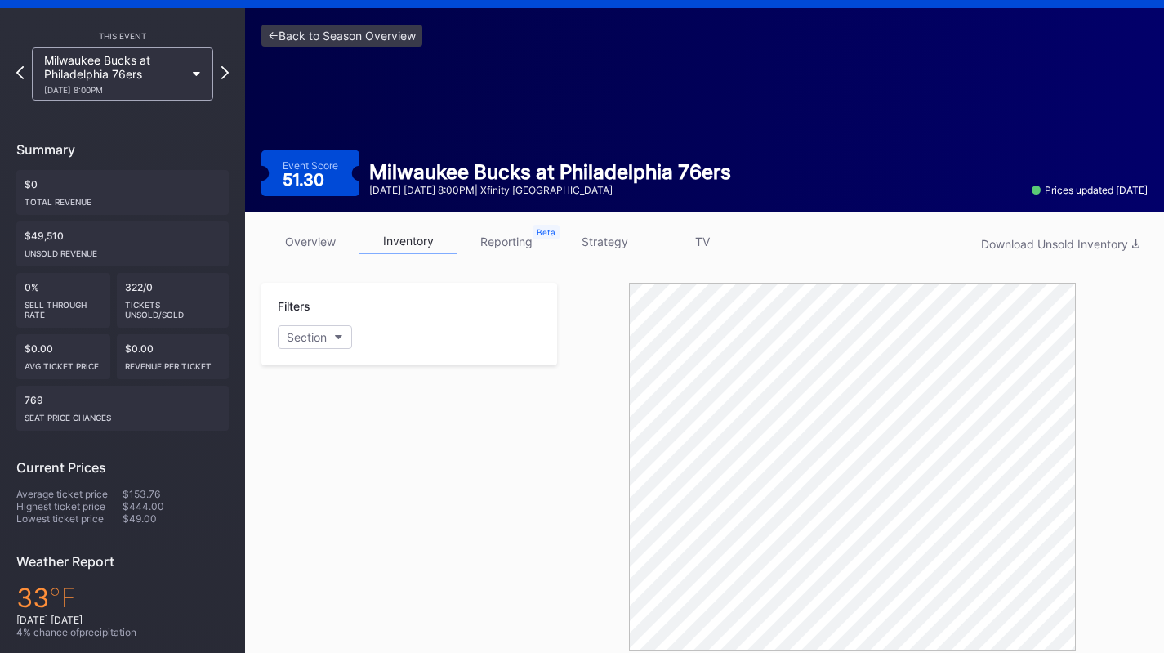
scroll to position [0, 0]
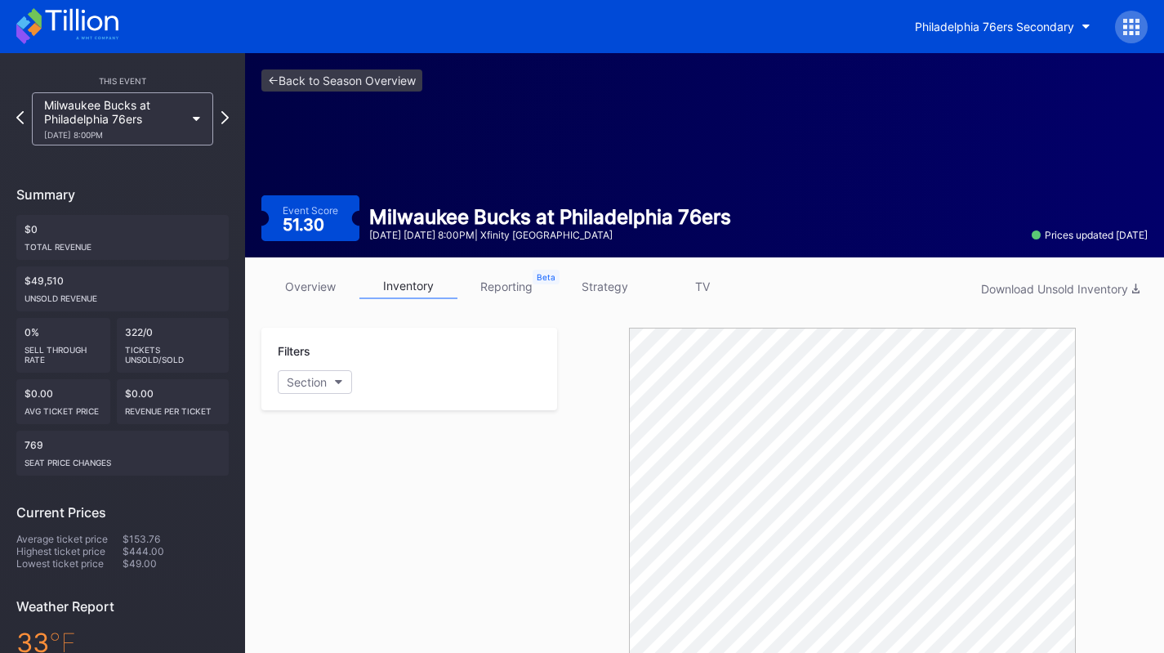
click at [605, 297] on link "strategy" at bounding box center [604, 286] width 98 height 25
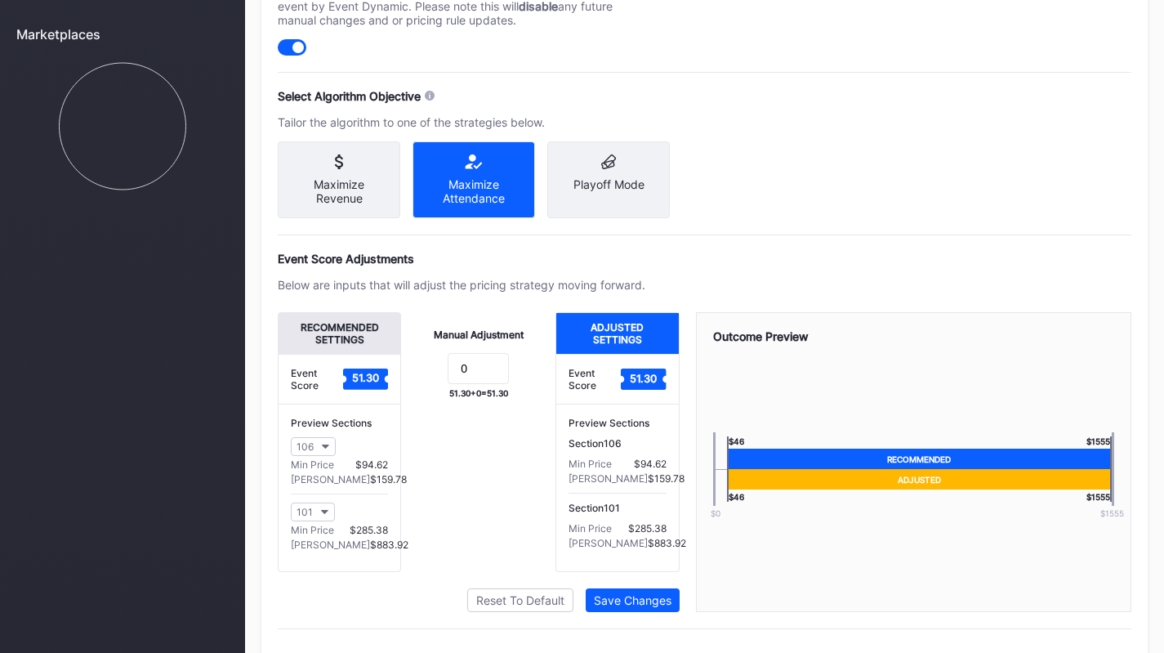
scroll to position [686, 0]
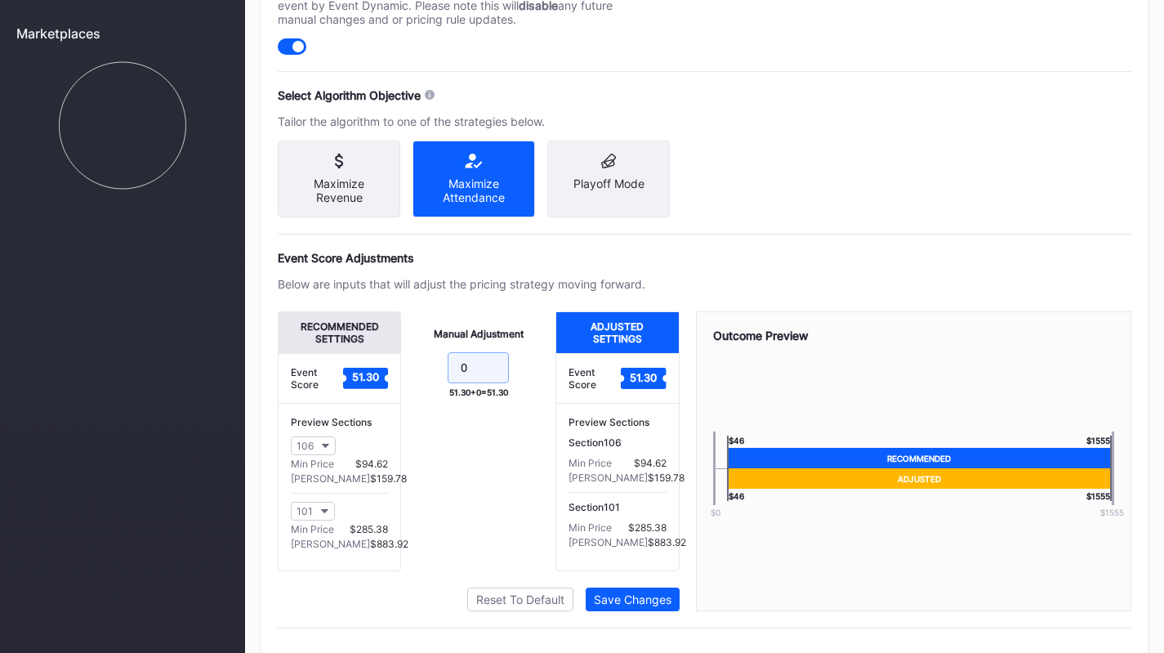
drag, startPoint x: 477, startPoint y: 383, endPoint x: 366, endPoint y: 372, distance: 111.7
click at [366, 372] on div "Recommended Settings Event Score 51.30 Preview Sections 106 Min Price $94.62 Ma…" at bounding box center [479, 441] width 402 height 260
type input "-13"
click at [654, 623] on div "Pricing Strategy Pricing Status Turn this toggle off to prevent any pricing mod…" at bounding box center [704, 275] width 886 height 772
click at [647, 606] on div "Save Changes" at bounding box center [633, 599] width 78 height 14
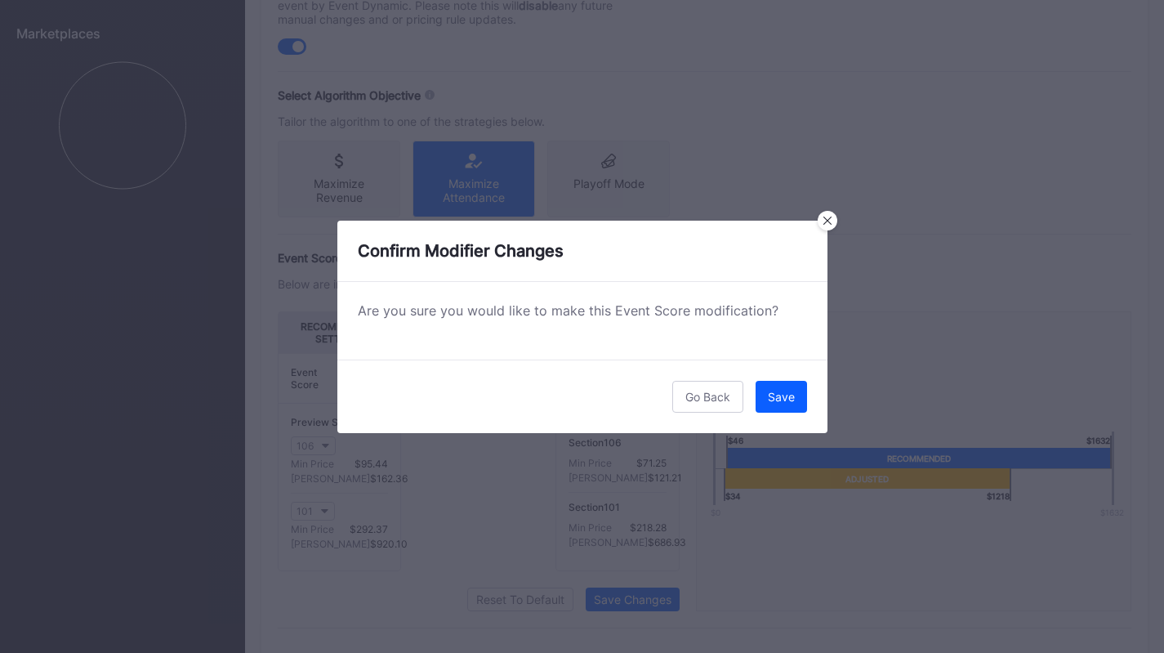
click at [768, 406] on button "Save" at bounding box center [781, 397] width 51 height 32
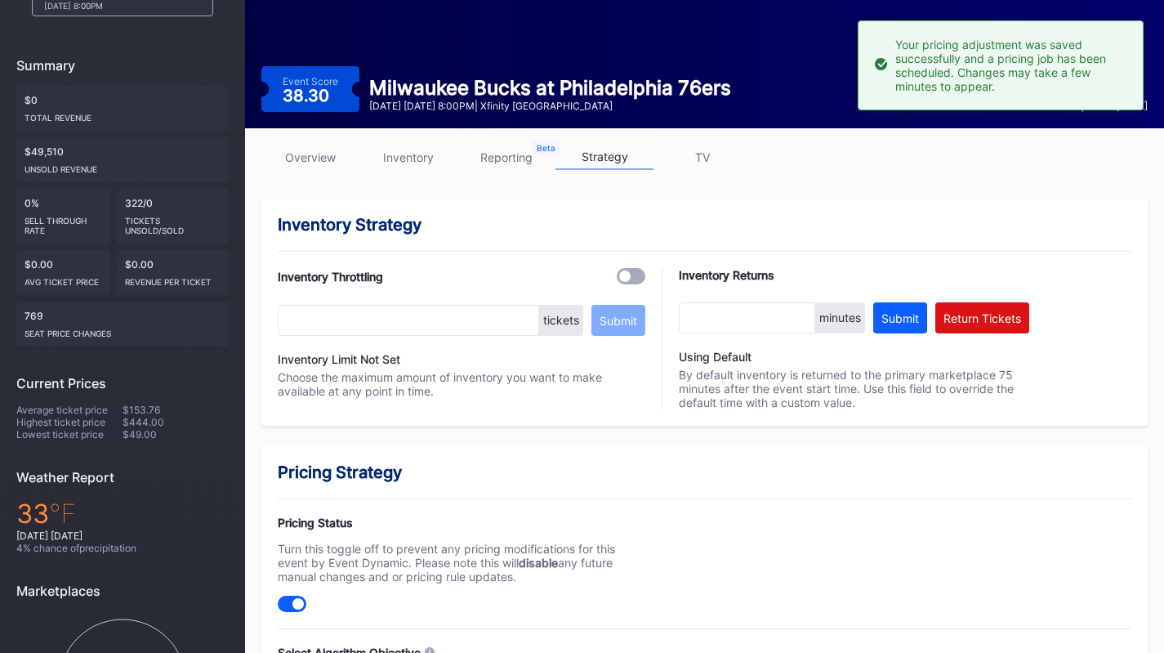
scroll to position [0, 0]
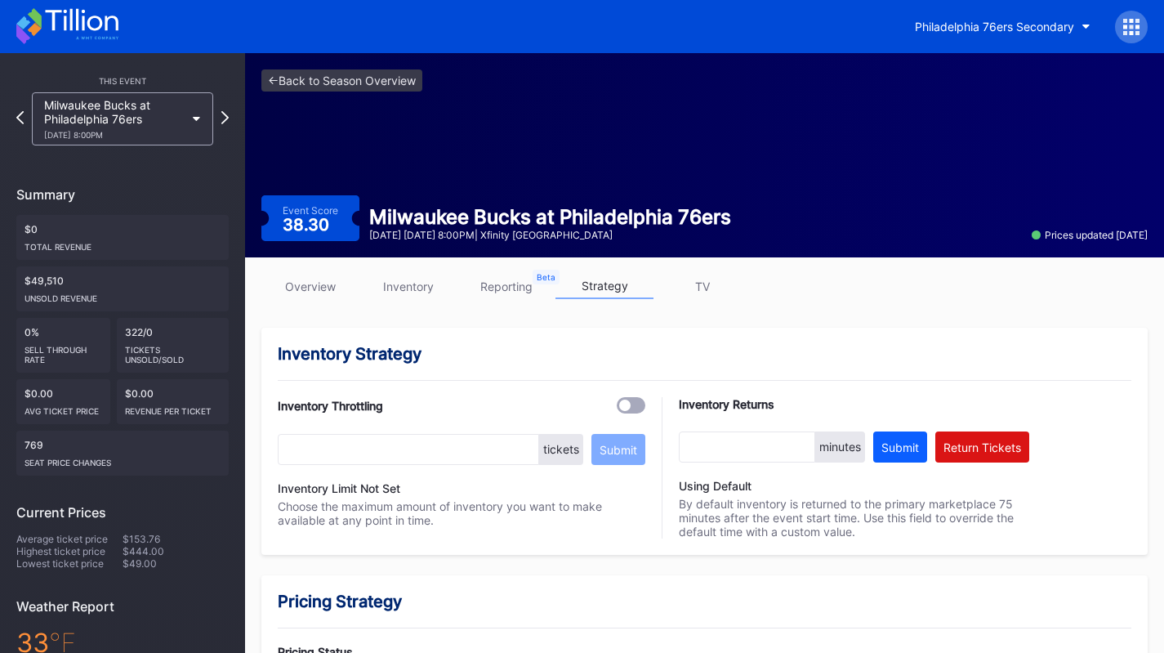
click at [145, 123] on div "Milwaukee Bucks at Philadelphia 76ers 1/27 Tuesday 8:00PM" at bounding box center [114, 119] width 141 height 42
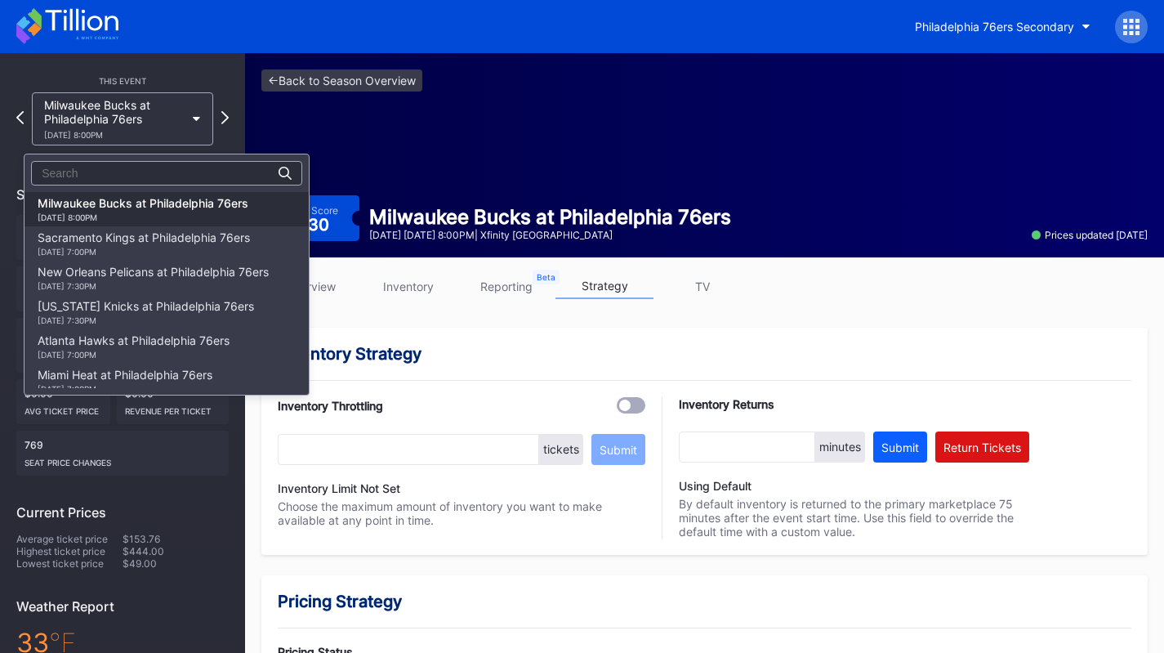
scroll to position [841, 0]
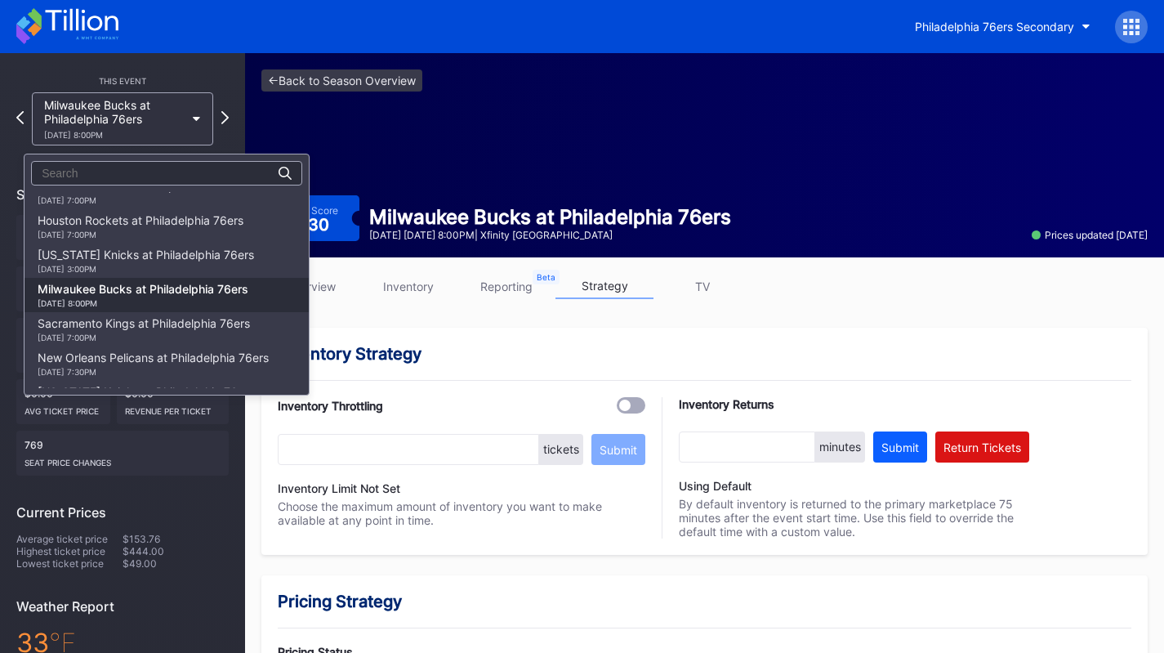
click at [159, 254] on div "New York Knicks at Philadelphia 76ers 1/24 Saturday 3:00PM" at bounding box center [146, 261] width 216 height 26
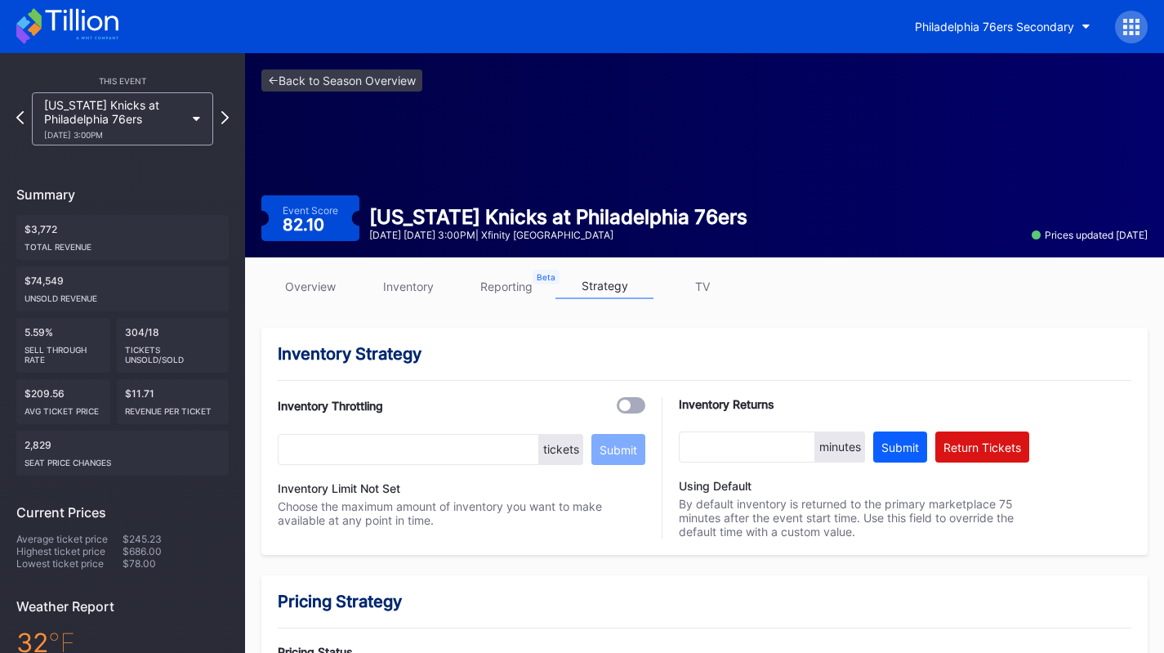
click at [413, 279] on link "inventory" at bounding box center [408, 286] width 98 height 25
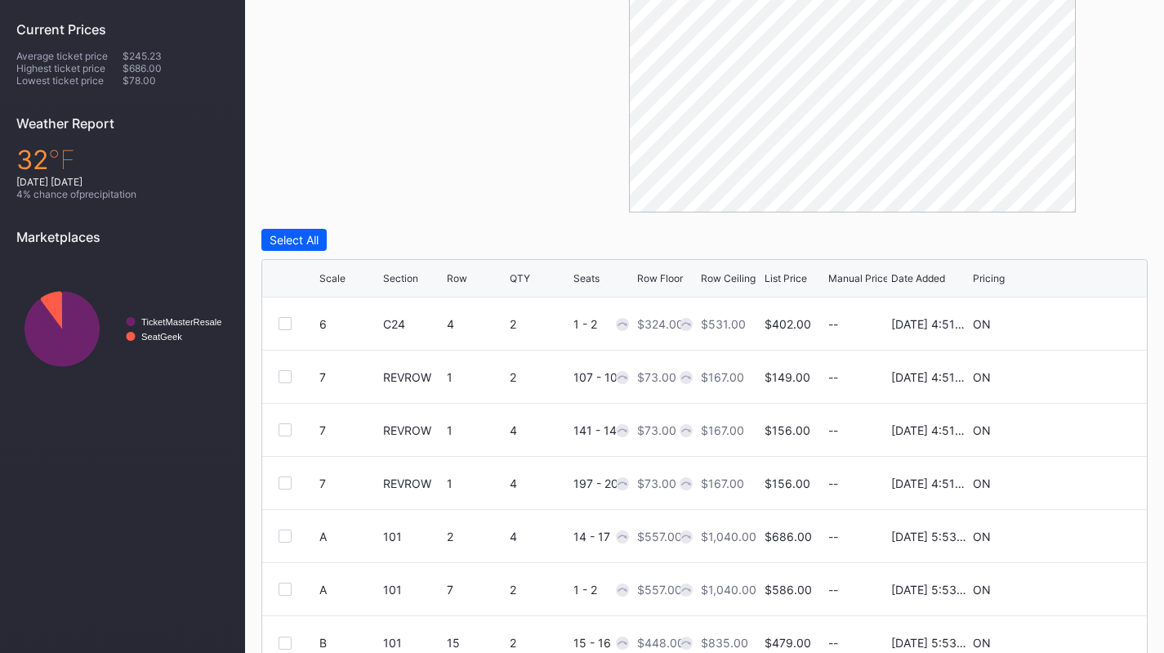
scroll to position [555, 0]
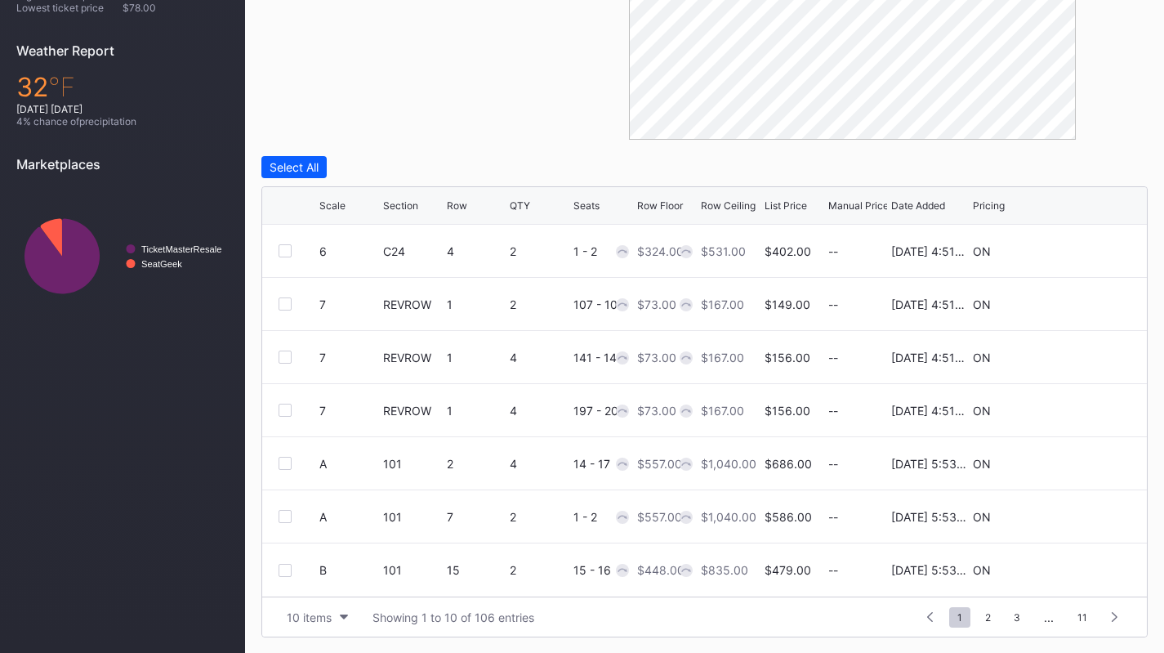
click at [311, 611] on div "10 items" at bounding box center [309, 617] width 45 height 14
click at [316, 560] on div "200 items" at bounding box center [318, 575] width 78 height 30
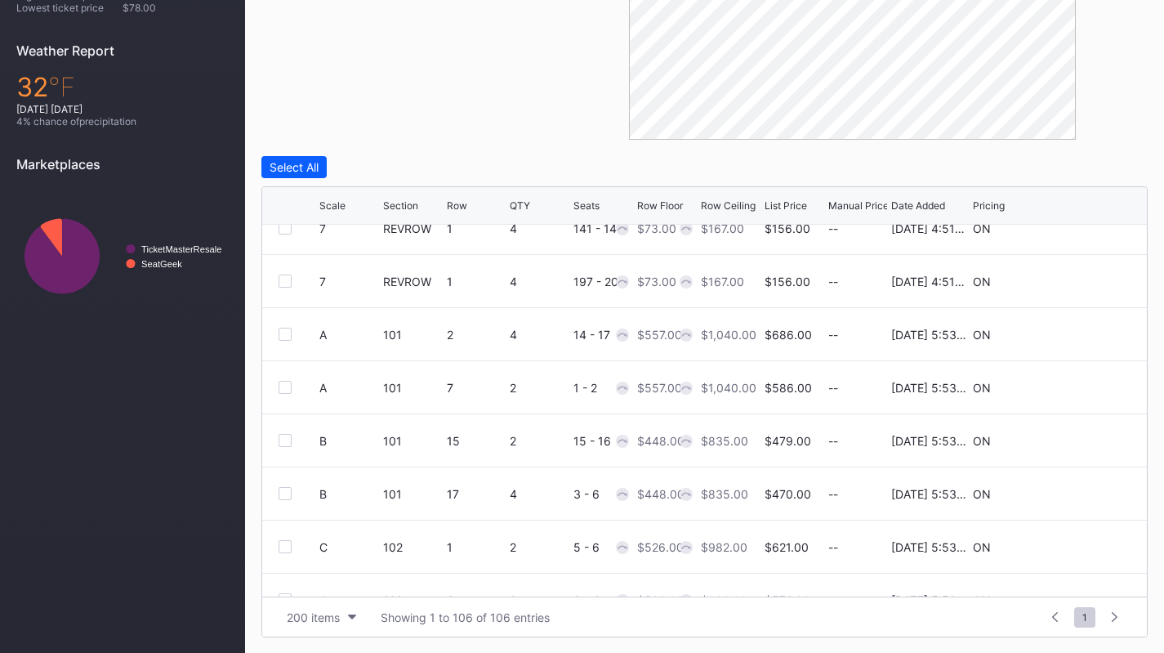
scroll to position [0, 0]
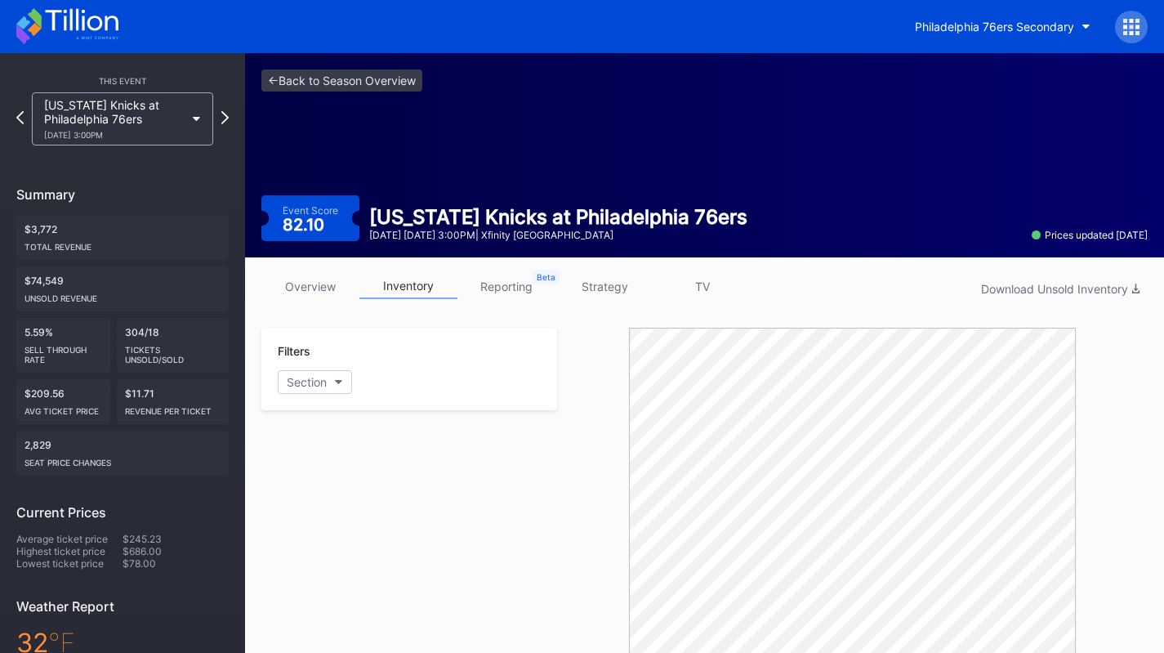
click at [600, 278] on link "strategy" at bounding box center [604, 286] width 98 height 25
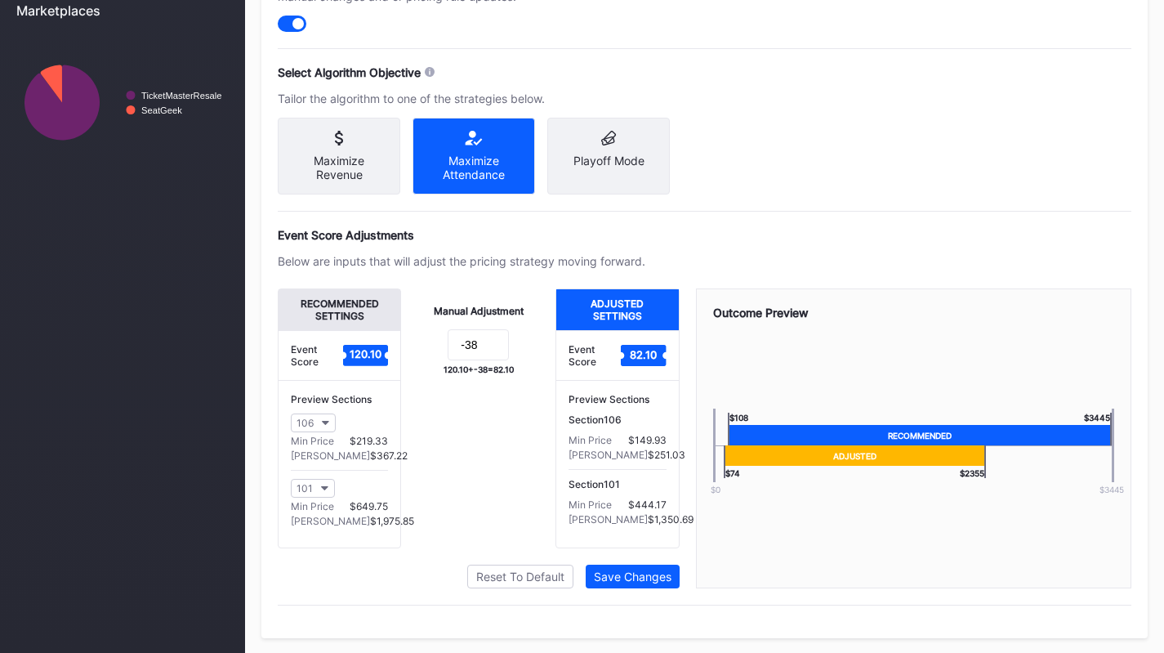
scroll to position [719, 0]
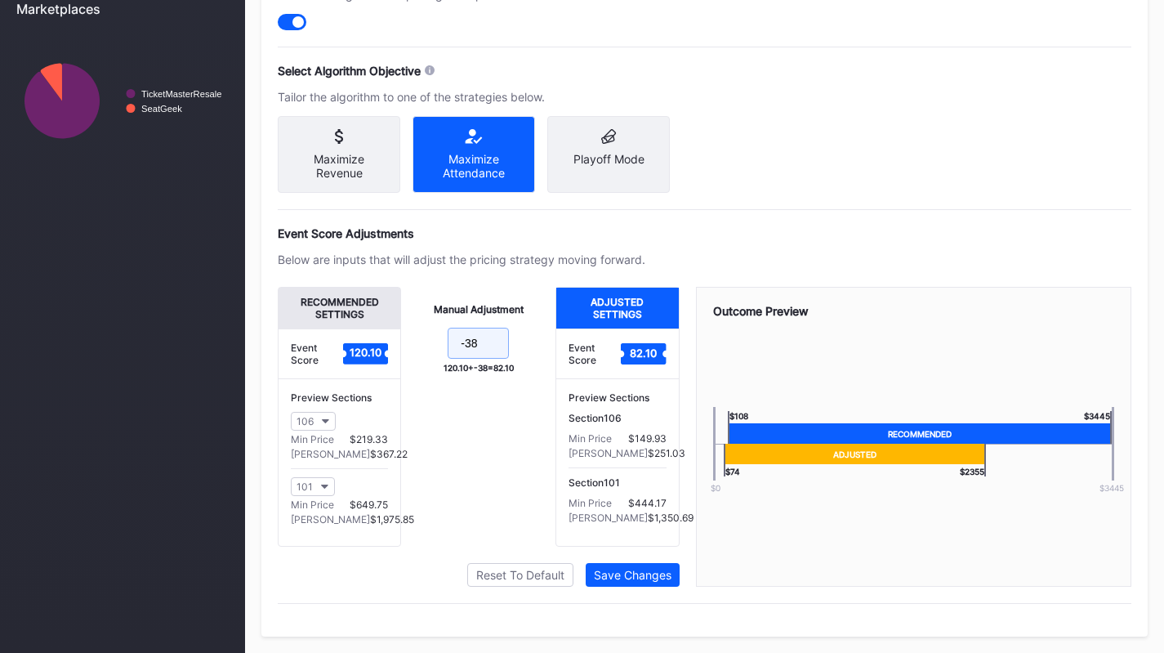
click at [505, 353] on input "-38" at bounding box center [478, 343] width 61 height 31
click at [467, 497] on div "Manual Adjustment -38 120.10 + -38 = 82.10" at bounding box center [478, 417] width 154 height 260
click at [501, 341] on input "-38" at bounding box center [478, 343] width 61 height 31
type input "-40"
click at [660, 564] on button "Save Changes" at bounding box center [633, 575] width 94 height 24
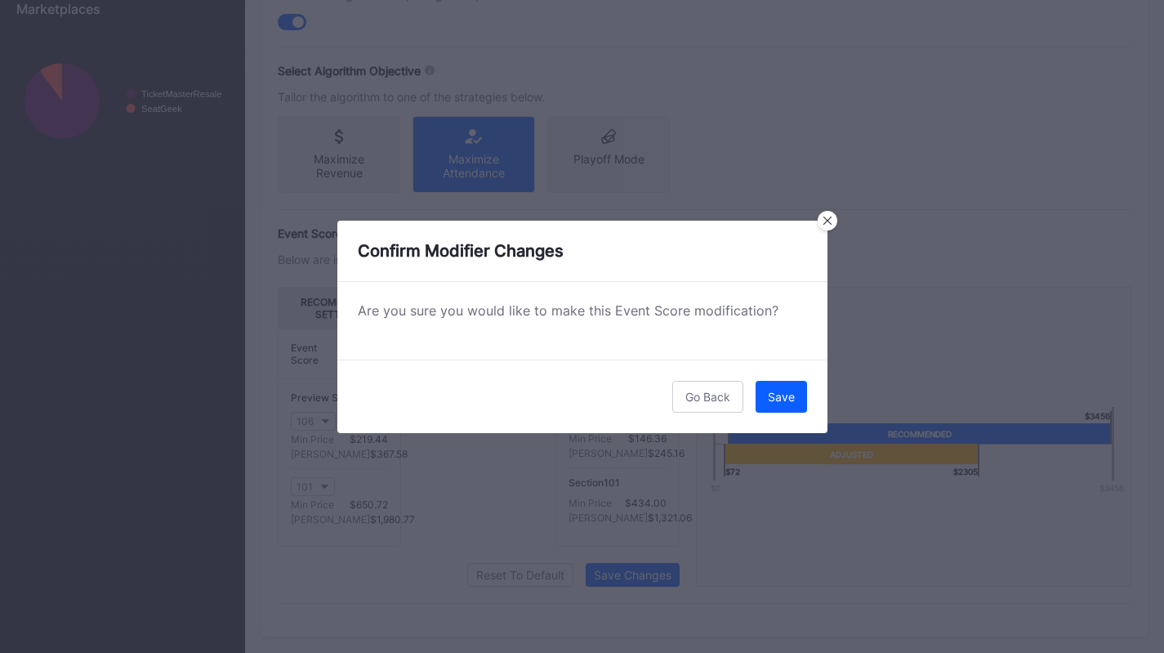
click at [774, 408] on button "Save" at bounding box center [781, 397] width 51 height 32
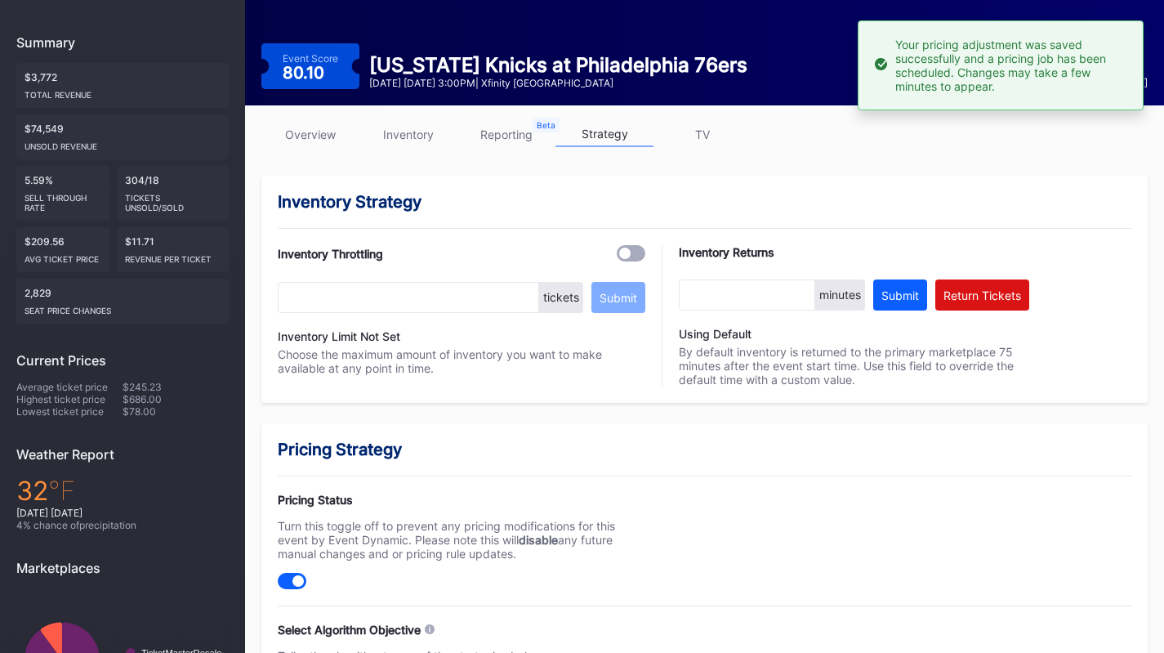
scroll to position [0, 0]
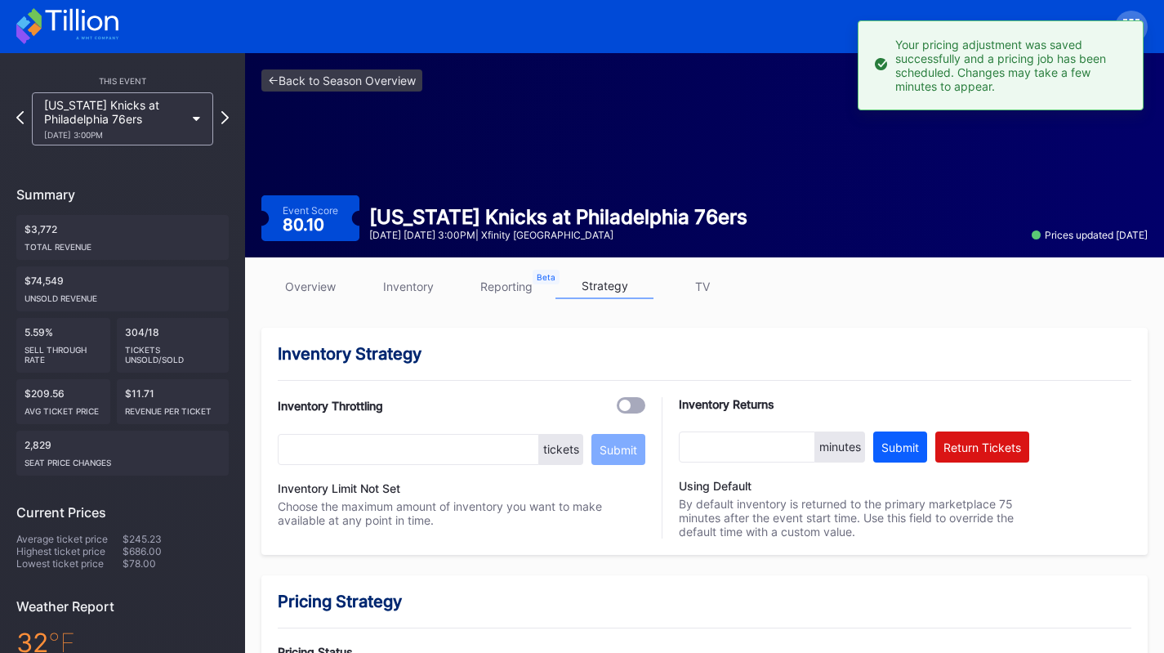
click at [163, 136] on div "1/24 Saturday 3:00PM" at bounding box center [114, 135] width 141 height 10
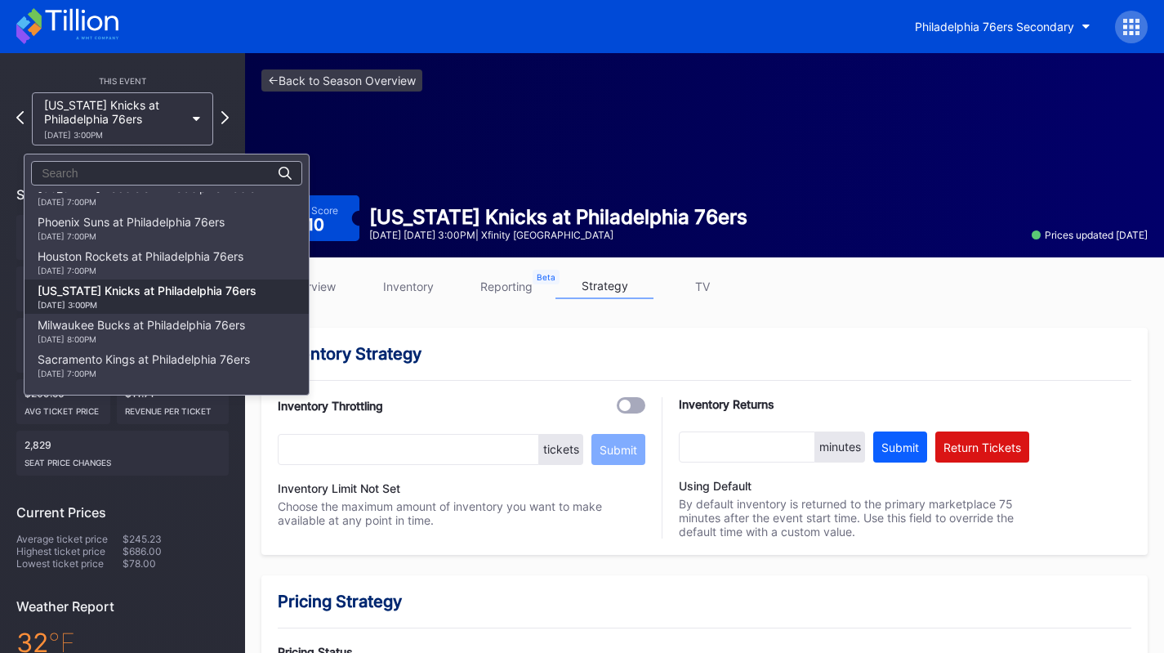
scroll to position [801, 0]
click at [169, 265] on div "Houston Rockets at Philadelphia 76ers 1/22 Thursday 7:00PM" at bounding box center [141, 265] width 206 height 26
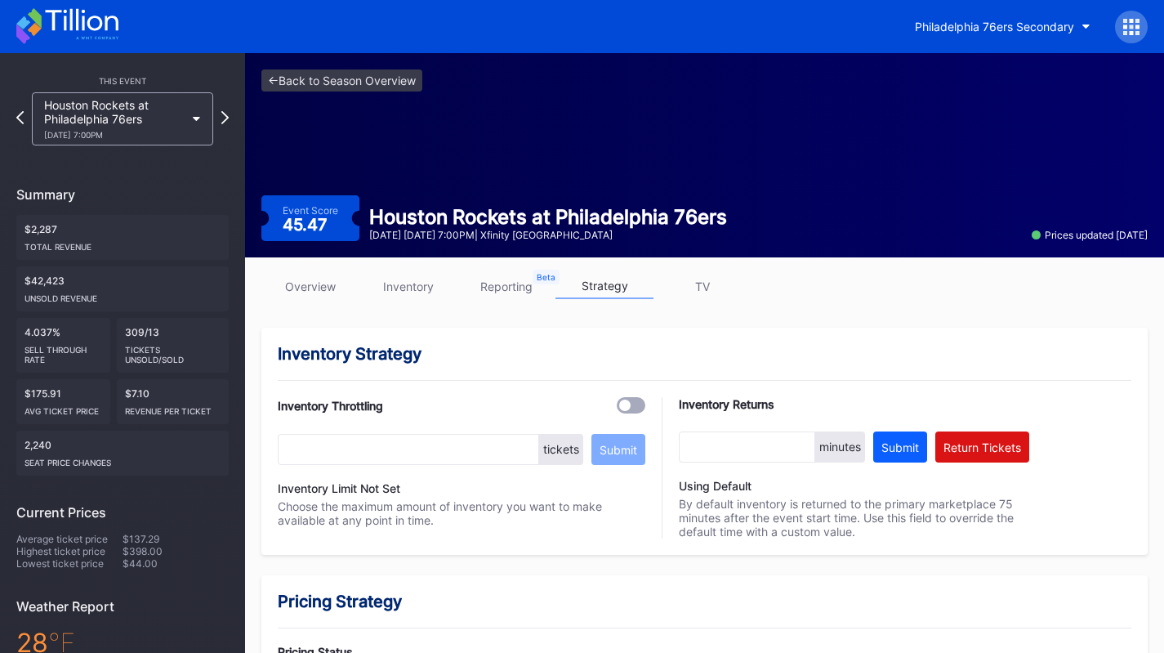
click at [154, 143] on div "Houston Rockets at Philadelphia 76ers 1/22 Thursday 7:00PM" at bounding box center [122, 118] width 181 height 53
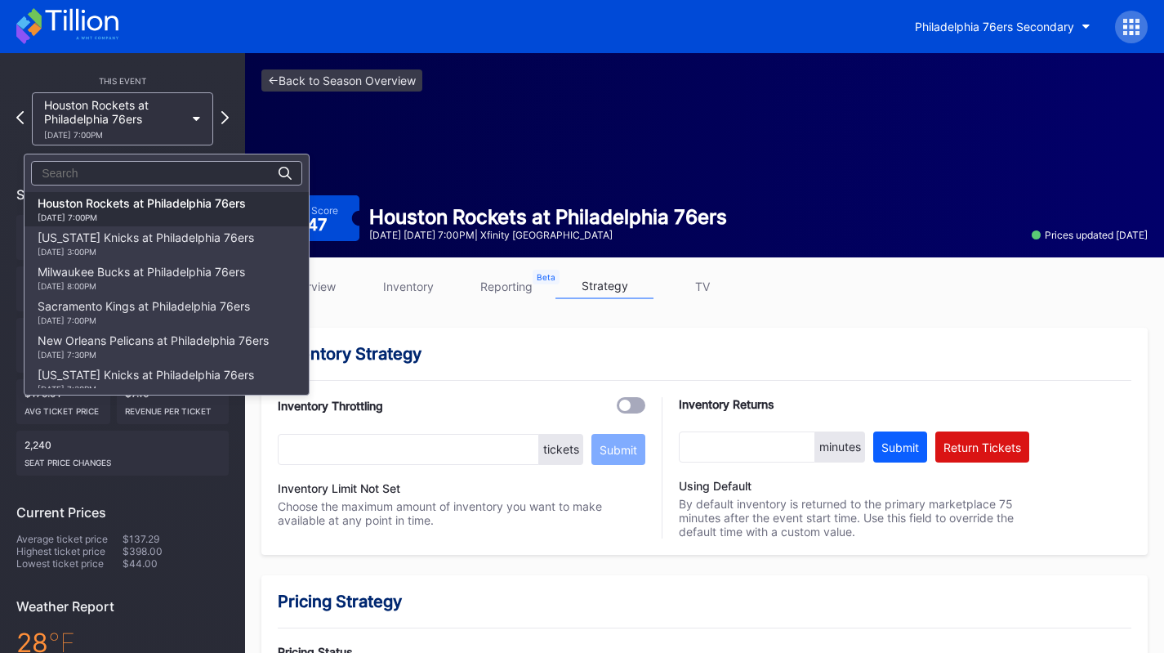
scroll to position [791, 0]
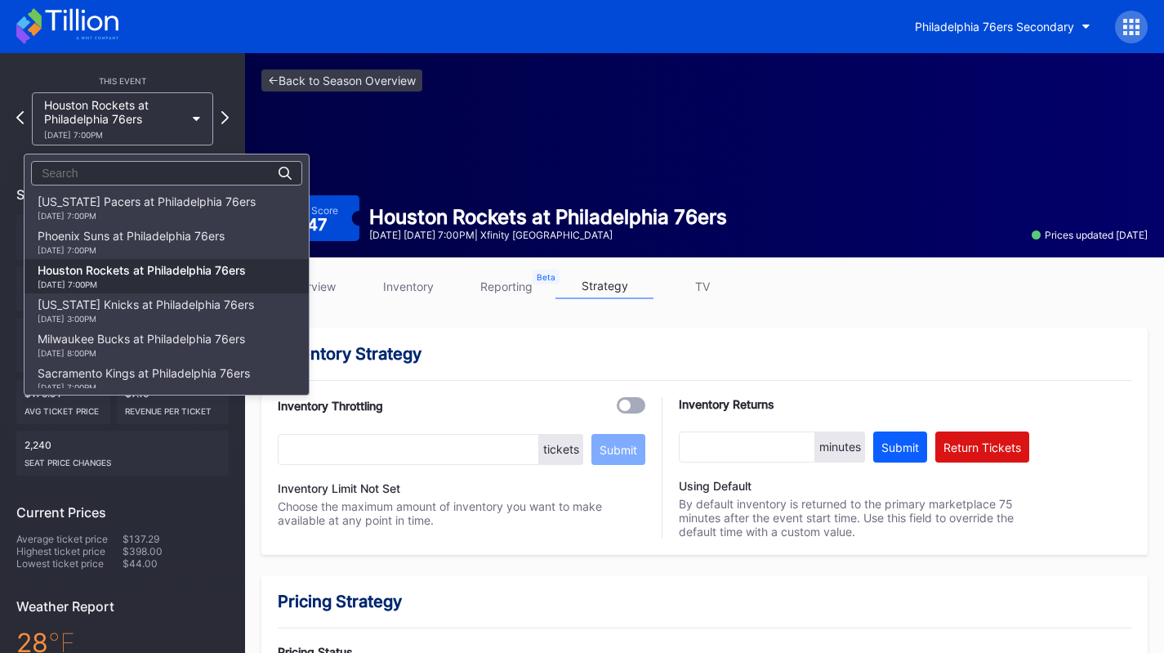
click at [162, 239] on div "Phoenix Suns at Philadelphia 76ers 1/20 Tuesday 7:00PM" at bounding box center [131, 242] width 187 height 26
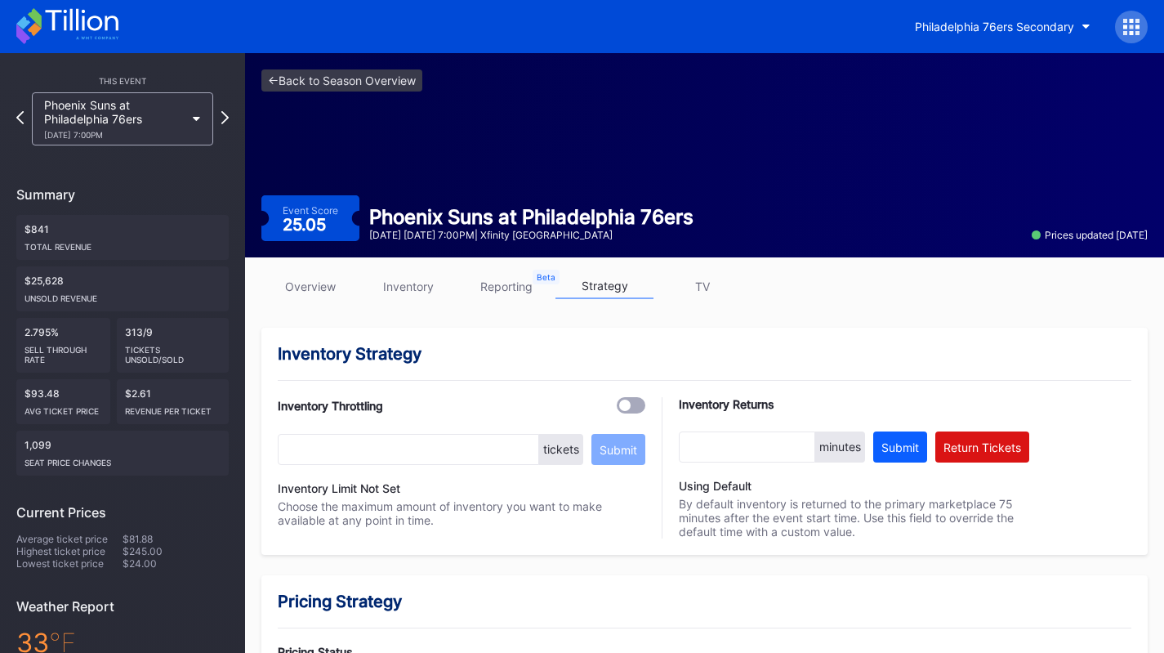
click at [86, 34] on icon at bounding box center [67, 26] width 102 height 36
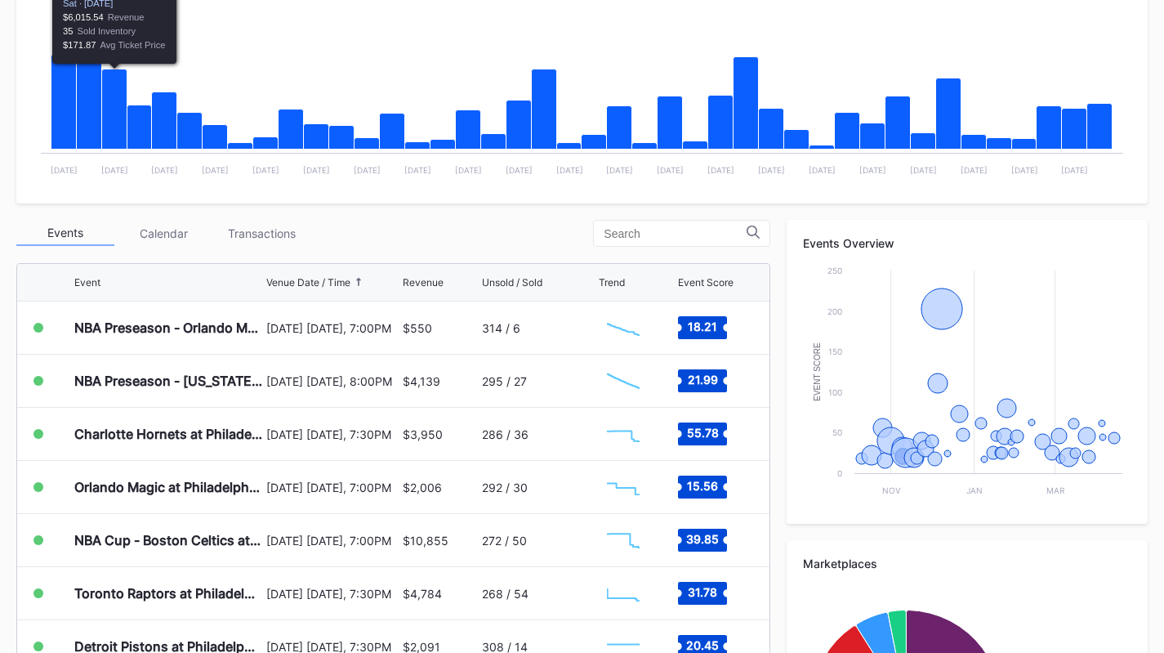
scroll to position [67, 0]
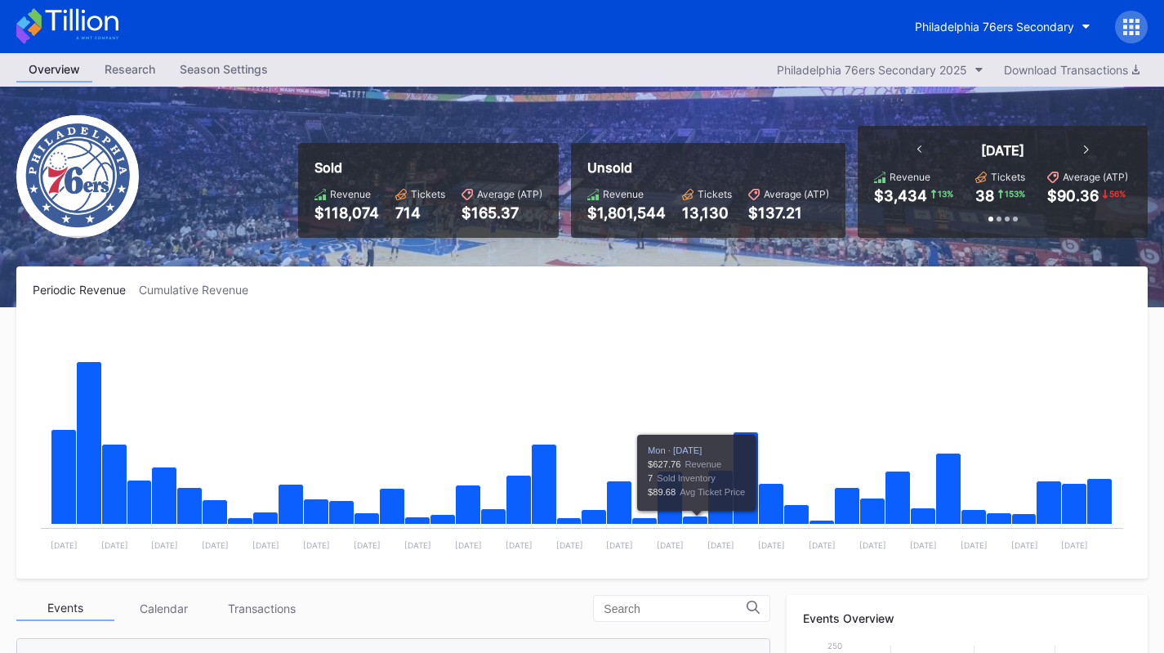
click at [252, 612] on div "Transactions" at bounding box center [261, 608] width 98 height 25
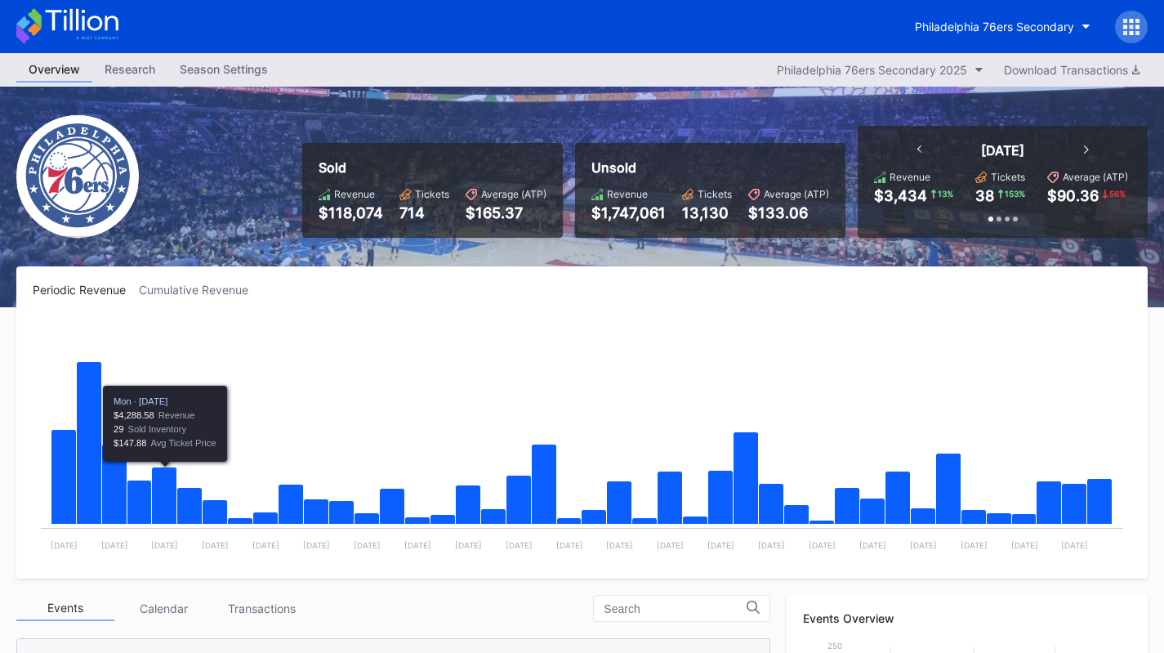
click at [263, 606] on div "Transactions" at bounding box center [261, 608] width 98 height 25
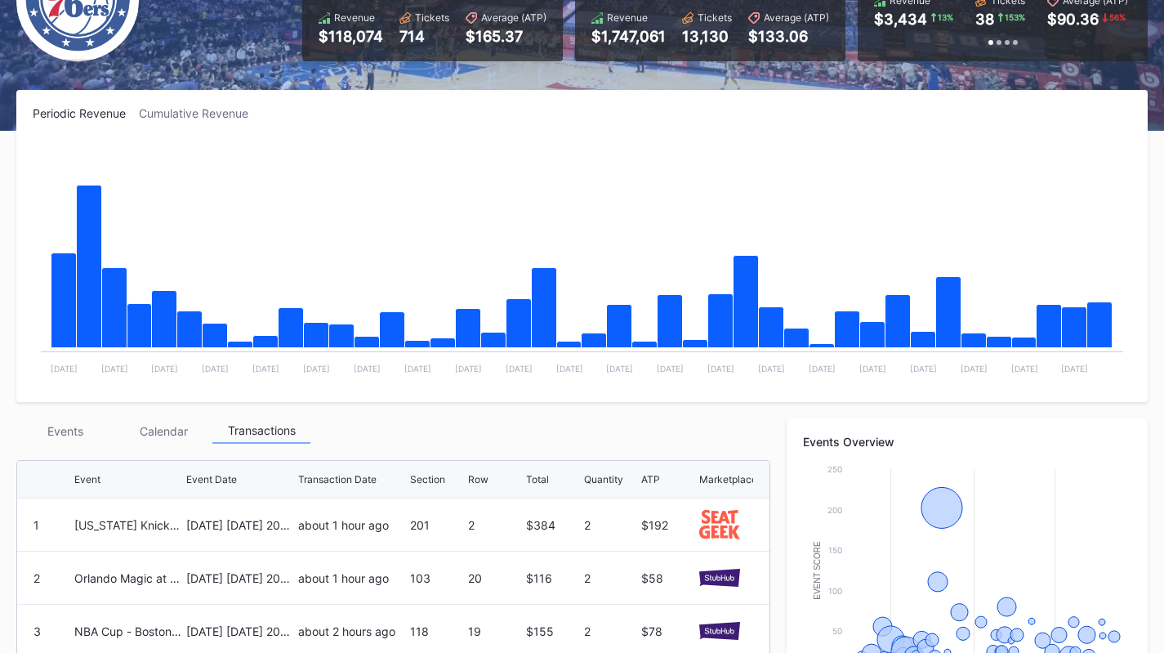
scroll to position [309, 0]
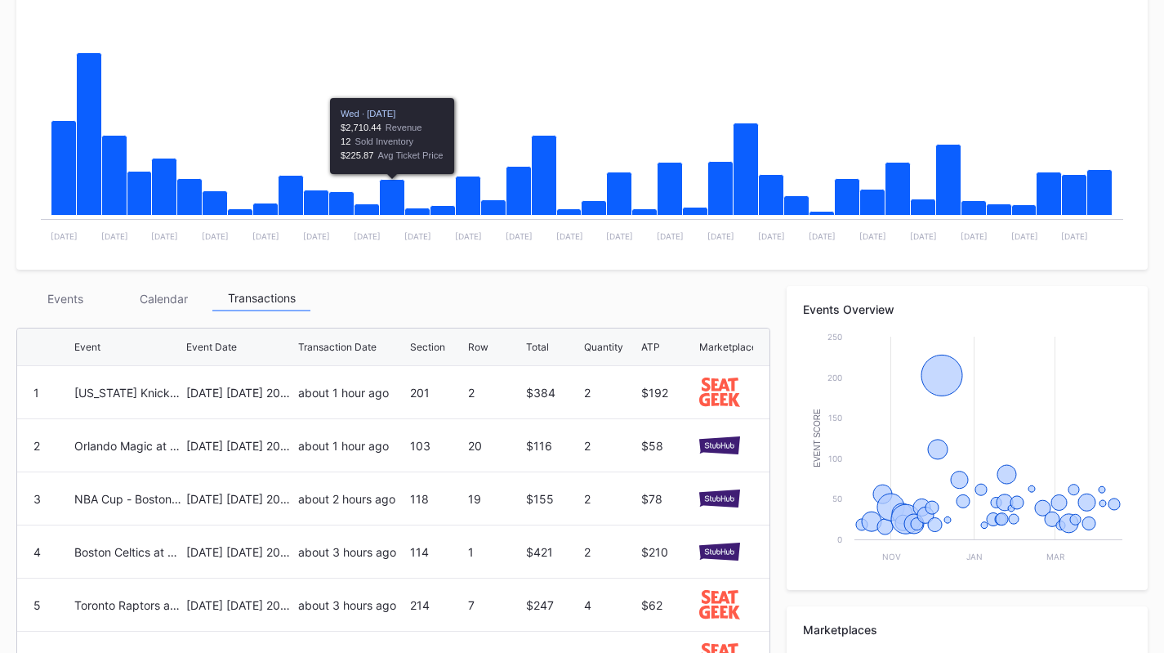
click at [56, 296] on div "Events" at bounding box center [65, 298] width 98 height 25
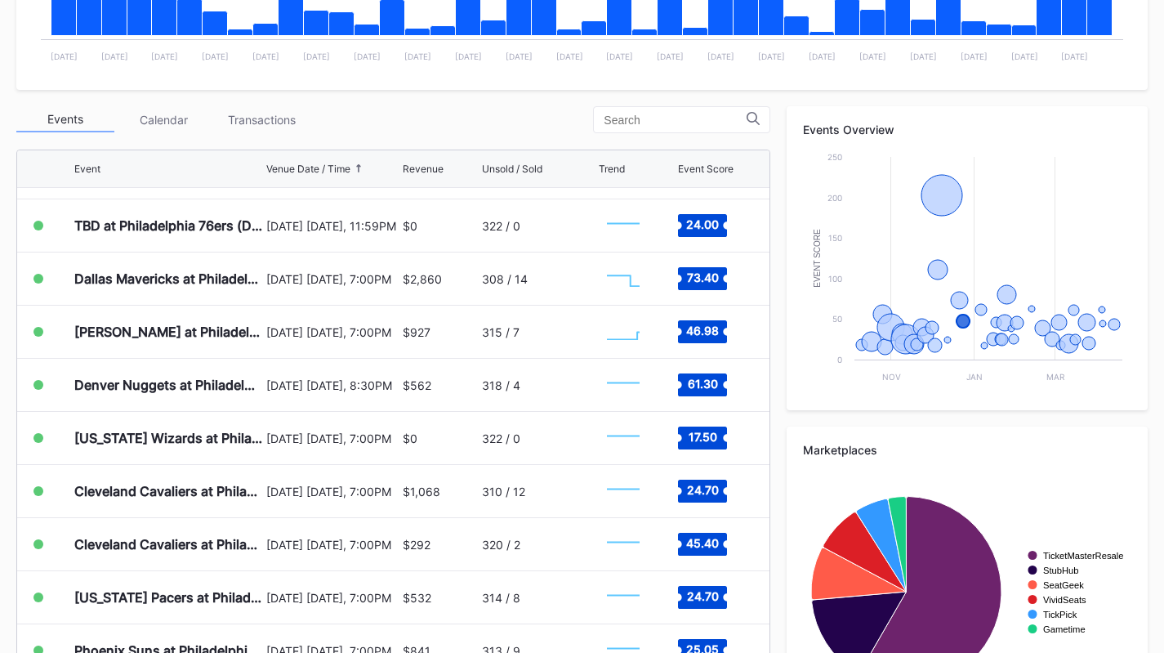
scroll to position [899, 0]
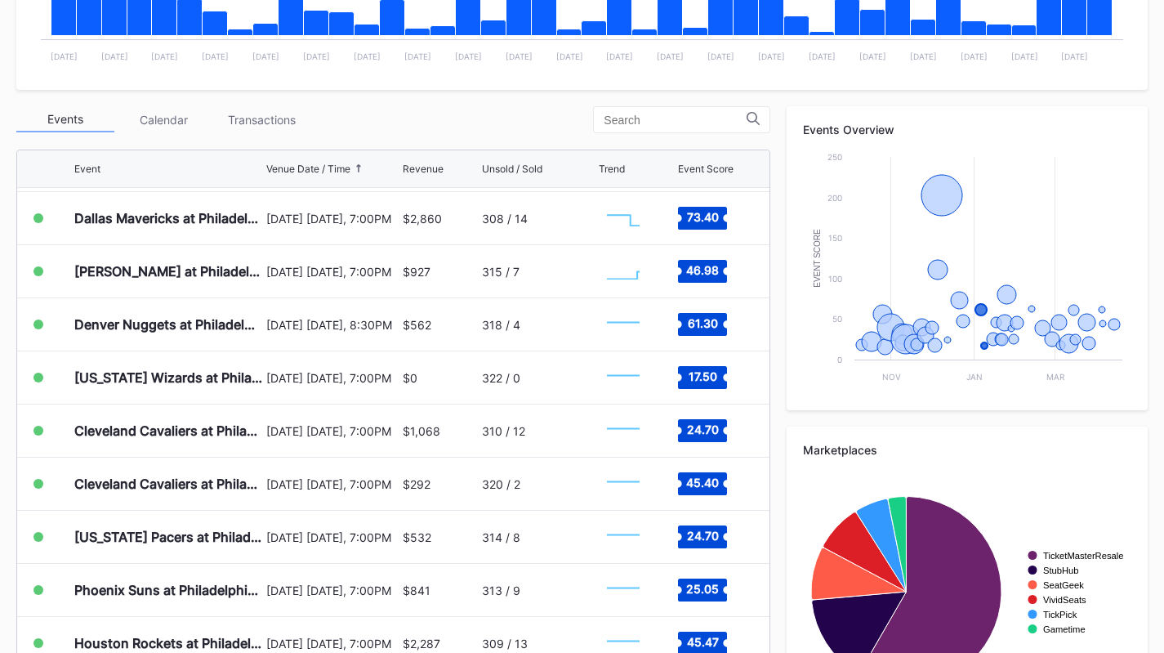
click at [300, 359] on div "[DATE] [DATE], 7:00PM" at bounding box center [332, 377] width 132 height 52
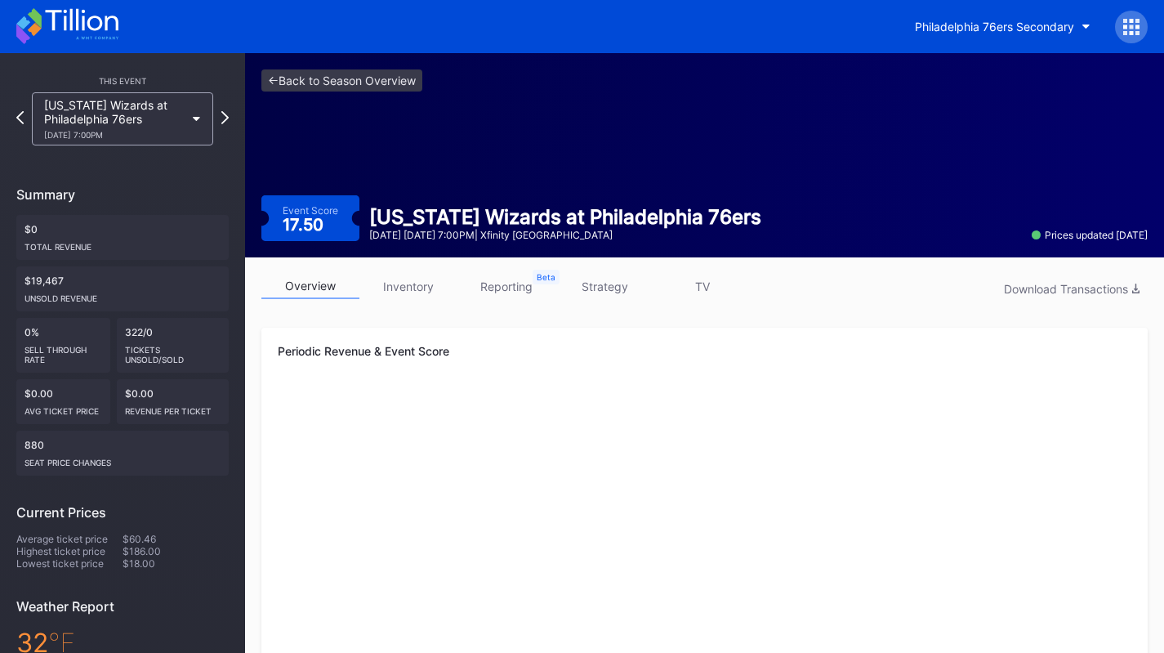
click at [601, 278] on link "strategy" at bounding box center [604, 286] width 98 height 25
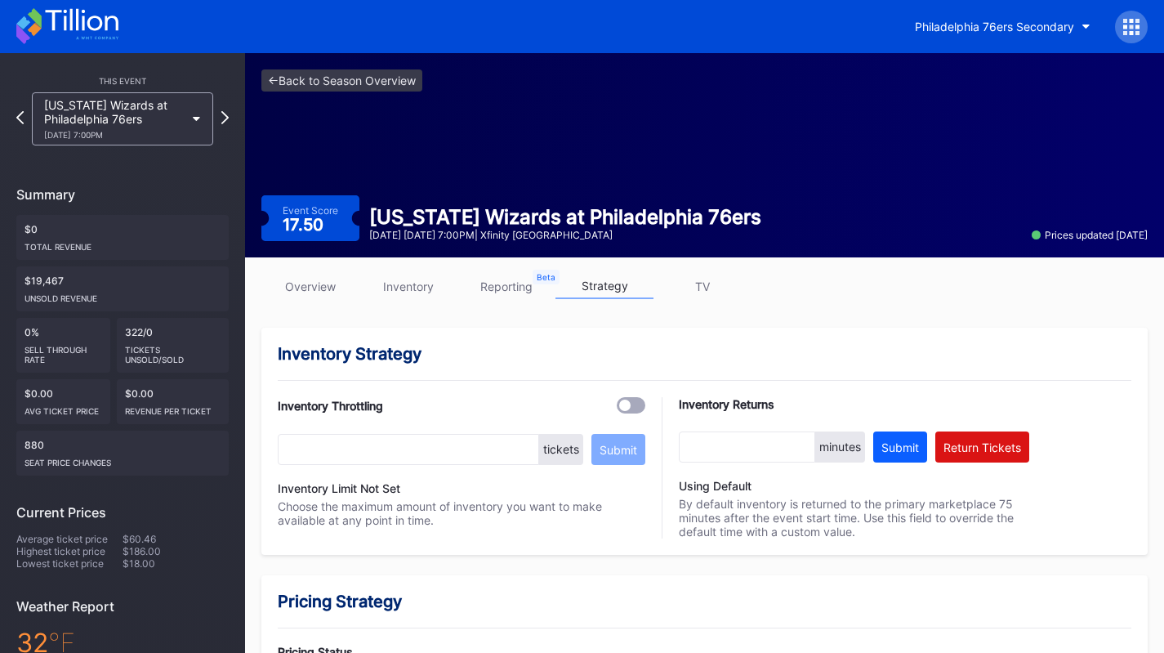
click at [288, 292] on link "overview" at bounding box center [310, 286] width 98 height 25
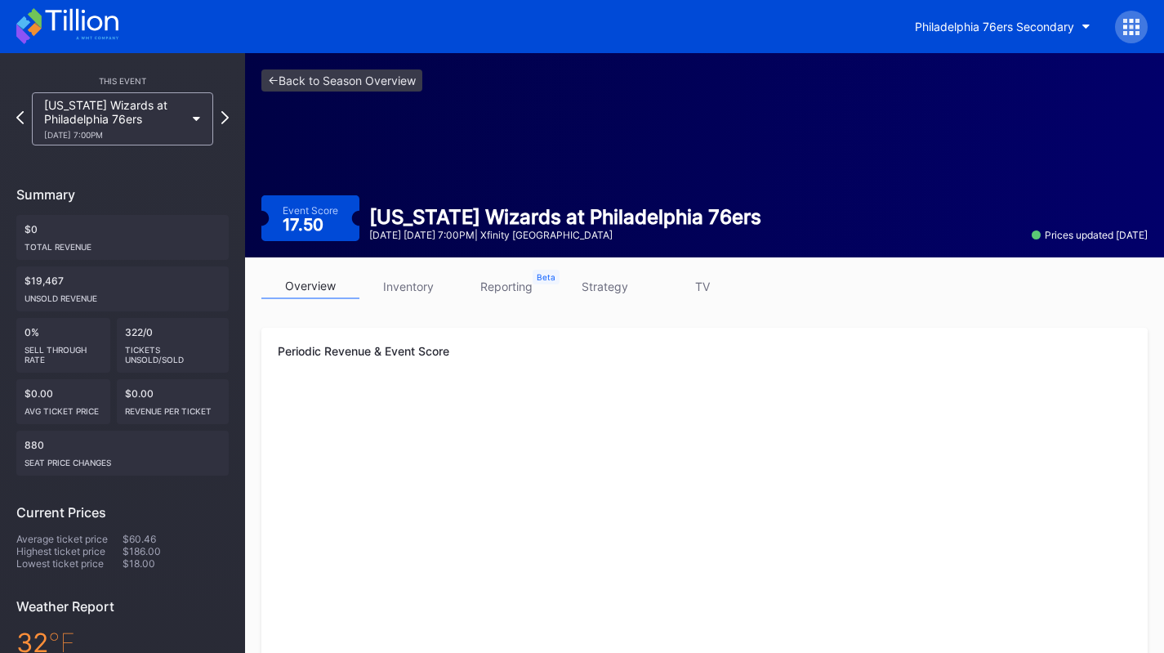
click at [83, 42] on icon at bounding box center [67, 26] width 102 height 36
